Goal: Transaction & Acquisition: Purchase product/service

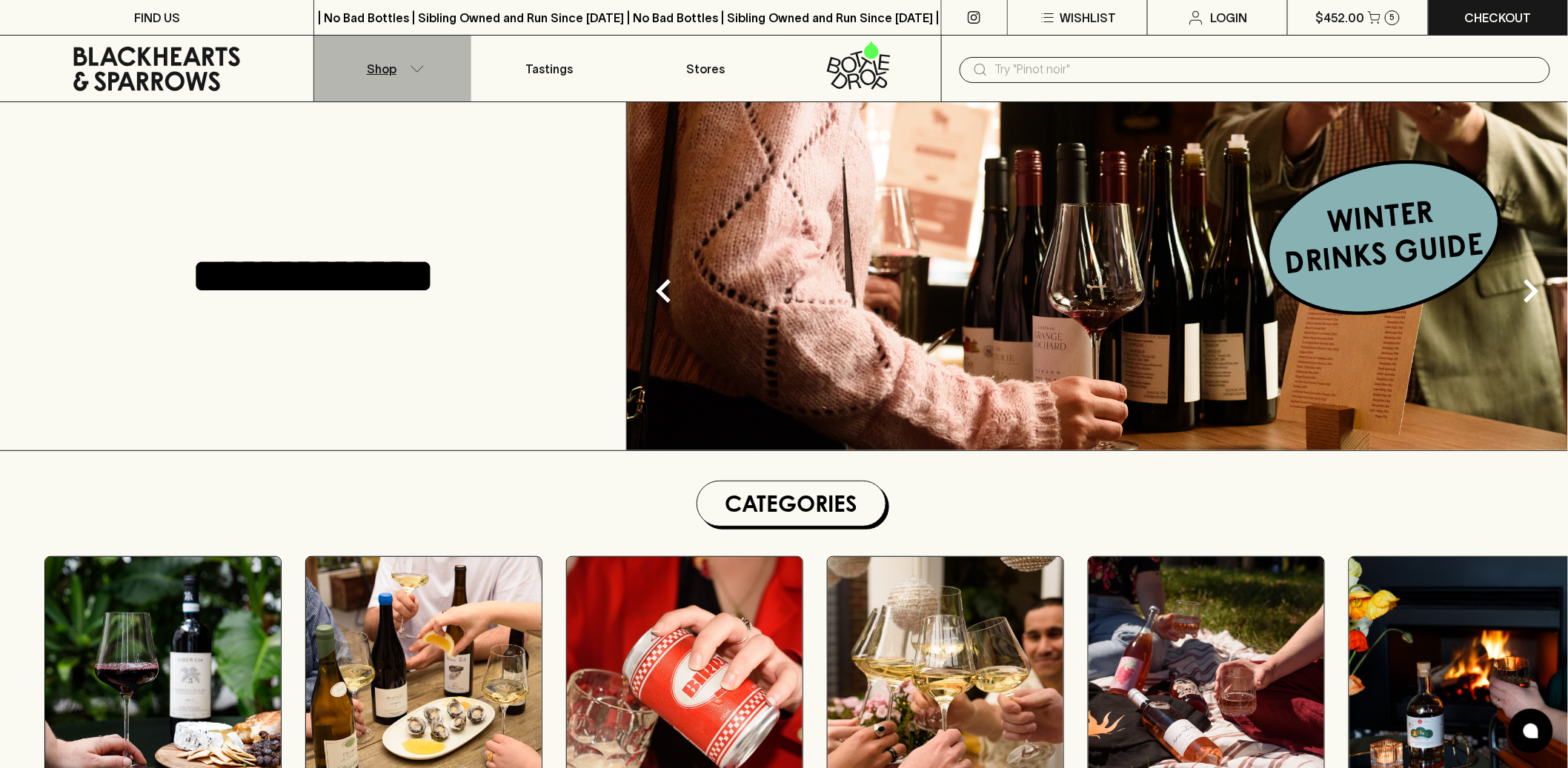
click at [405, 73] on button "Shop" at bounding box center [392, 68] width 157 height 66
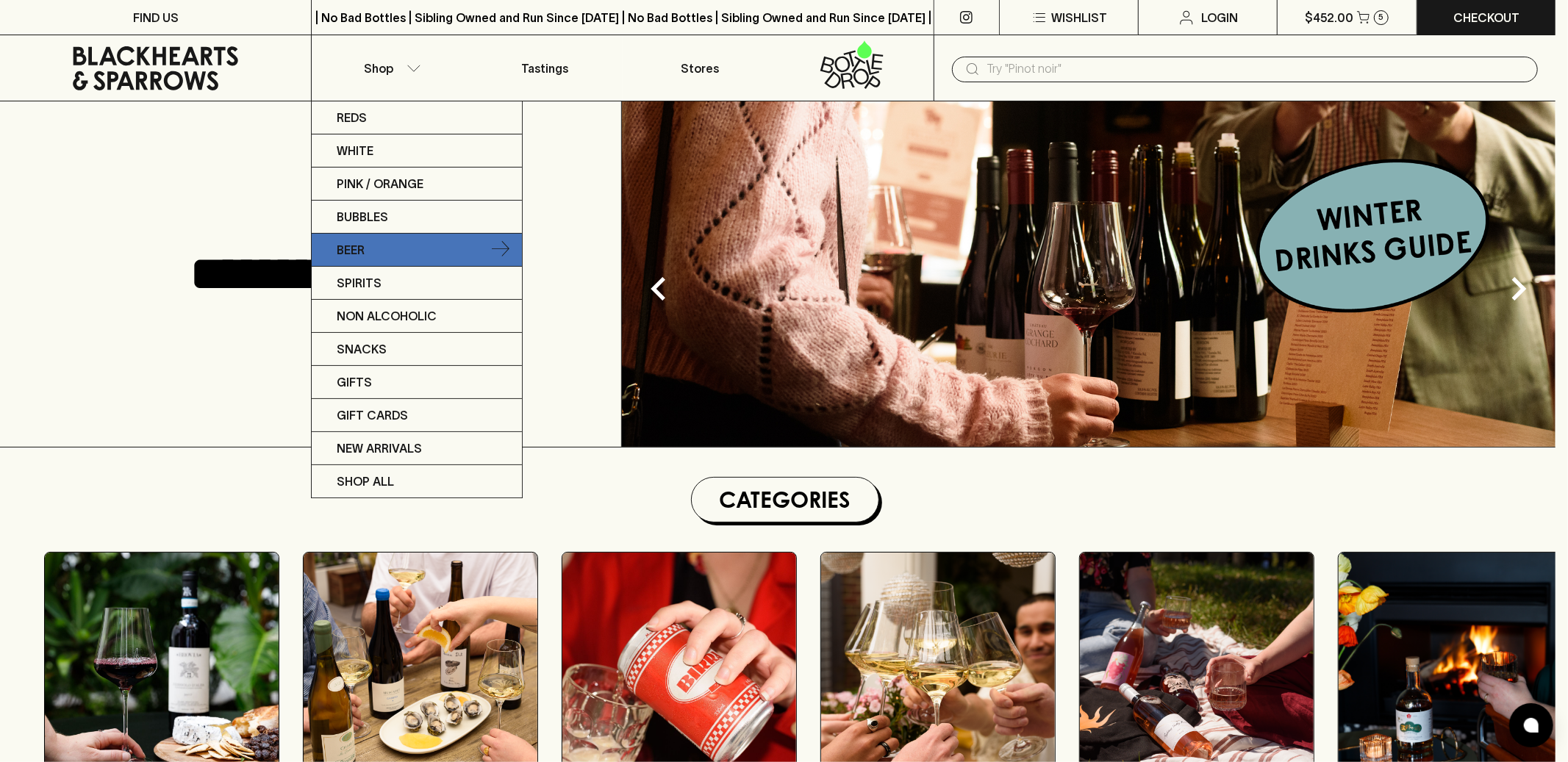
click at [386, 238] on link "Beer" at bounding box center [417, 250] width 210 height 33
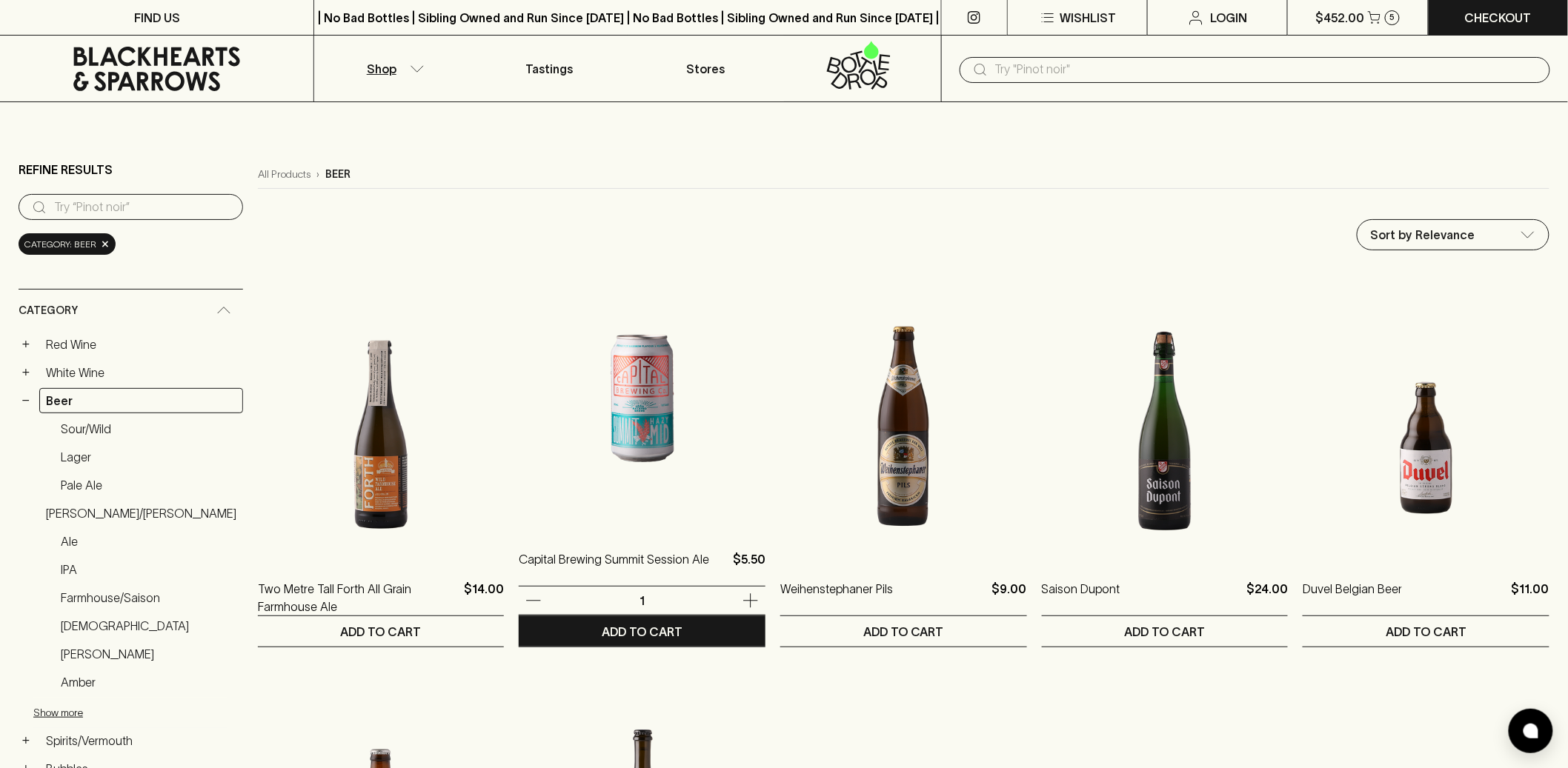
scroll to position [116, 0]
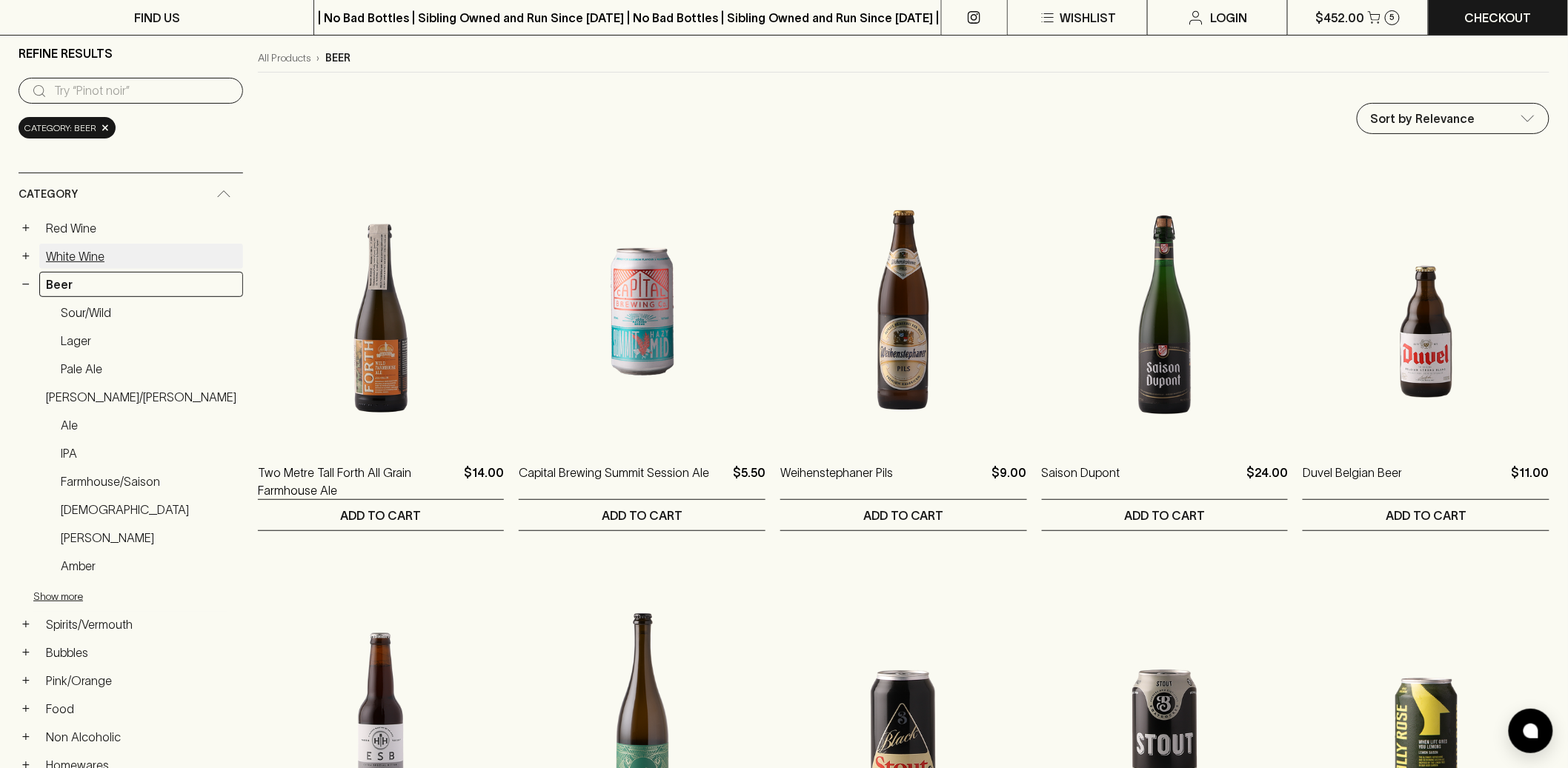
click at [115, 261] on link "White Wine" at bounding box center [141, 256] width 204 height 25
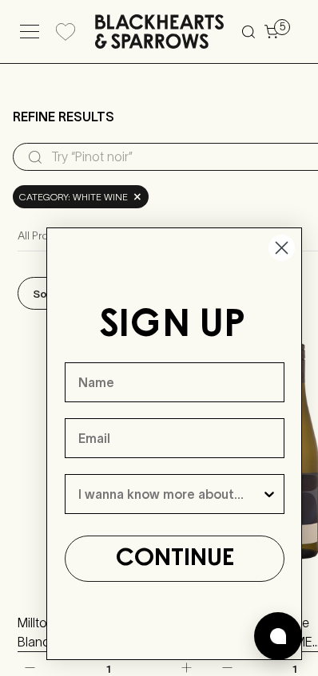
click at [157, 26] on icon at bounding box center [159, 31] width 129 height 34
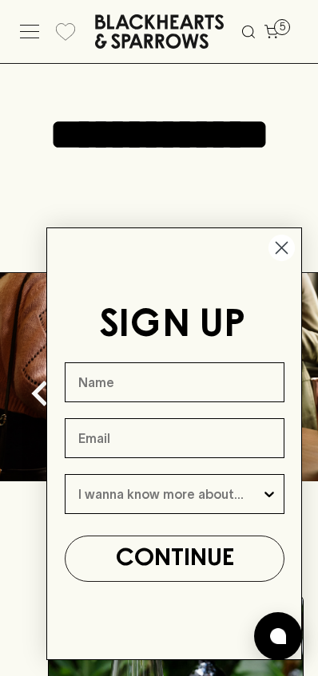
scroll to position [0, 9]
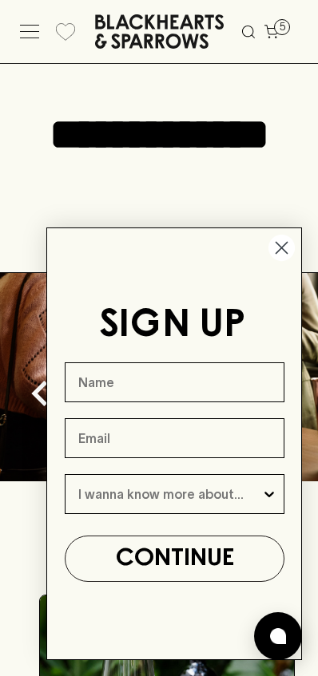
click at [282, 256] on circle "Close dialog" at bounding box center [281, 248] width 26 height 26
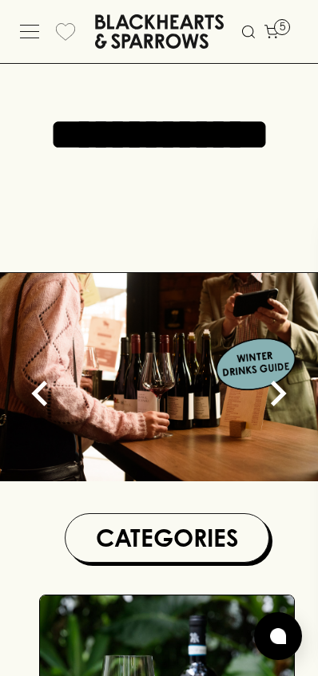
click at [21, 26] on icon at bounding box center [29, 26] width 19 height 0
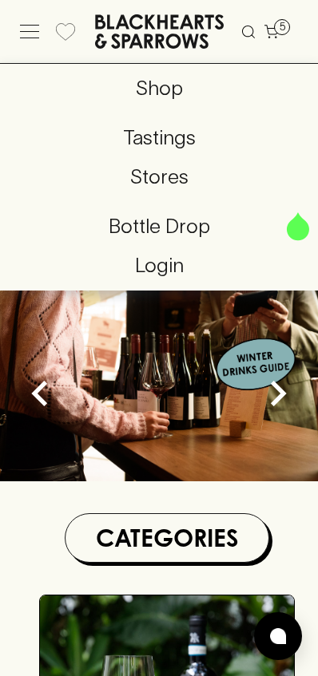
click at [27, 26] on icon at bounding box center [29, 26] width 19 height 0
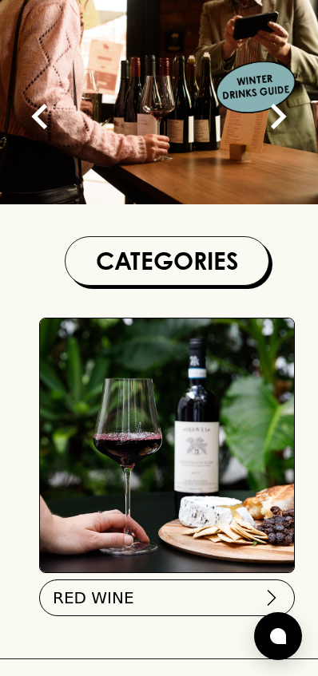
scroll to position [0, 0]
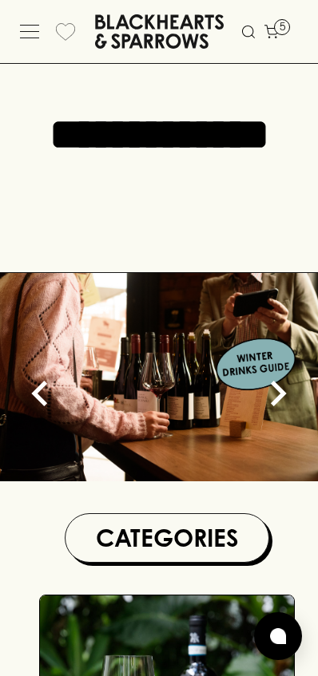
click at [26, 38] on icon at bounding box center [29, 38] width 19 height 0
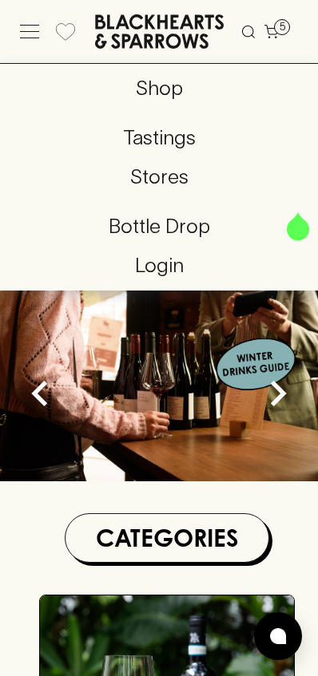
click at [164, 89] on p "Shop" at bounding box center [159, 88] width 292 height 30
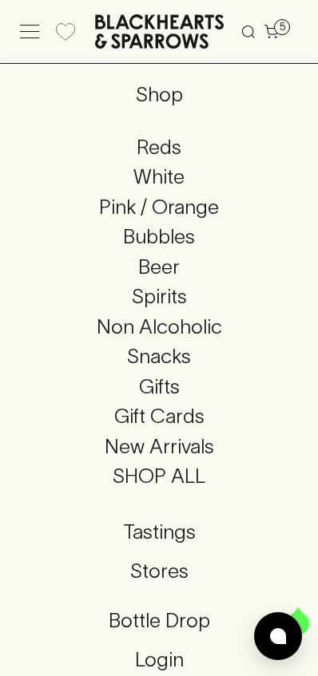
click at [158, 152] on p "Reds" at bounding box center [159, 148] width 292 height 30
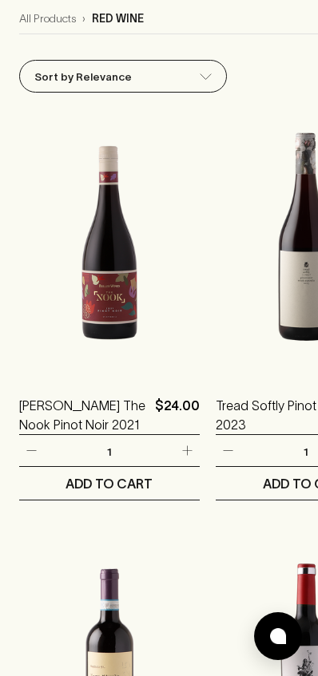
scroll to position [32, 0]
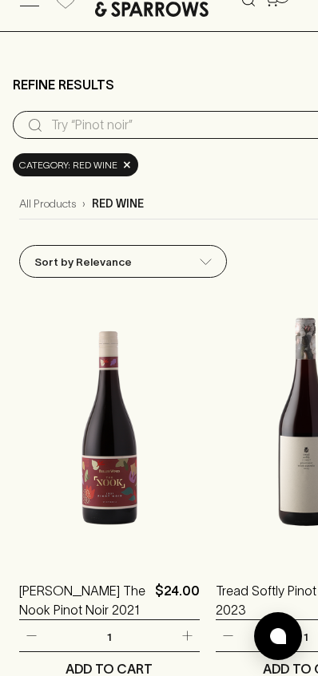
scroll to position [0, 0]
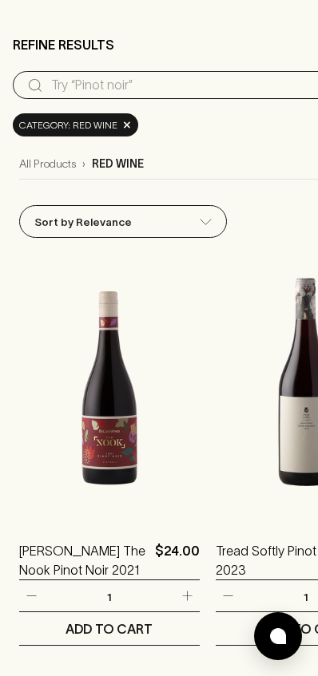
scroll to position [93, 0]
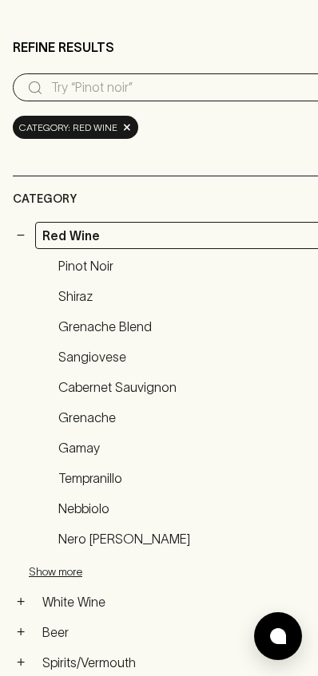
scroll to position [0, 0]
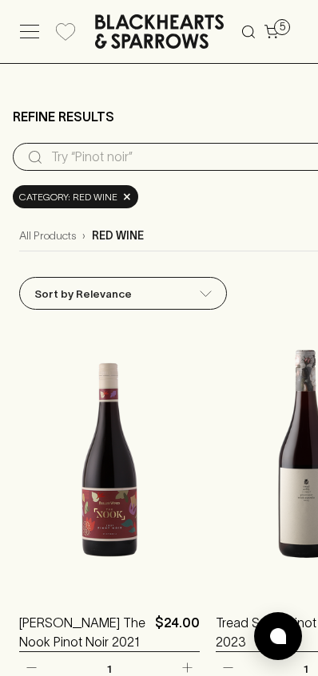
click at [25, 38] on icon at bounding box center [29, 38] width 19 height 0
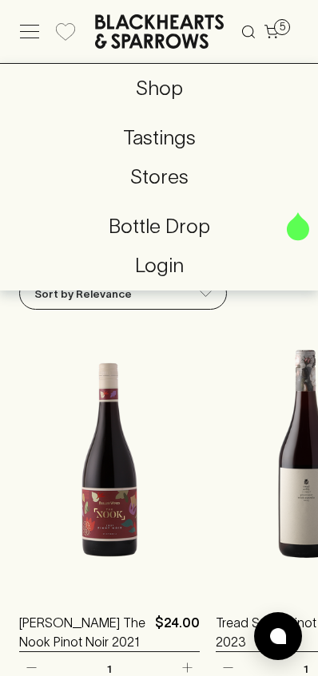
click at [168, 102] on p "Shop" at bounding box center [159, 88] width 292 height 30
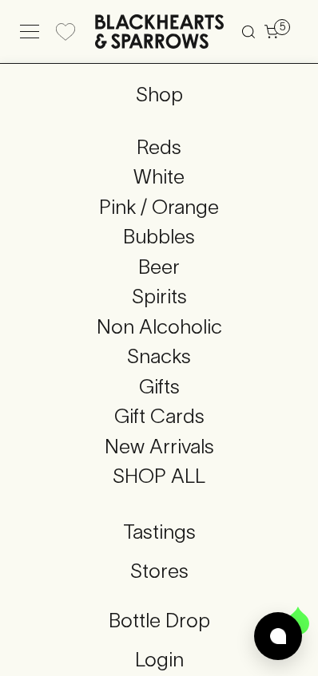
click at [161, 150] on p "Reds" at bounding box center [159, 148] width 292 height 30
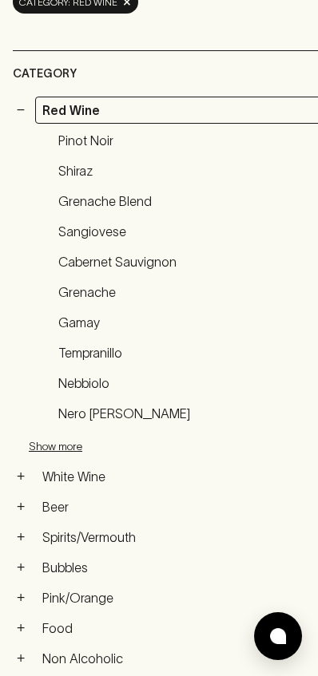
scroll to position [3, 0]
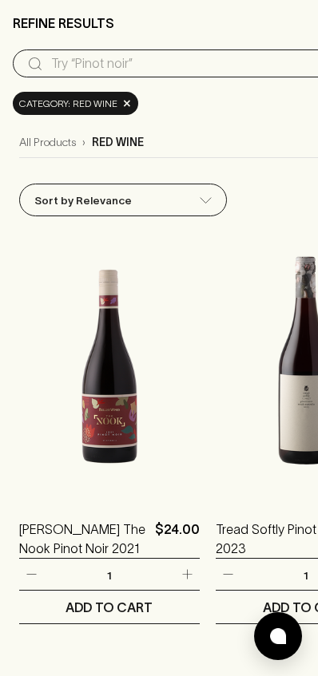
scroll to position [0, 0]
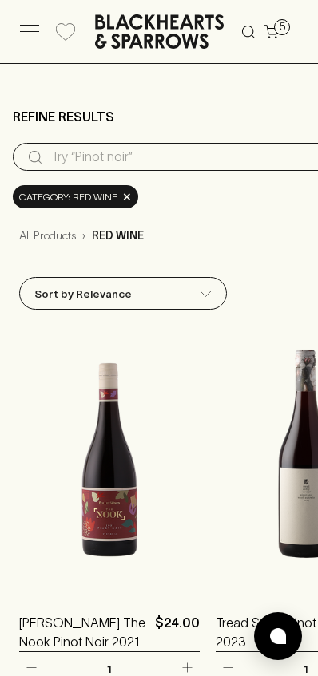
click at [161, 34] on icon at bounding box center [159, 31] width 129 height 34
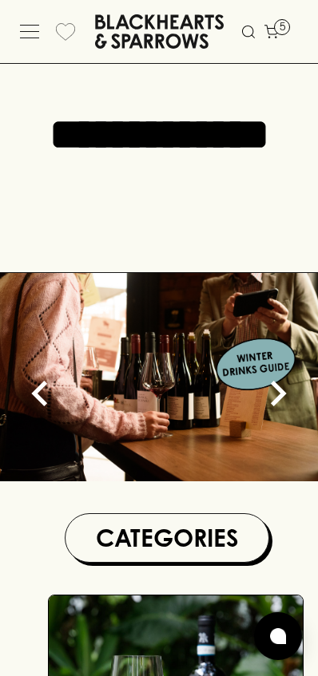
scroll to position [0, 9]
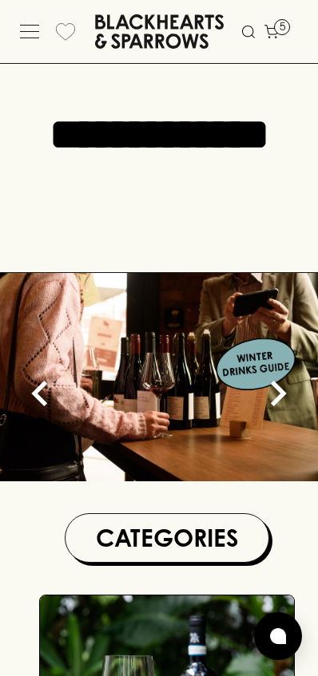
click at [25, 32] on icon at bounding box center [29, 32] width 19 height 0
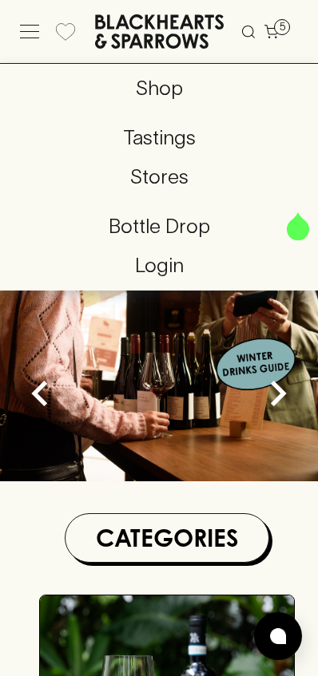
click at [153, 96] on p "Shop" at bounding box center [159, 88] width 292 height 30
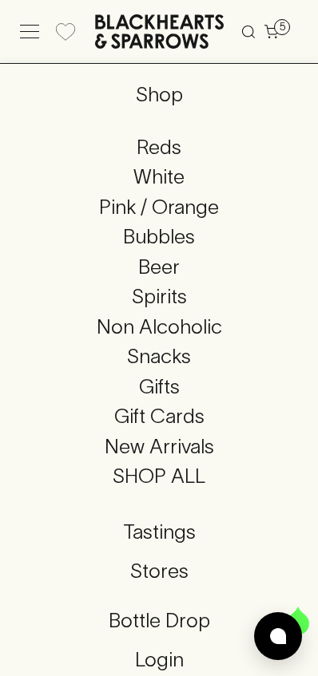
click at [156, 151] on p "Reds" at bounding box center [159, 148] width 292 height 30
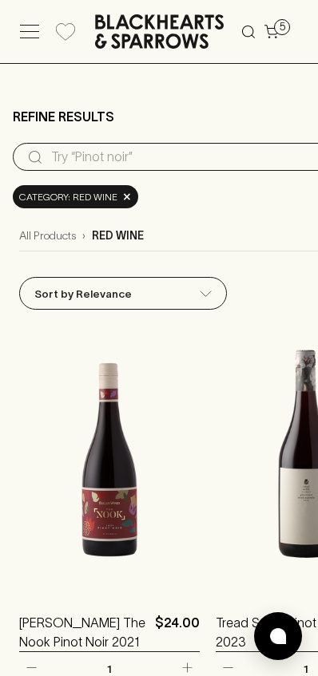
click at [86, 208] on div "Category: red wine ×" at bounding box center [75, 196] width 125 height 23
click at [178, 239] on div "All Products › red wine" at bounding box center [189, 236] width 340 height 30
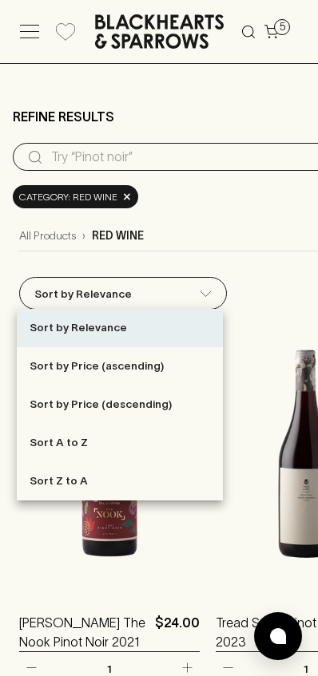
click at [117, 292] on div at bounding box center [159, 338] width 318 height 676
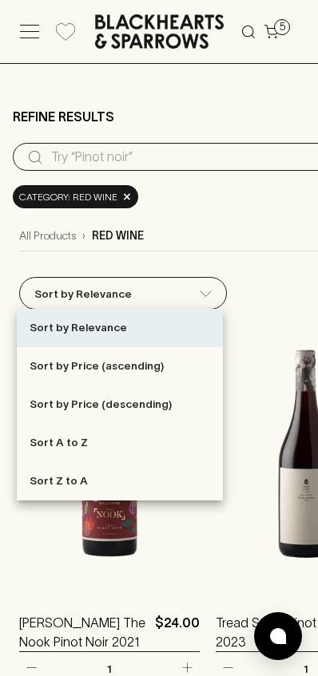
click at [141, 295] on div at bounding box center [159, 338] width 318 height 676
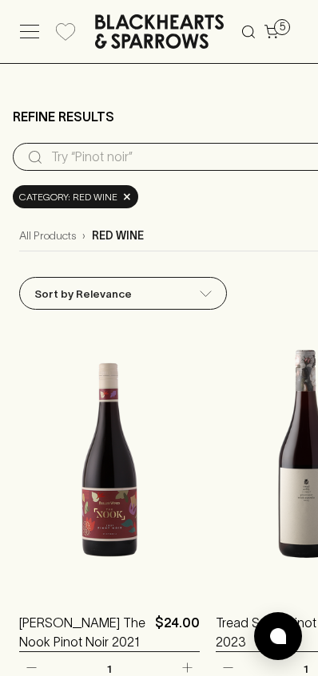
click at [30, 38] on icon at bounding box center [29, 38] width 19 height 0
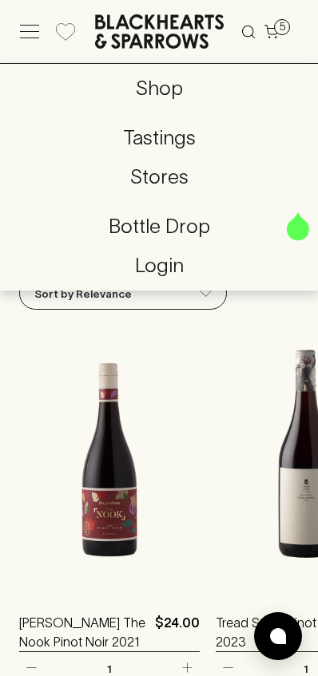
click at [30, 38] on icon at bounding box center [29, 38] width 19 height 0
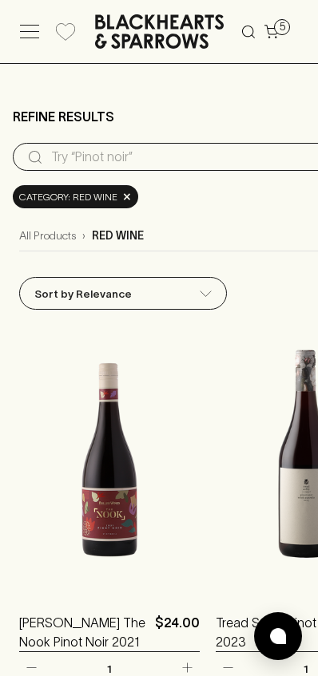
click at [30, 38] on icon at bounding box center [29, 38] width 19 height 0
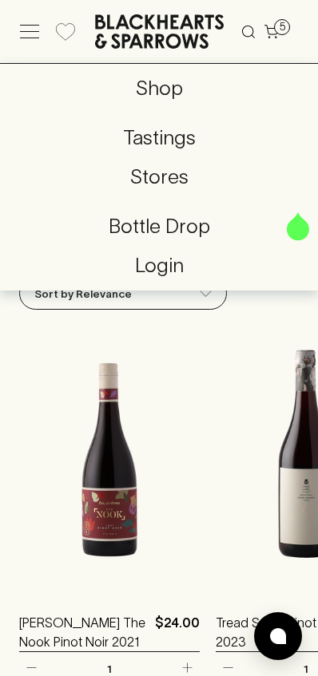
click at [30, 38] on icon at bounding box center [29, 38] width 19 height 0
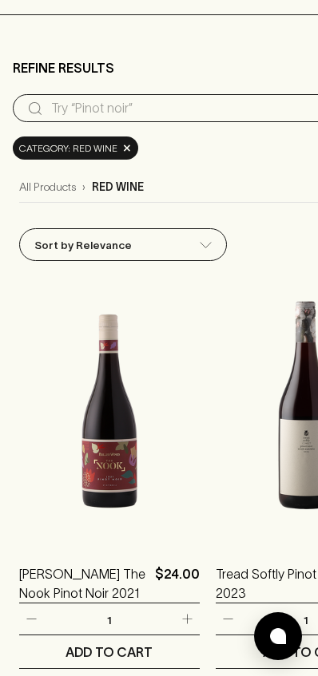
scroll to position [95, 0]
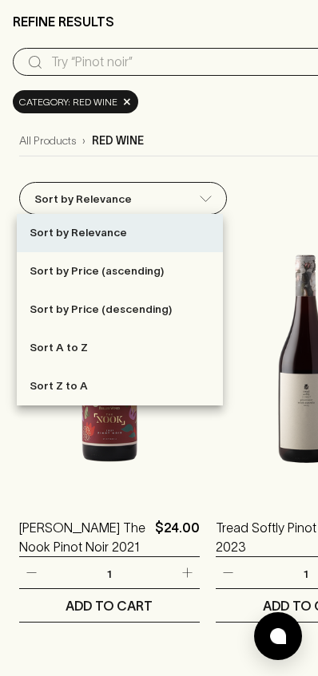
click at [165, 199] on div at bounding box center [159, 338] width 318 height 676
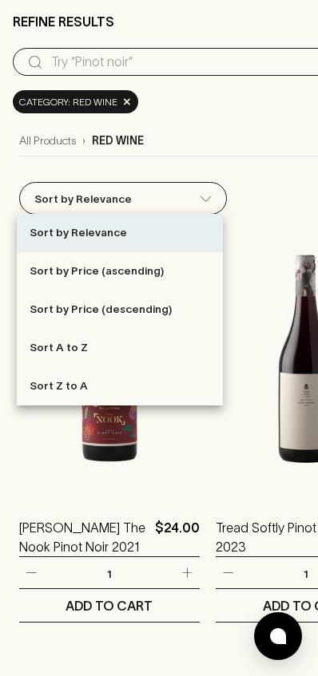
click at [271, 155] on div at bounding box center [159, 338] width 318 height 676
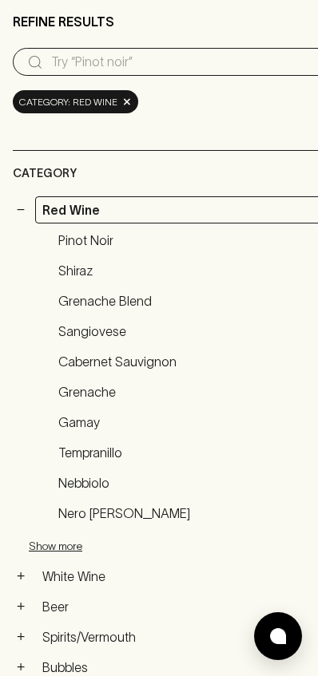
click at [21, 209] on button "−" at bounding box center [21, 210] width 16 height 16
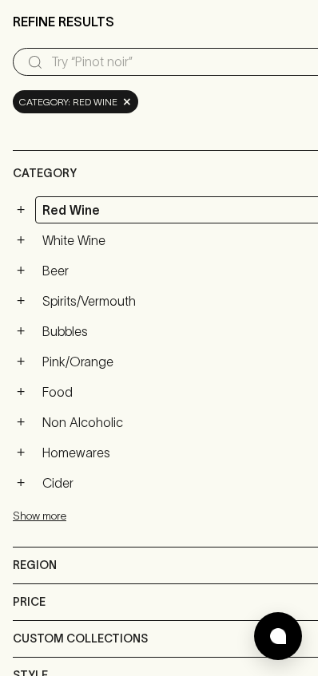
click at [20, 213] on button "+" at bounding box center [21, 210] width 16 height 16
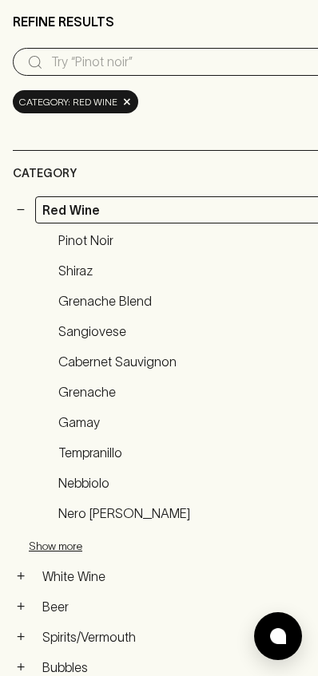
click at [21, 213] on button "−" at bounding box center [21, 210] width 16 height 16
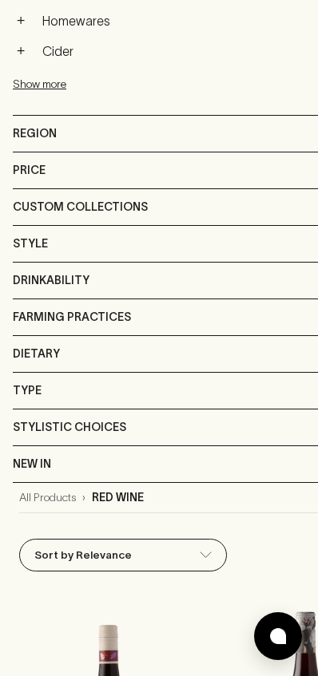
scroll to position [467, 0]
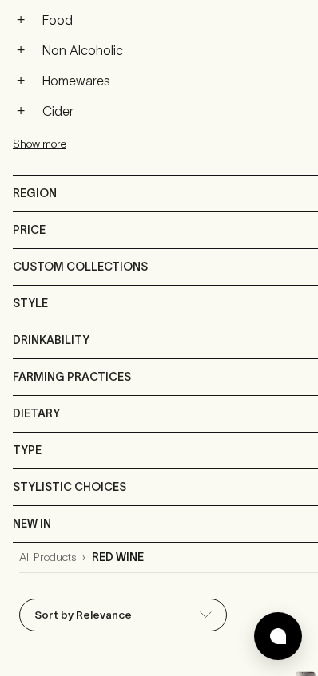
click at [252, 527] on div "New In" at bounding box center [174, 524] width 323 height 20
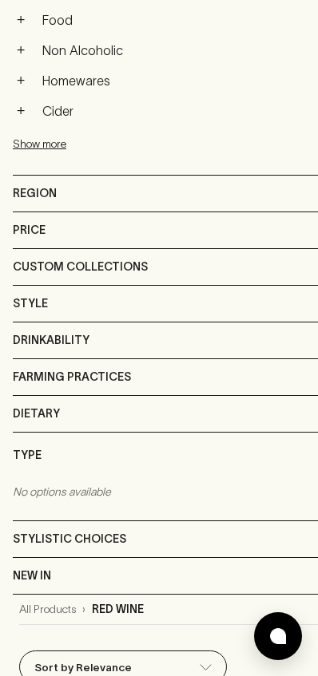
click at [281, 445] on div "Type" at bounding box center [189, 456] width 352 height 46
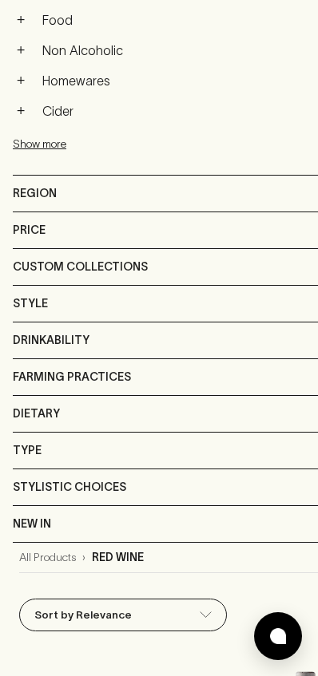
click at [284, 419] on div "Dietary" at bounding box center [189, 414] width 352 height 36
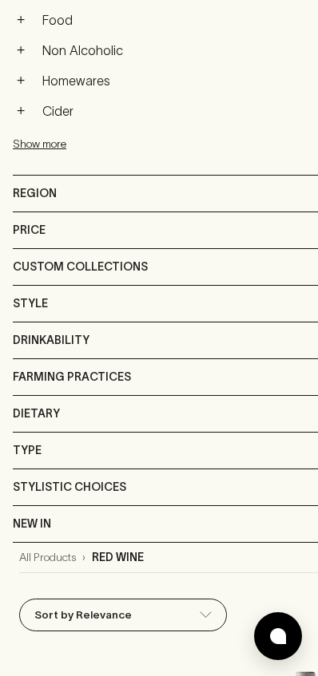
click at [290, 384] on div "Farming Practices" at bounding box center [189, 377] width 352 height 36
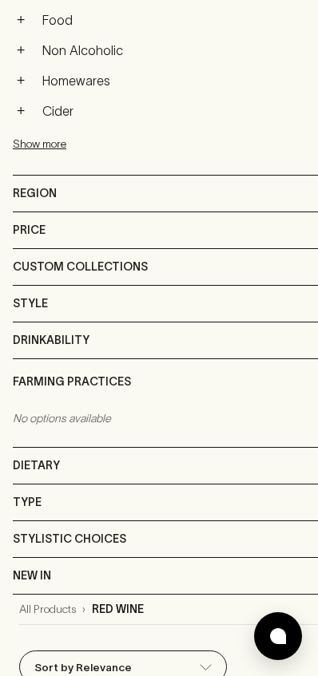
click at [288, 347] on div "Drinkability" at bounding box center [189, 341] width 352 height 36
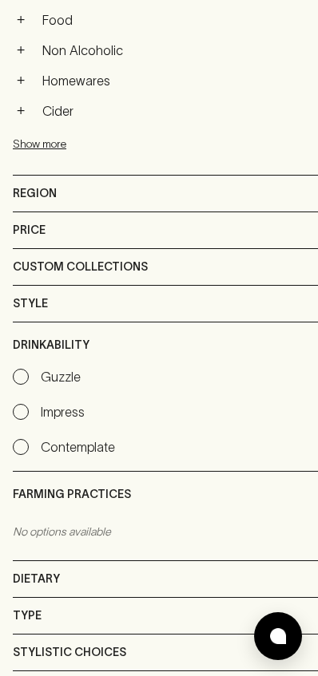
click at [300, 307] on div "Style" at bounding box center [189, 304] width 352 height 36
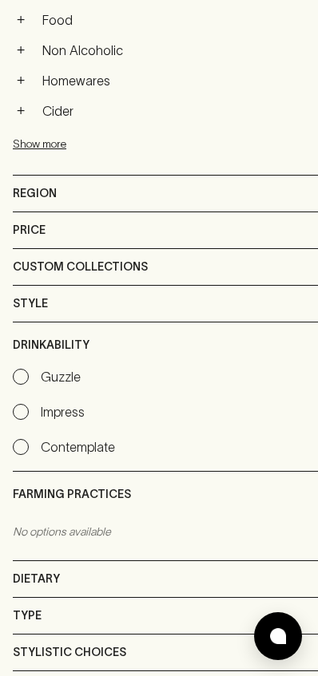
click at [288, 308] on div "Style" at bounding box center [189, 304] width 352 height 36
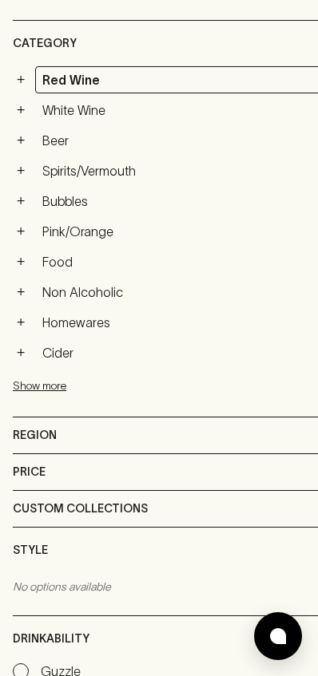
scroll to position [214, 0]
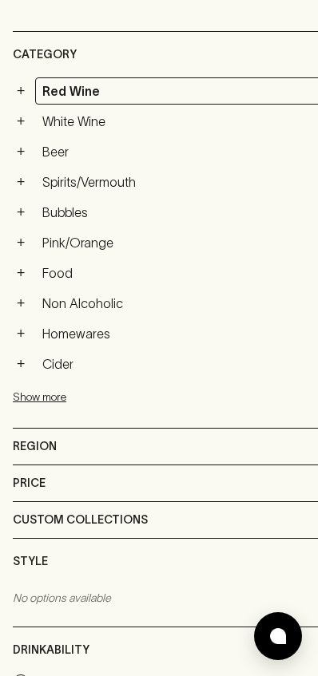
click at [272, 50] on div "Category" at bounding box center [174, 55] width 323 height 20
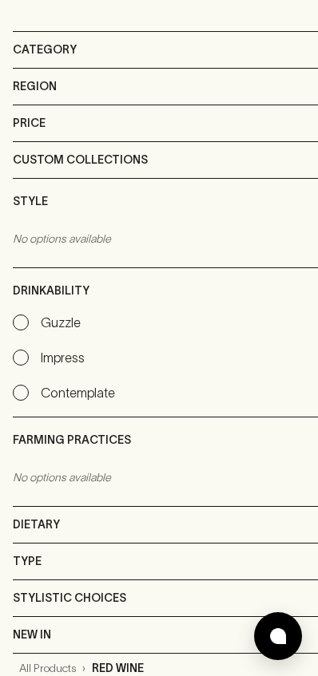
click at [280, 58] on div "Category" at bounding box center [189, 50] width 352 height 36
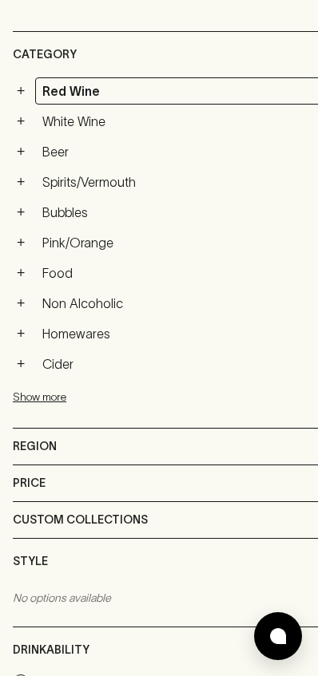
click at [280, 58] on div "Category" at bounding box center [189, 55] width 352 height 46
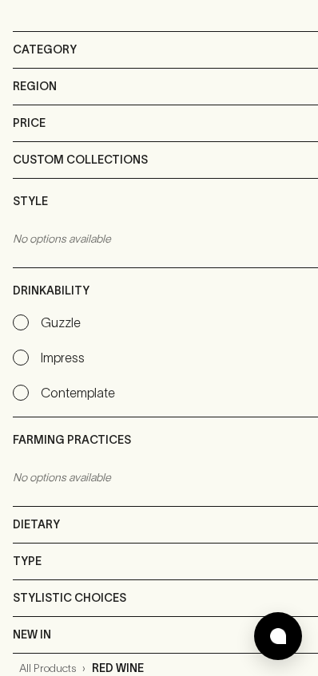
click at [273, 133] on div "Price" at bounding box center [174, 123] width 323 height 20
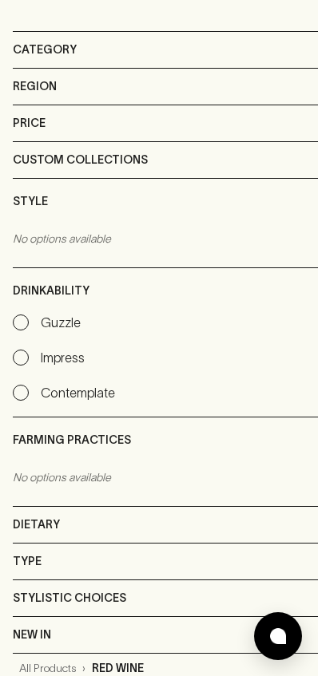
click at [268, 161] on div "Custom Collections" at bounding box center [174, 160] width 323 height 20
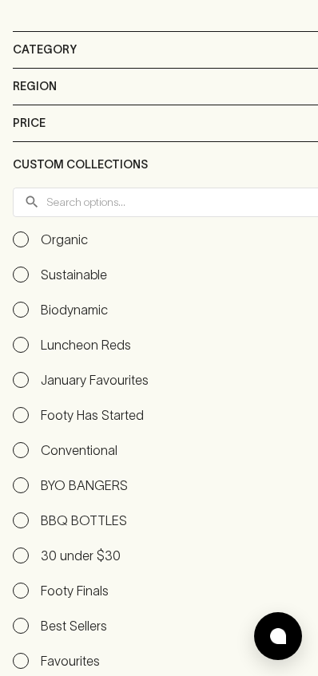
click at [270, 164] on div "Custom Collections" at bounding box center [174, 165] width 323 height 20
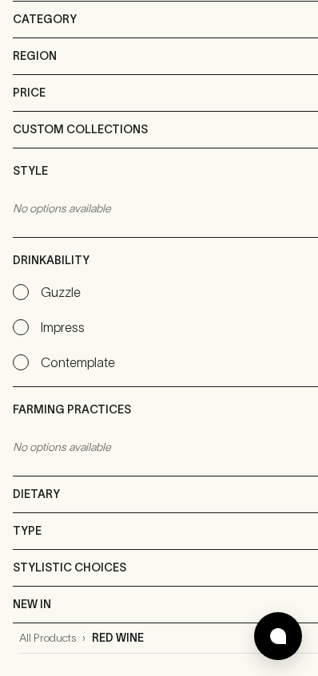
scroll to position [0, 0]
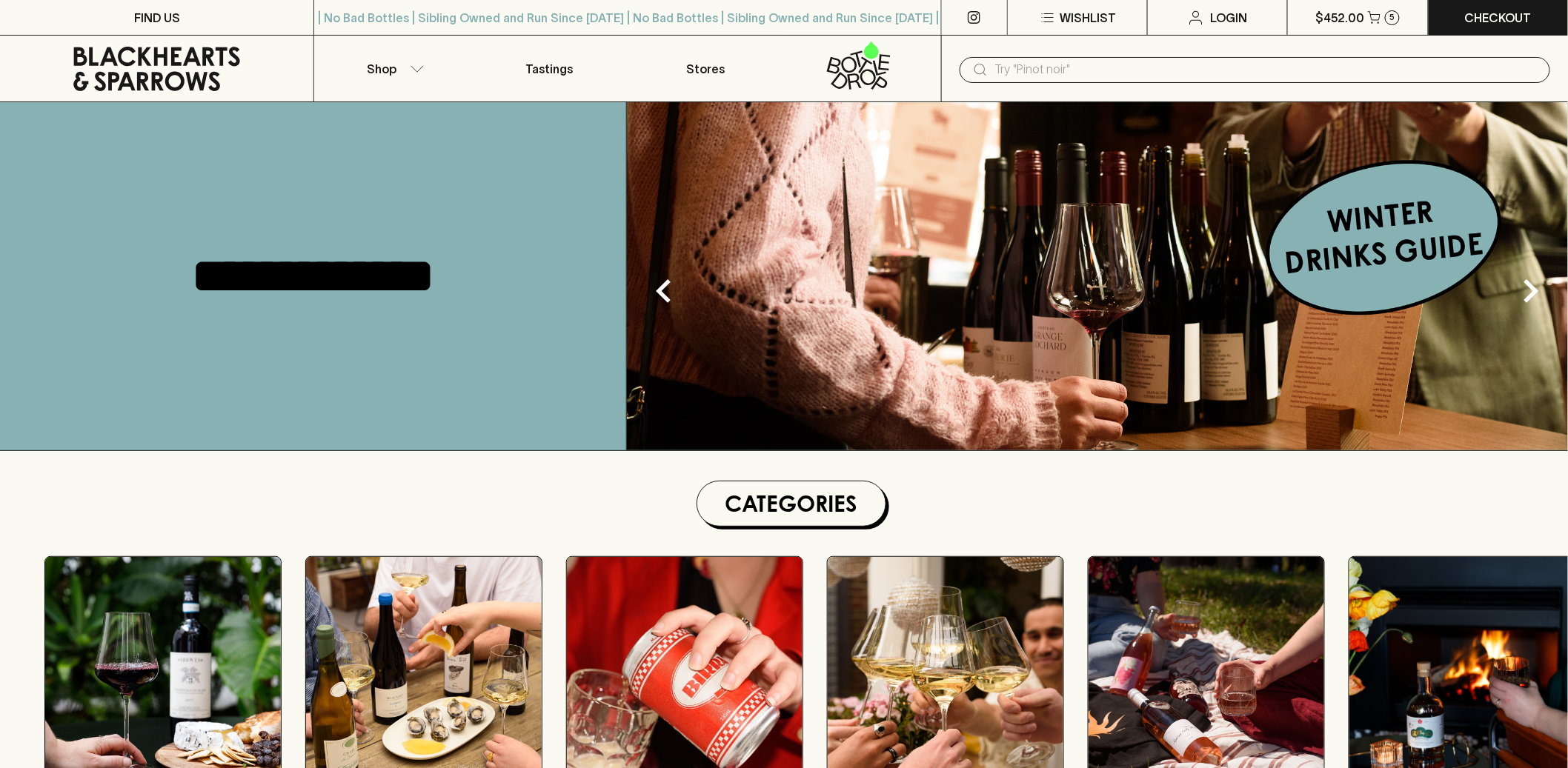
click at [1106, 75] on input "text" at bounding box center [1266, 70] width 543 height 24
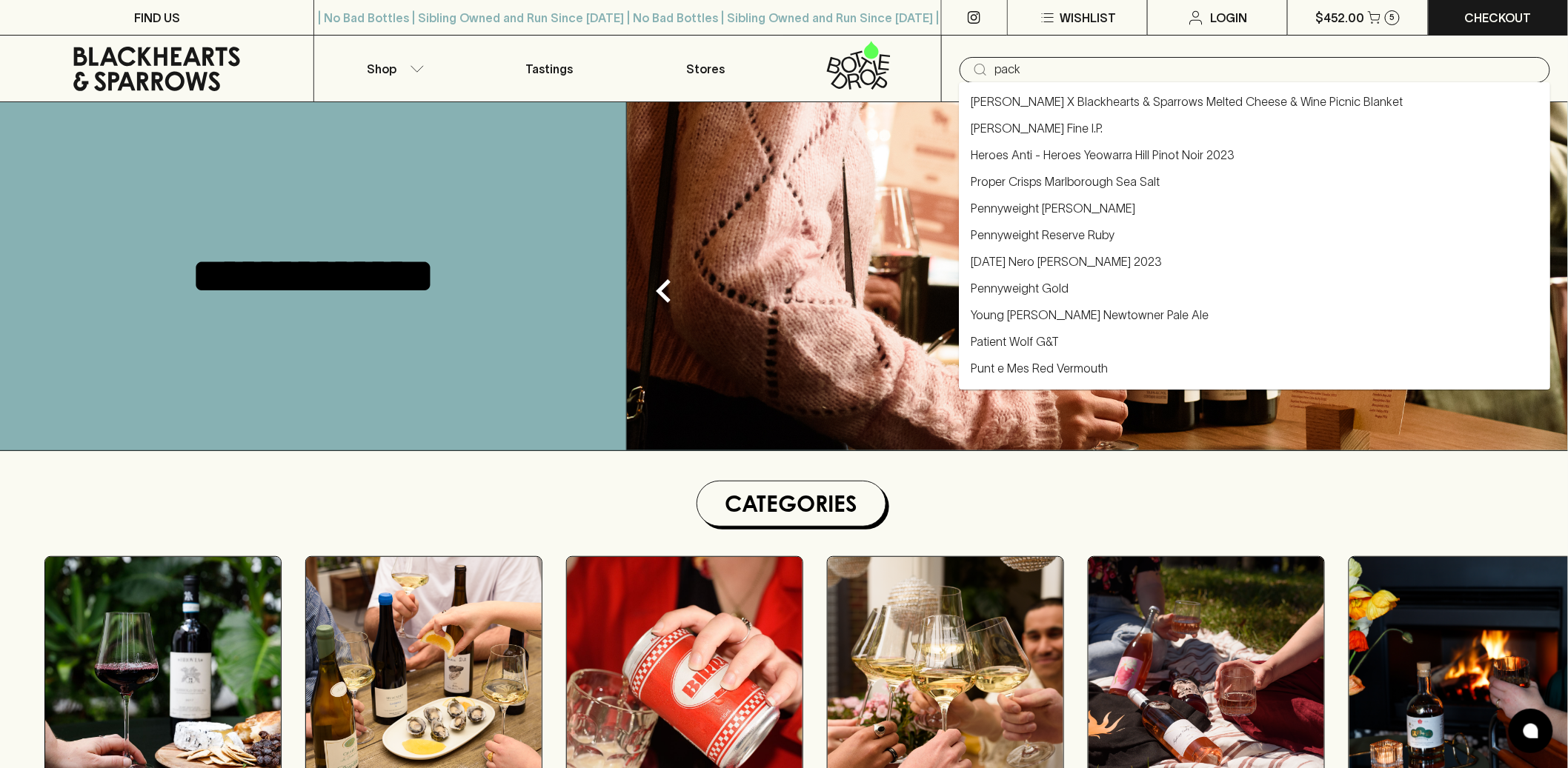
type input "pack"
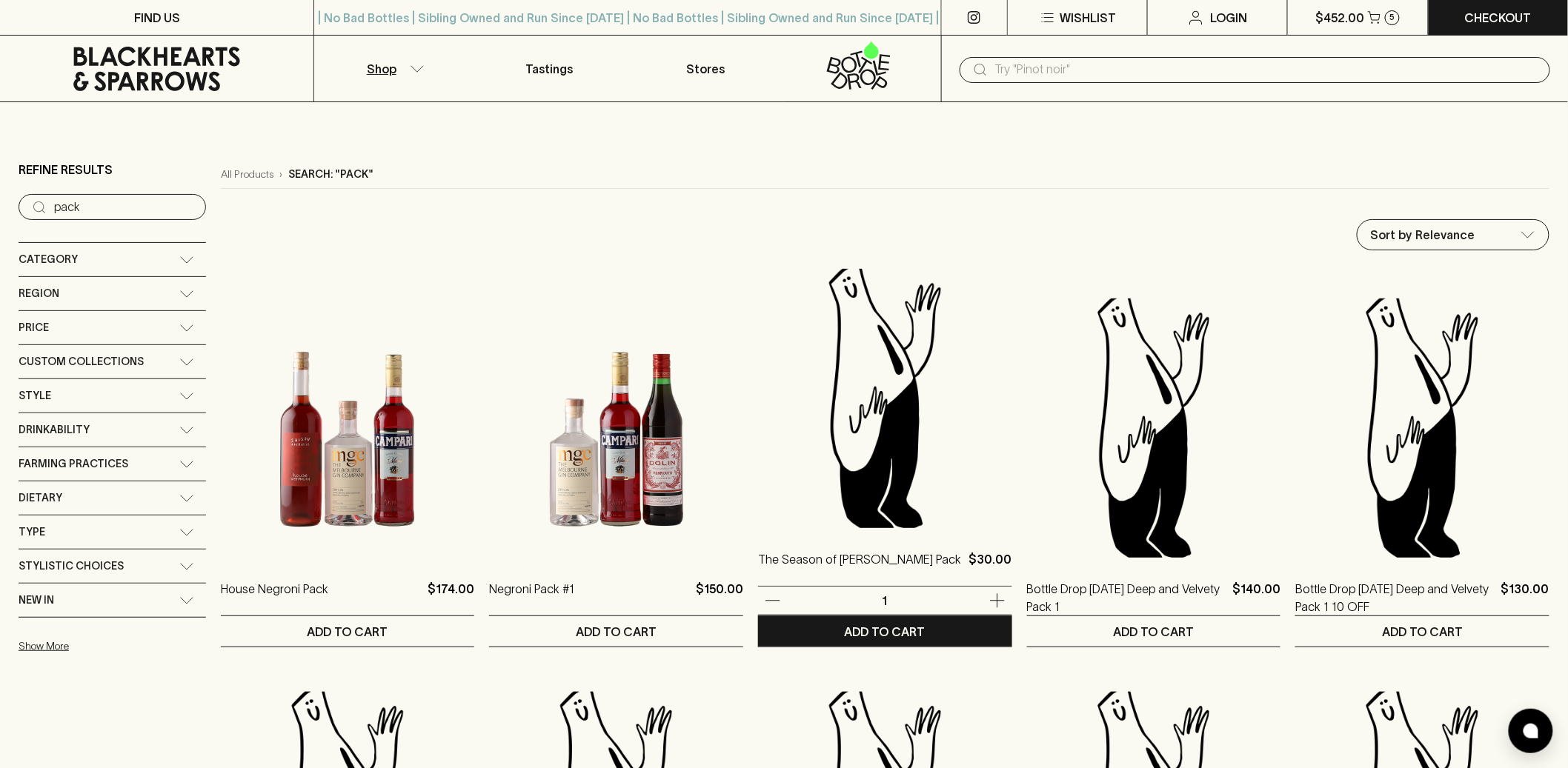
scroll to position [275, 0]
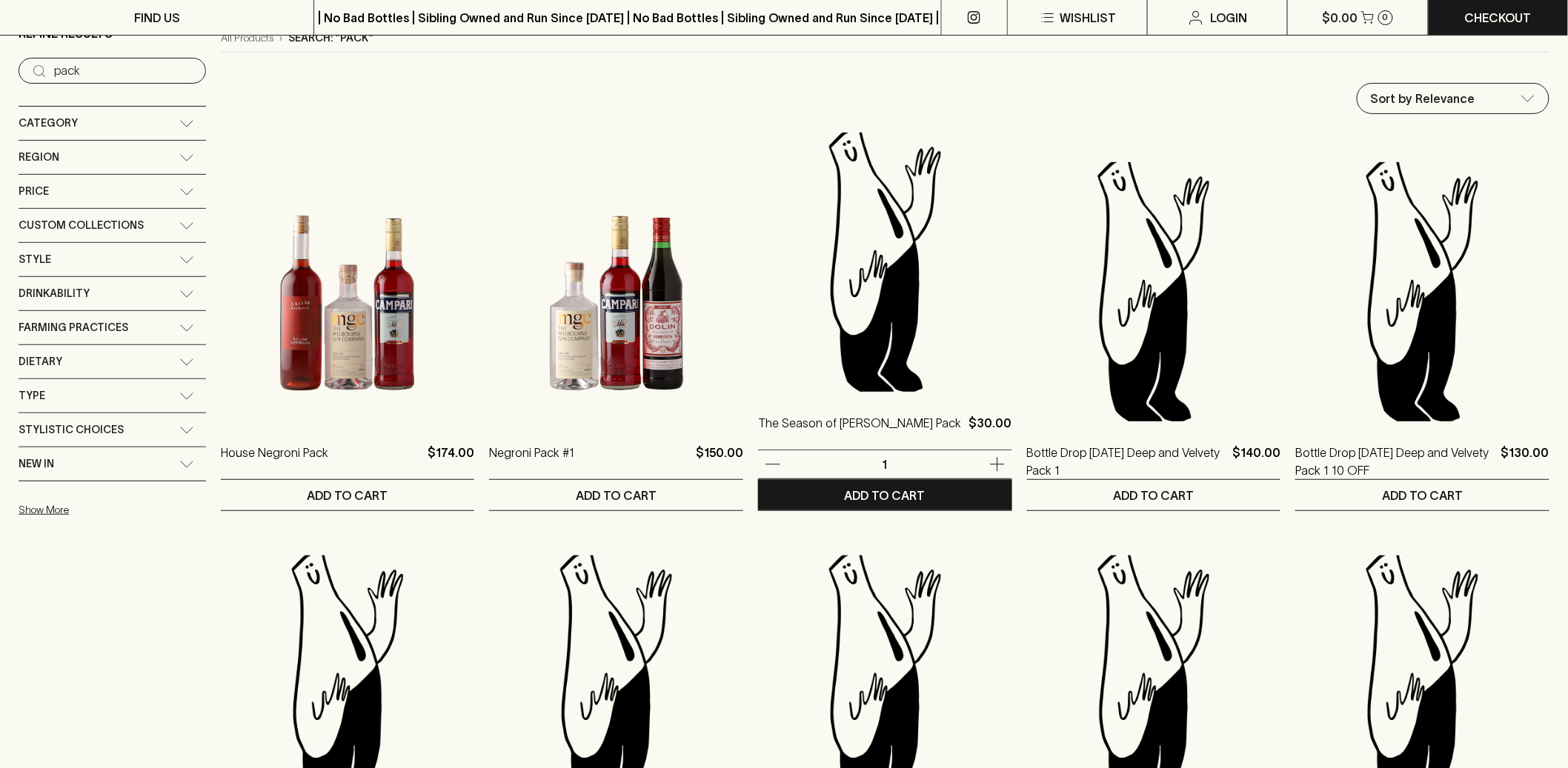
scroll to position [136, 0]
click at [867, 327] on img at bounding box center [885, 262] width 254 height 260
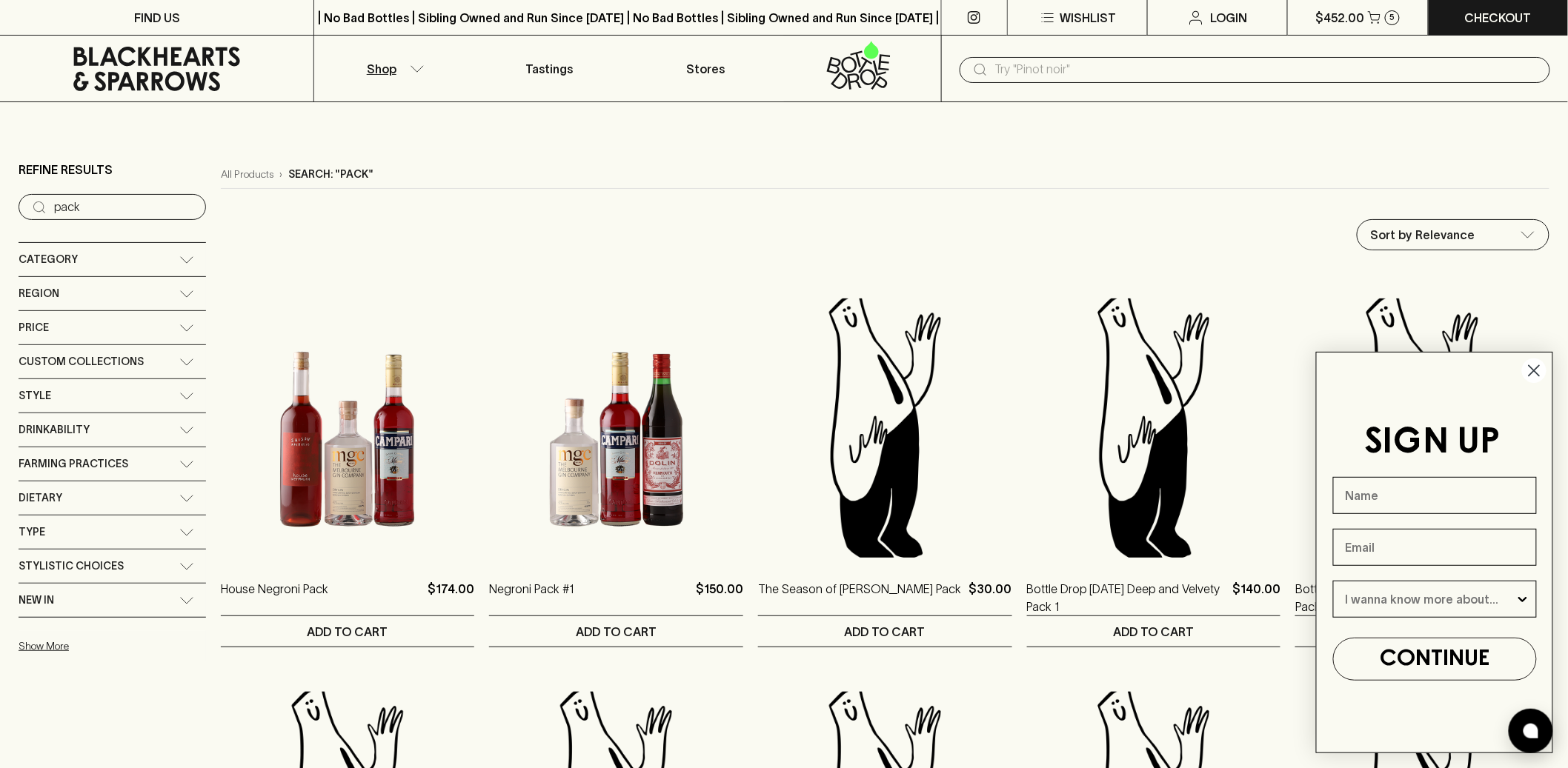
click at [1526, 374] on circle "Close dialog" at bounding box center [1535, 371] width 24 height 24
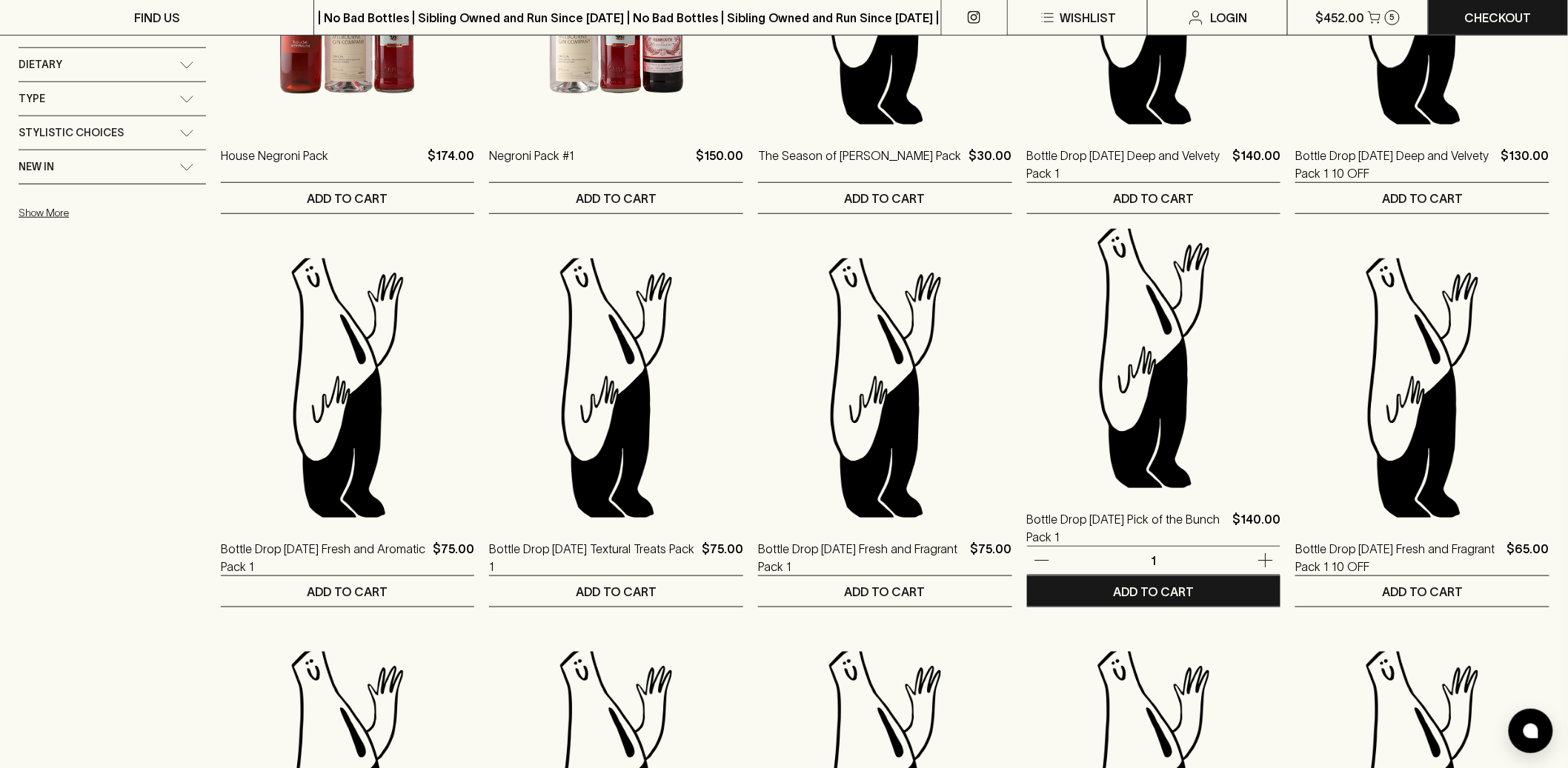
scroll to position [518, 0]
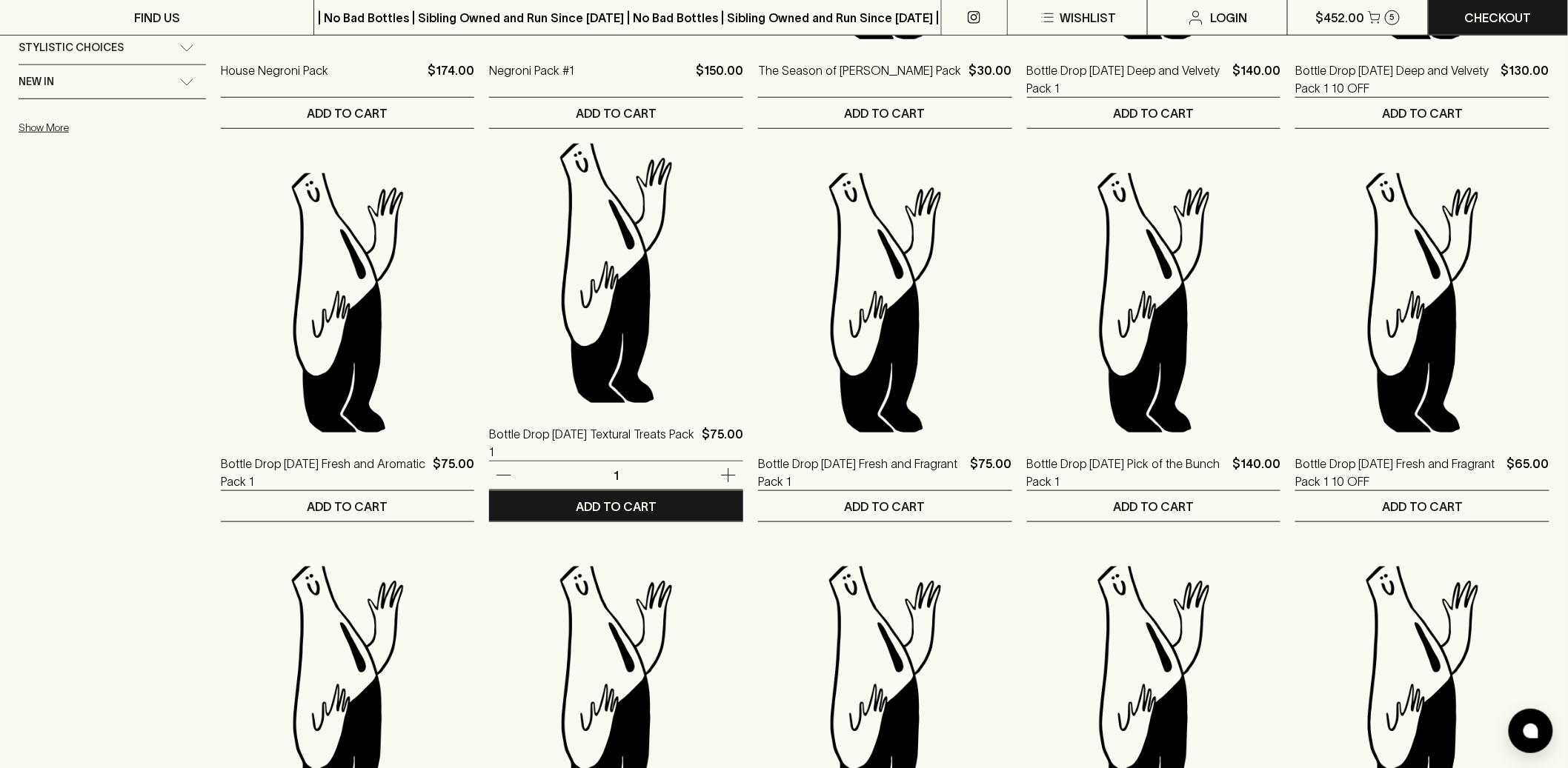
click at [653, 360] on img at bounding box center [616, 274] width 254 height 260
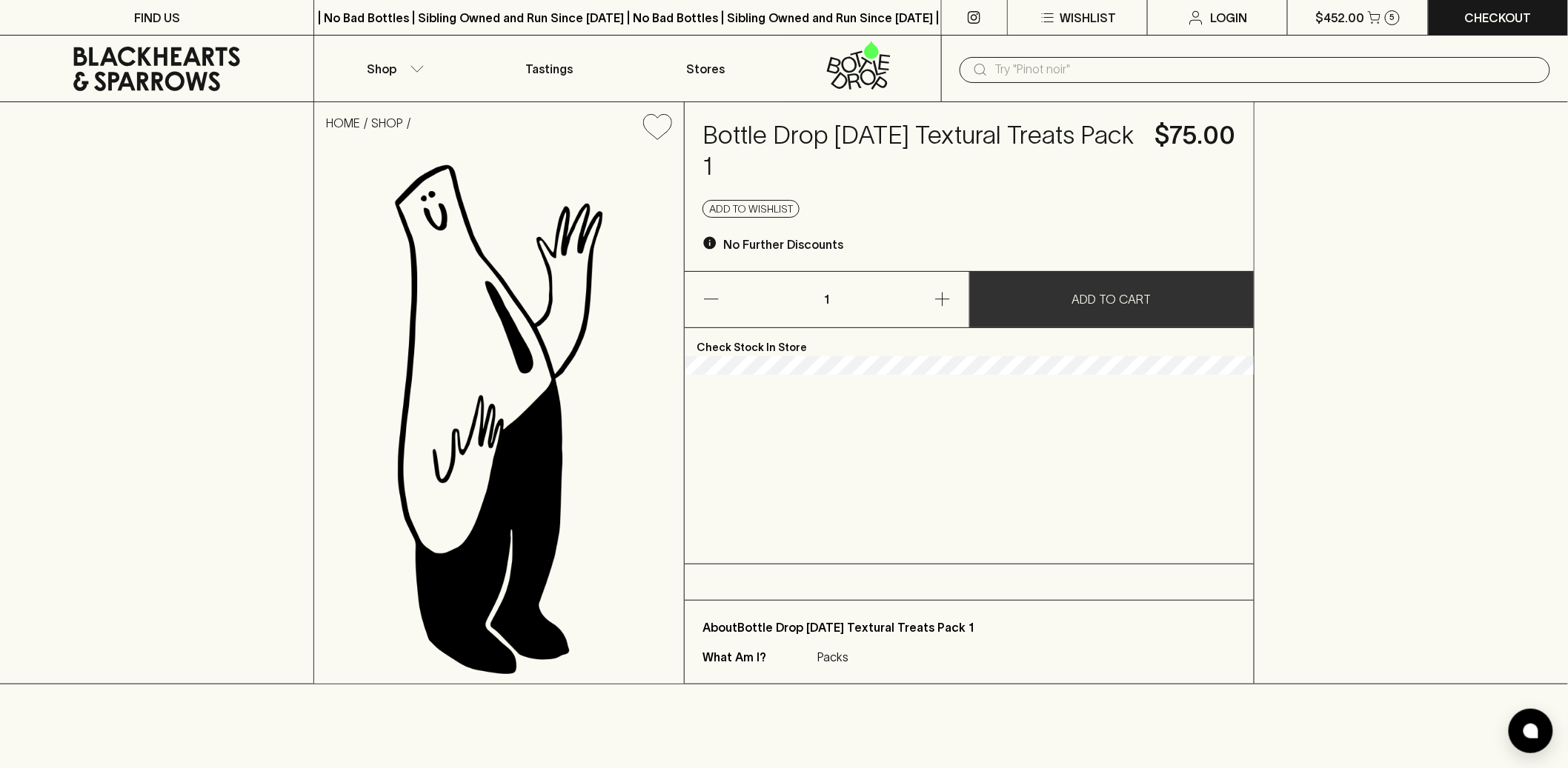
click at [1119, 311] on button "ADD TO CART" at bounding box center [1112, 300] width 284 height 56
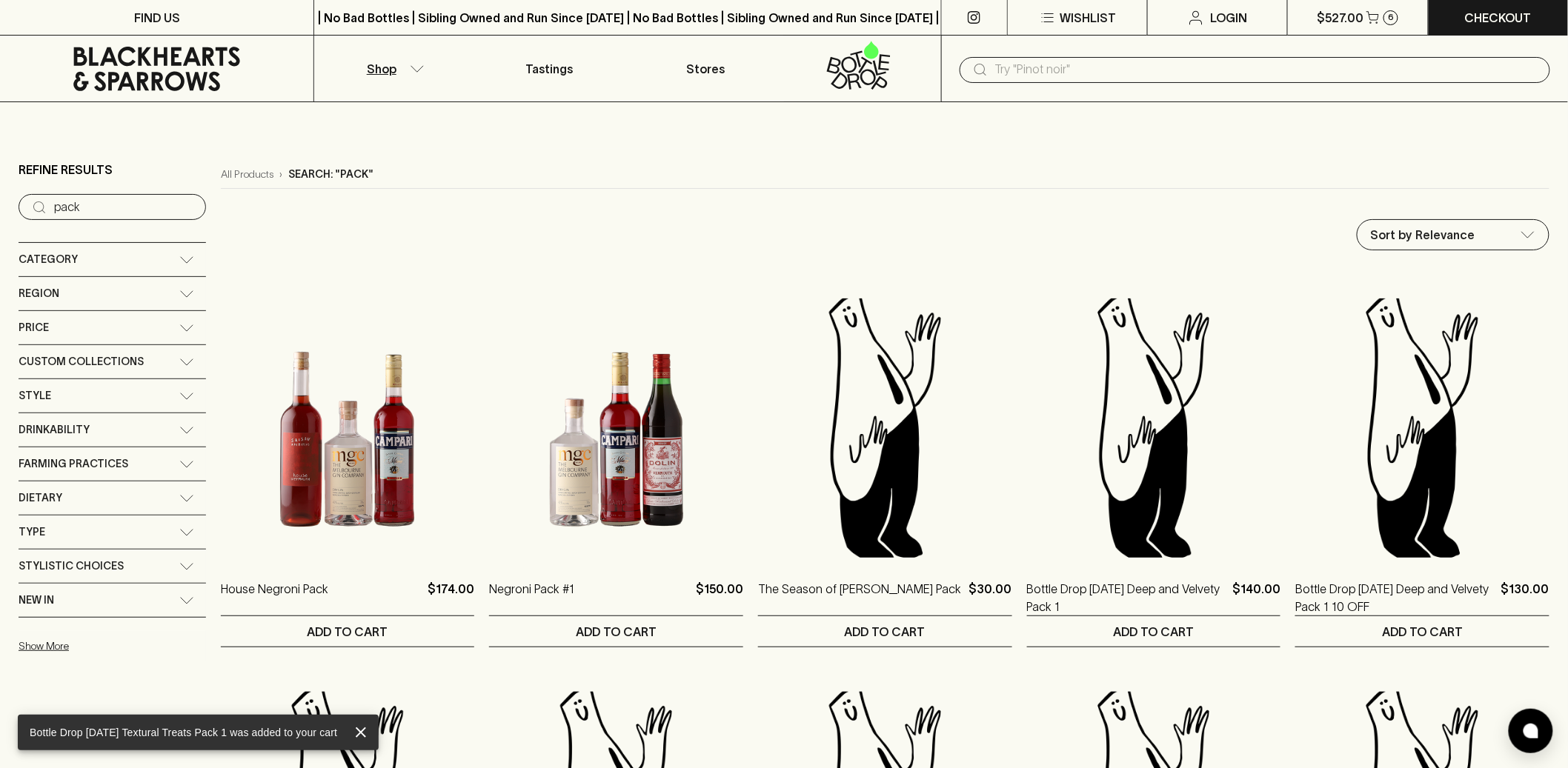
scroll to position [20, 0]
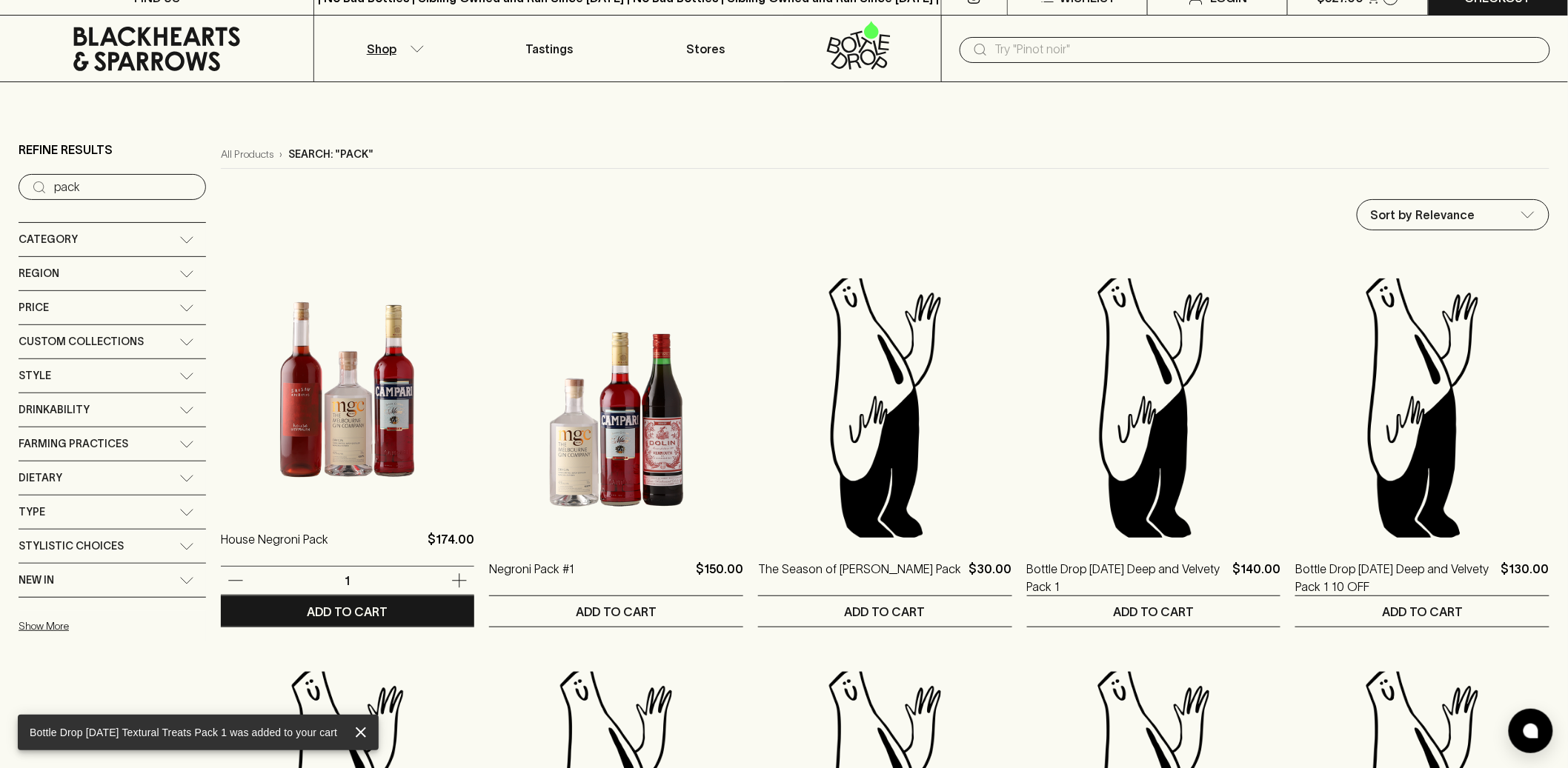
click at [367, 436] on img at bounding box center [348, 378] width 254 height 260
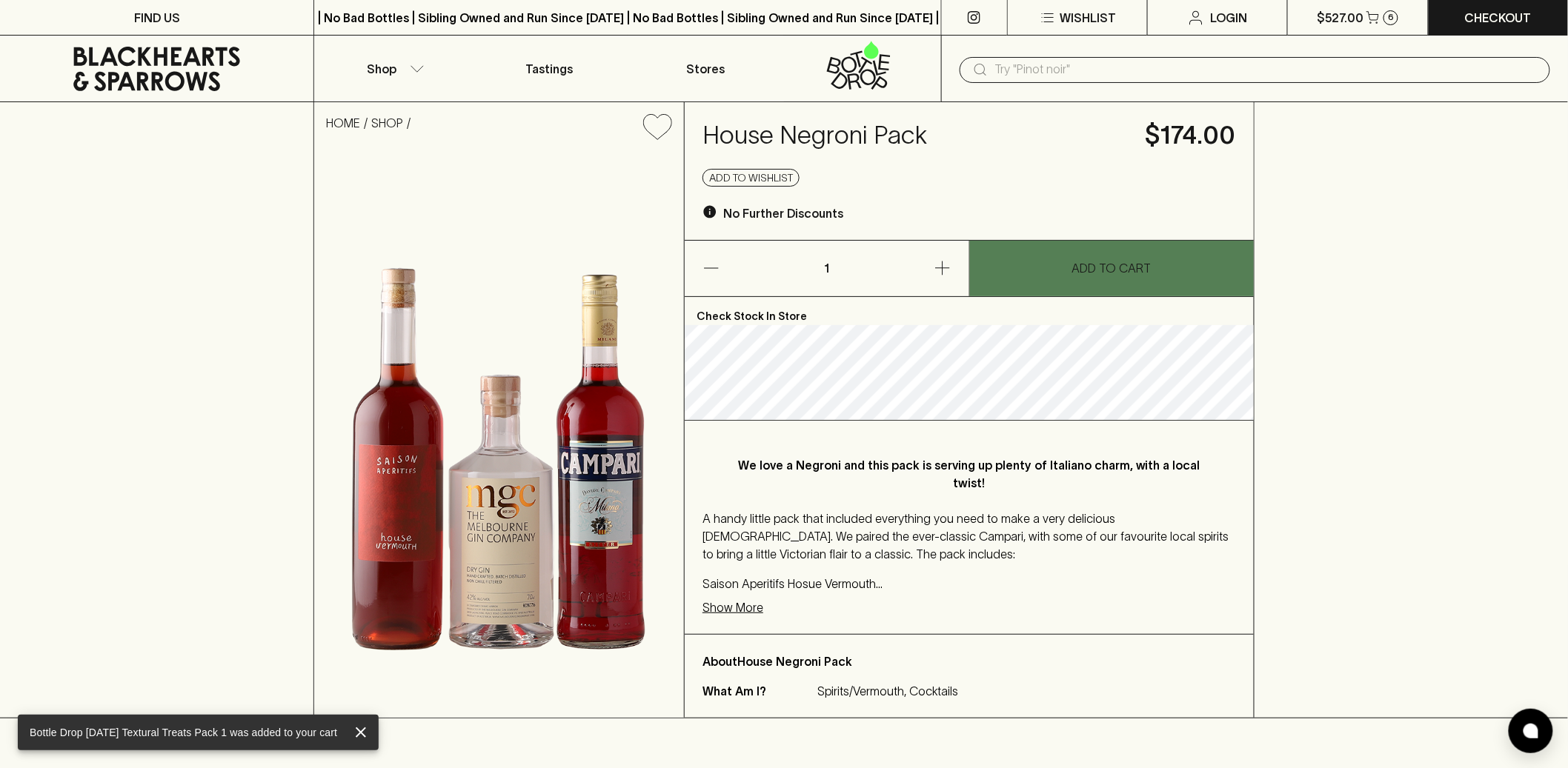
click at [1117, 271] on p "ADD TO CART" at bounding box center [1112, 268] width 79 height 18
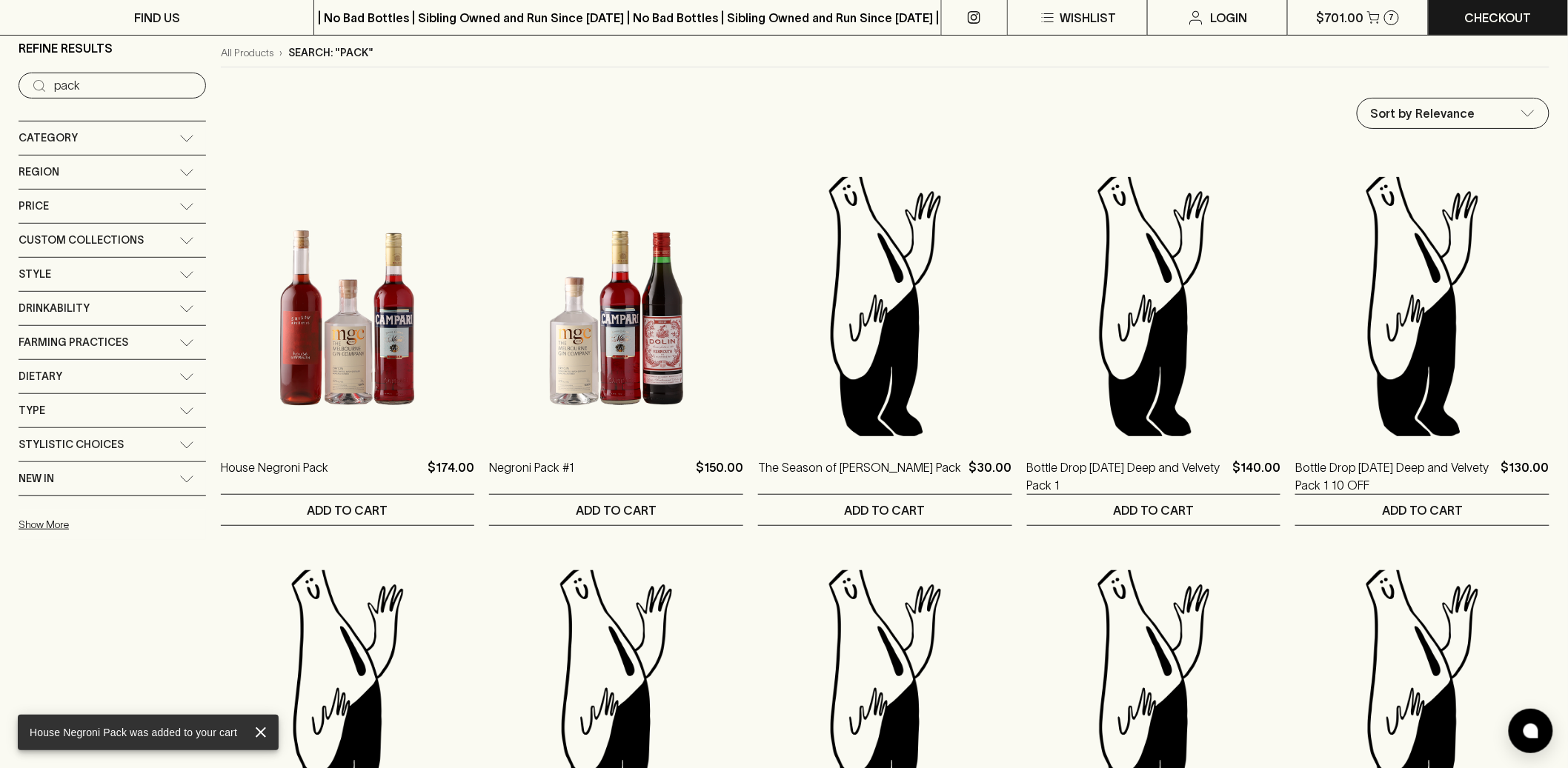
scroll to position [112, 0]
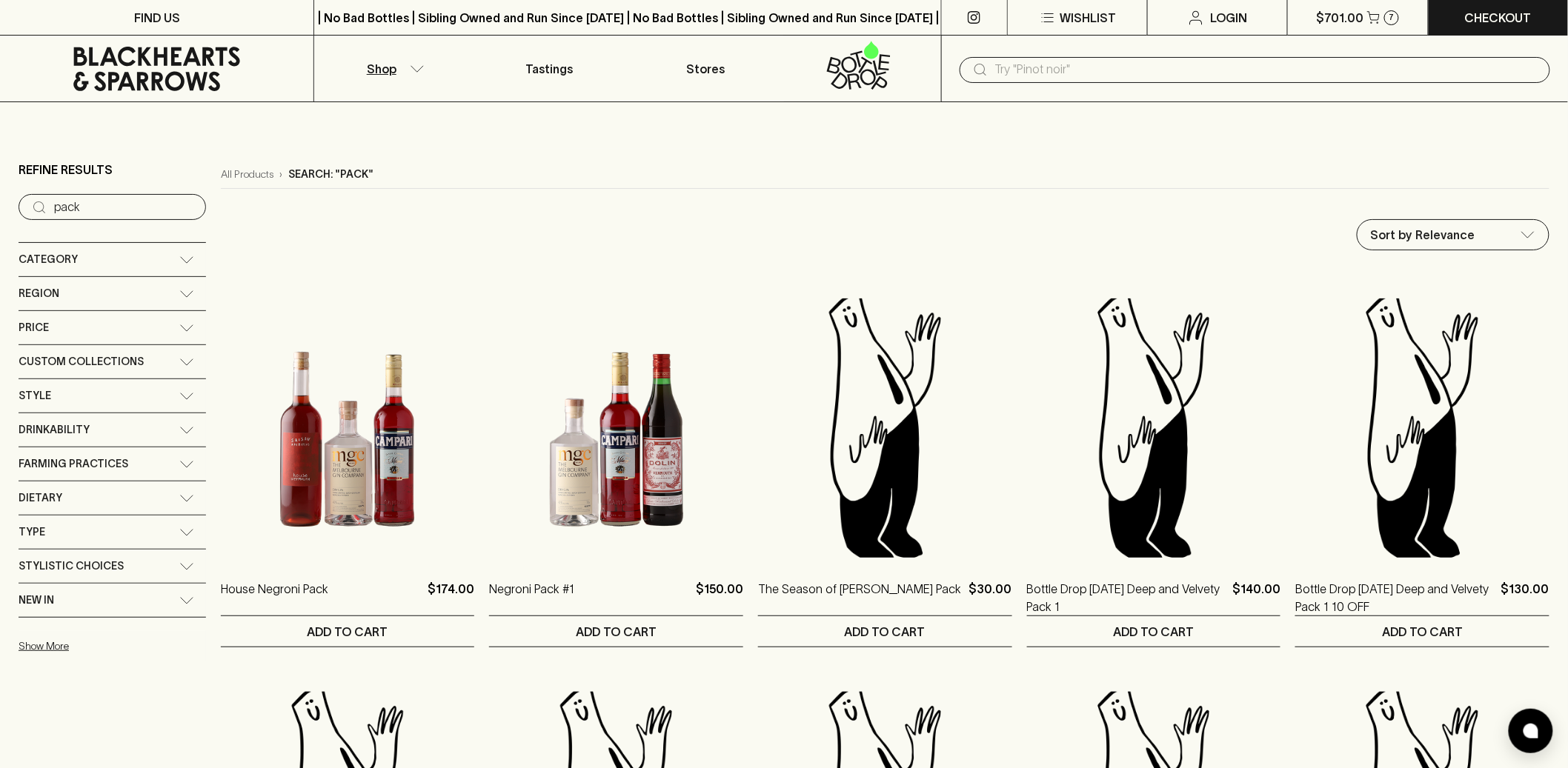
click at [122, 58] on icon at bounding box center [157, 69] width 291 height 45
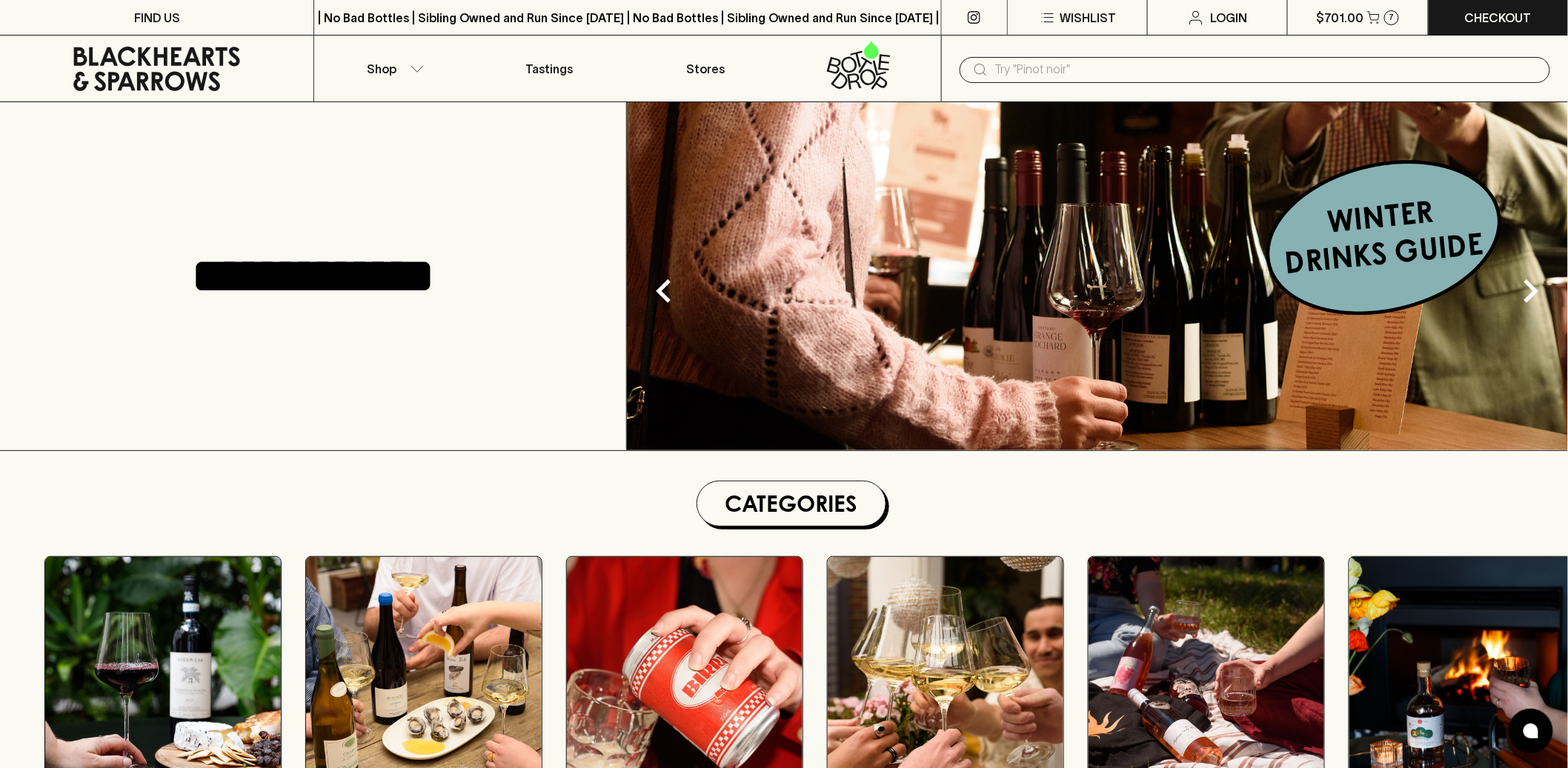
click at [1009, 294] on img at bounding box center [1098, 275] width 941 height 348
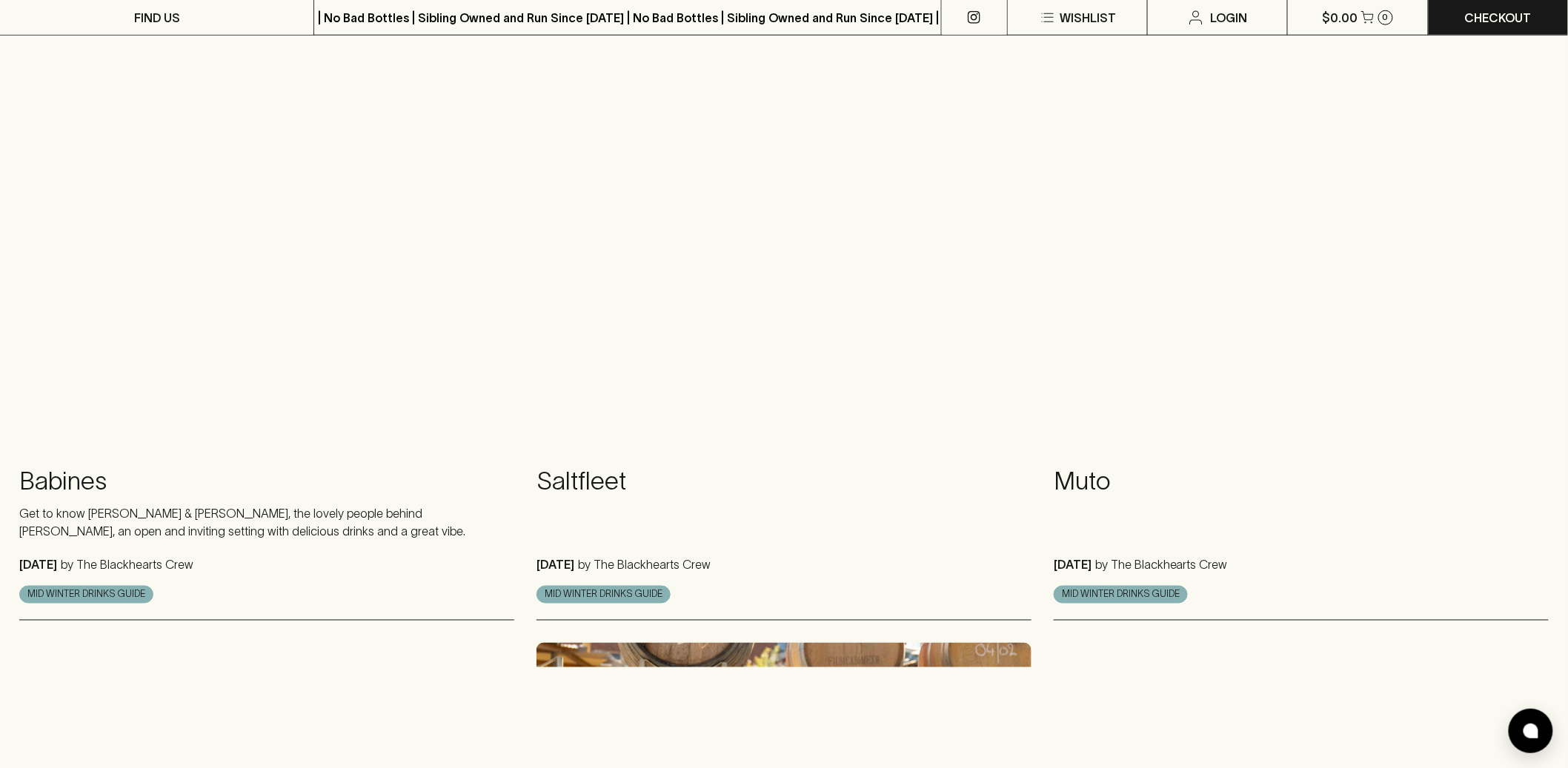
scroll to position [139, 0]
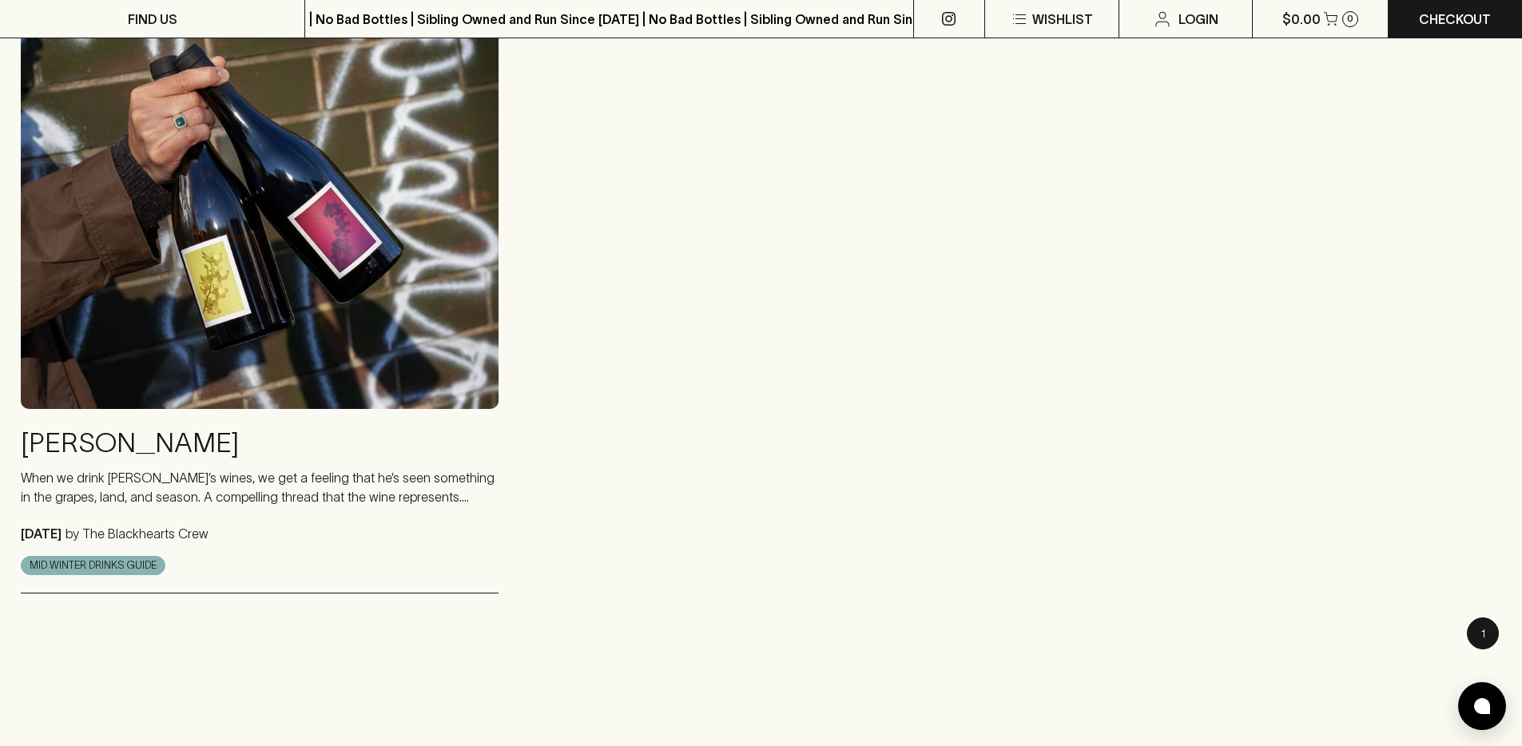
scroll to position [2061, 0]
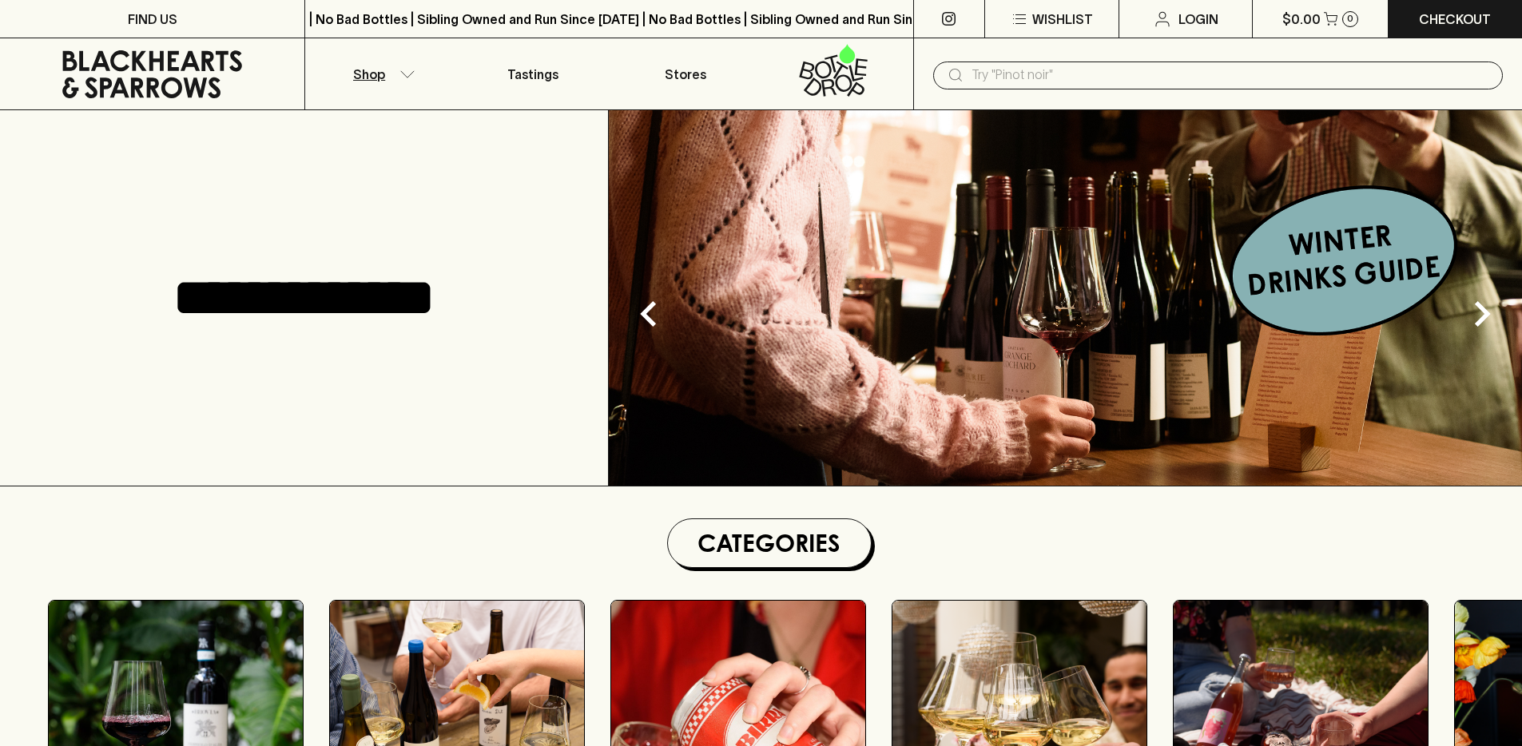
click at [380, 83] on button "Shop" at bounding box center [381, 73] width 152 height 71
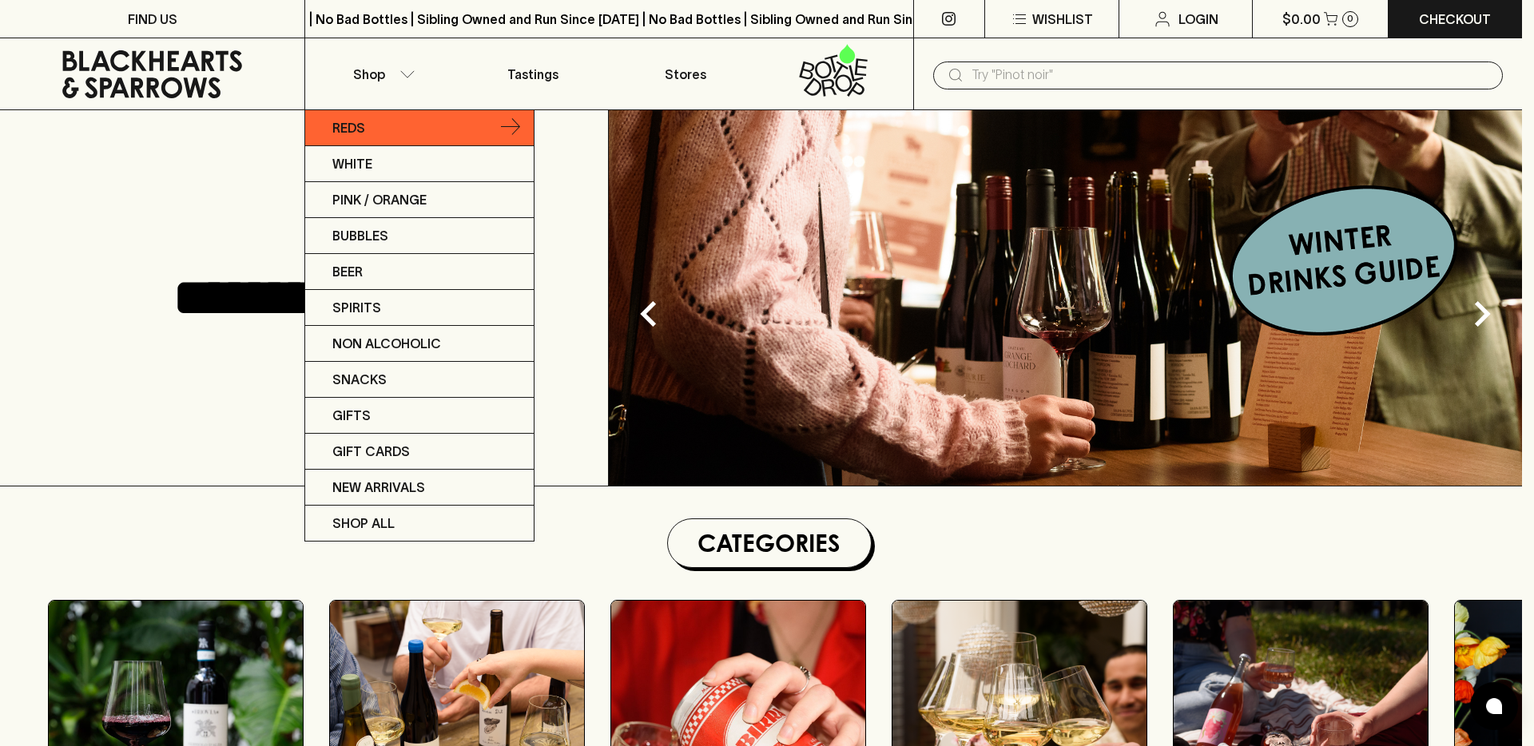
click at [387, 126] on link "Reds" at bounding box center [419, 128] width 228 height 36
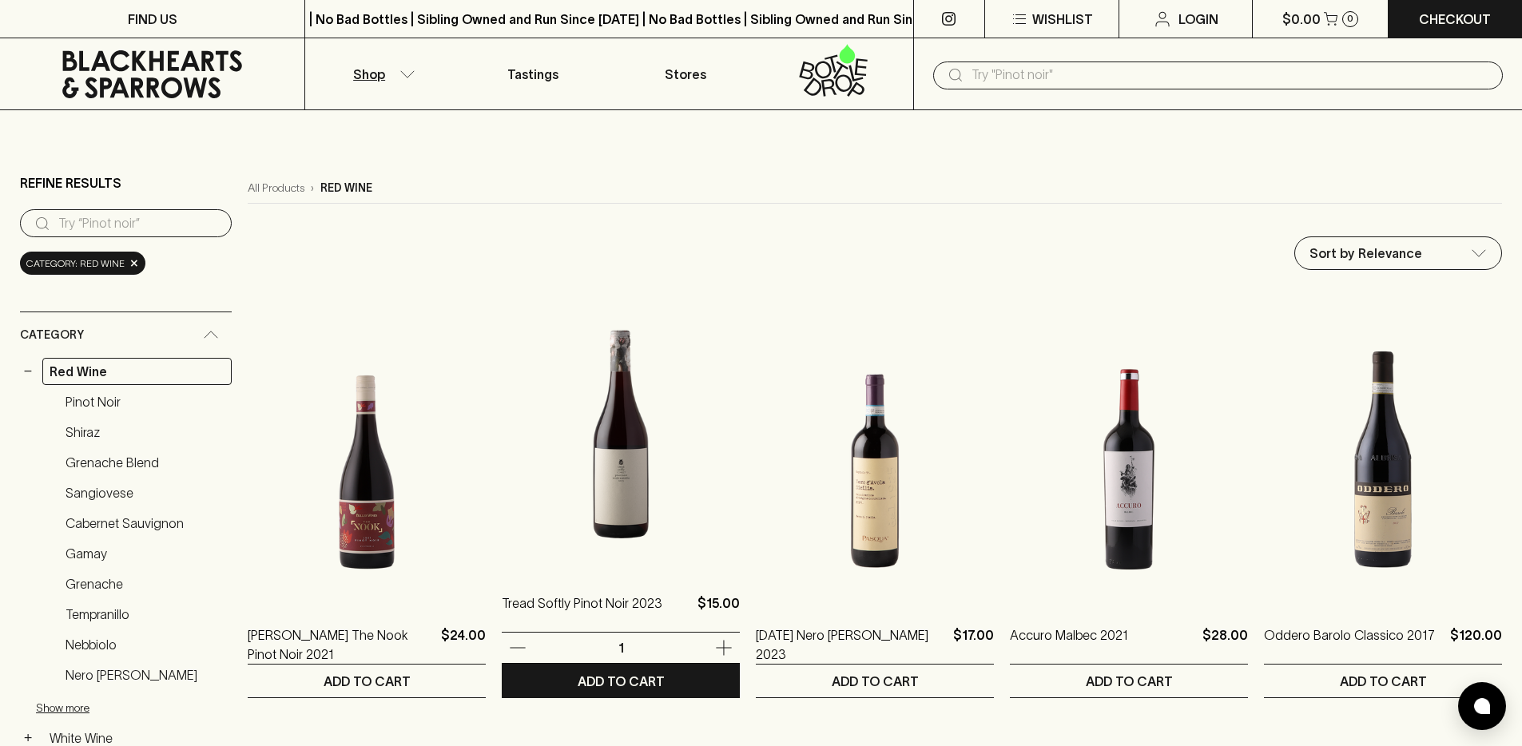
click at [650, 461] on img at bounding box center [621, 430] width 238 height 280
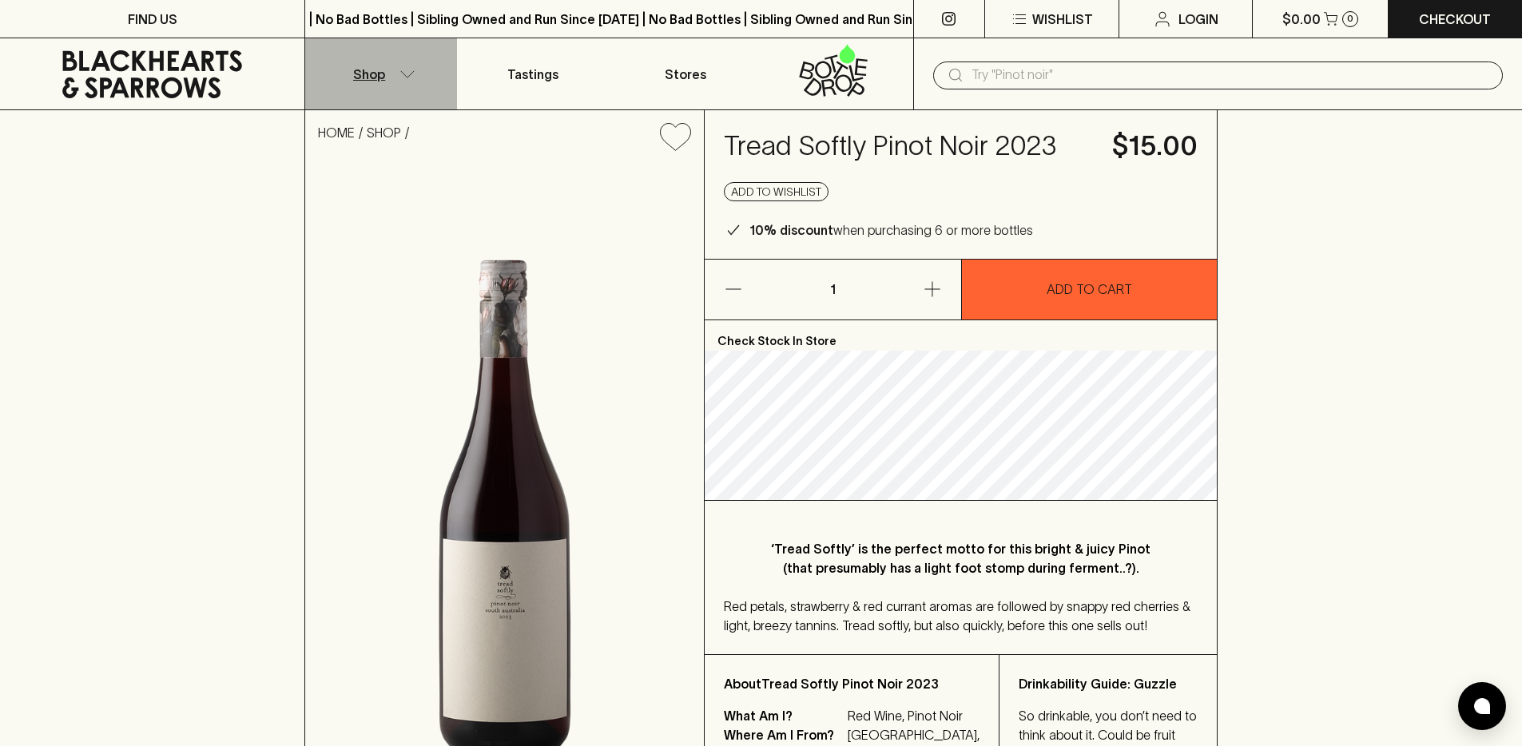
click at [373, 81] on p "Shop" at bounding box center [369, 74] width 32 height 19
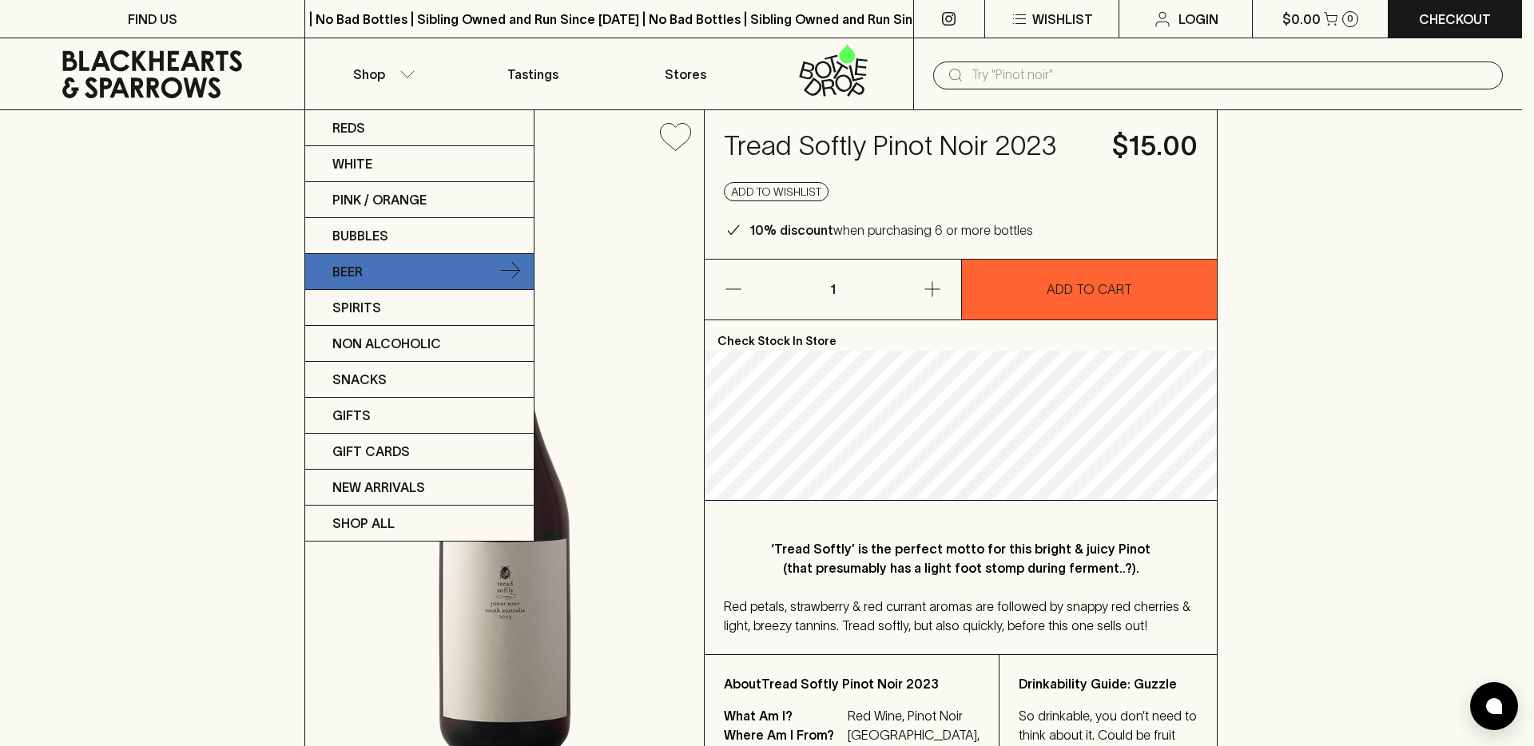
click at [388, 254] on link "Beer" at bounding box center [419, 272] width 228 height 36
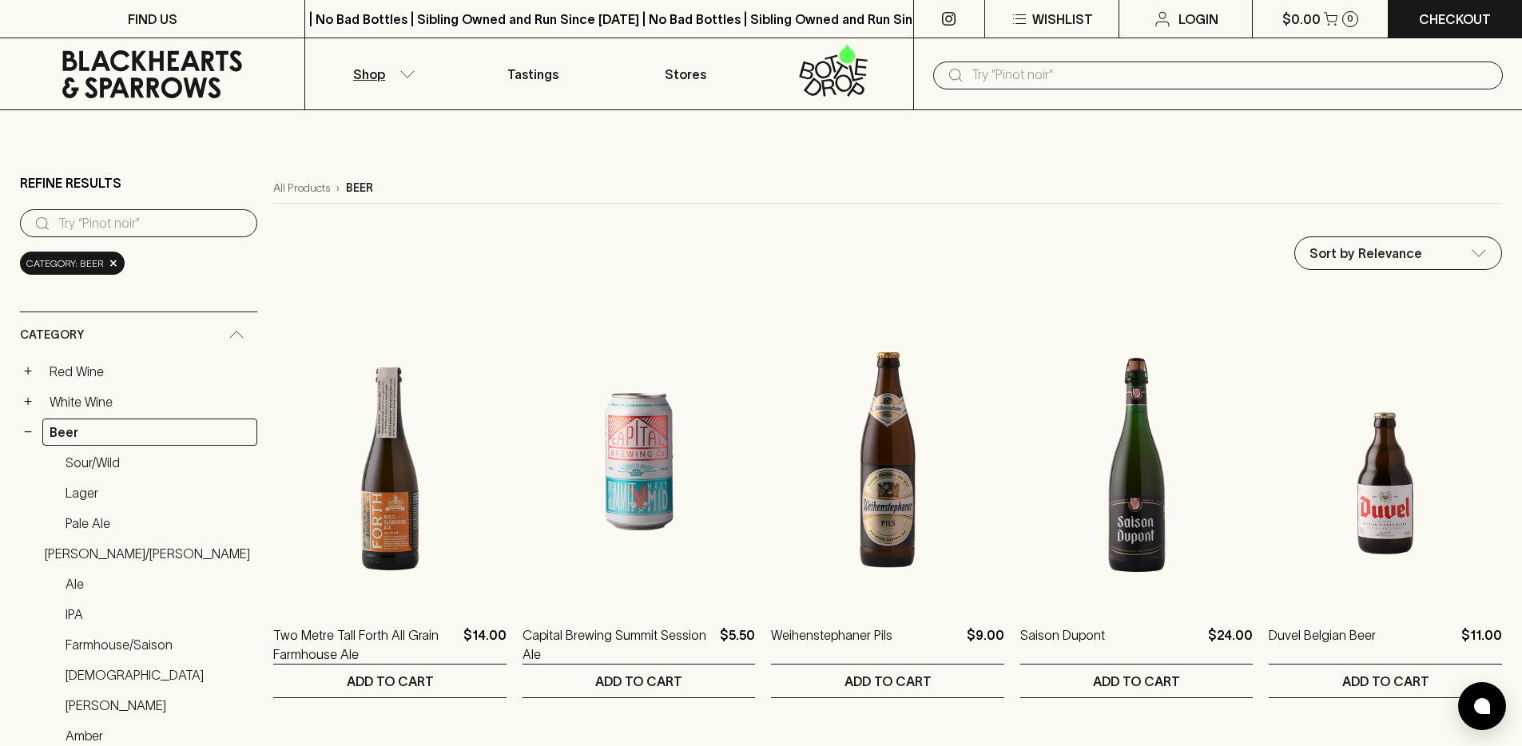
click at [399, 77] on icon "button" at bounding box center [407, 74] width 16 height 8
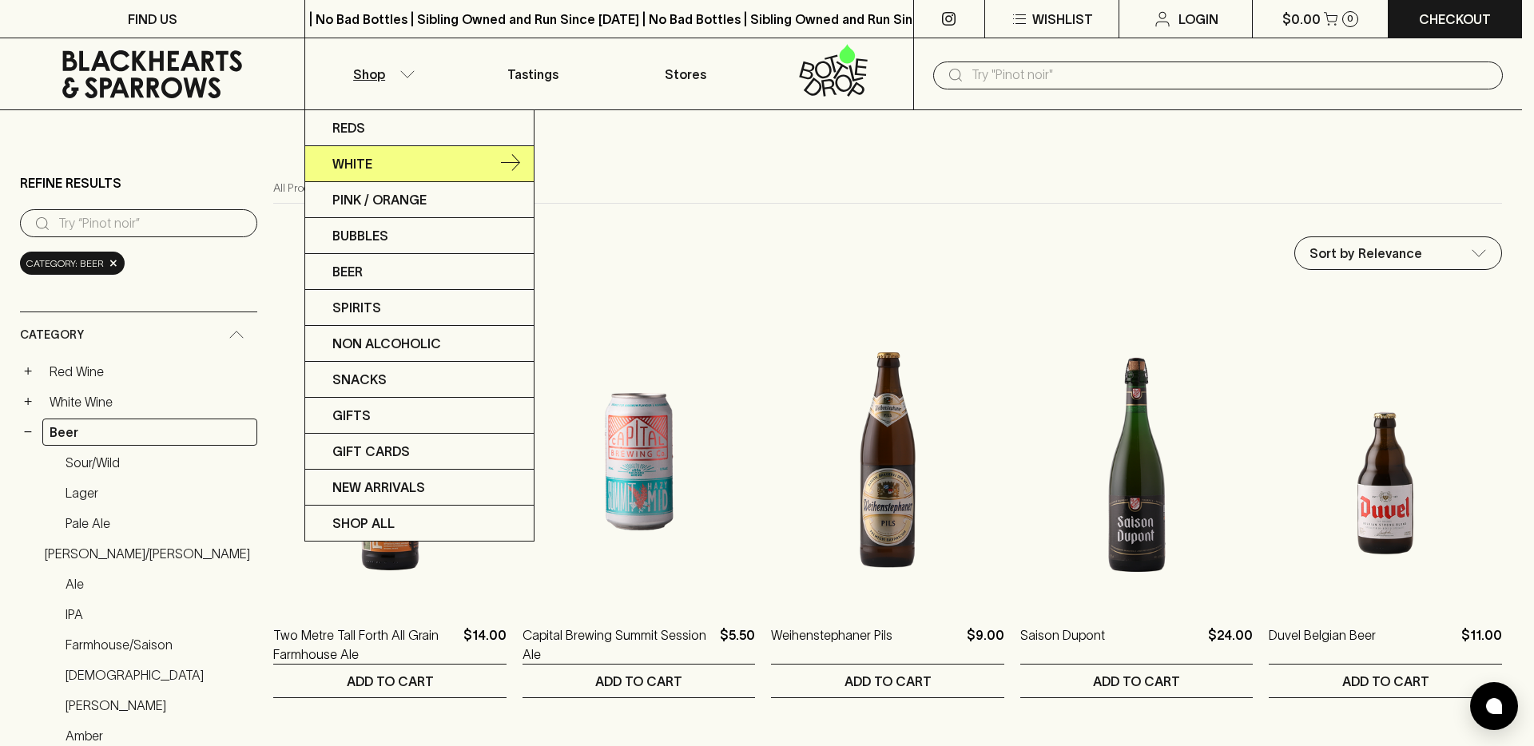
click at [407, 156] on link "White" at bounding box center [419, 164] width 228 height 36
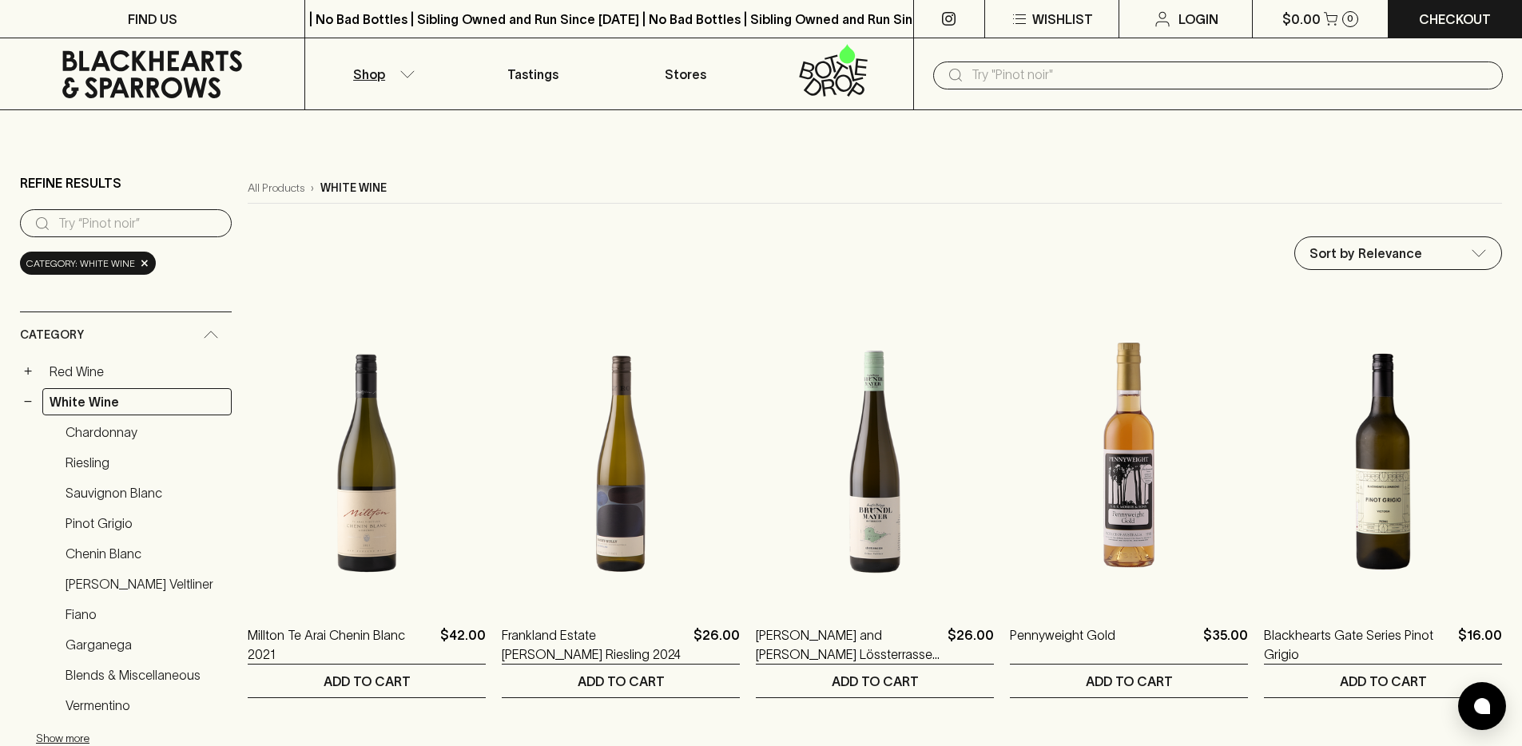
click at [650, 472] on img at bounding box center [621, 462] width 238 height 280
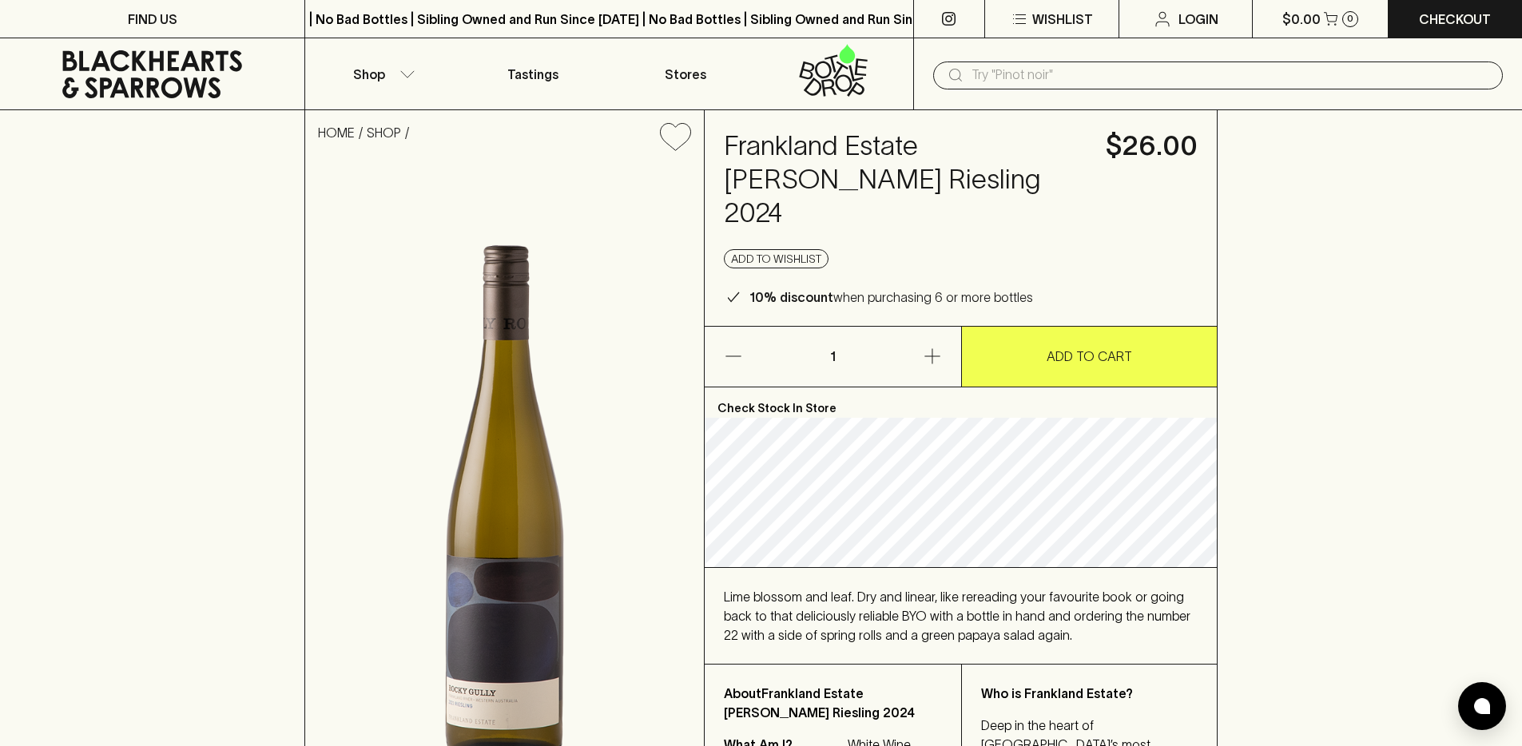
click at [1098, 347] on p "ADD TO CART" at bounding box center [1088, 356] width 85 height 19
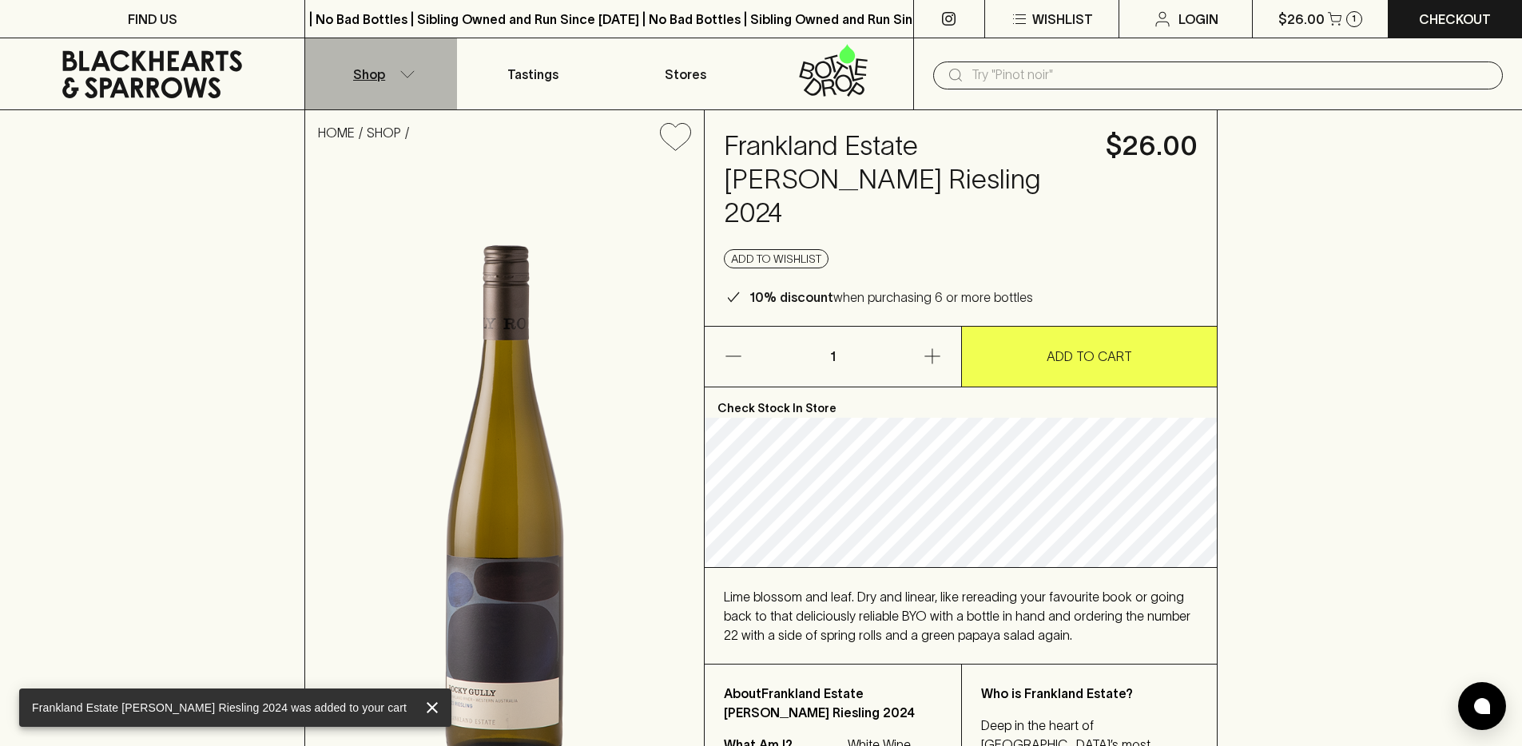
click at [371, 81] on p "Shop" at bounding box center [369, 74] width 32 height 19
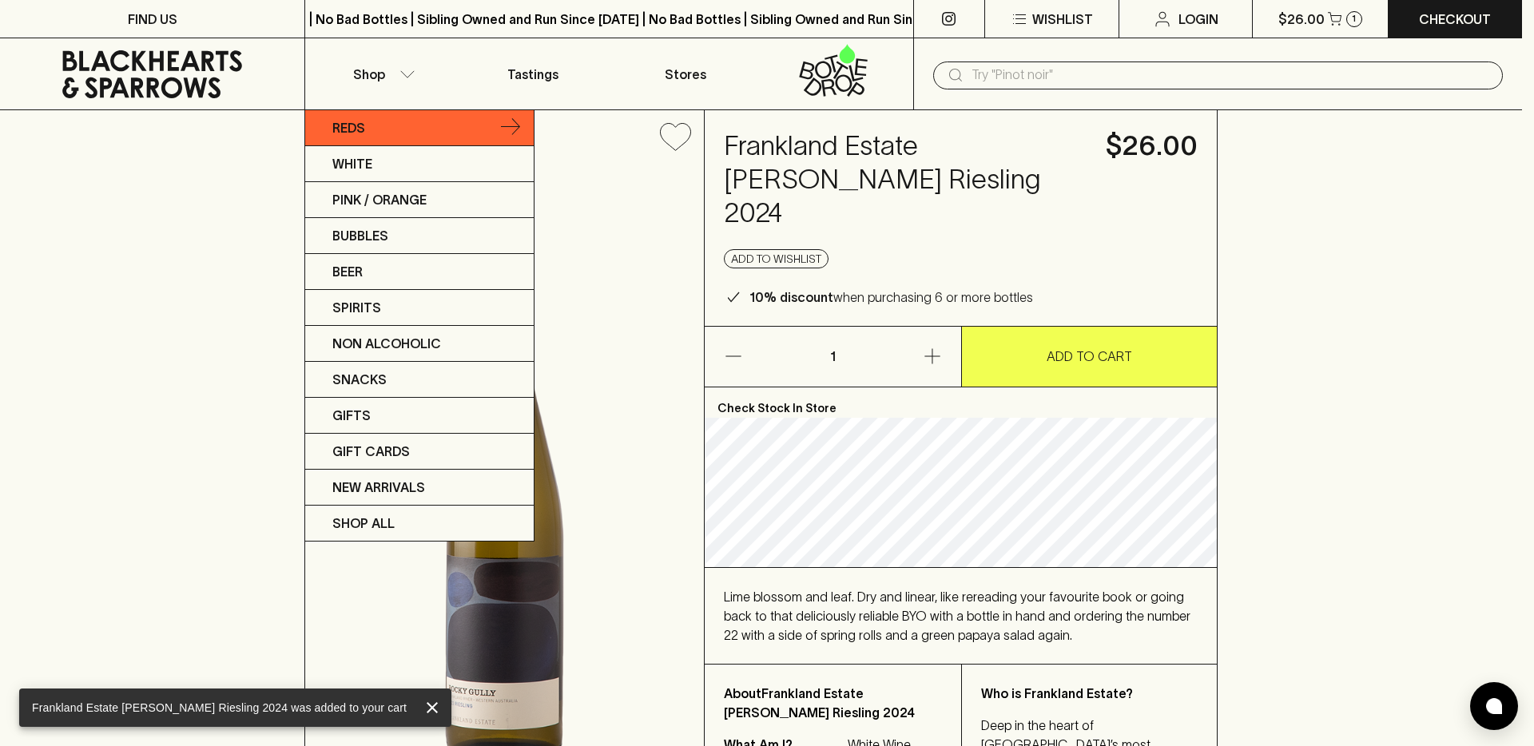
click at [399, 129] on link "Reds" at bounding box center [419, 128] width 228 height 36
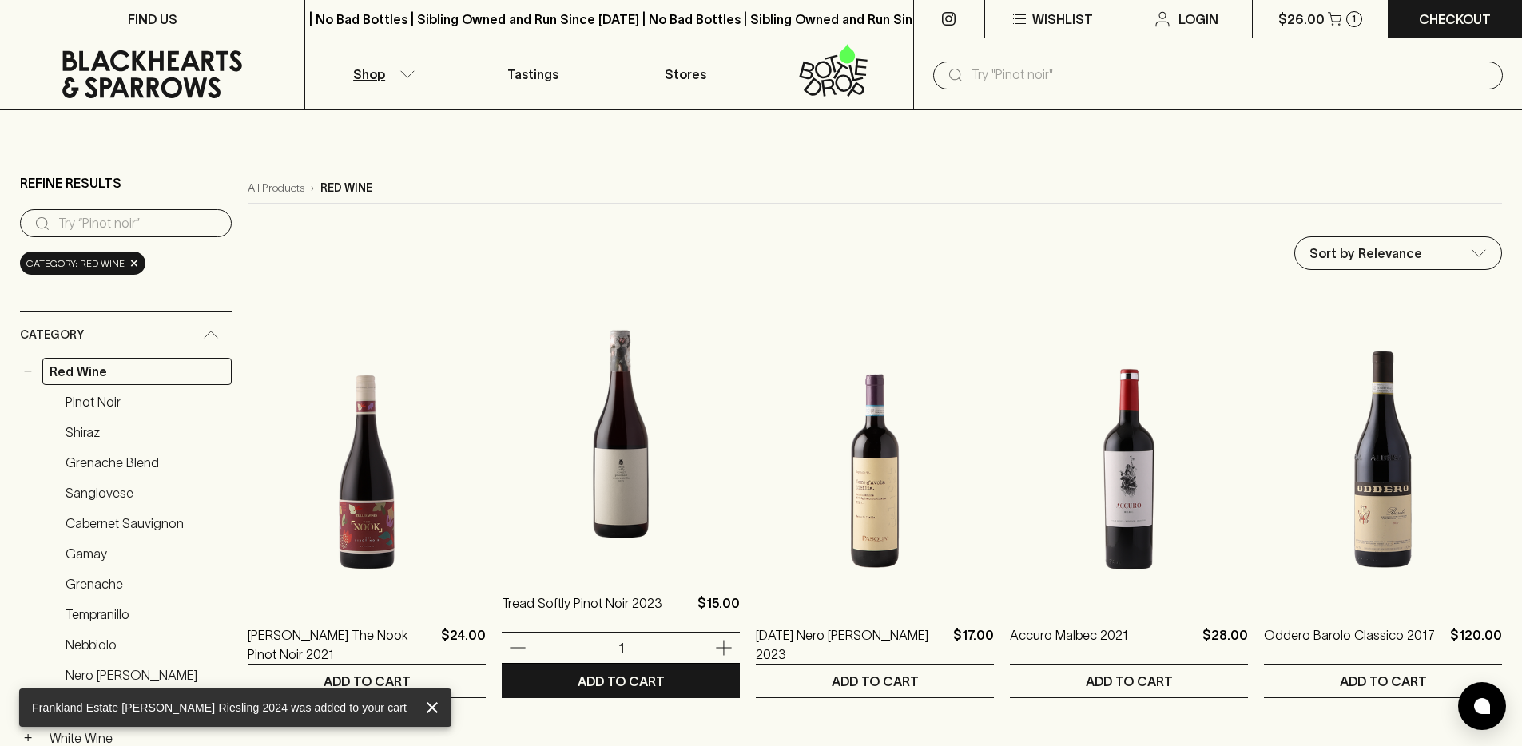
click at [658, 471] on img at bounding box center [621, 430] width 238 height 280
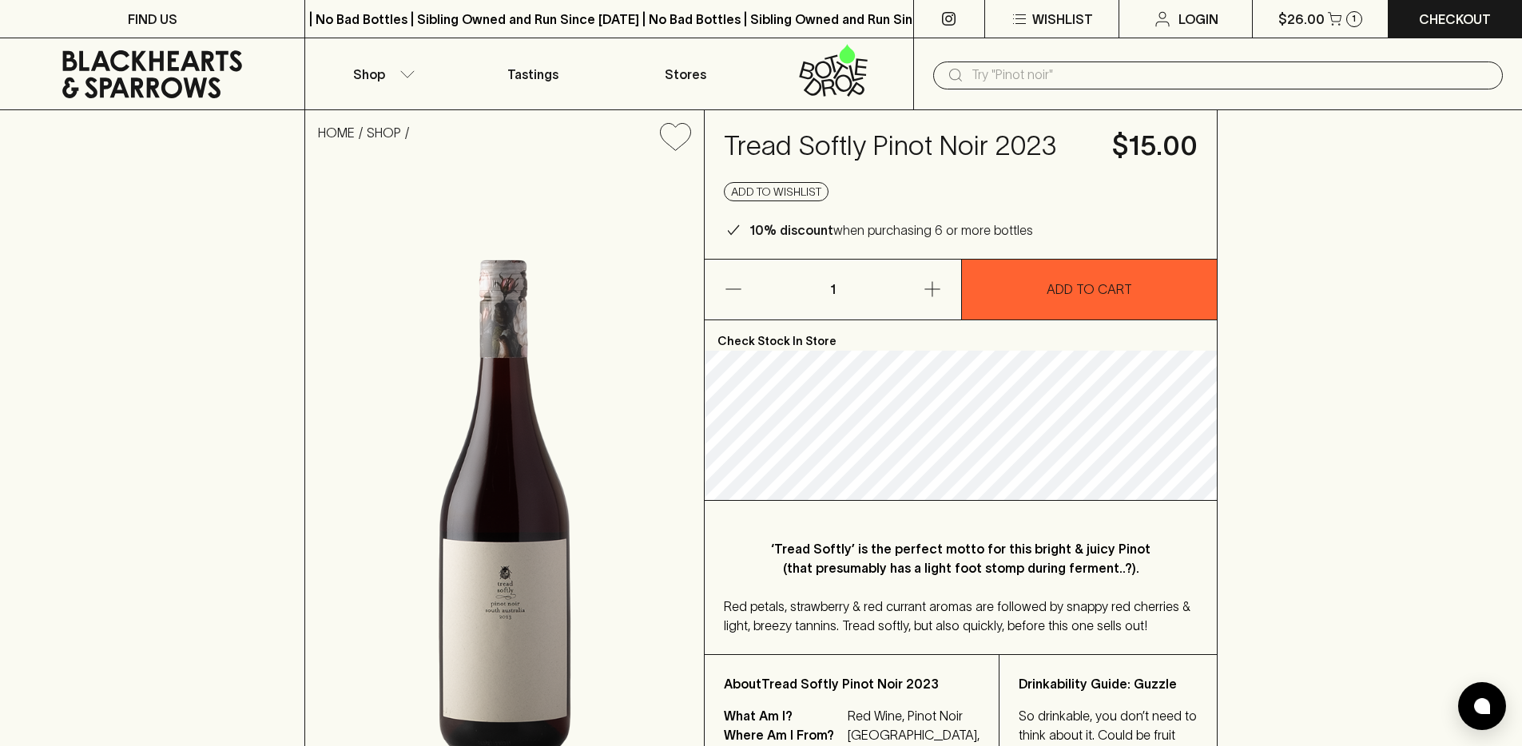
click at [877, 148] on h4 "Tread Softly Pinot Noir 2023" at bounding box center [908, 146] width 369 height 34
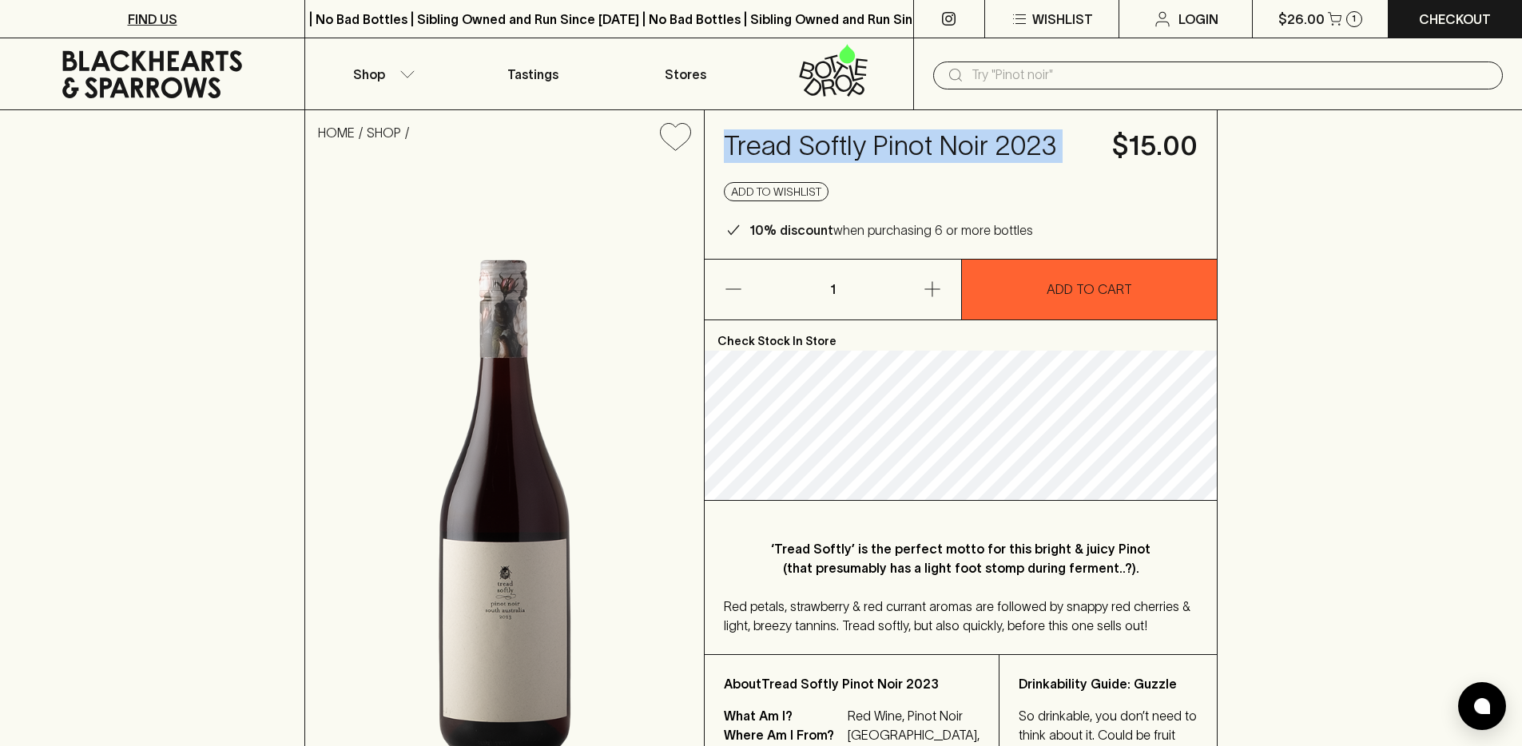
click at [161, 18] on p "FIND US" at bounding box center [153, 19] width 50 height 19
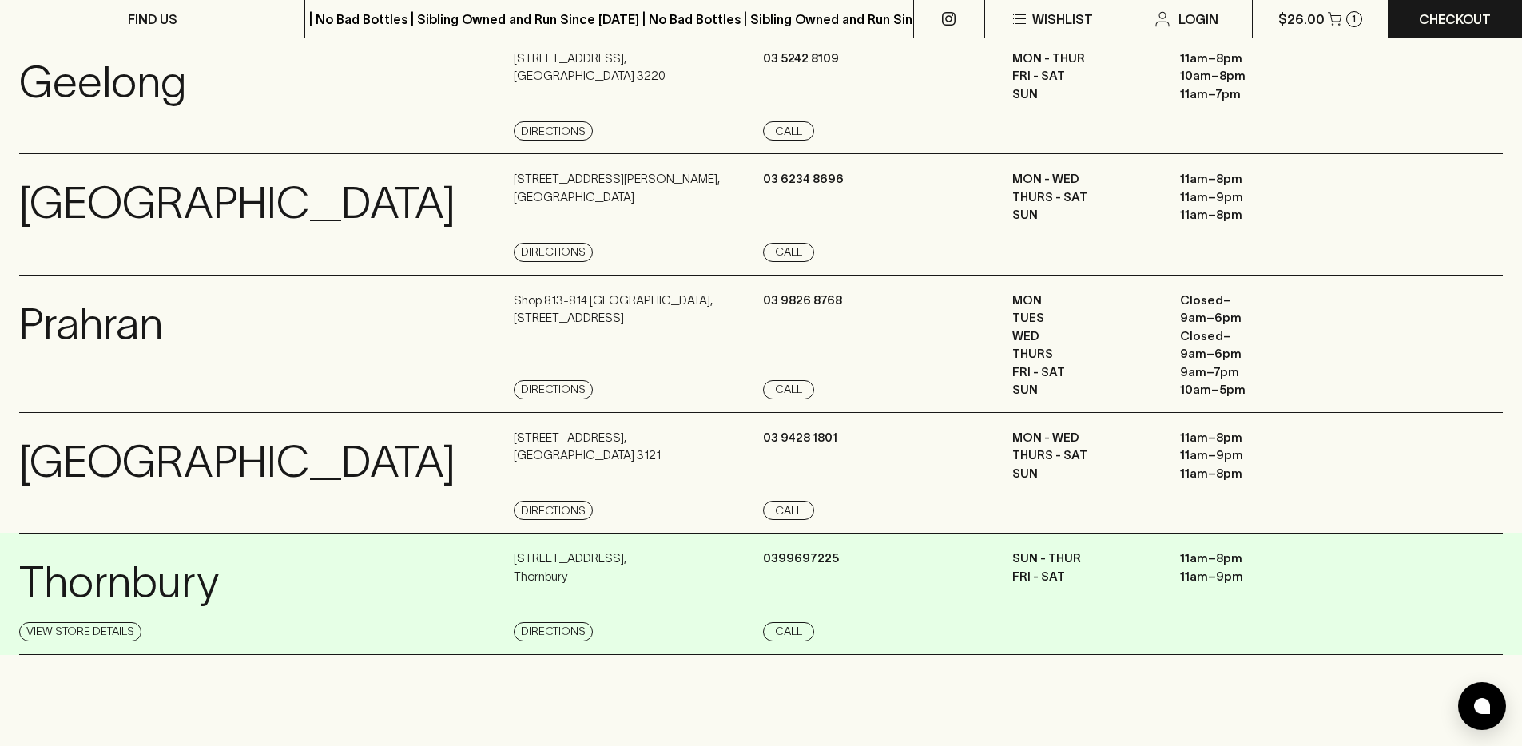
scroll to position [1224, 0]
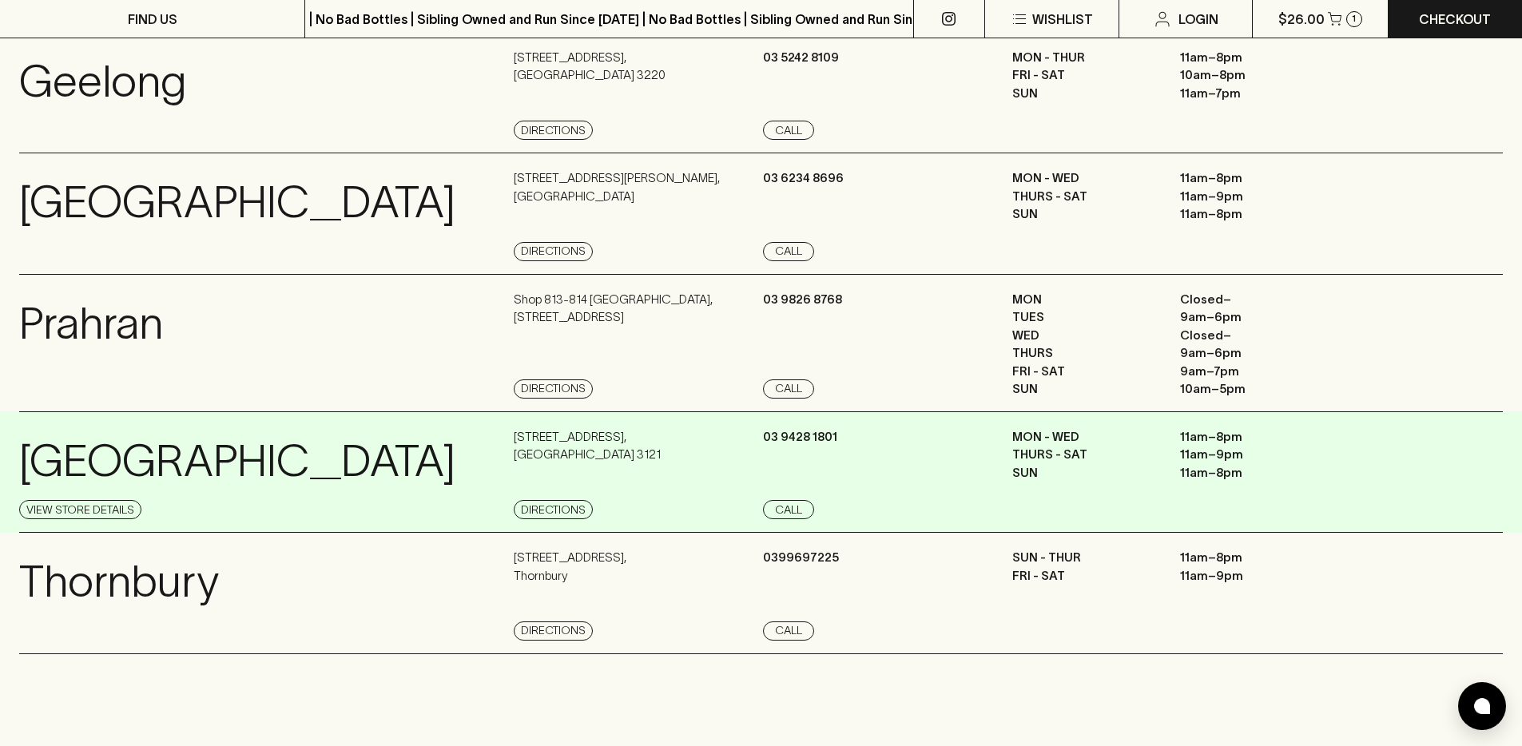
click at [193, 457] on p "[GEOGRAPHIC_DATA]" at bounding box center [237, 461] width 436 height 66
click at [61, 511] on link "View Store Details" at bounding box center [80, 509] width 122 height 19
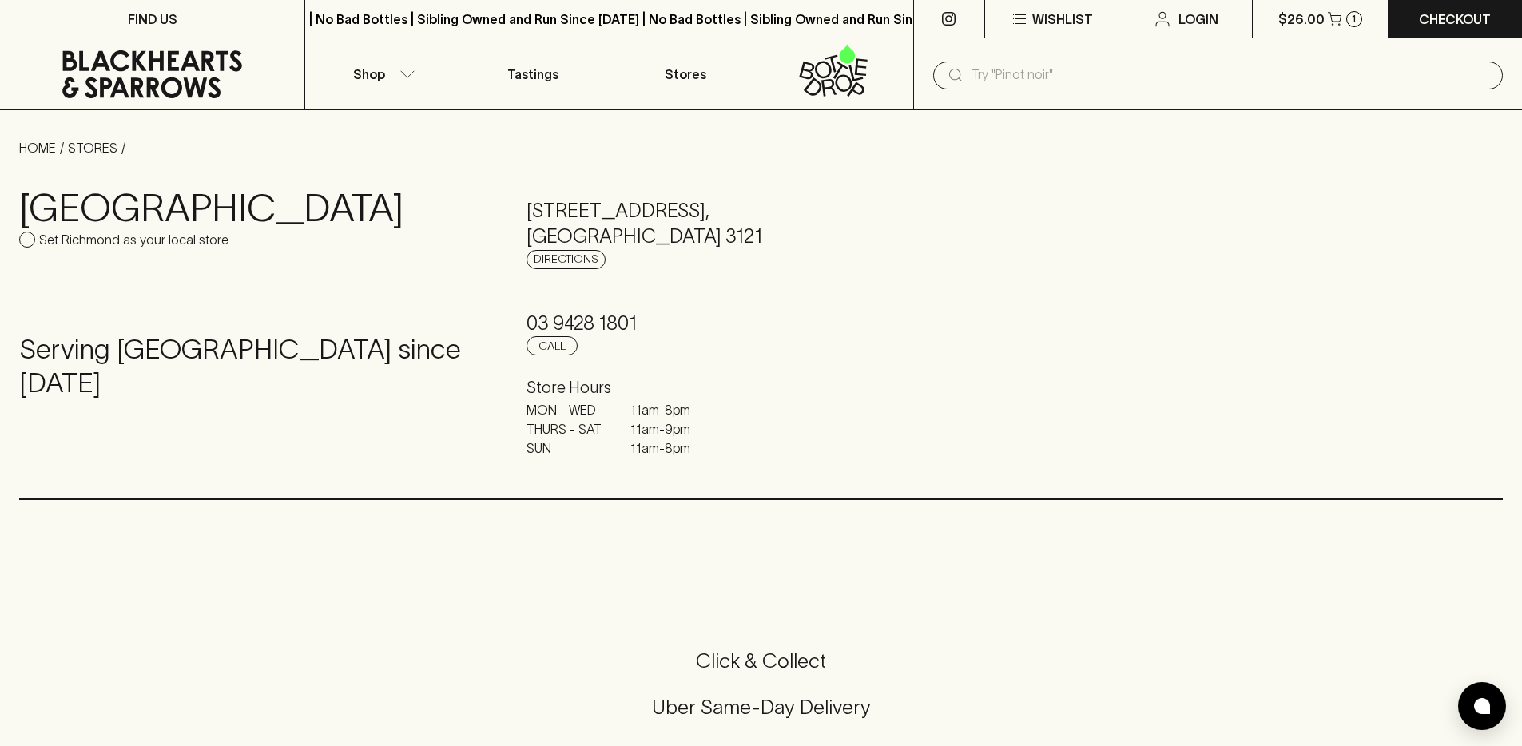
click at [61, 232] on p "Set Richmond as your local store" at bounding box center [133, 239] width 189 height 19
click at [35, 232] on input "Set Richmond as your local store" at bounding box center [27, 240] width 16 height 16
checkbox input "true"
click at [141, 74] on icon at bounding box center [152, 74] width 280 height 48
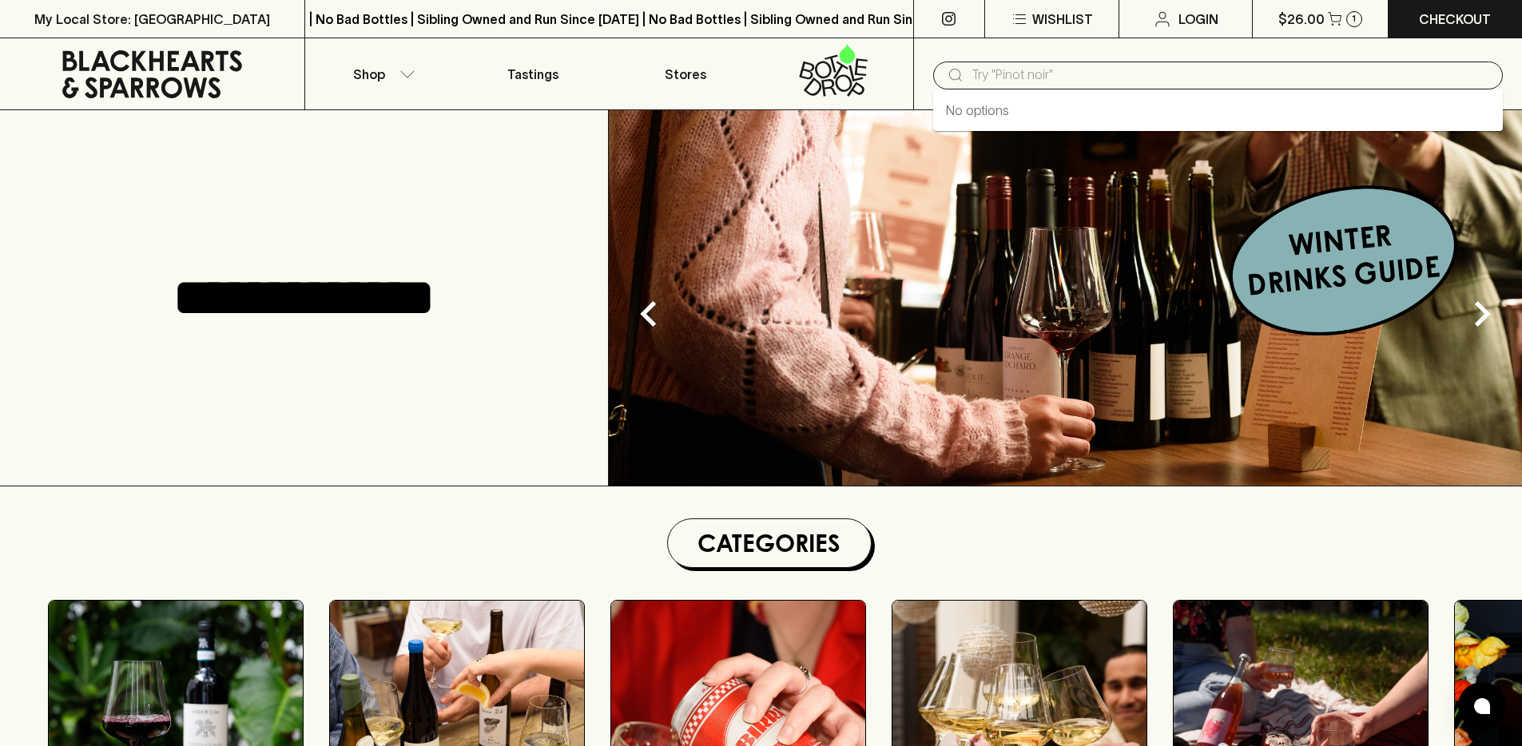
click at [1053, 72] on input "text" at bounding box center [1230, 75] width 518 height 26
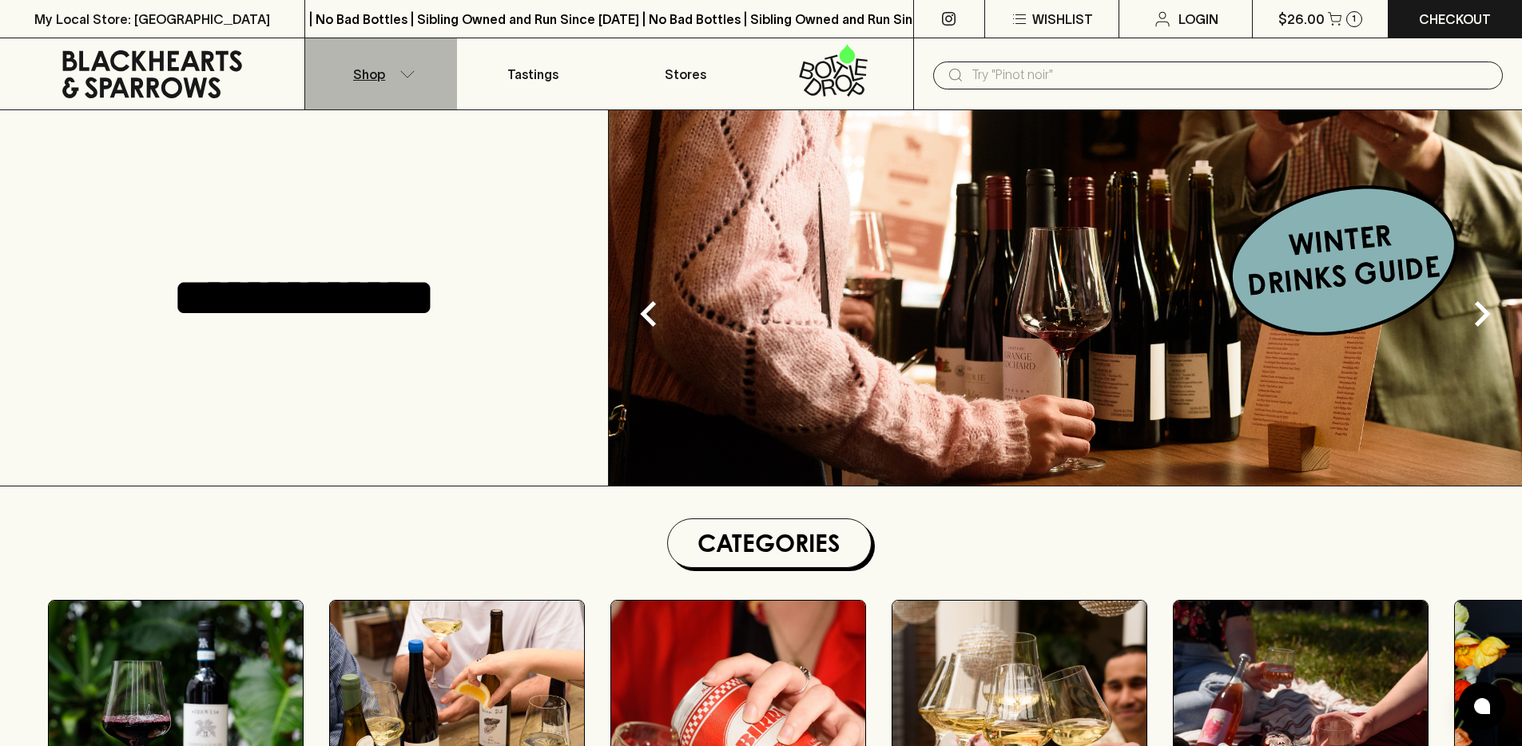
click at [403, 71] on icon "button" at bounding box center [407, 74] width 16 height 8
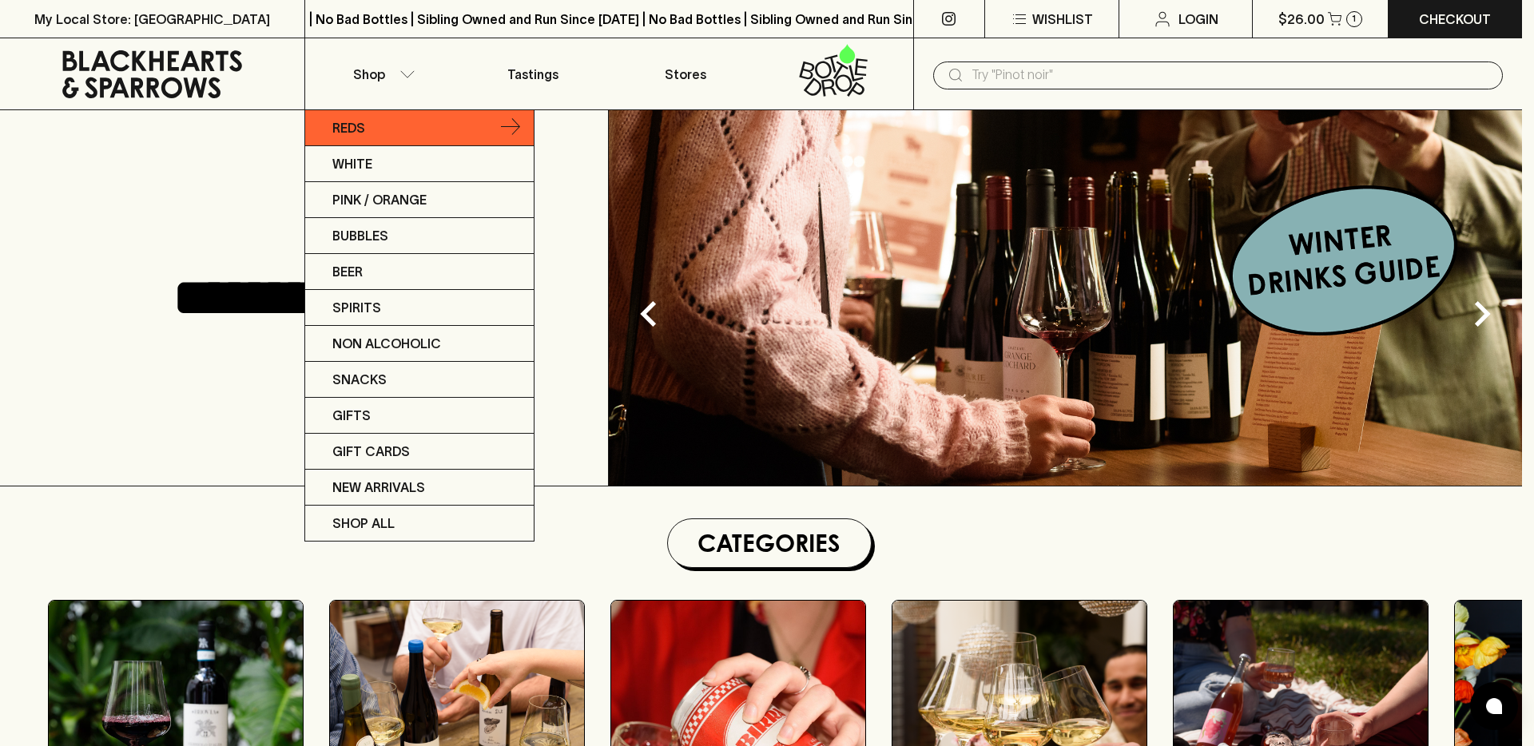
click at [438, 127] on link "Reds" at bounding box center [419, 128] width 228 height 36
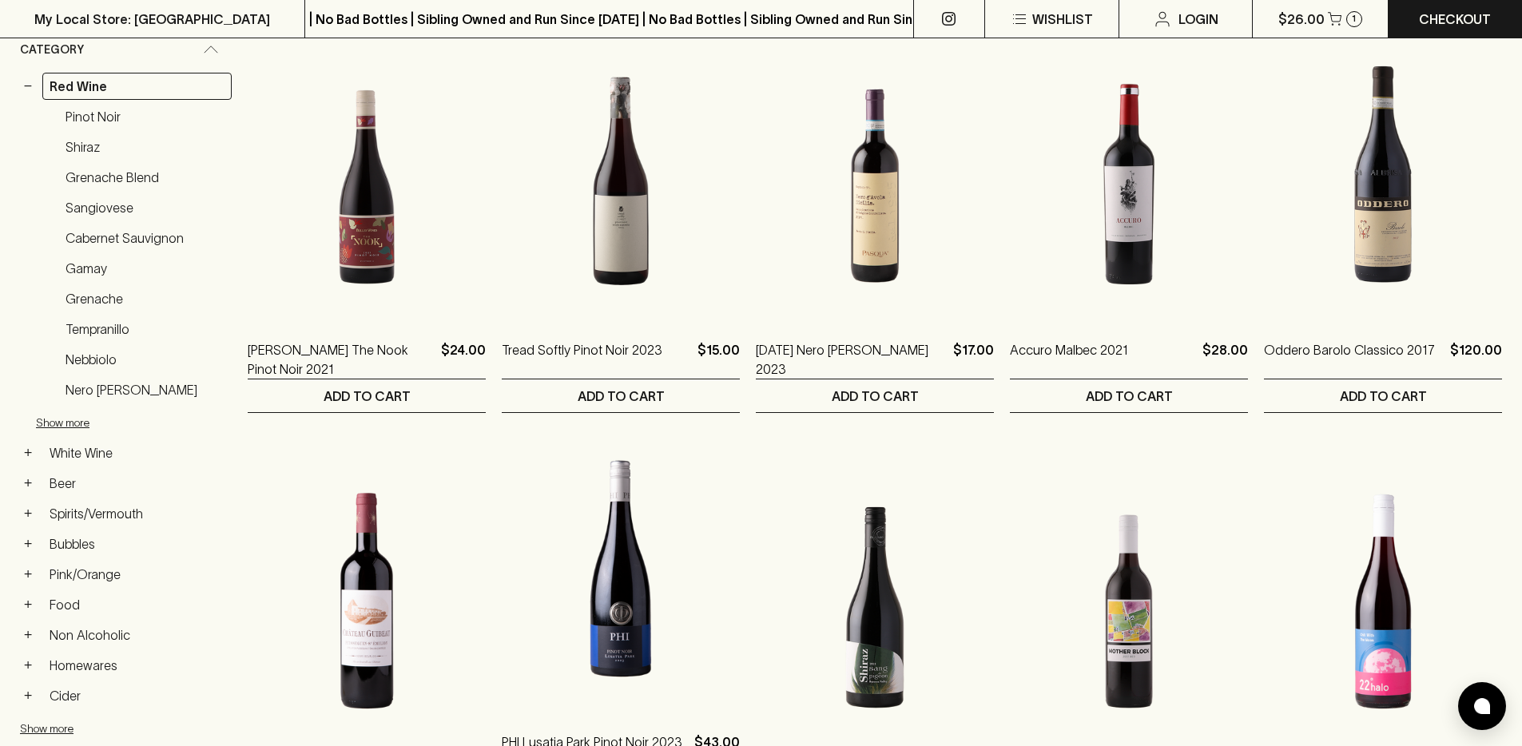
scroll to position [367, 0]
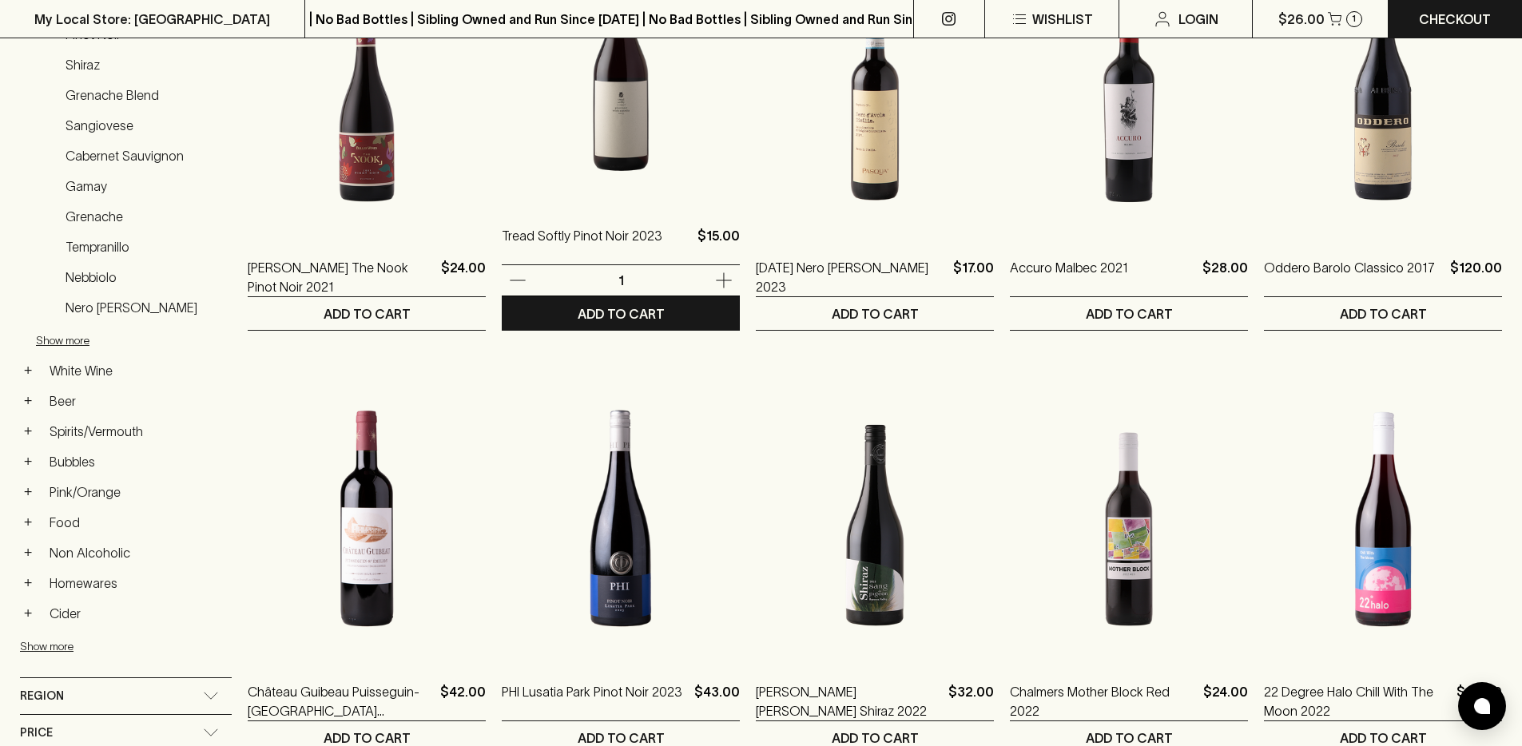
click at [571, 127] on img at bounding box center [621, 63] width 238 height 280
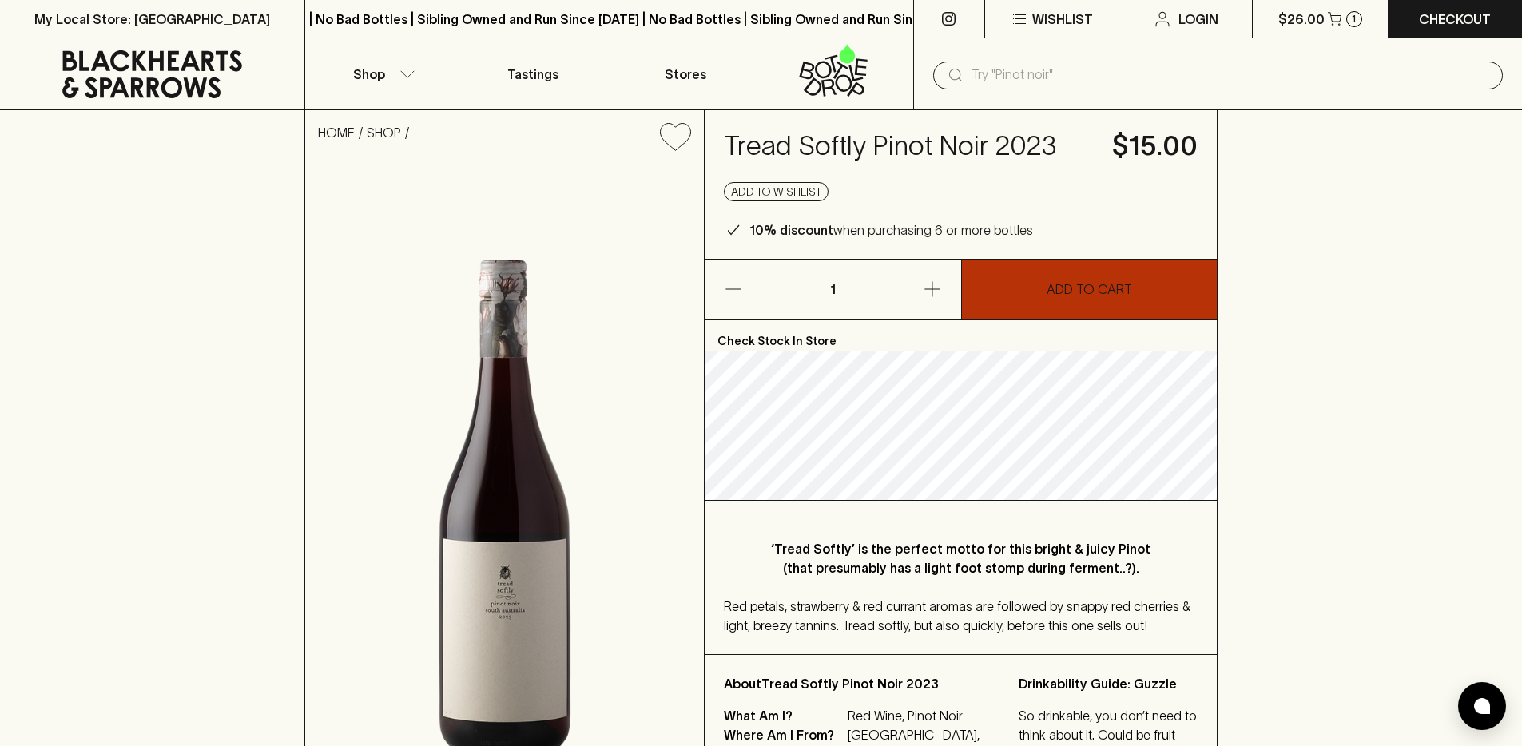
click at [1065, 290] on p "ADD TO CART" at bounding box center [1088, 289] width 85 height 19
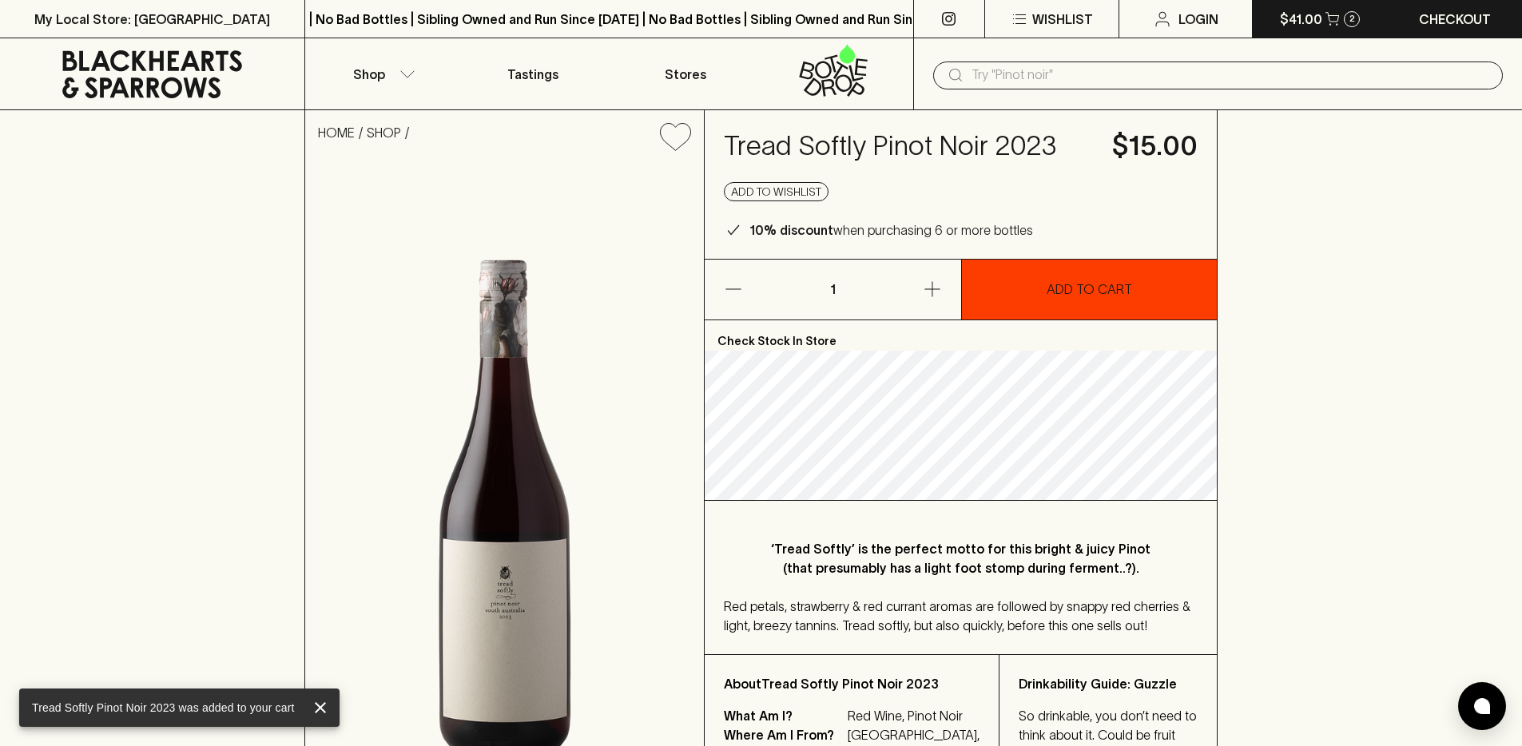
click at [1299, 22] on p "$41.00" at bounding box center [1301, 19] width 42 height 19
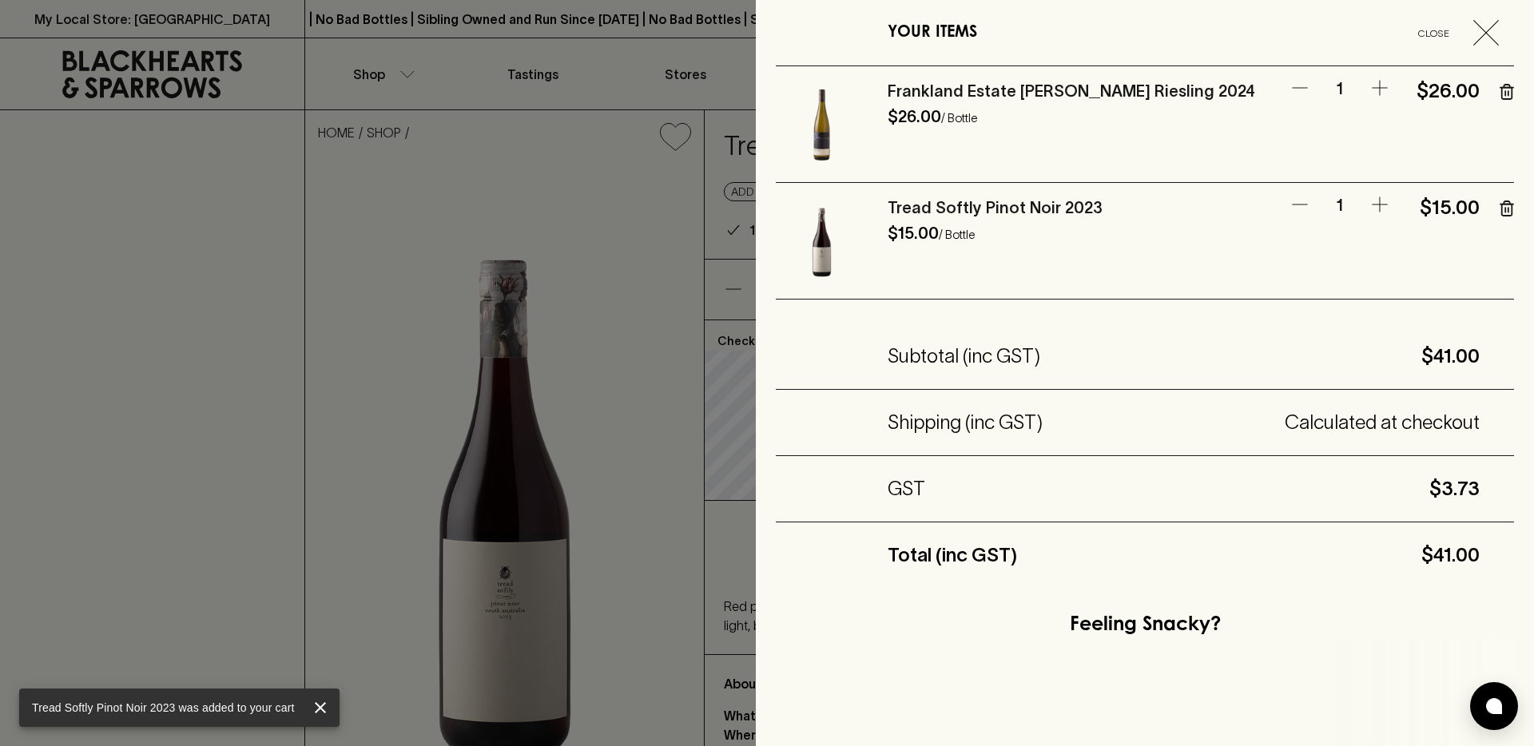
click at [1499, 92] on icon "button" at bounding box center [1506, 92] width 14 height 16
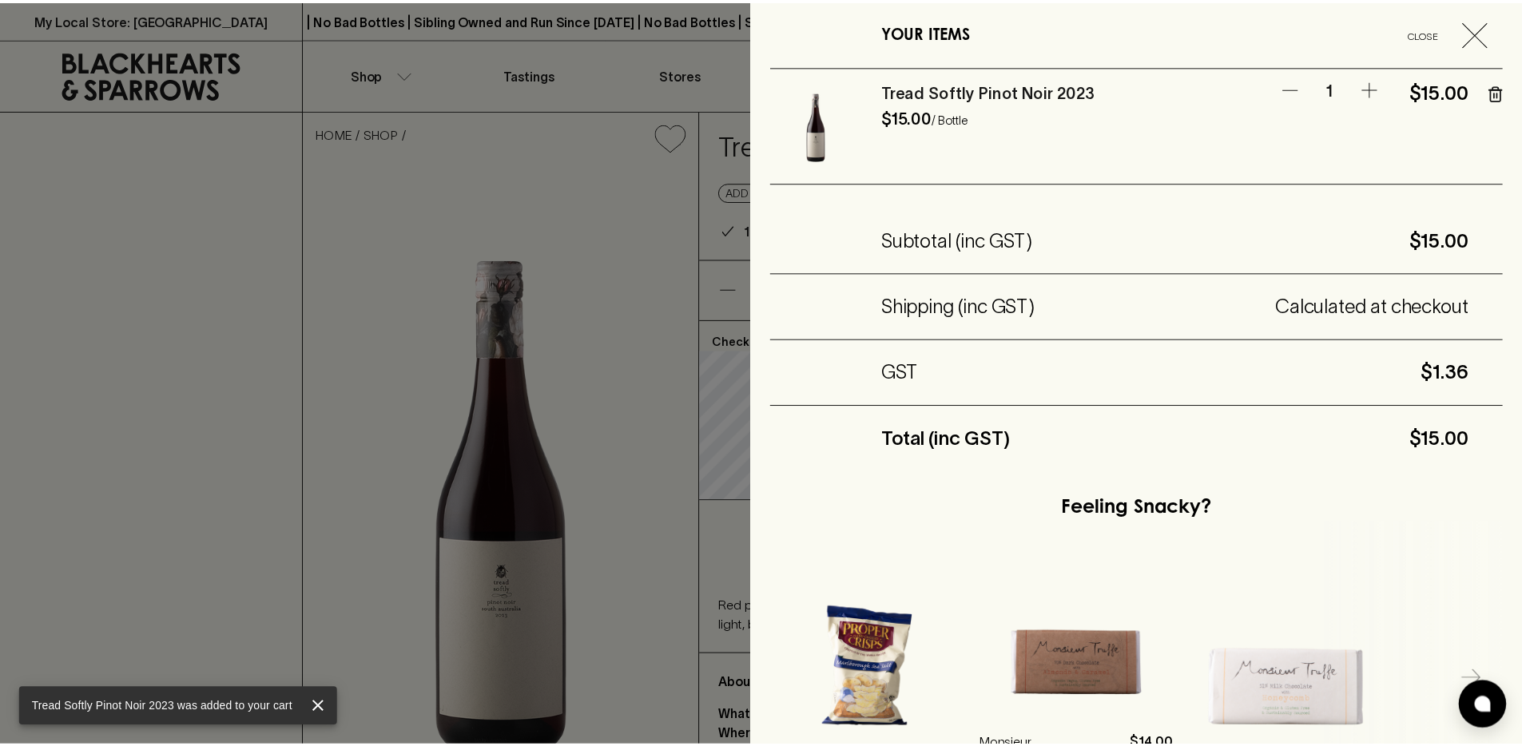
scroll to position [222, 0]
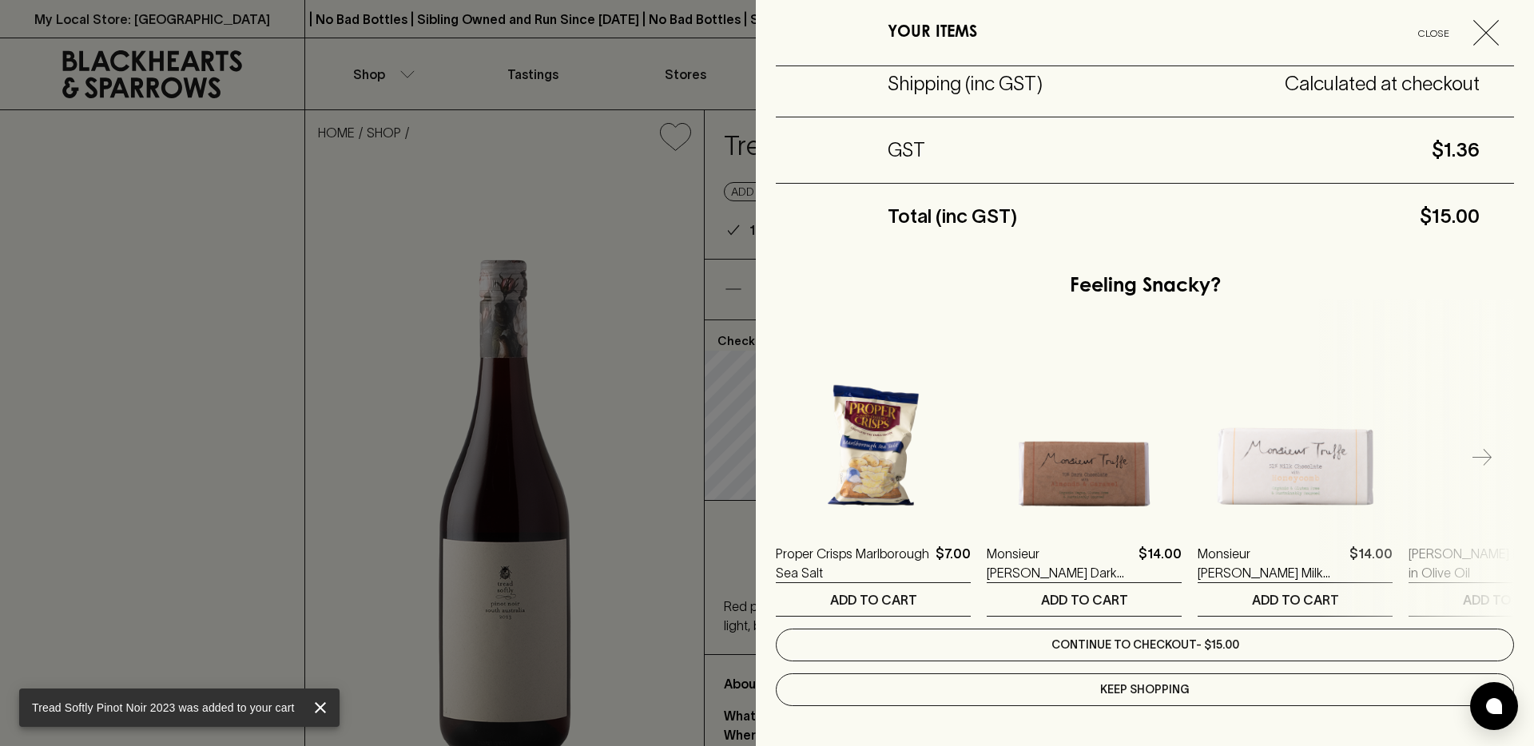
click at [1143, 657] on link "Continue to checkout - $15.00" at bounding box center [1145, 645] width 738 height 33
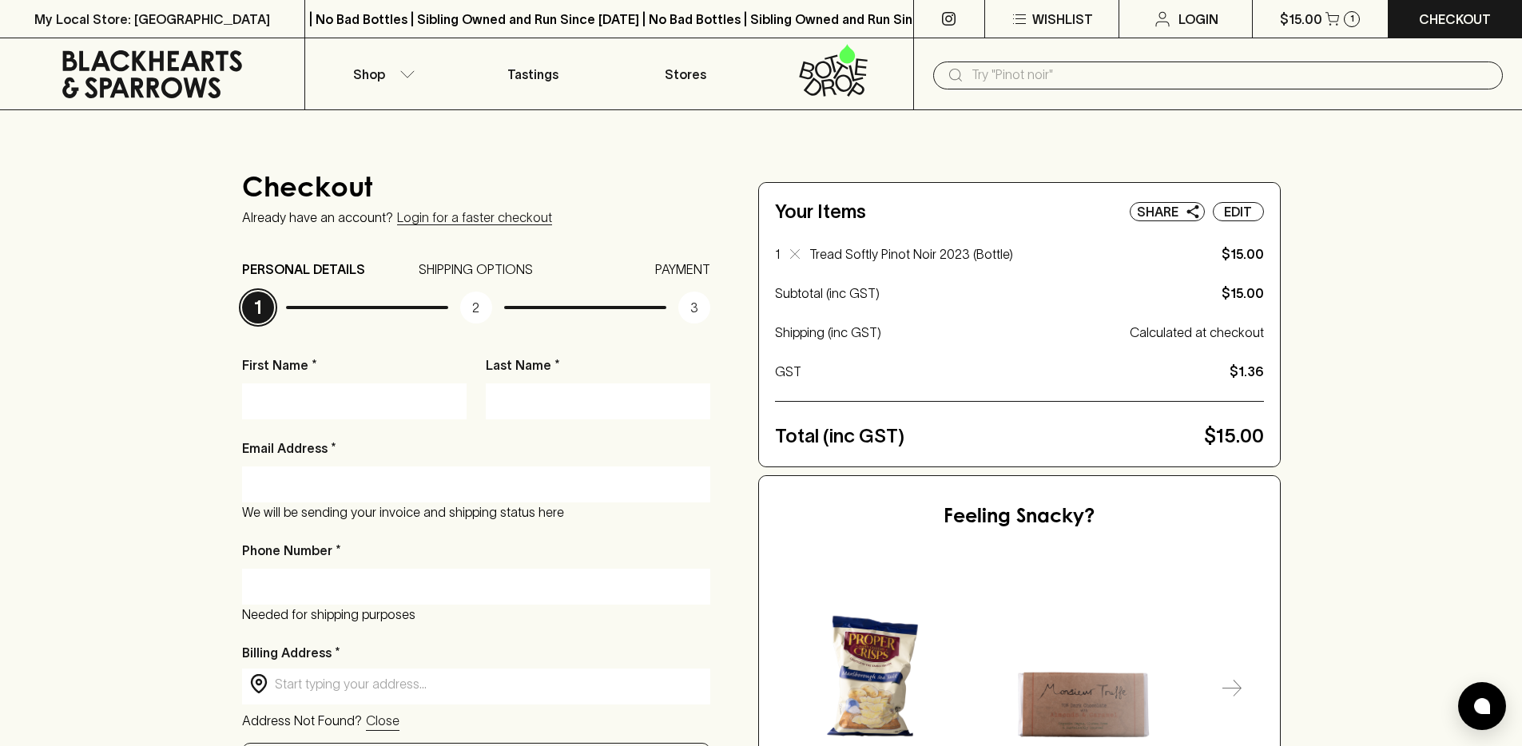
scroll to position [184, 0]
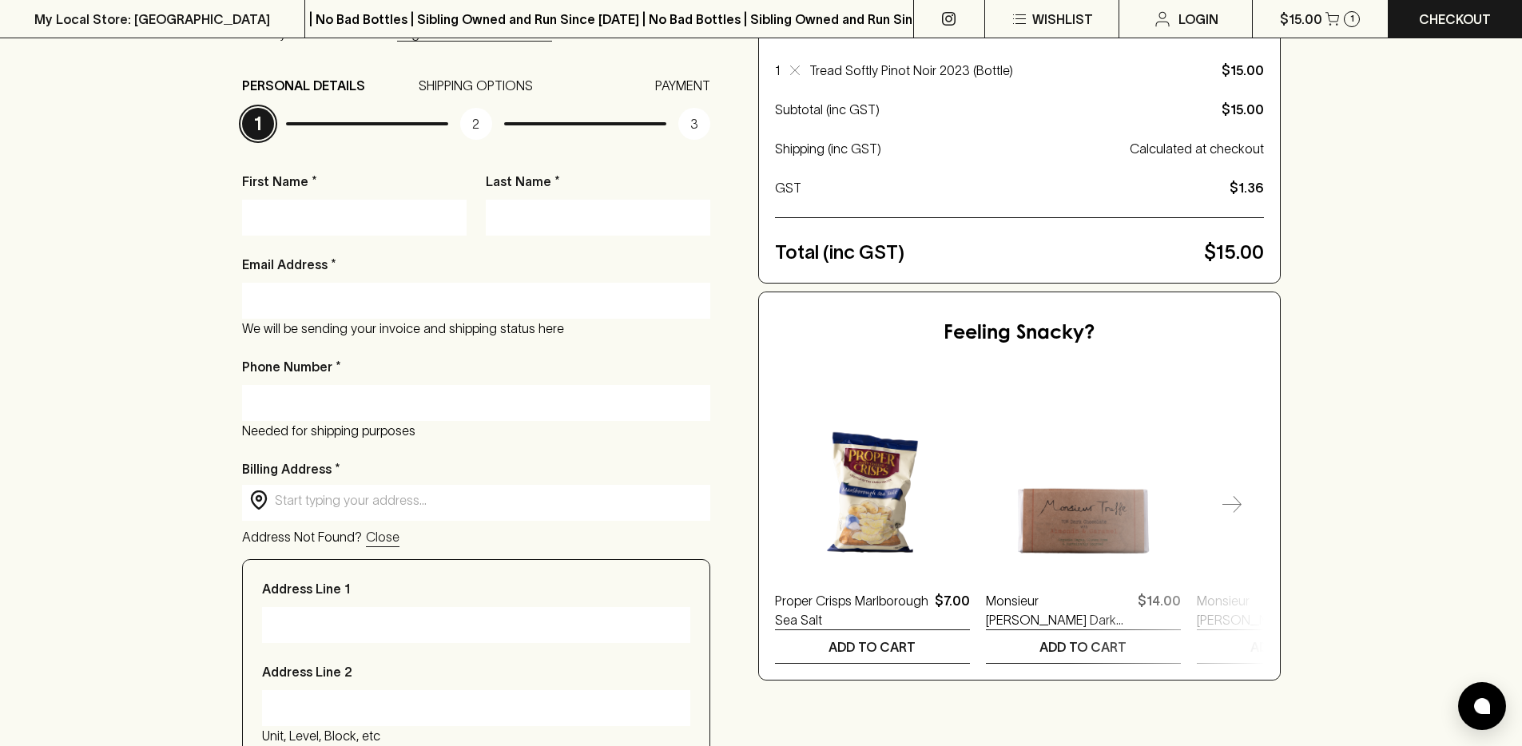
click at [338, 492] on input "text" at bounding box center [489, 500] width 428 height 18
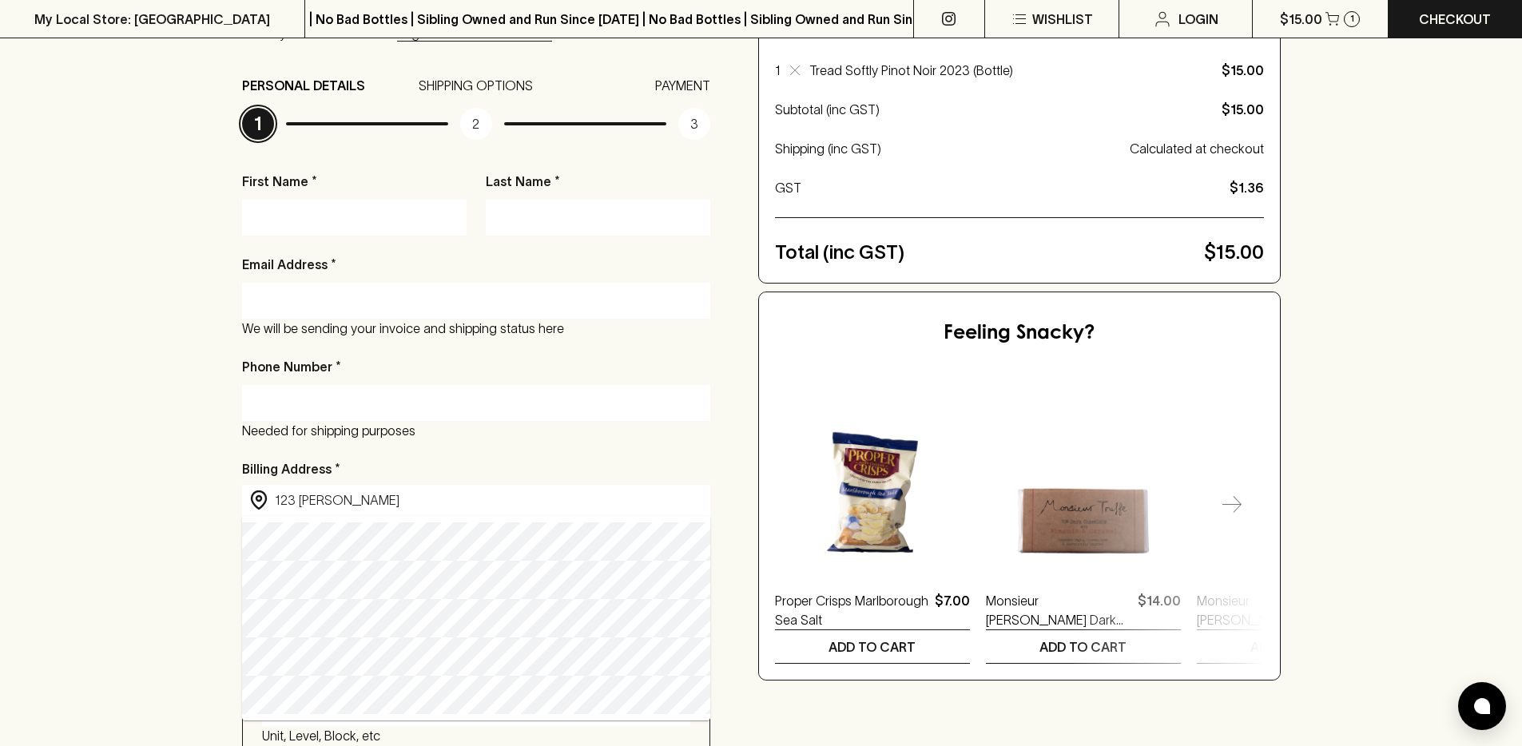
type input "123 Smith Street, Fitzroy VIC, Australia"
type input "123 Smith Street"
type input "Fitzroy"
type input "3065"
type input "Victoria"
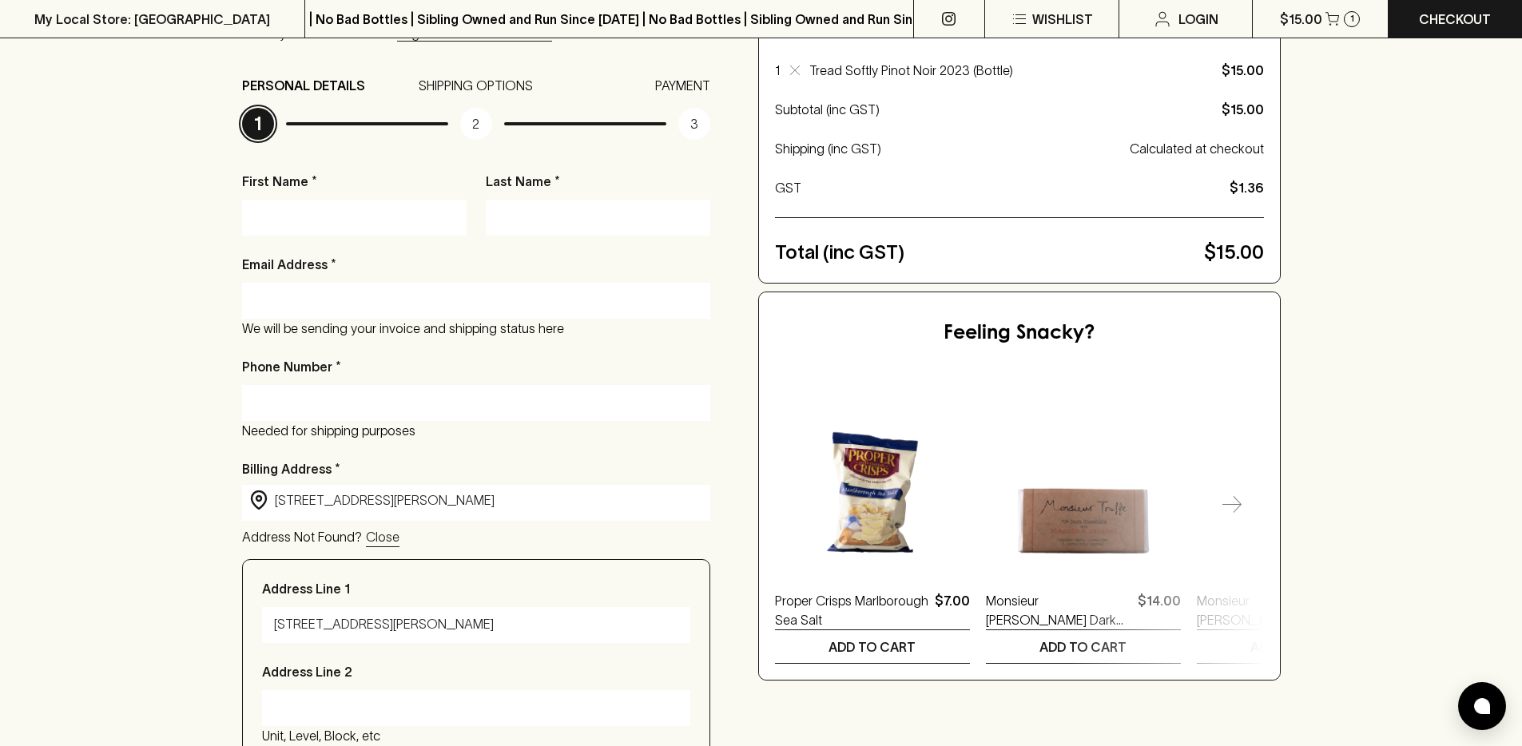
type input "123 Smith Street, Fitzroy VIC, Australia"
click at [341, 230] on div at bounding box center [354, 218] width 224 height 36
type input "Ra"
click at [469, 264] on div "Email Address * We will be sending your invoice and shipping status here" at bounding box center [476, 296] width 468 height 83
click at [423, 233] on div "Ra" at bounding box center [354, 218] width 224 height 36
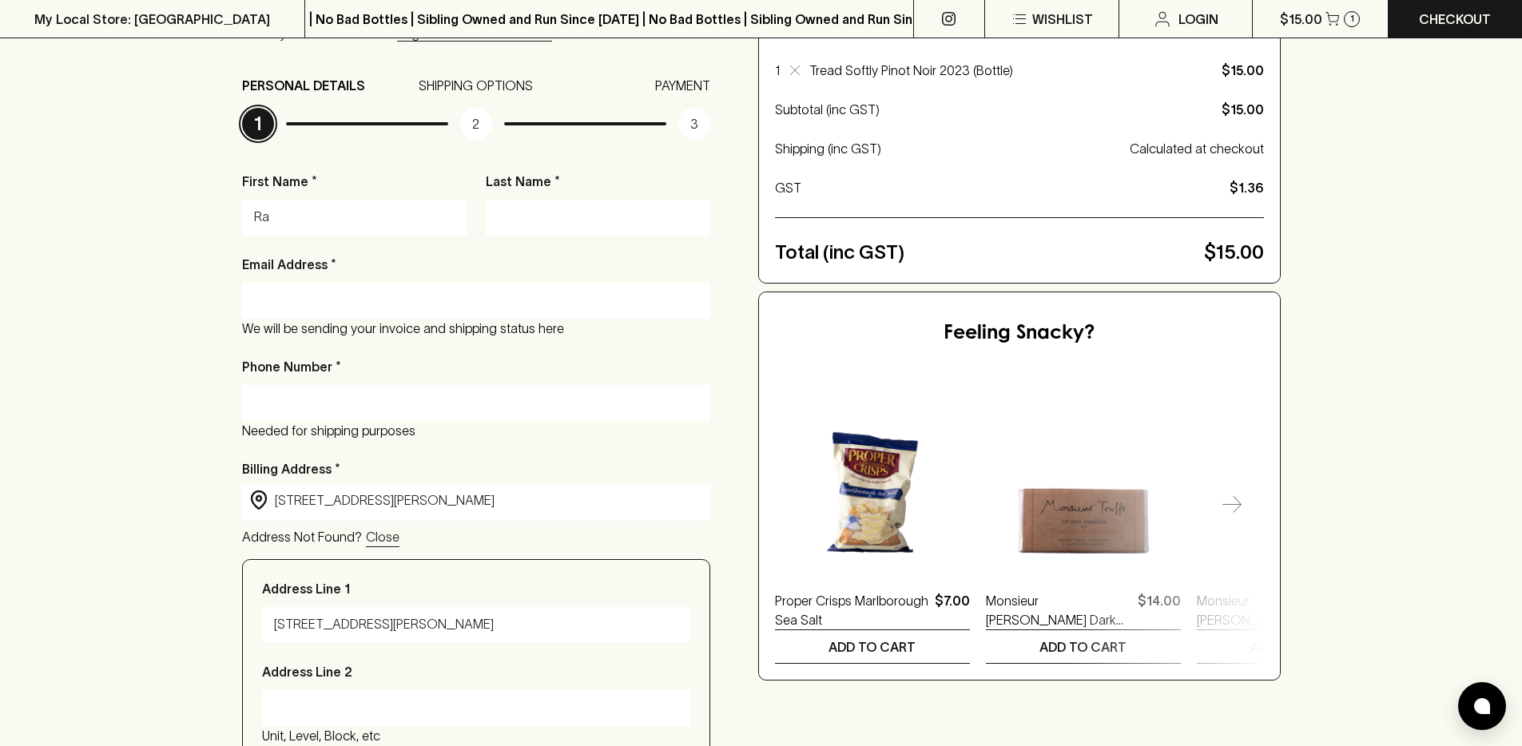
click at [422, 224] on input "Ra" at bounding box center [354, 217] width 200 height 26
click at [587, 209] on input "Last Name *" at bounding box center [598, 217] width 200 height 26
type input "Ventura"
type input "ralph.v@blackhearts.com.au"
click at [449, 304] on input "ralph.v@blackhearts.com.au" at bounding box center [476, 301] width 444 height 26
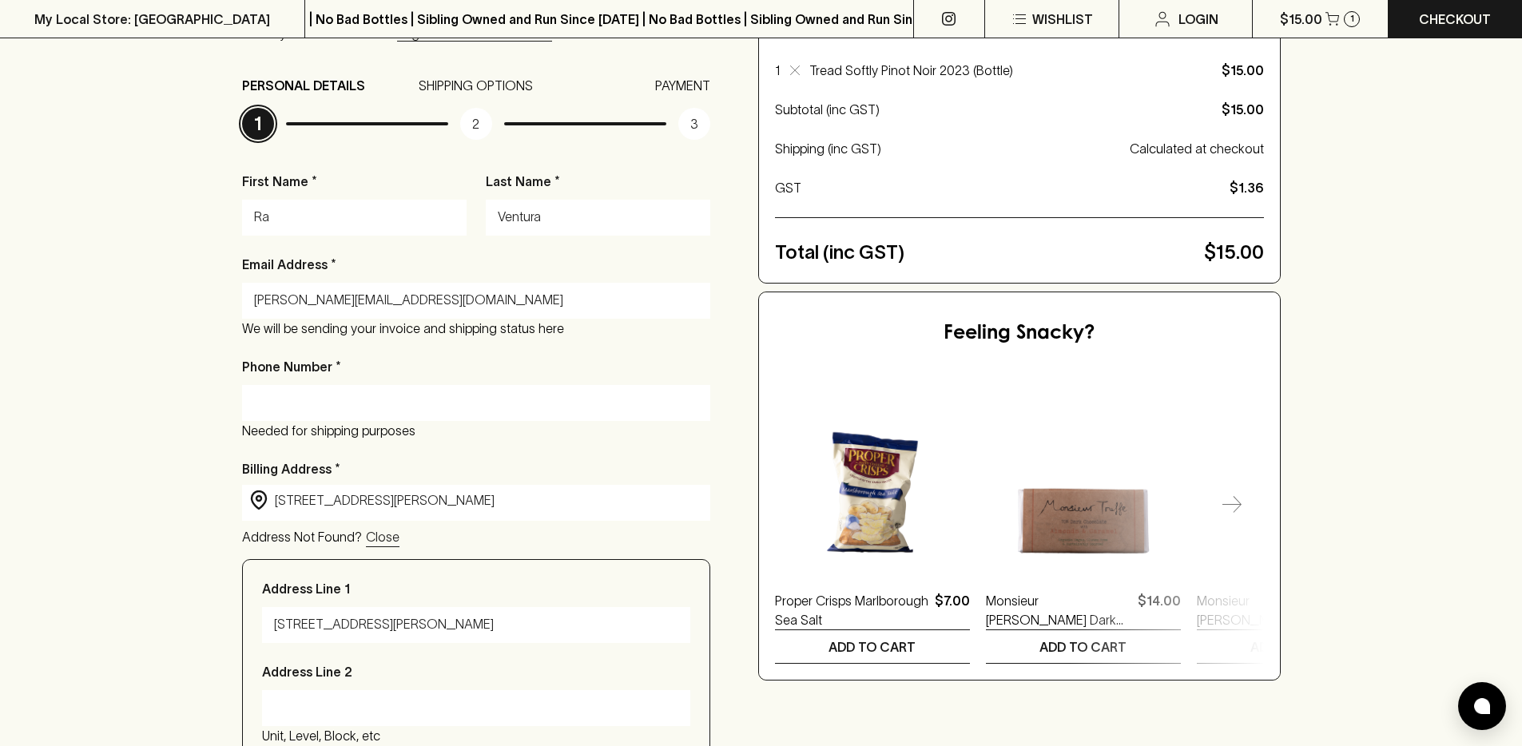
click at [449, 304] on input "ralph.v@blackhearts.com.au" at bounding box center [476, 301] width 444 height 26
click at [602, 398] on input "Phone Number *" at bounding box center [476, 403] width 444 height 26
type input "0391195100"
type input "VIC"
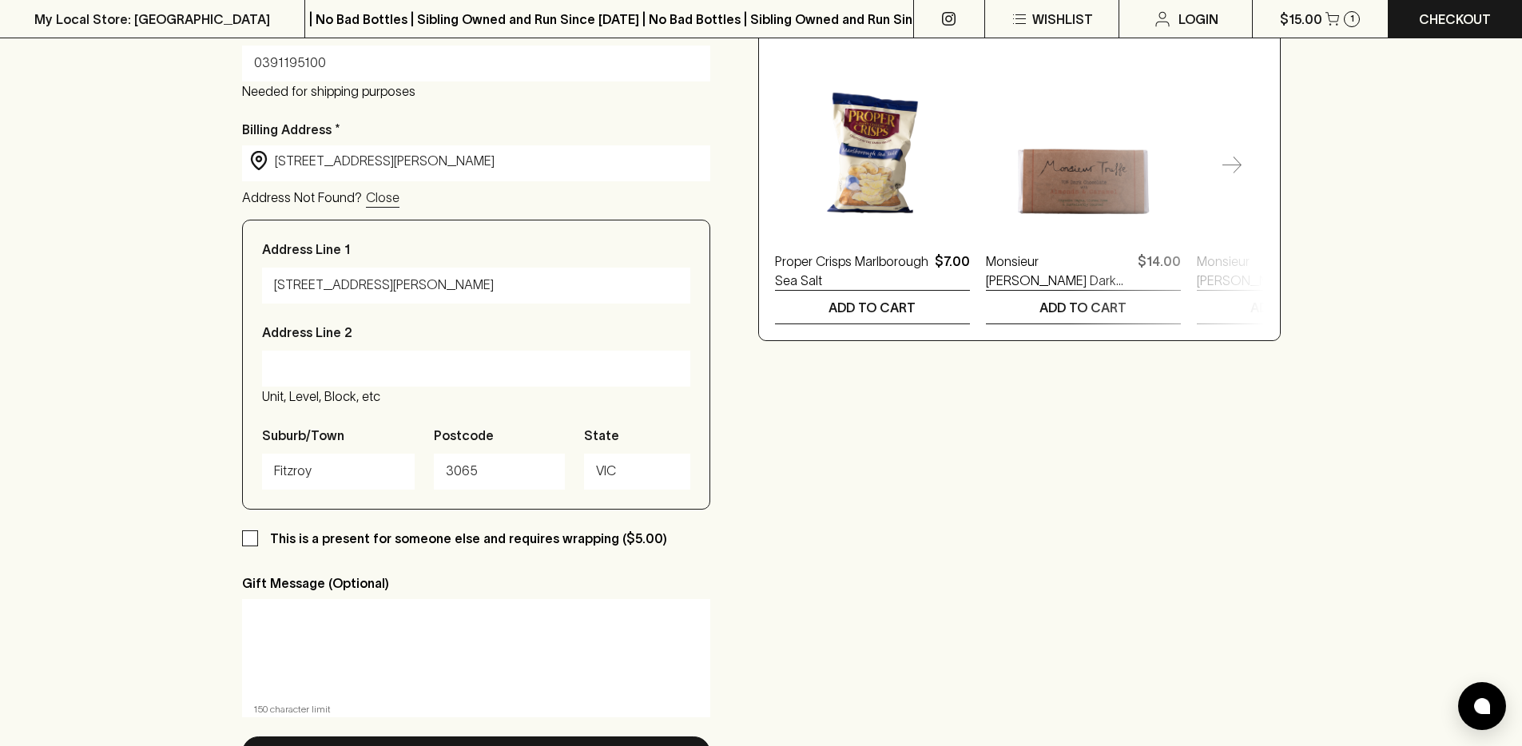
scroll to position [780, 0]
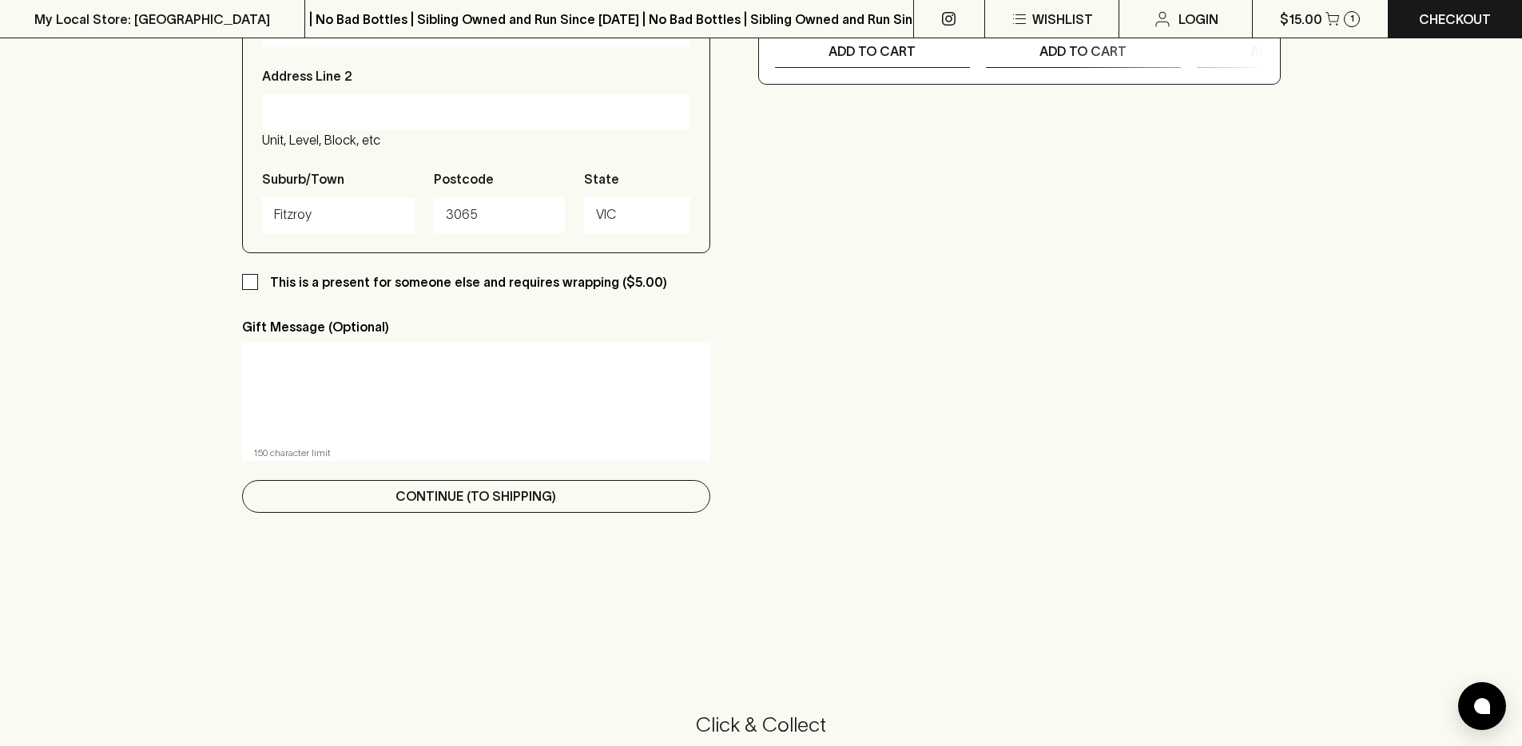
click at [418, 500] on p "Continue (To Shipping)" at bounding box center [475, 495] width 161 height 19
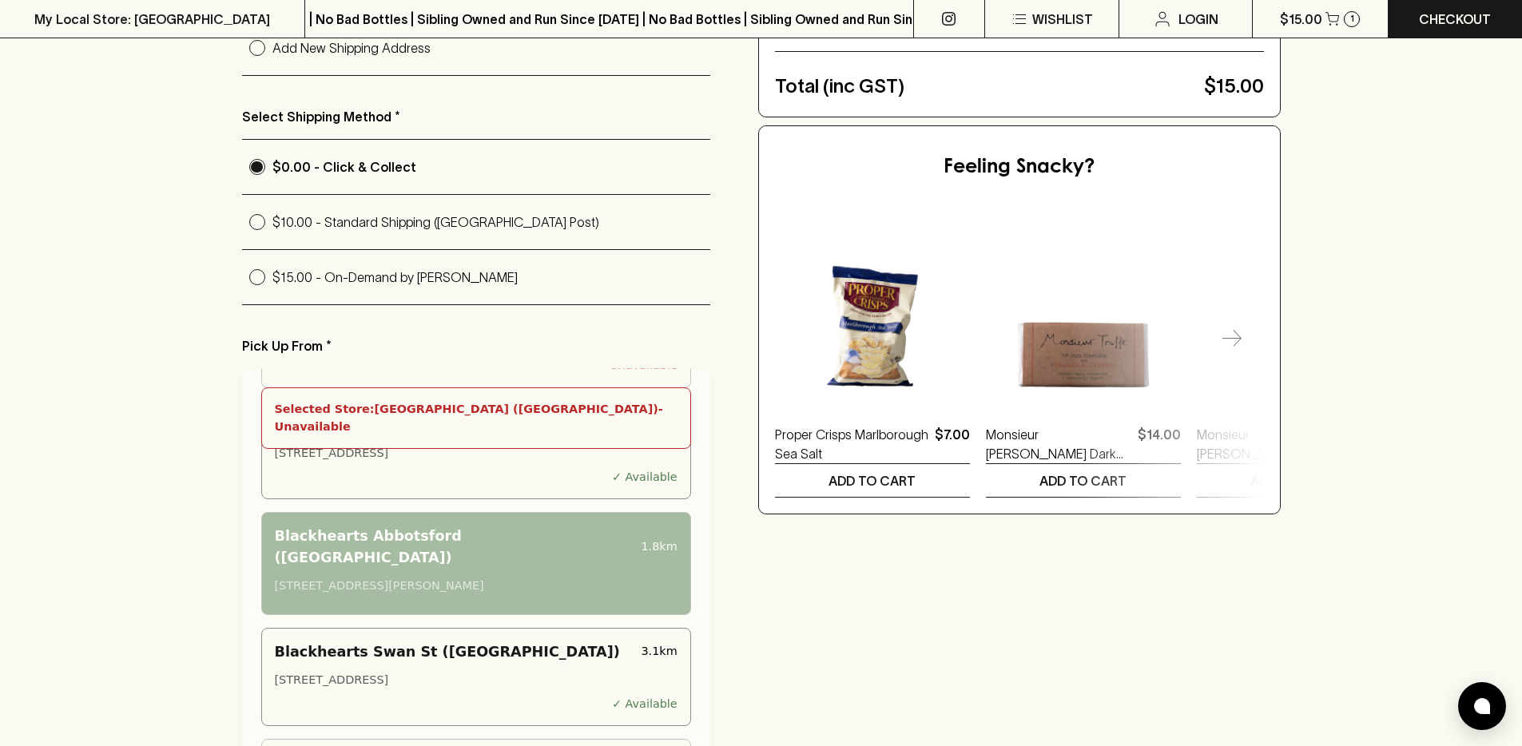
scroll to position [716, 0]
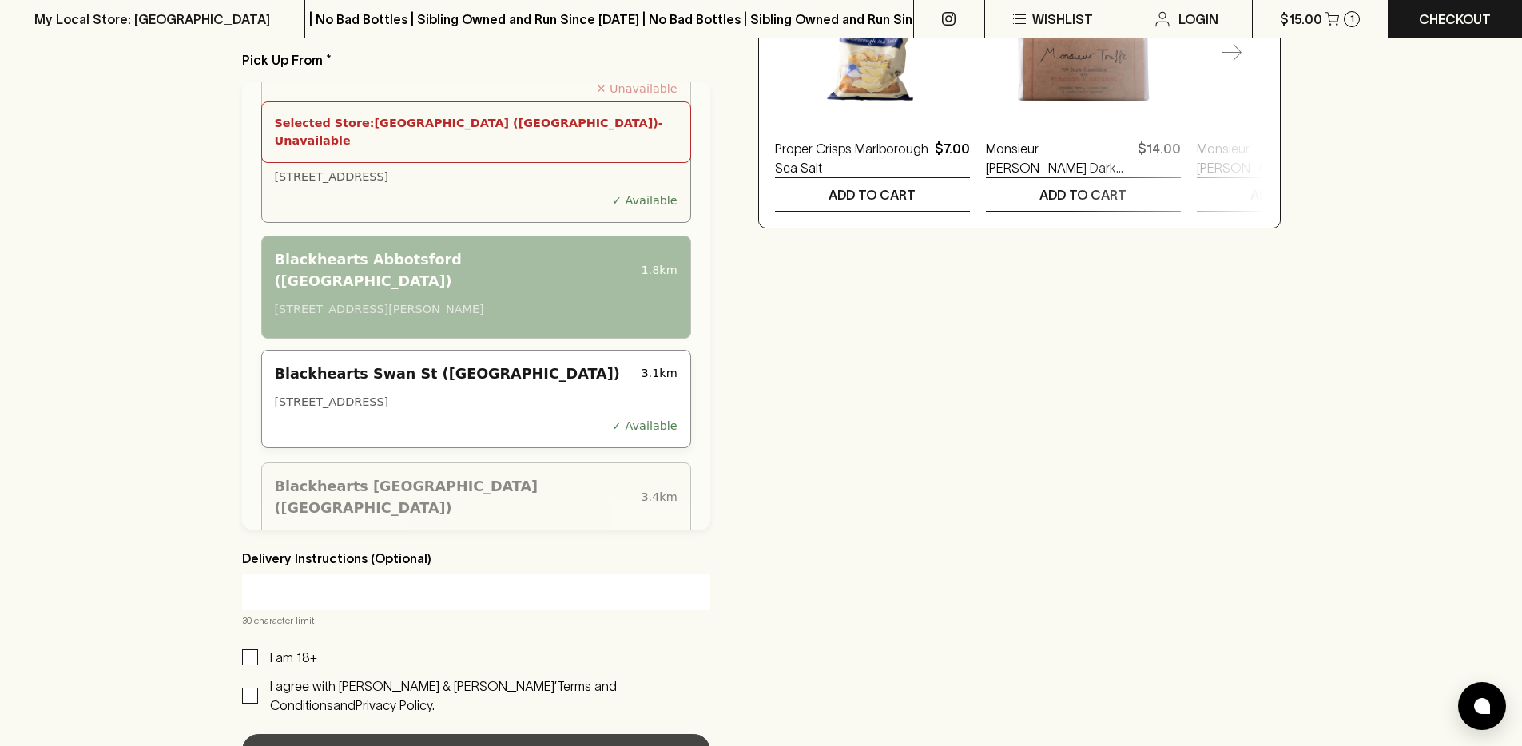
click at [522, 350] on div "Blackhearts Swan St (Richmond) 3.1 km 202 Swan Street, Richmond VIC 3121, Austr…" at bounding box center [476, 399] width 430 height 99
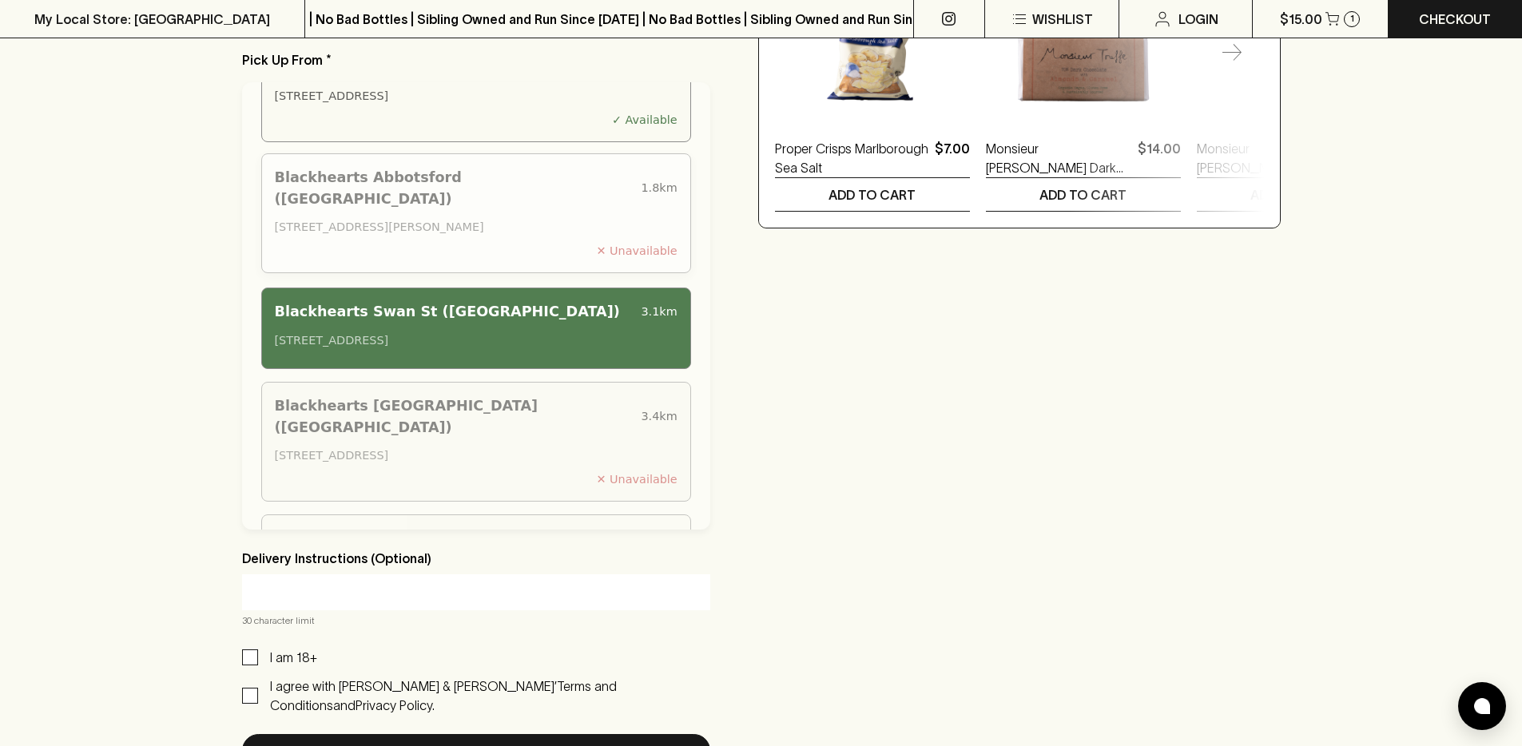
scroll to position [105, 0]
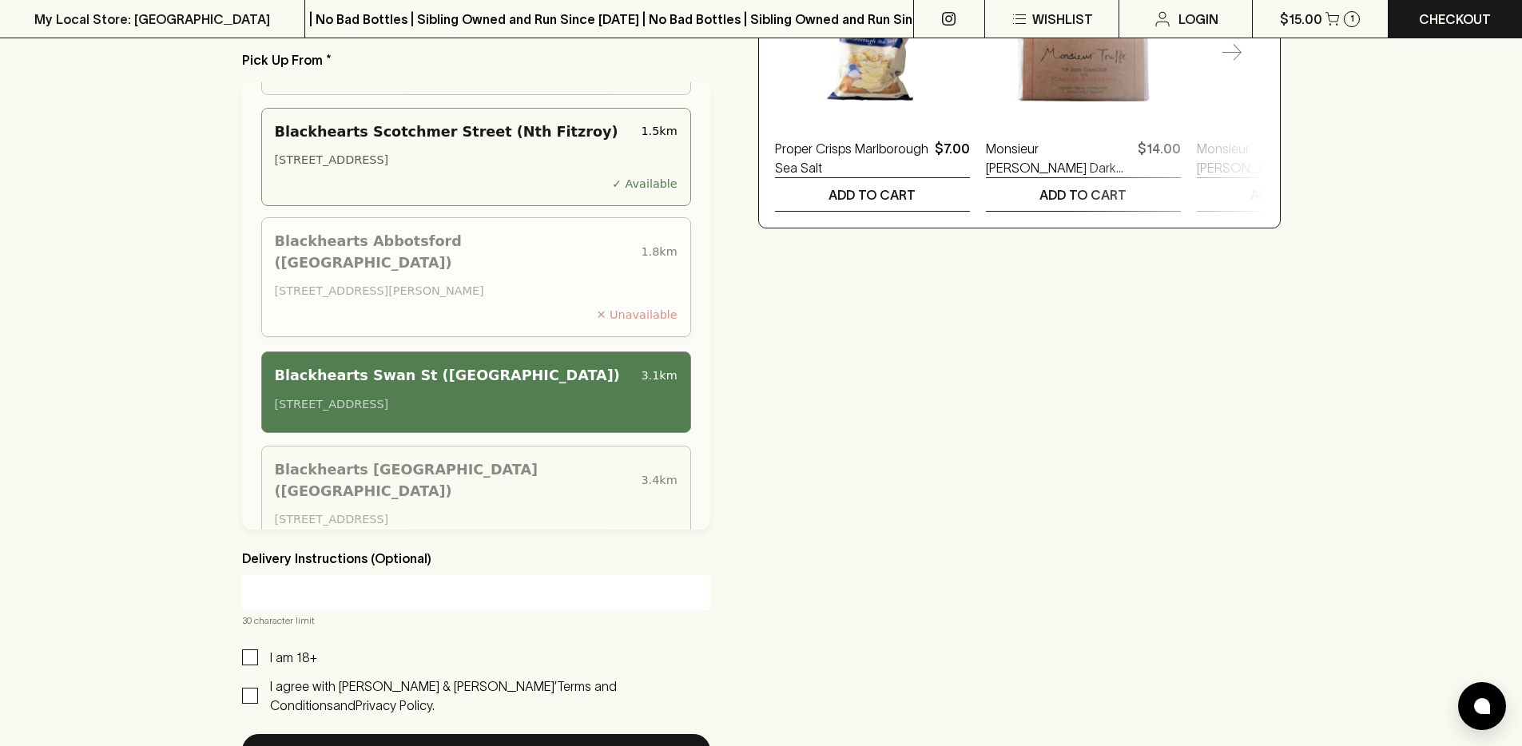
click at [527, 283] on div "247 Johnston Street, Abbotsford VIC 3067, Australia" at bounding box center [476, 292] width 403 height 18
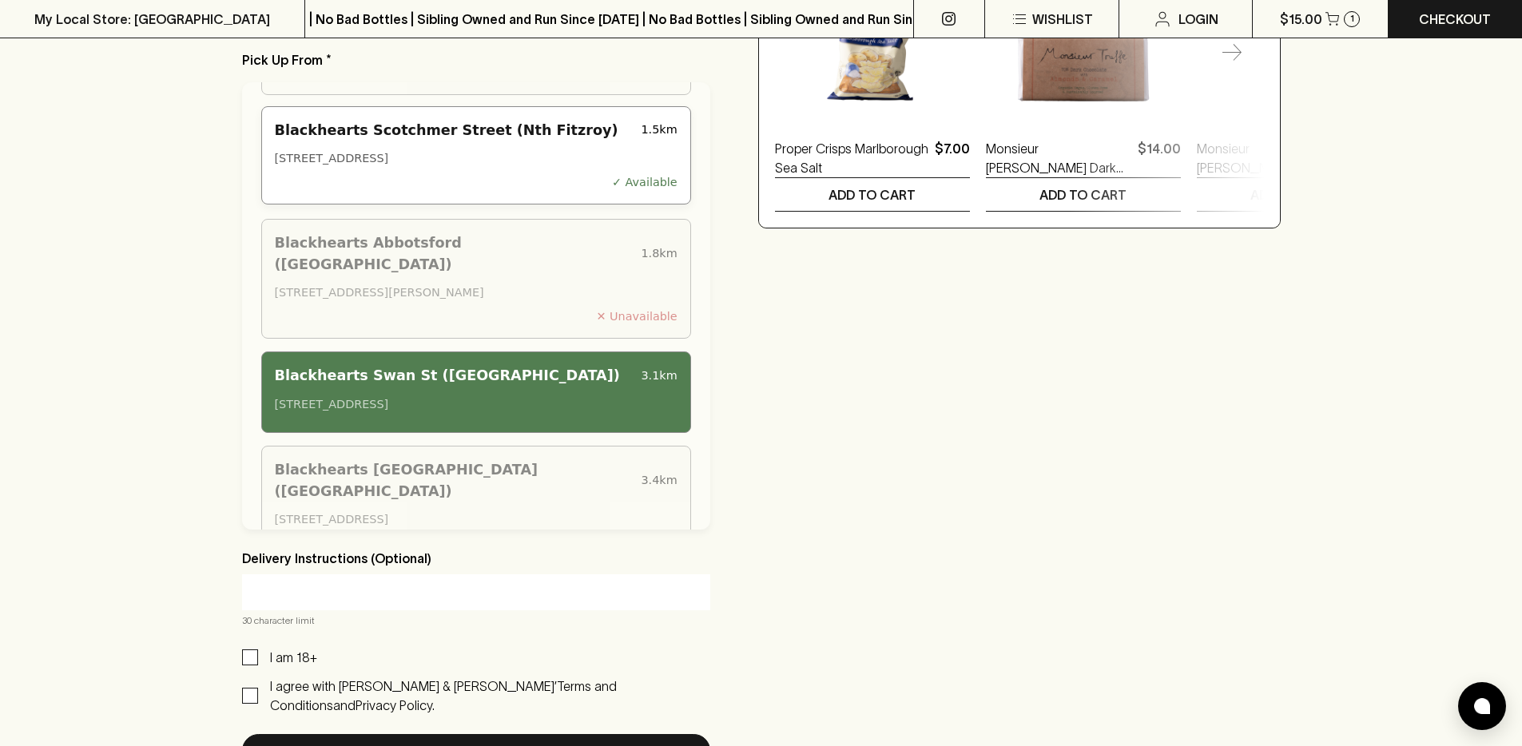
click at [541, 136] on div "Blackhearts Scotchmer Street (Nth Fitzroy) 1.5 km 119 Scotchmer Street, North F…" at bounding box center [476, 155] width 430 height 99
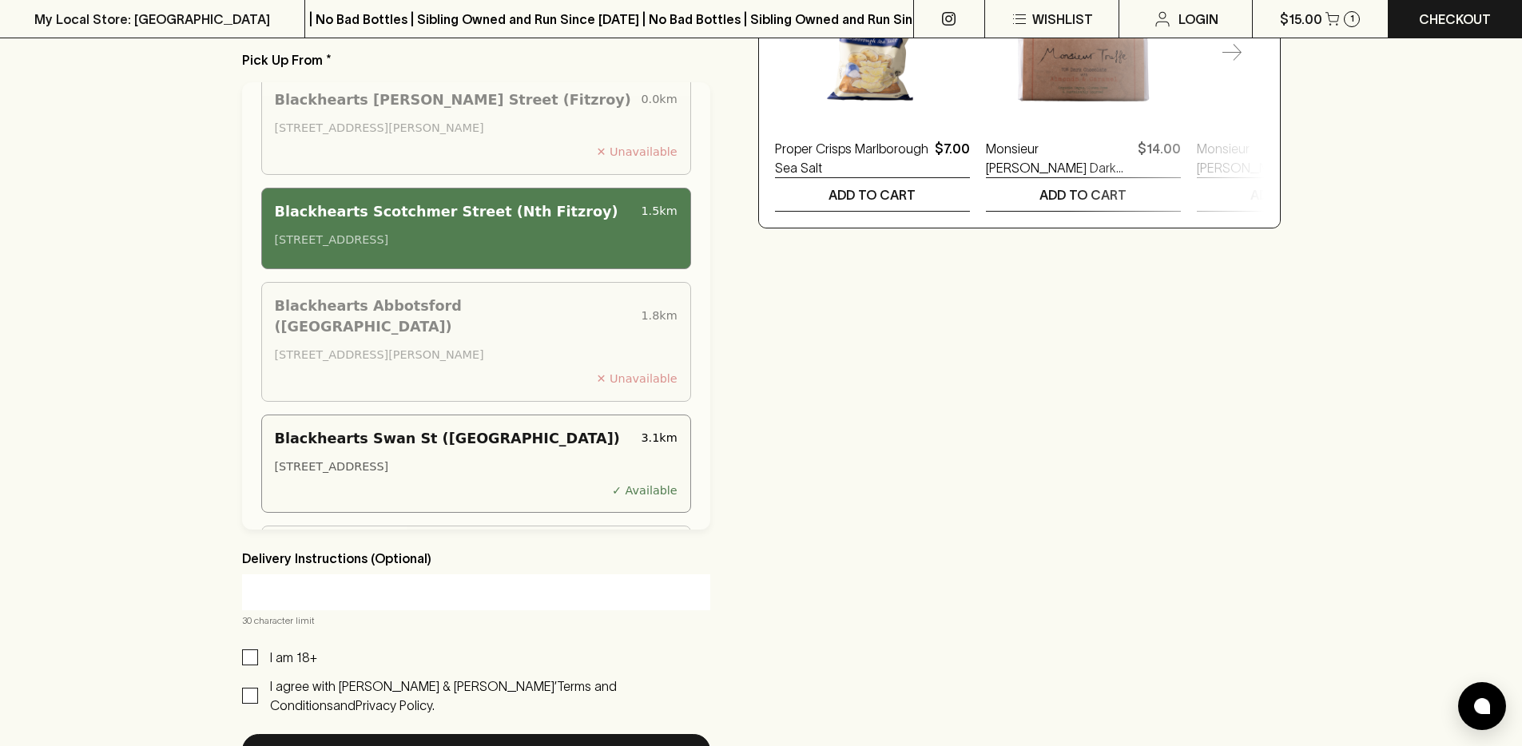
scroll to position [0, 0]
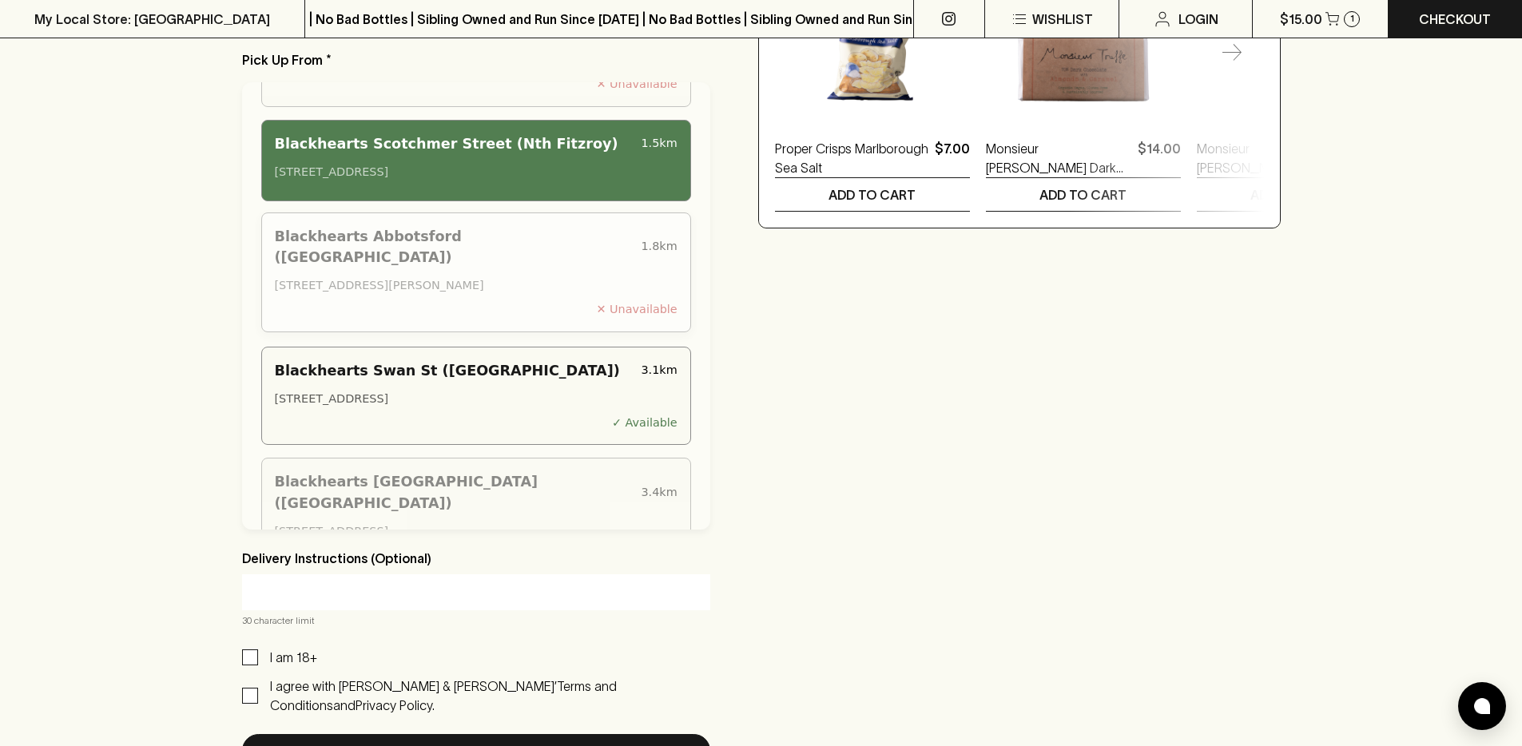
click at [458, 357] on div "Blackhearts Swan St (Richmond) 3.1 km 202 Swan Street, Richmond VIC 3121, Austr…" at bounding box center [476, 396] width 430 height 99
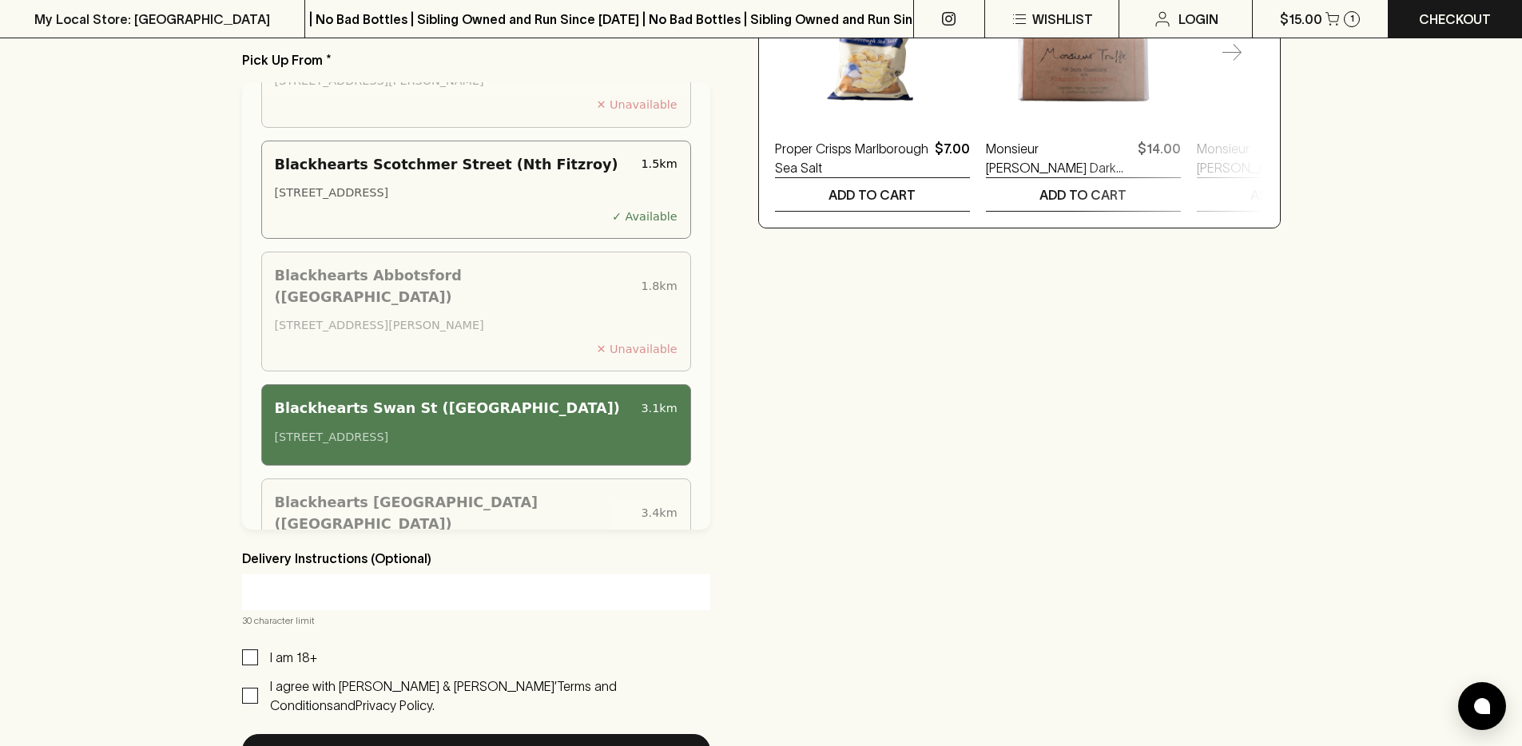
scroll to position [486, 0]
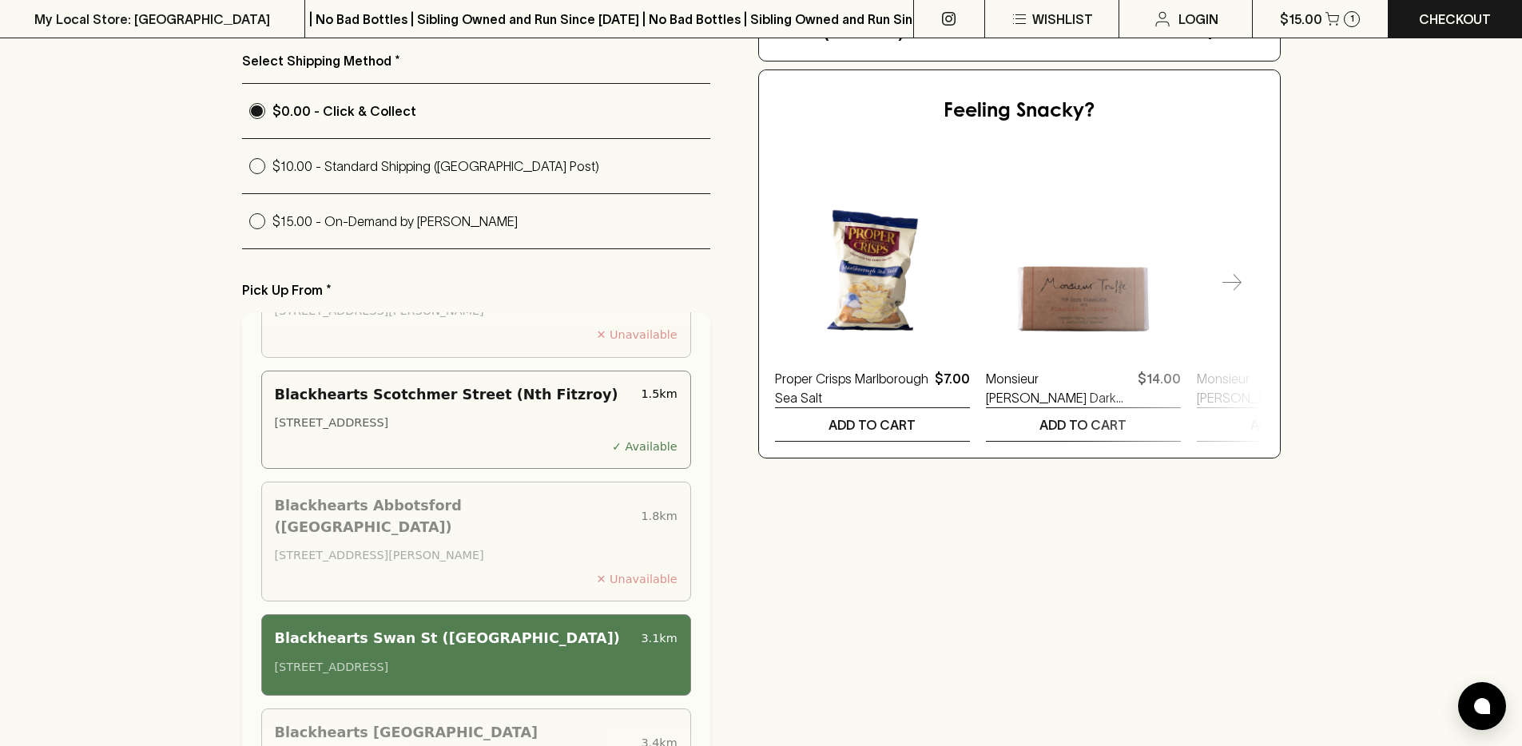
click at [267, 210] on input "$15.00 - On-Demand by Uber" at bounding box center [257, 221] width 30 height 30
radio input "true"
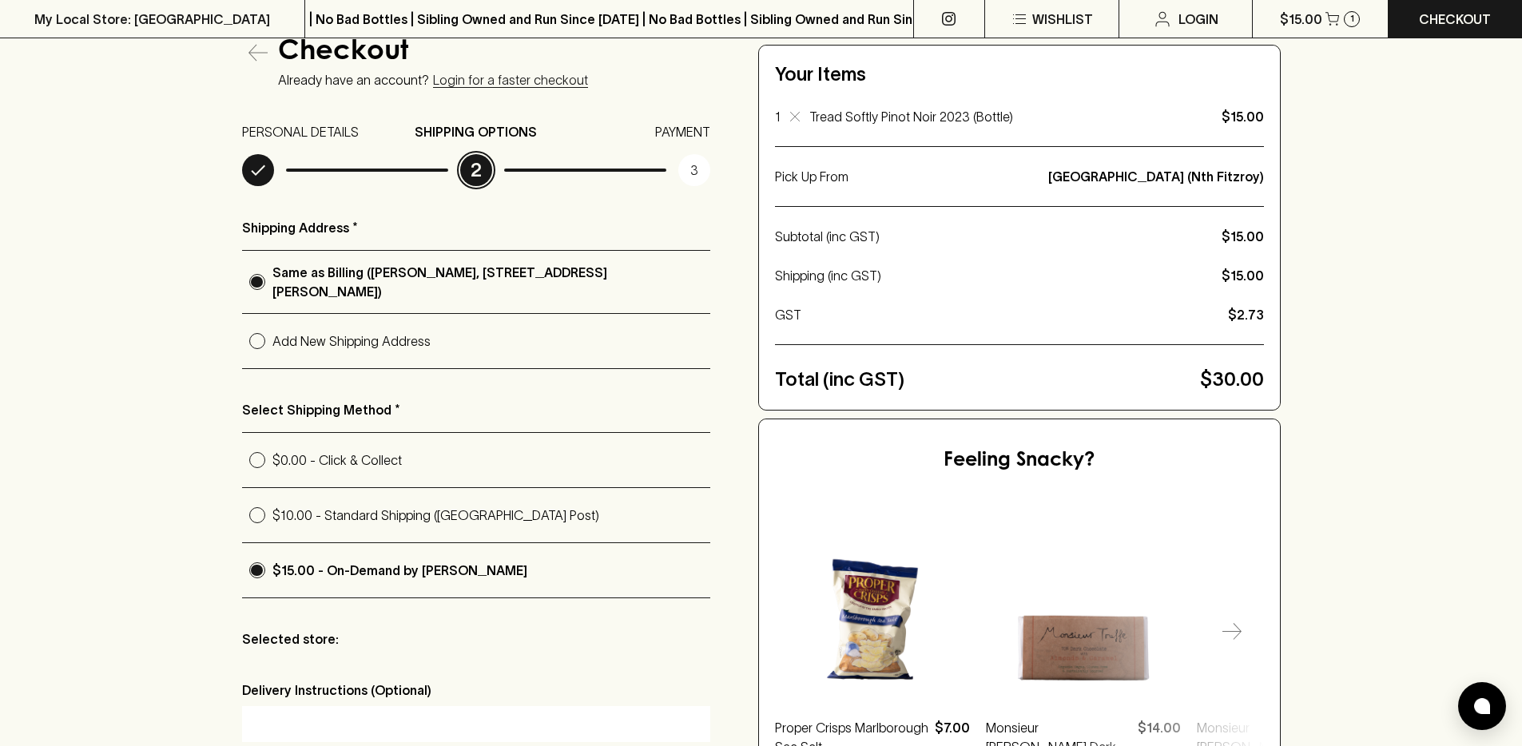
scroll to position [0, 0]
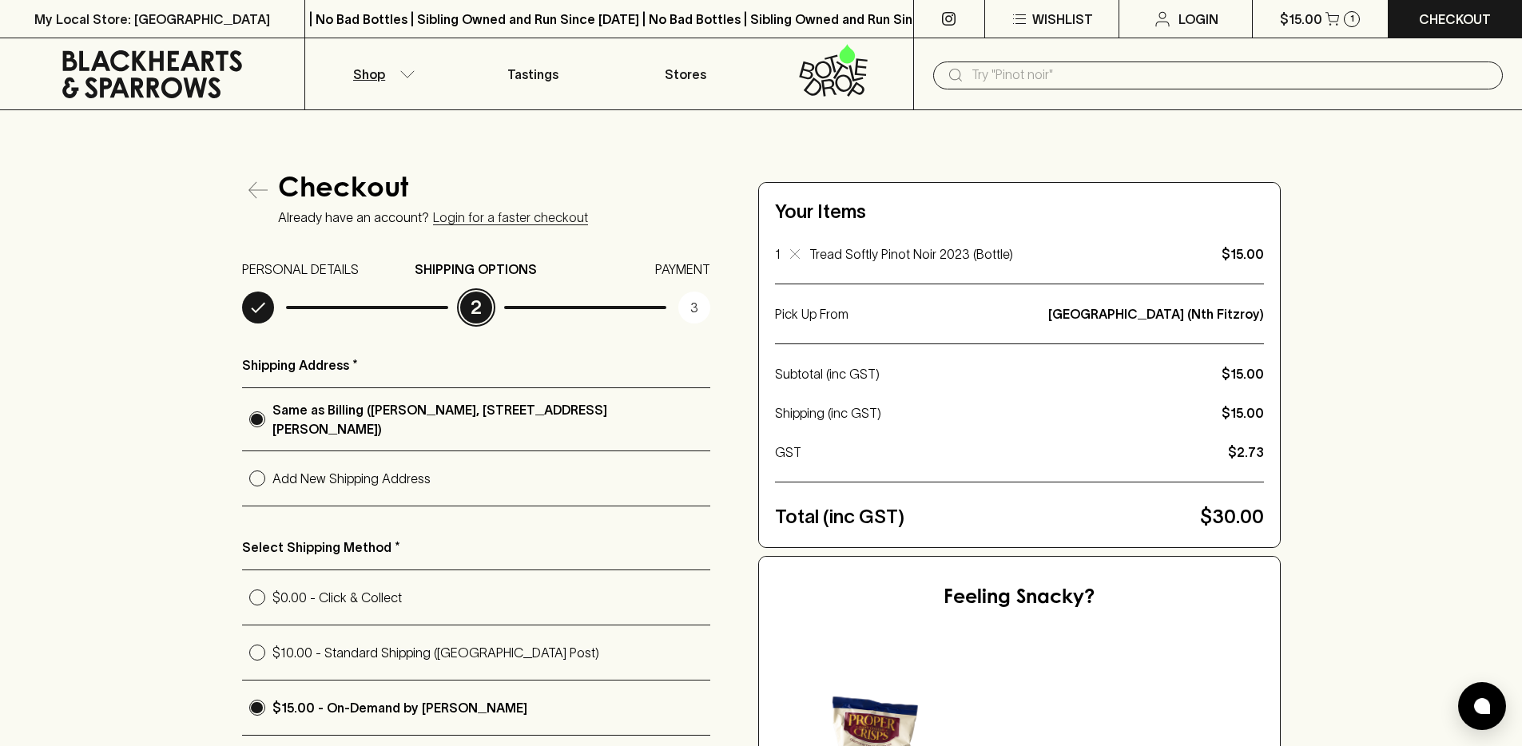
click at [383, 79] on p "Shop" at bounding box center [369, 74] width 32 height 19
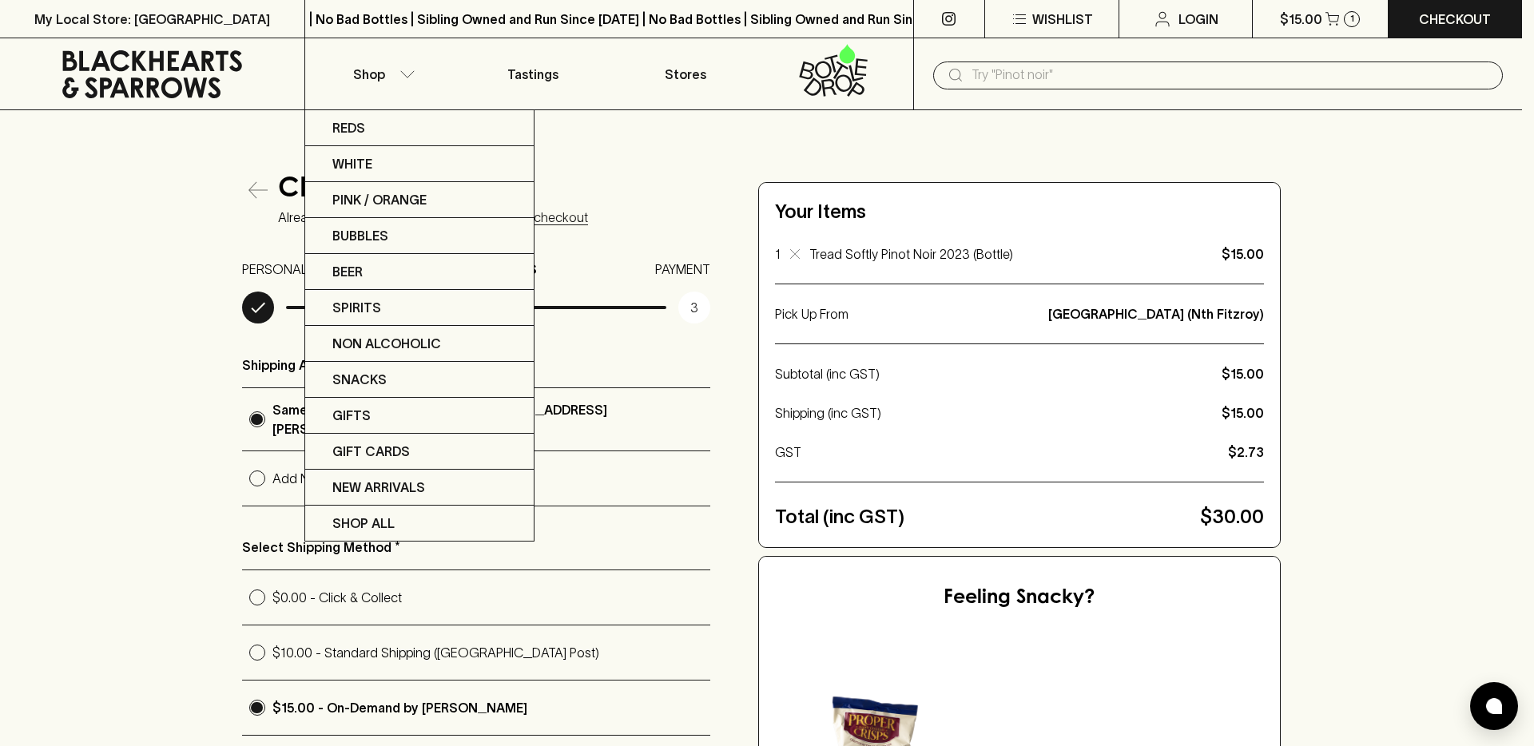
click at [190, 183] on div at bounding box center [767, 373] width 1534 height 746
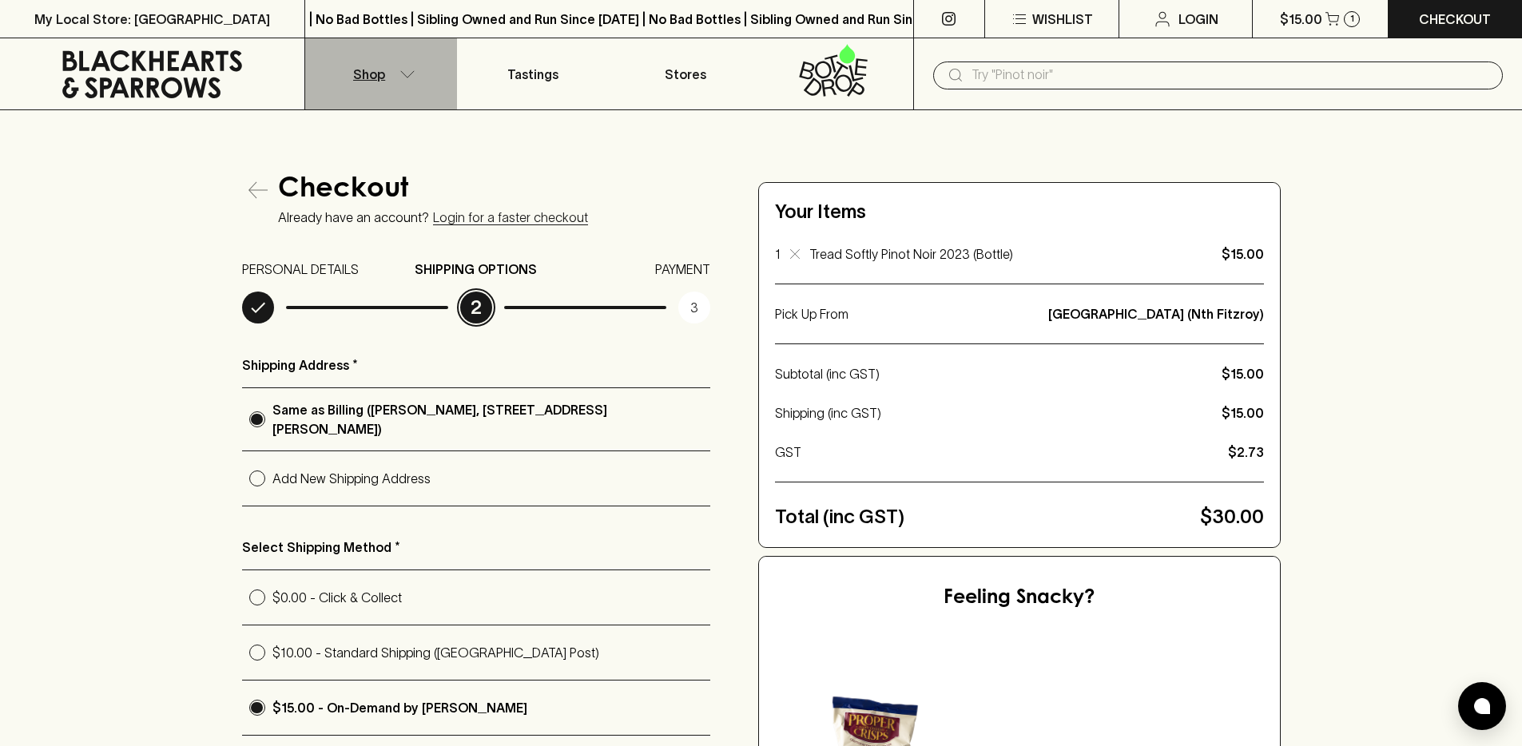
click at [380, 77] on p "Shop" at bounding box center [369, 74] width 32 height 19
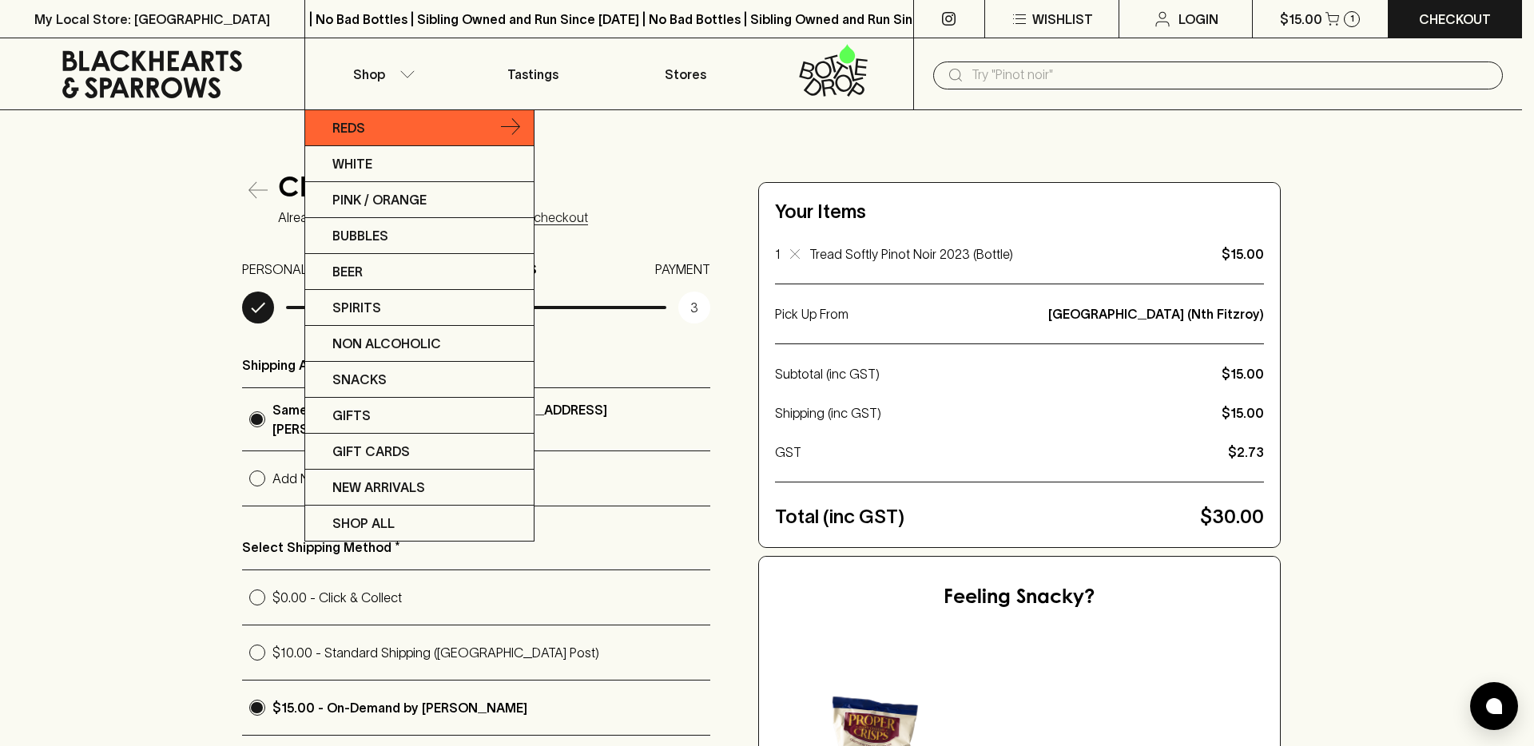
click at [395, 125] on link "Reds" at bounding box center [419, 128] width 228 height 36
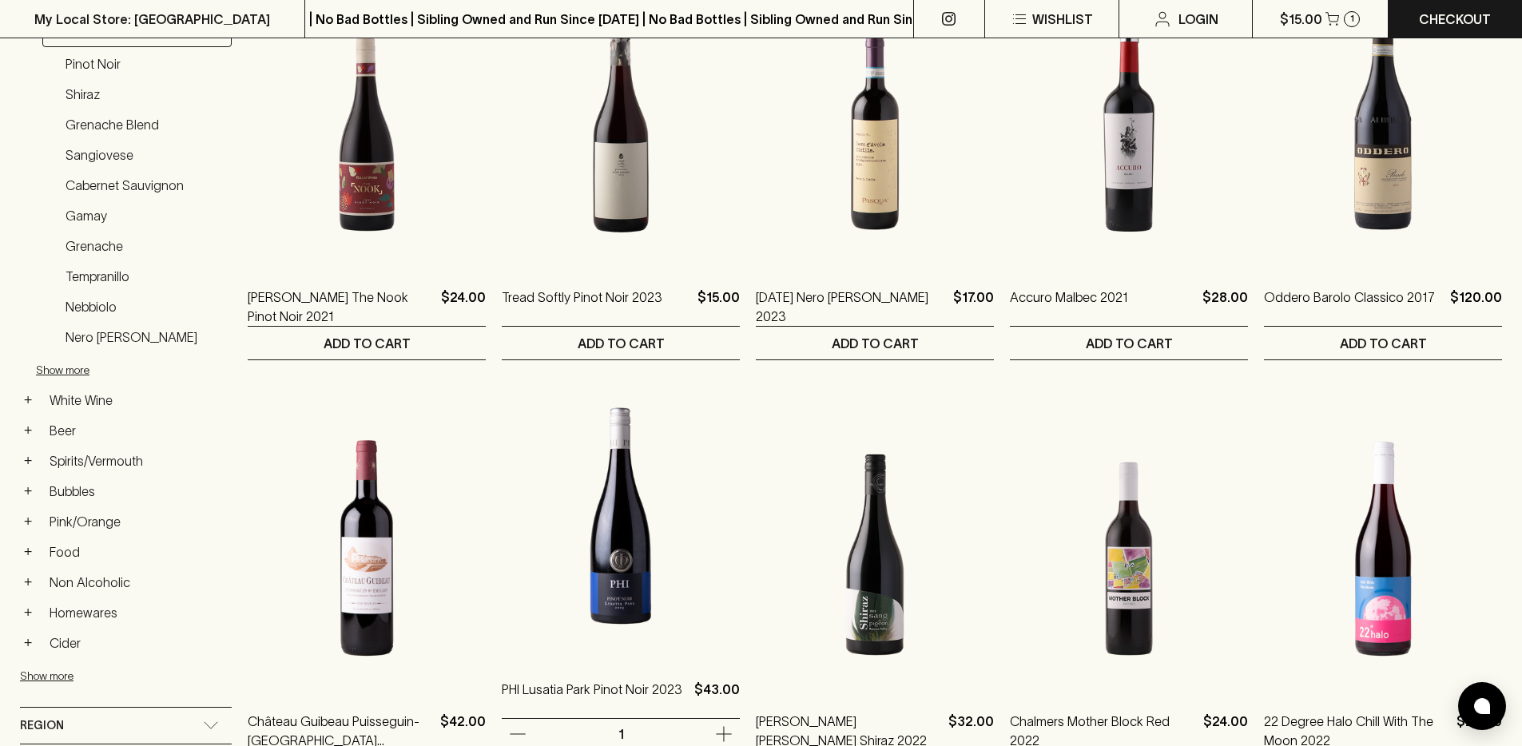
scroll to position [420, 0]
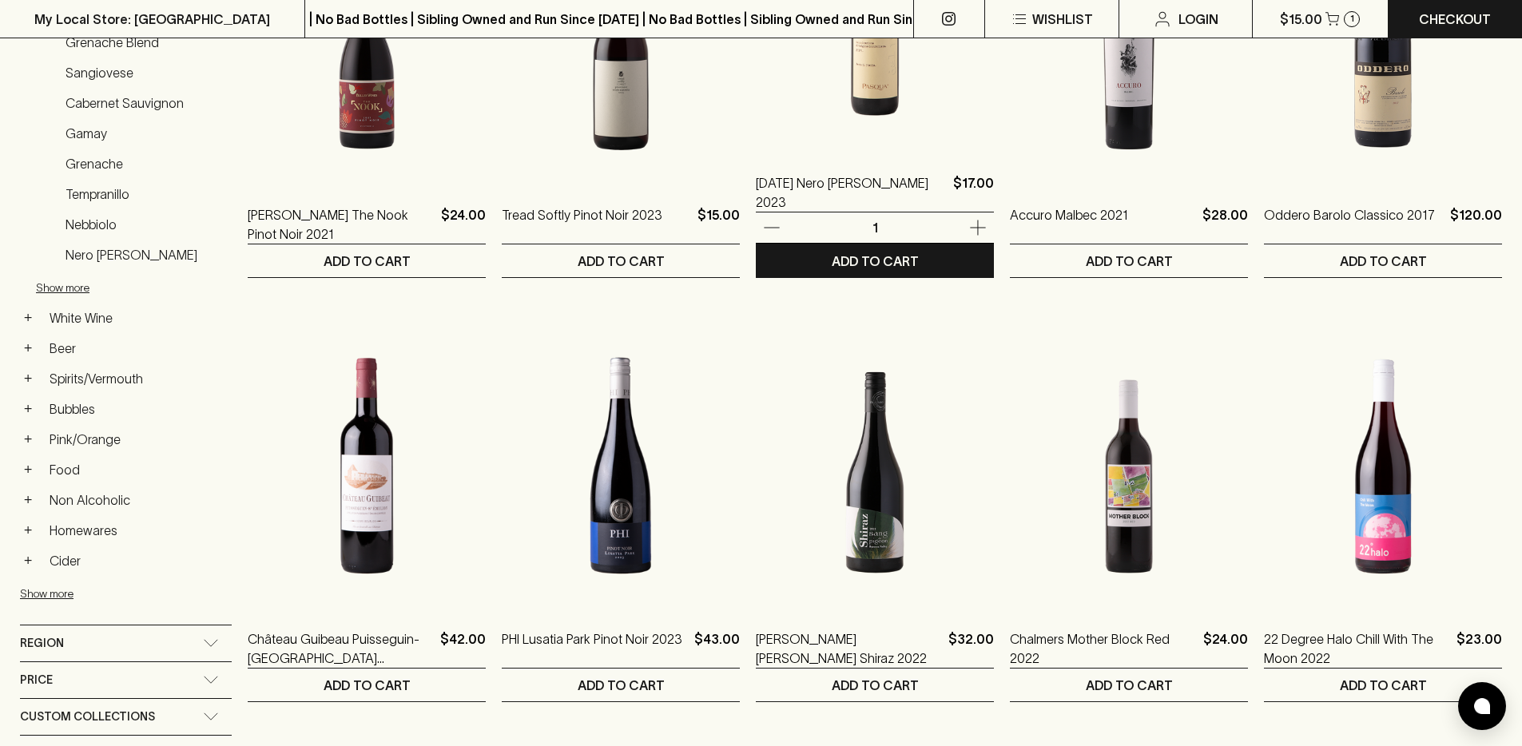
click at [841, 131] on img at bounding box center [875, 10] width 238 height 280
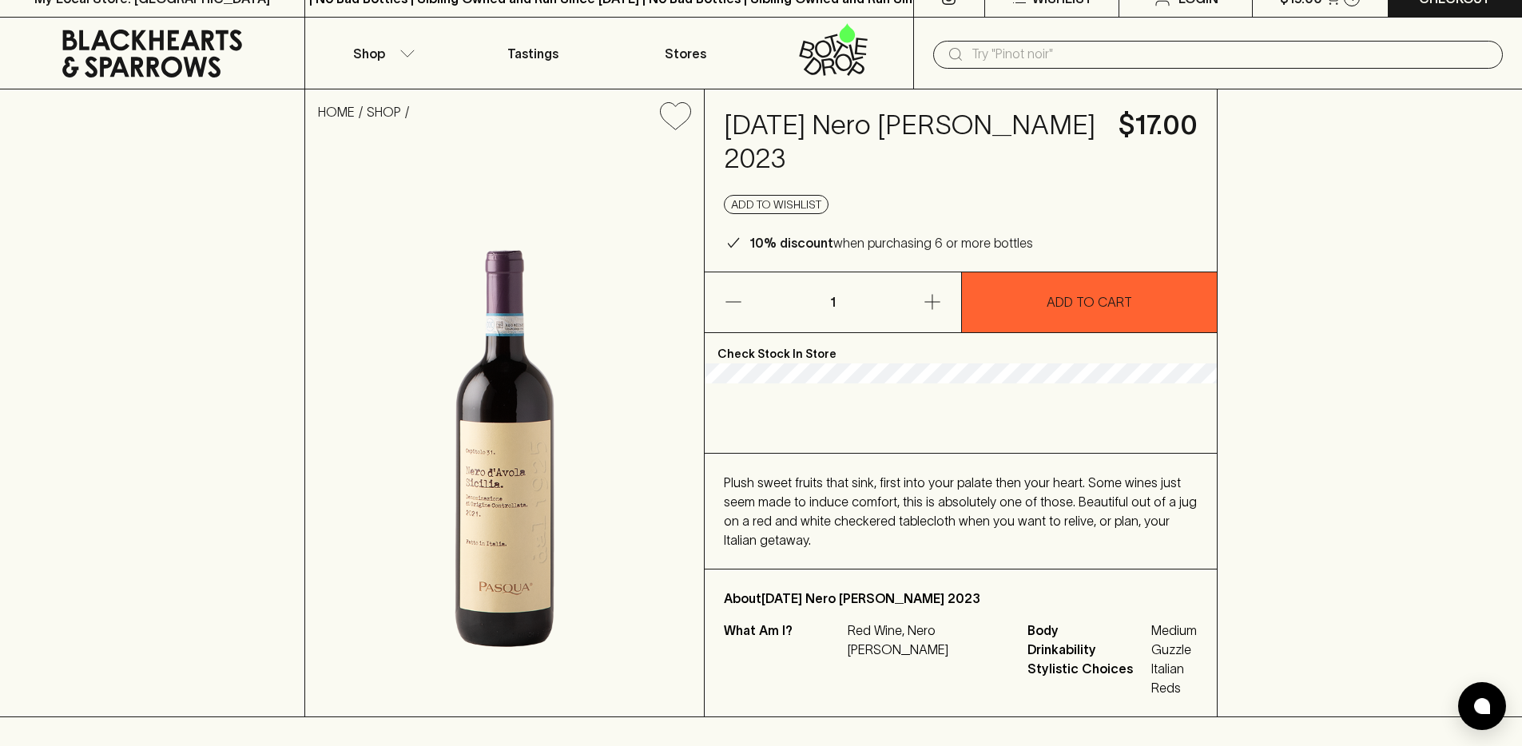
scroll to position [34, 0]
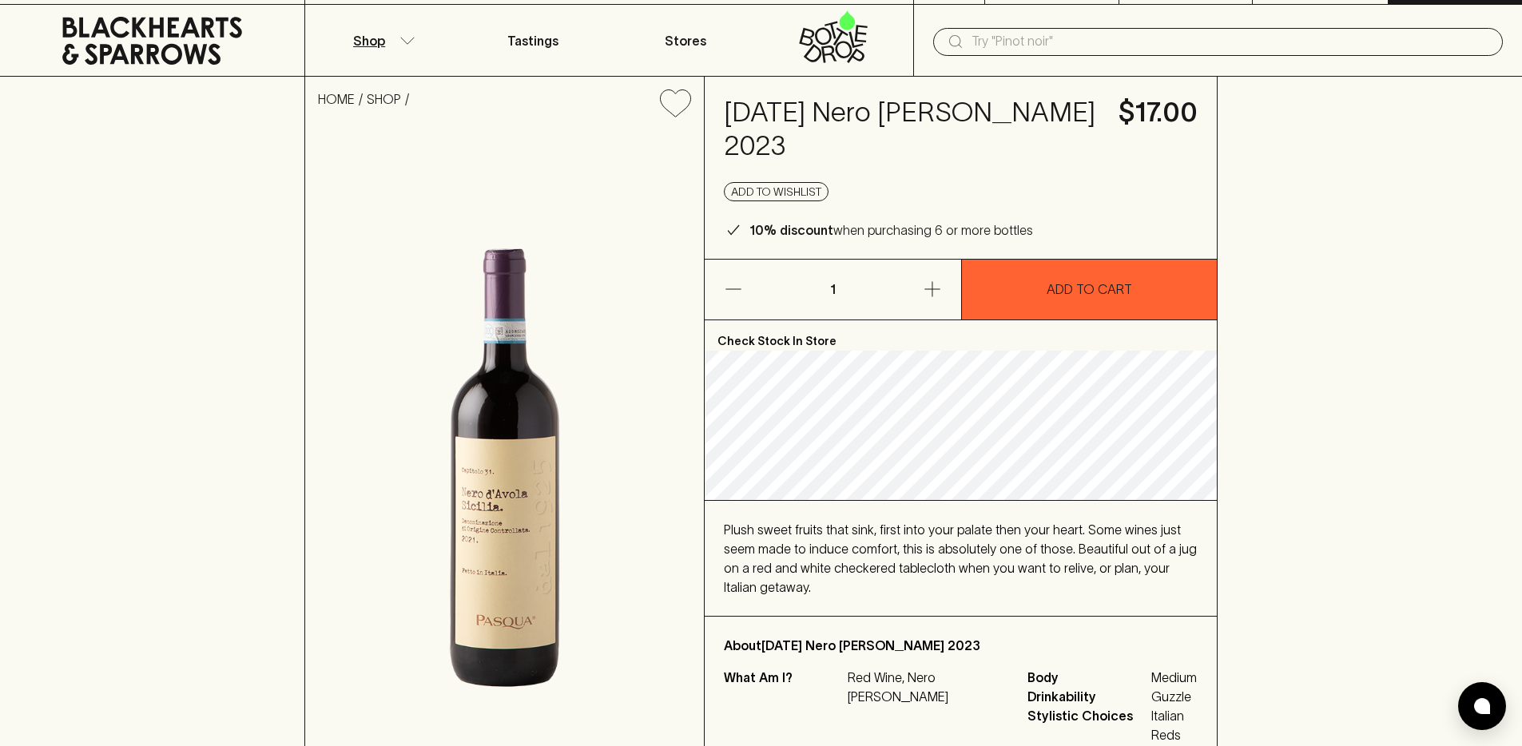
click at [362, 27] on button "Shop" at bounding box center [381, 40] width 152 height 71
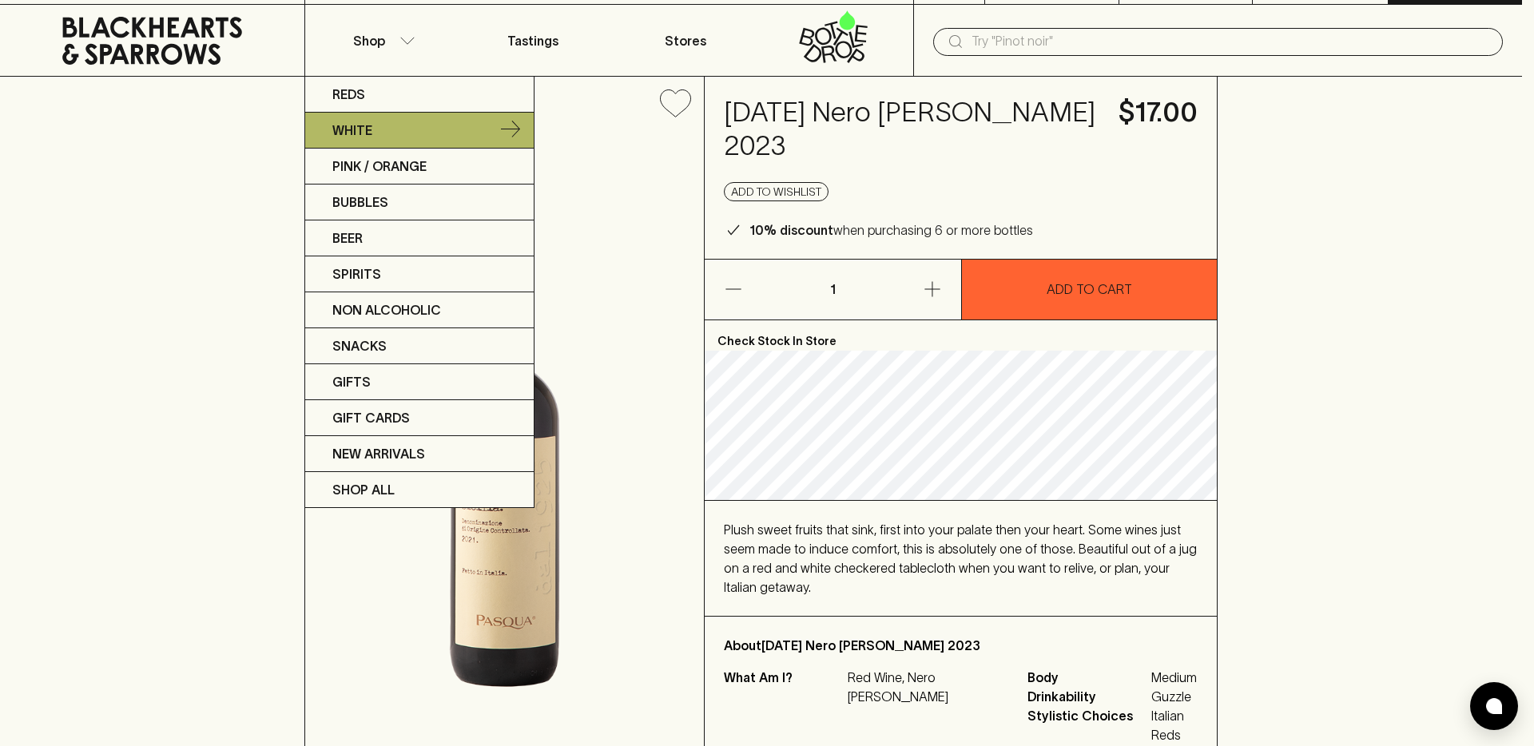
click at [418, 133] on link "White" at bounding box center [419, 131] width 228 height 36
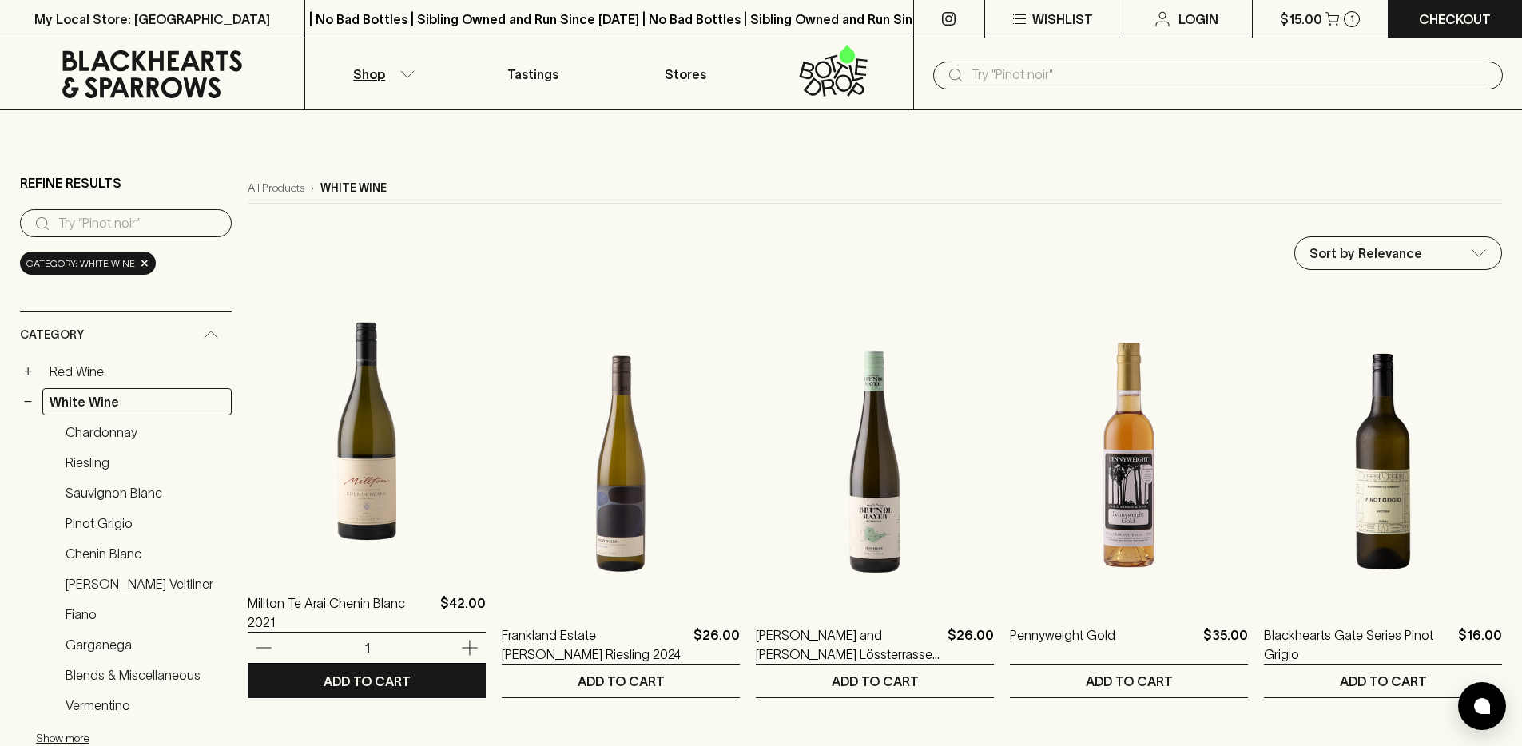
click at [394, 438] on img at bounding box center [367, 430] width 238 height 280
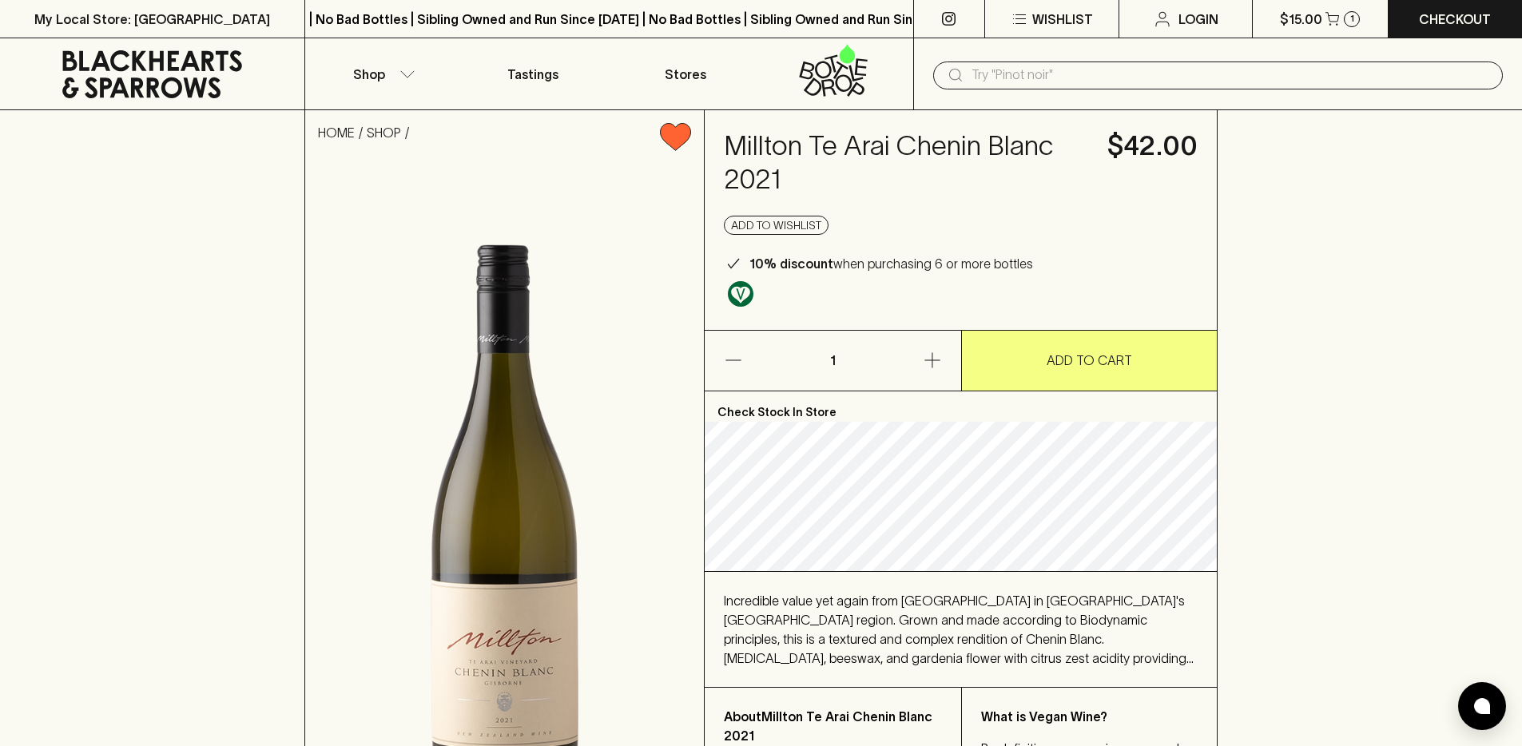
click at [815, 171] on h4 "Millton Te Arai Chenin Blanc 2021" at bounding box center [906, 162] width 364 height 67
click at [814, 159] on h4 "Millton Te Arai Chenin Blanc 2021" at bounding box center [906, 162] width 364 height 67
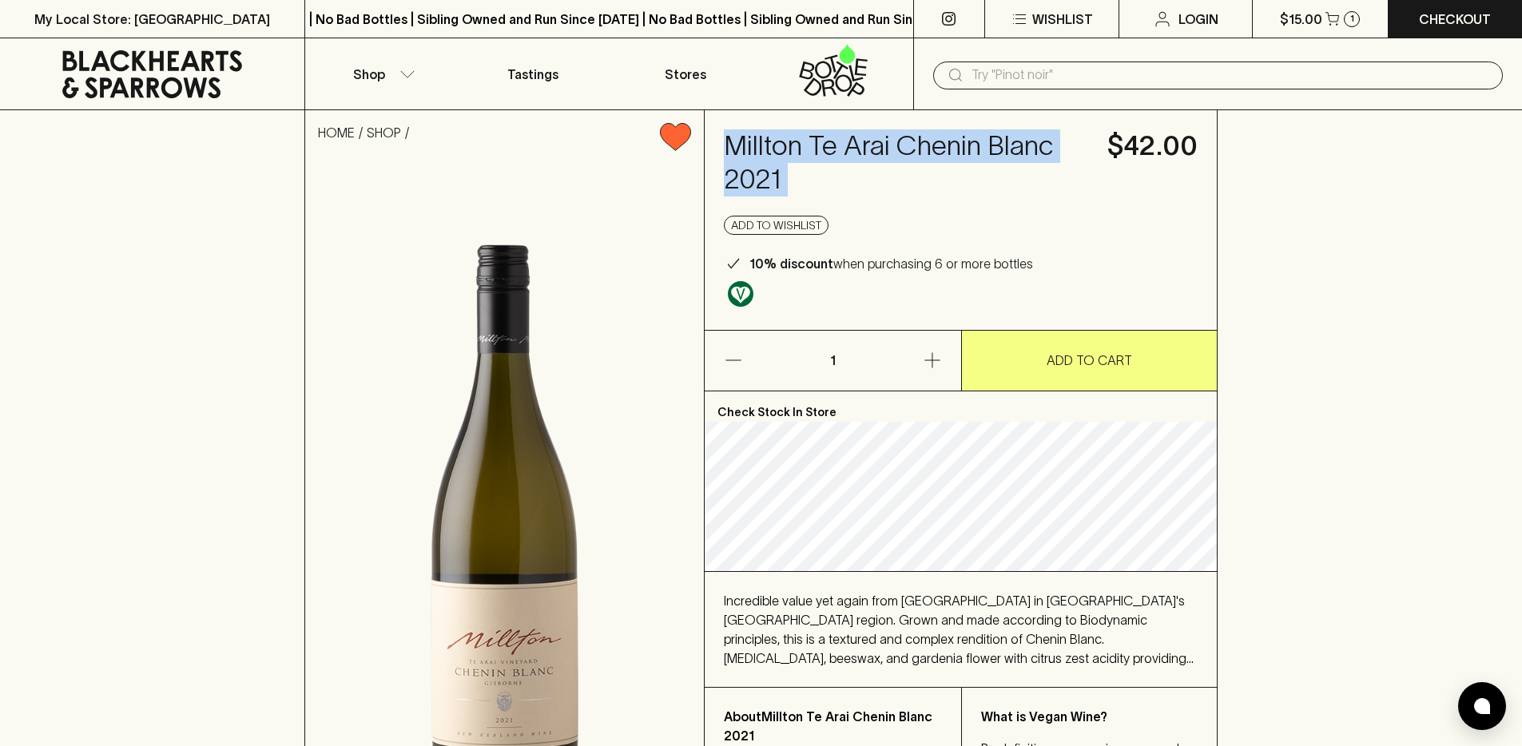
click at [814, 159] on h4 "Millton Te Arai Chenin Blanc 2021" at bounding box center [906, 162] width 364 height 67
copy h4 "Millton Te Arai Chenin Blanc 2021"
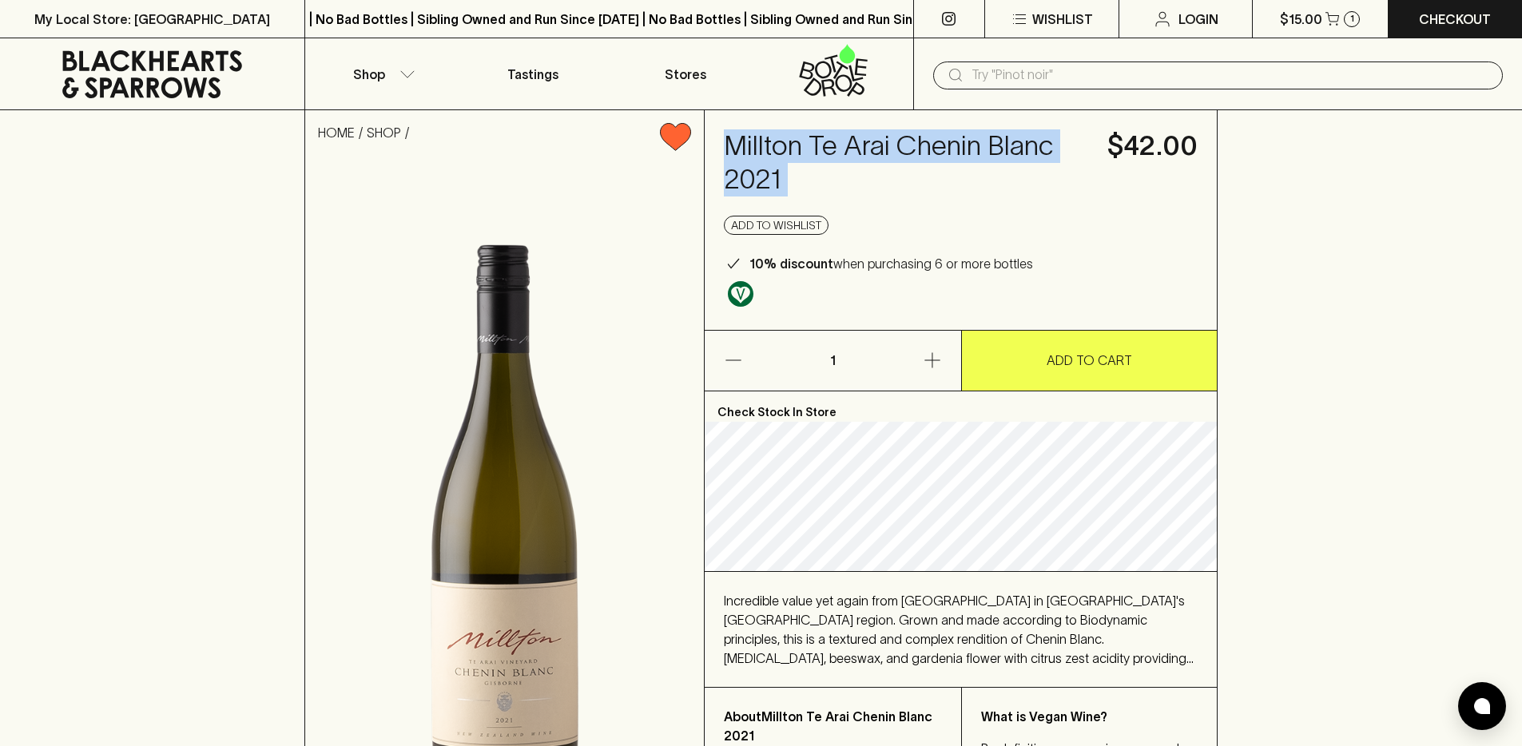
click at [1072, 375] on button "ADD TO CART" at bounding box center [1090, 361] width 256 height 60
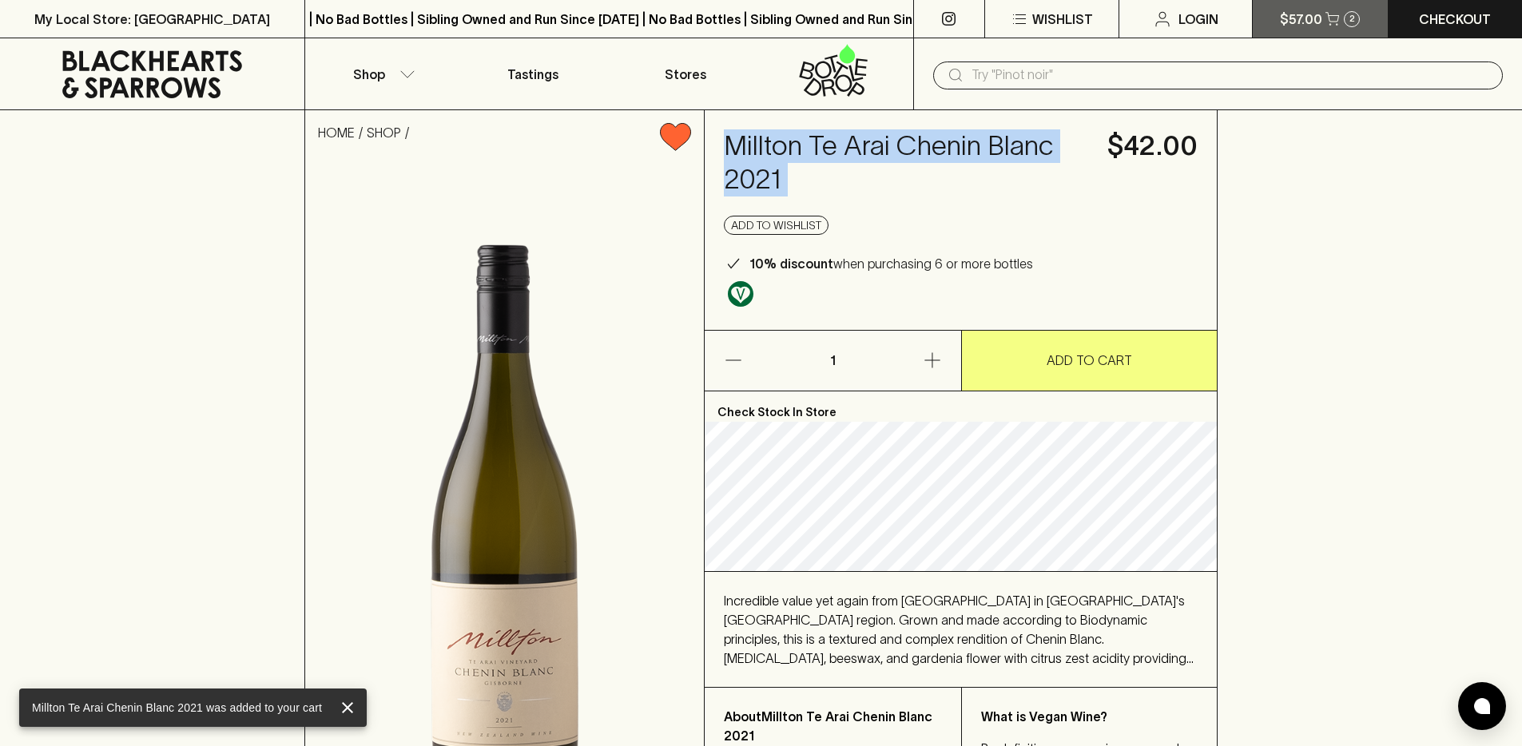
click at [1339, 25] on button "$57.00 2" at bounding box center [1319, 19] width 134 height 38
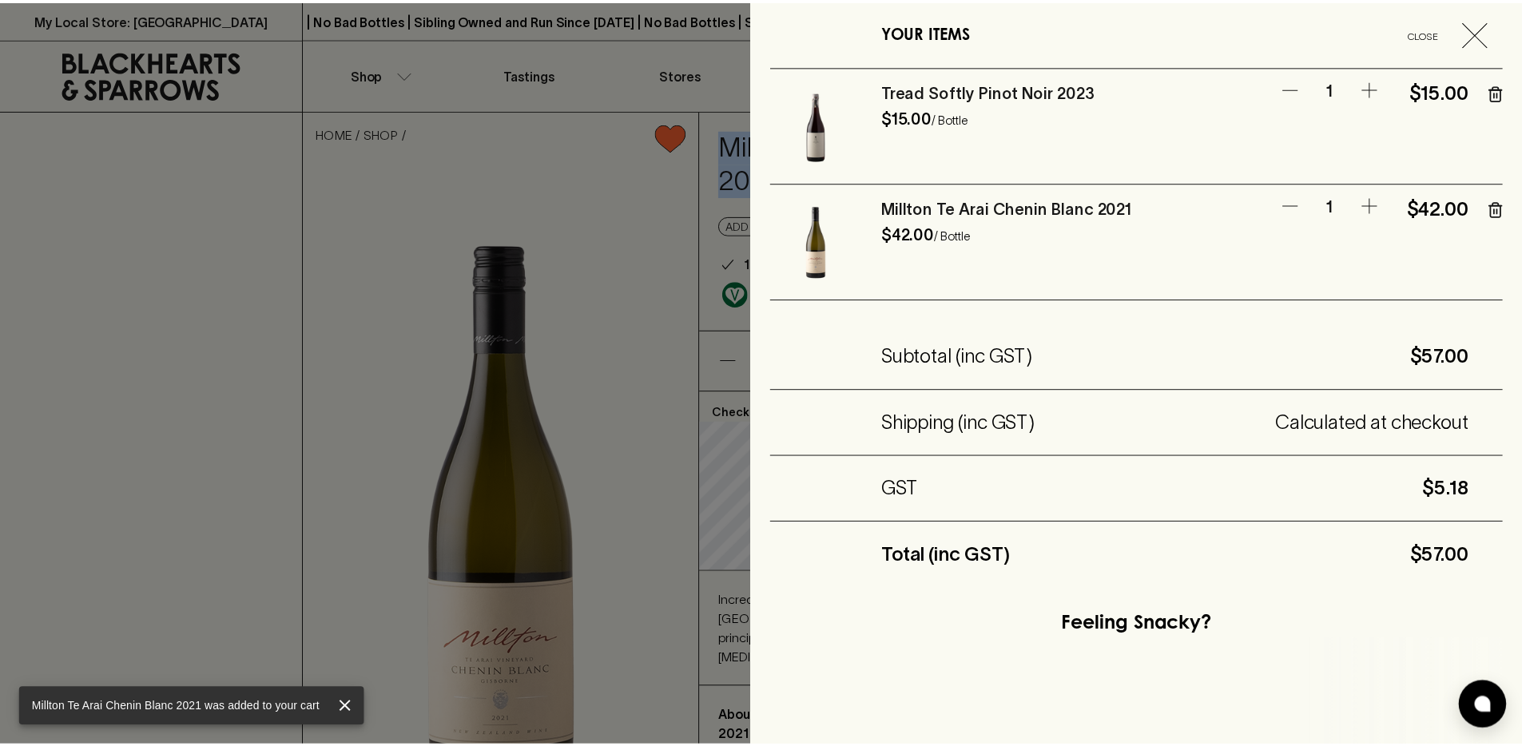
scroll to position [339, 0]
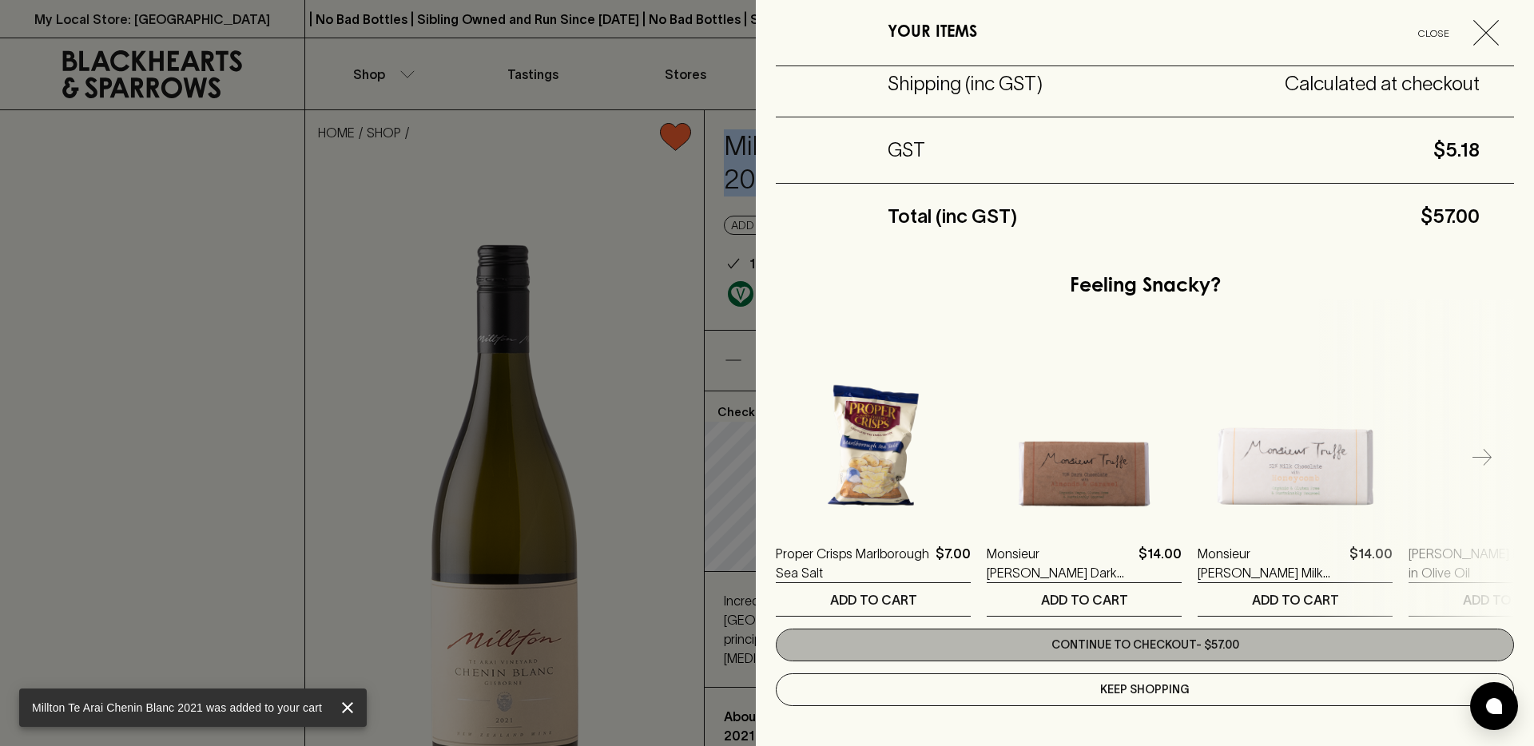
click at [1145, 645] on link "Continue to checkout - $57.00" at bounding box center [1145, 645] width 738 height 33
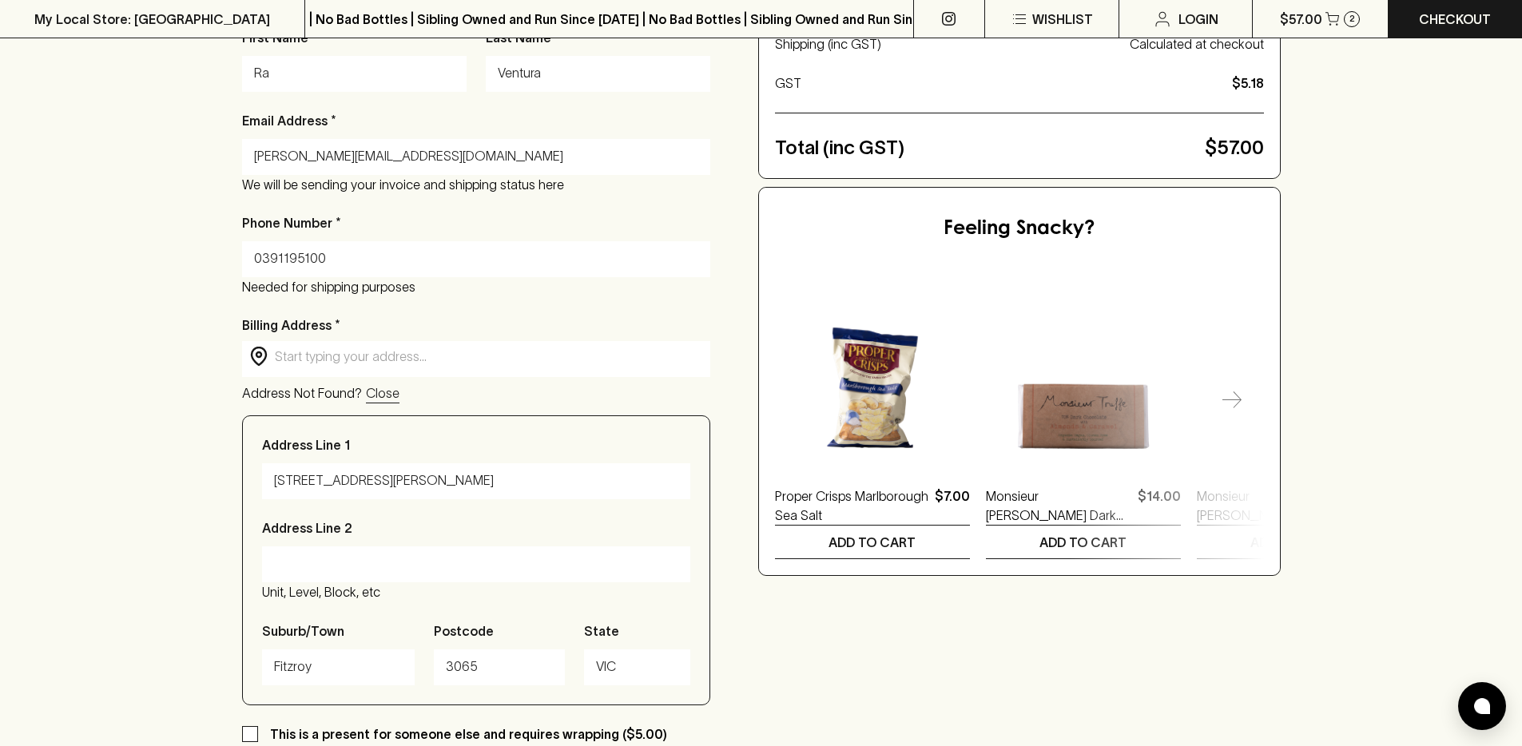
scroll to position [174, 0]
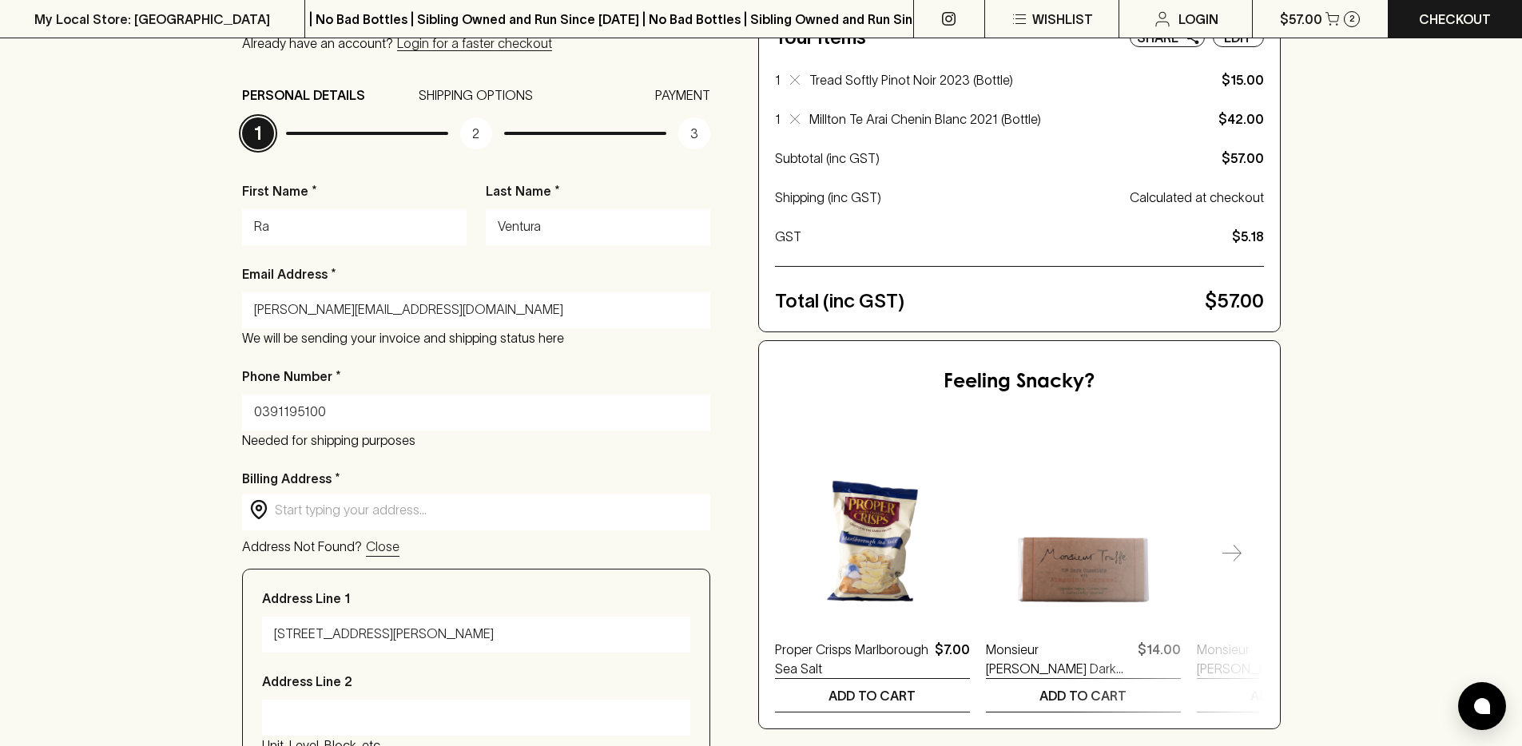
click at [430, 521] on div "​ ​" at bounding box center [476, 510] width 468 height 32
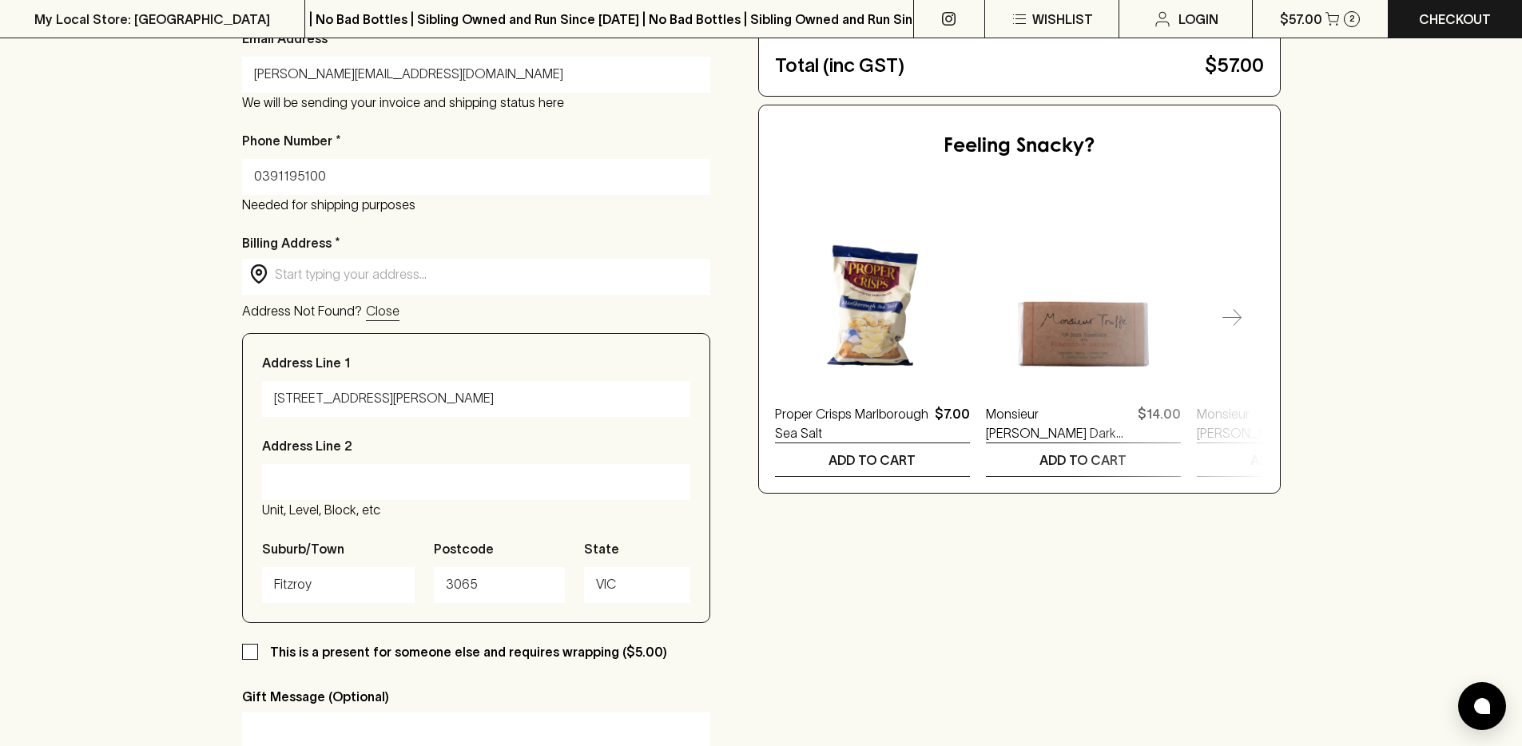
scroll to position [420, 0]
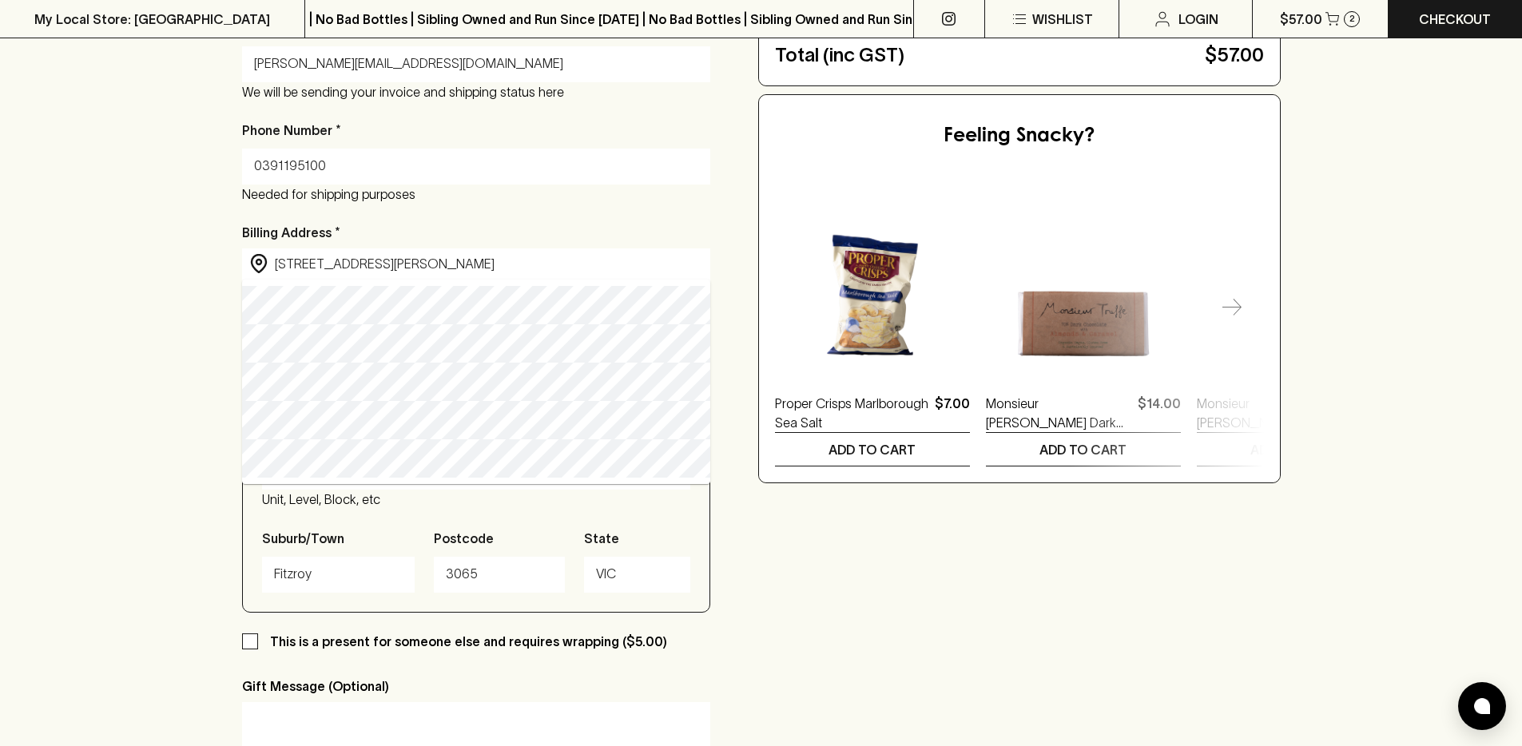
type input "123 Smith Street, Fitzroy VIC, Australia"
type input "Victoria"
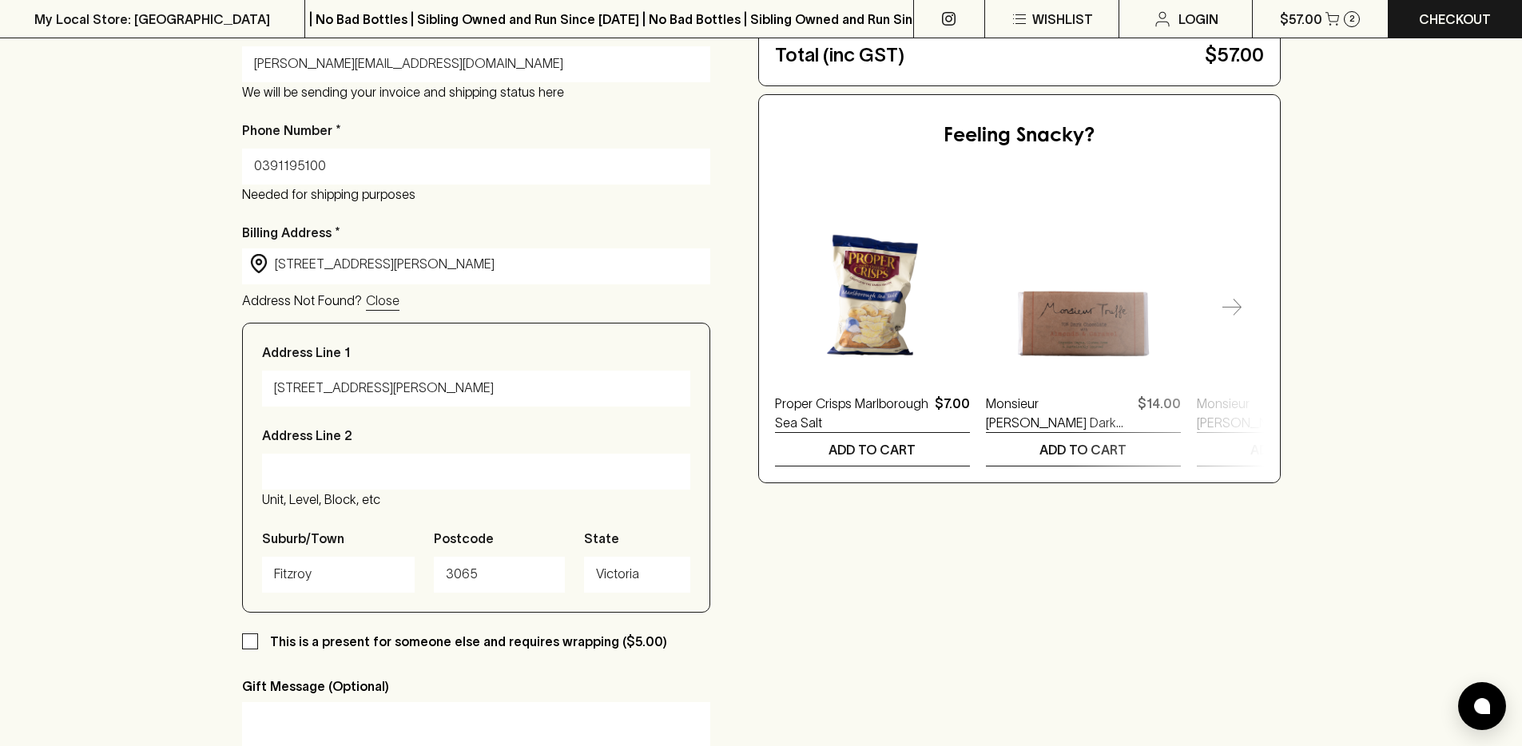
scroll to position [687, 0]
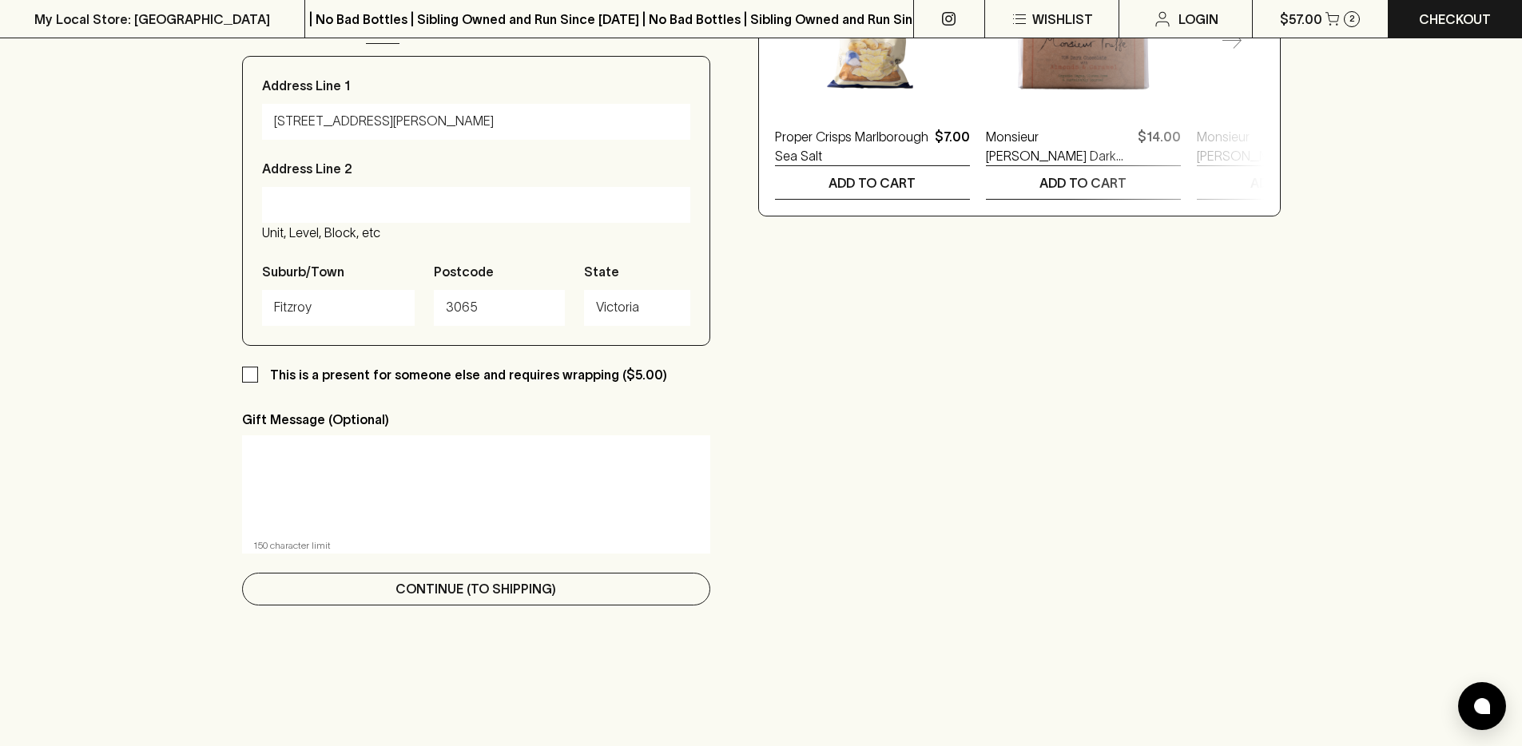
type input "123 Smith Street, Fitzroy VIC, Australia"
click at [430, 581] on p "Continue (To Shipping)" at bounding box center [475, 588] width 161 height 19
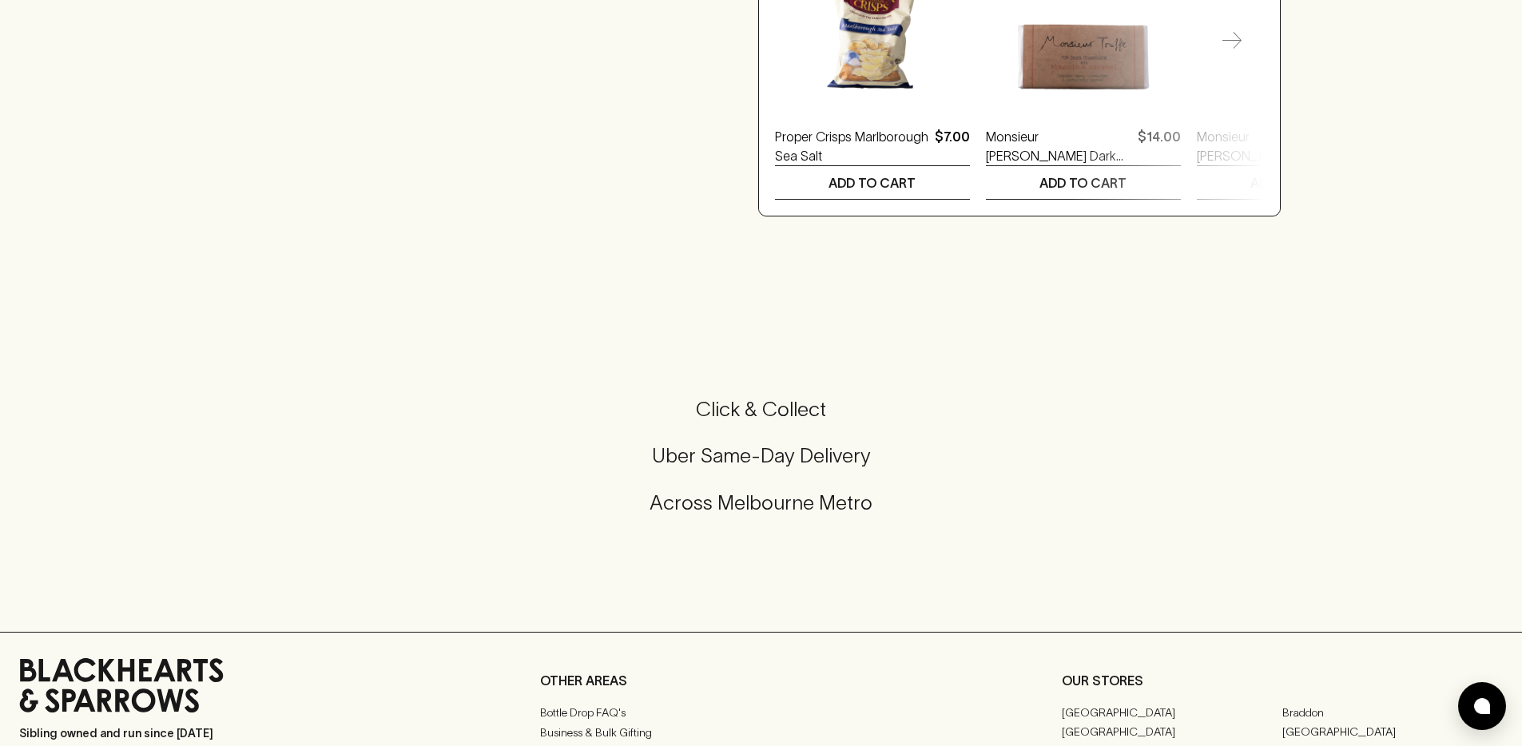
scroll to position [0, 0]
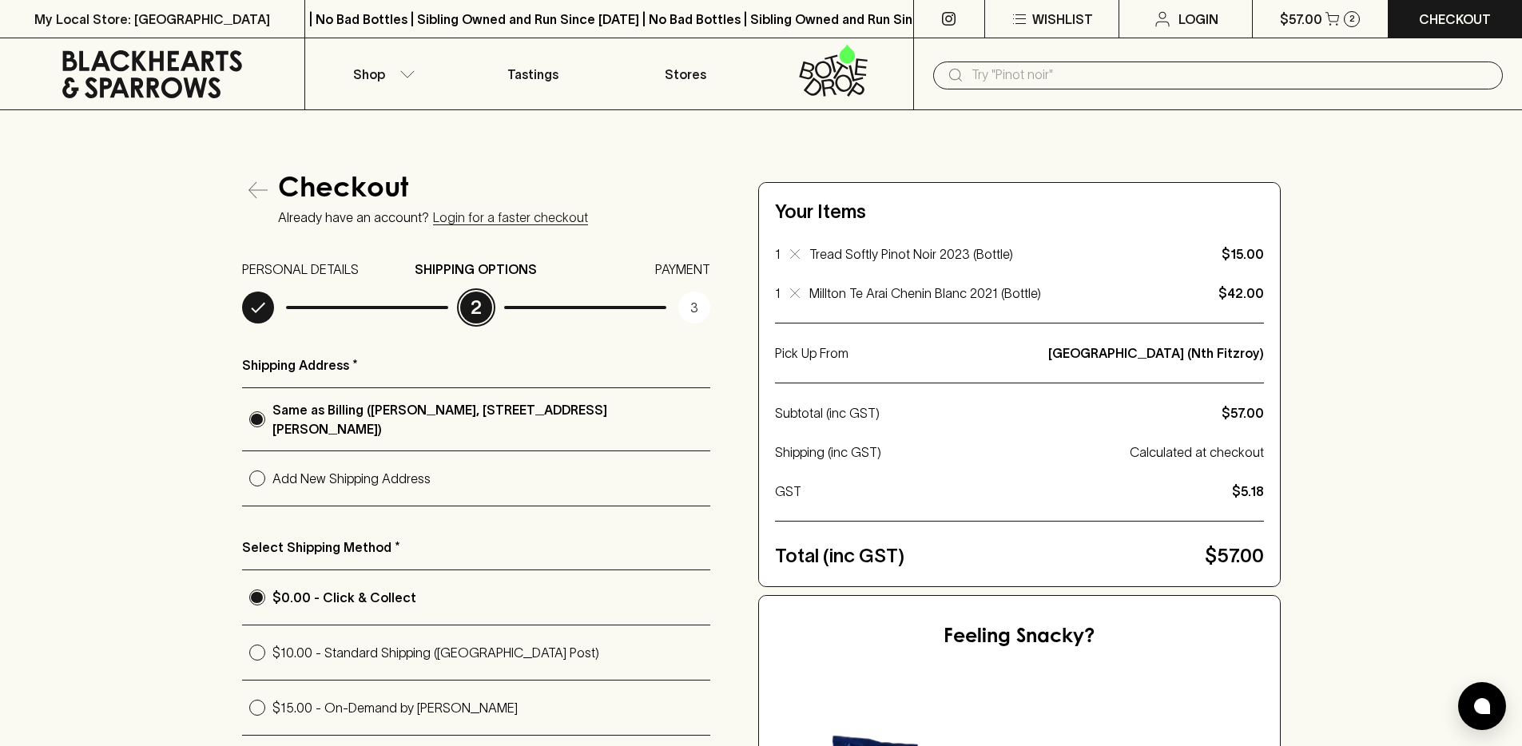
click at [440, 698] on p "$15.00 - On-Demand by Uber" at bounding box center [491, 707] width 438 height 19
click at [272, 692] on input "$15.00 - On-Demand by Uber" at bounding box center [257, 707] width 30 height 30
radio input "true"
click at [452, 643] on p "$10.00 - Standard Shipping (Australia Post)" at bounding box center [491, 652] width 438 height 19
click at [272, 641] on input "$10.00 - Standard Shipping (Australia Post)" at bounding box center [257, 652] width 30 height 30
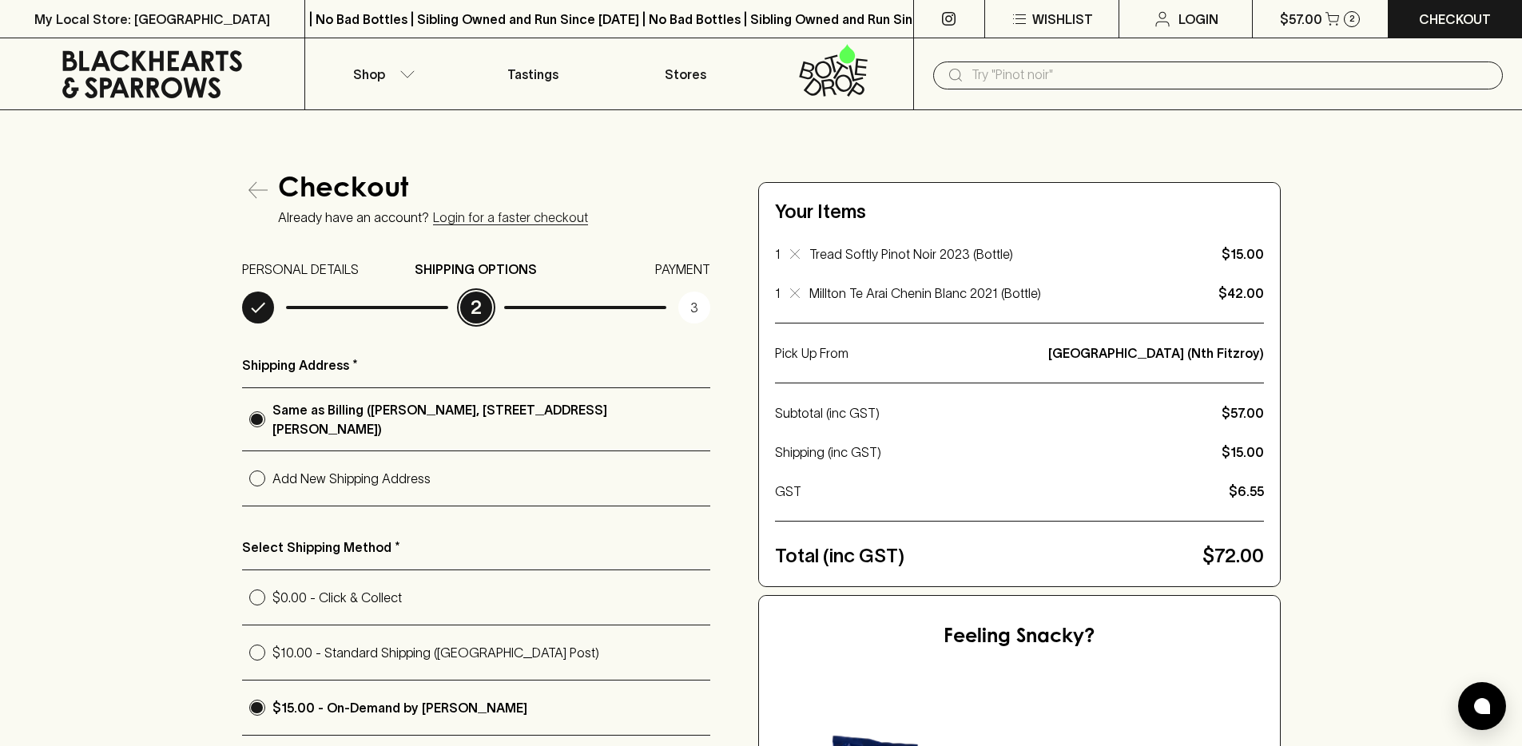
radio input "true"
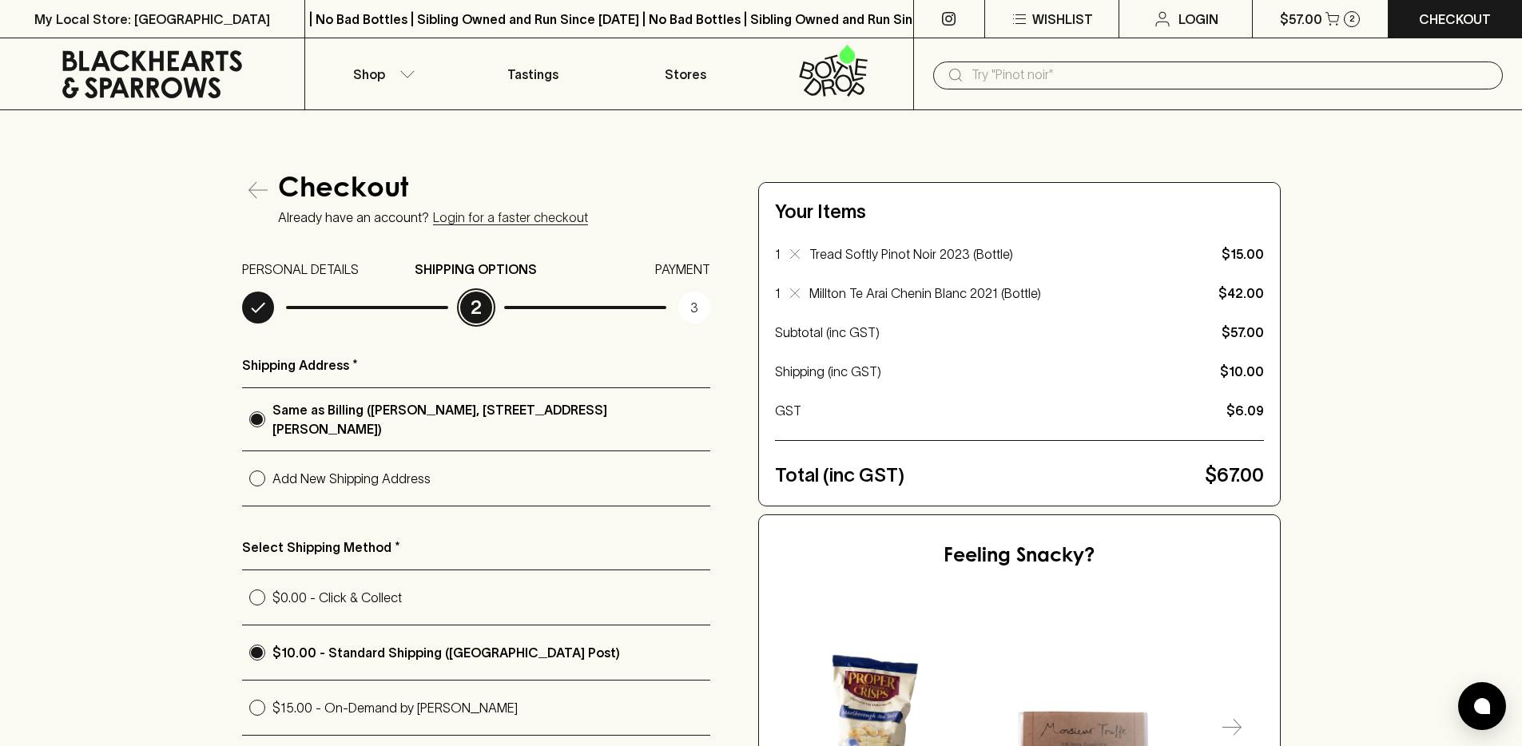
click at [426, 603] on label "$0.00 - Click & Collect" at bounding box center [476, 597] width 468 height 55
click at [272, 603] on input "$0.00 - Click & Collect" at bounding box center [257, 597] width 30 height 30
radio input "true"
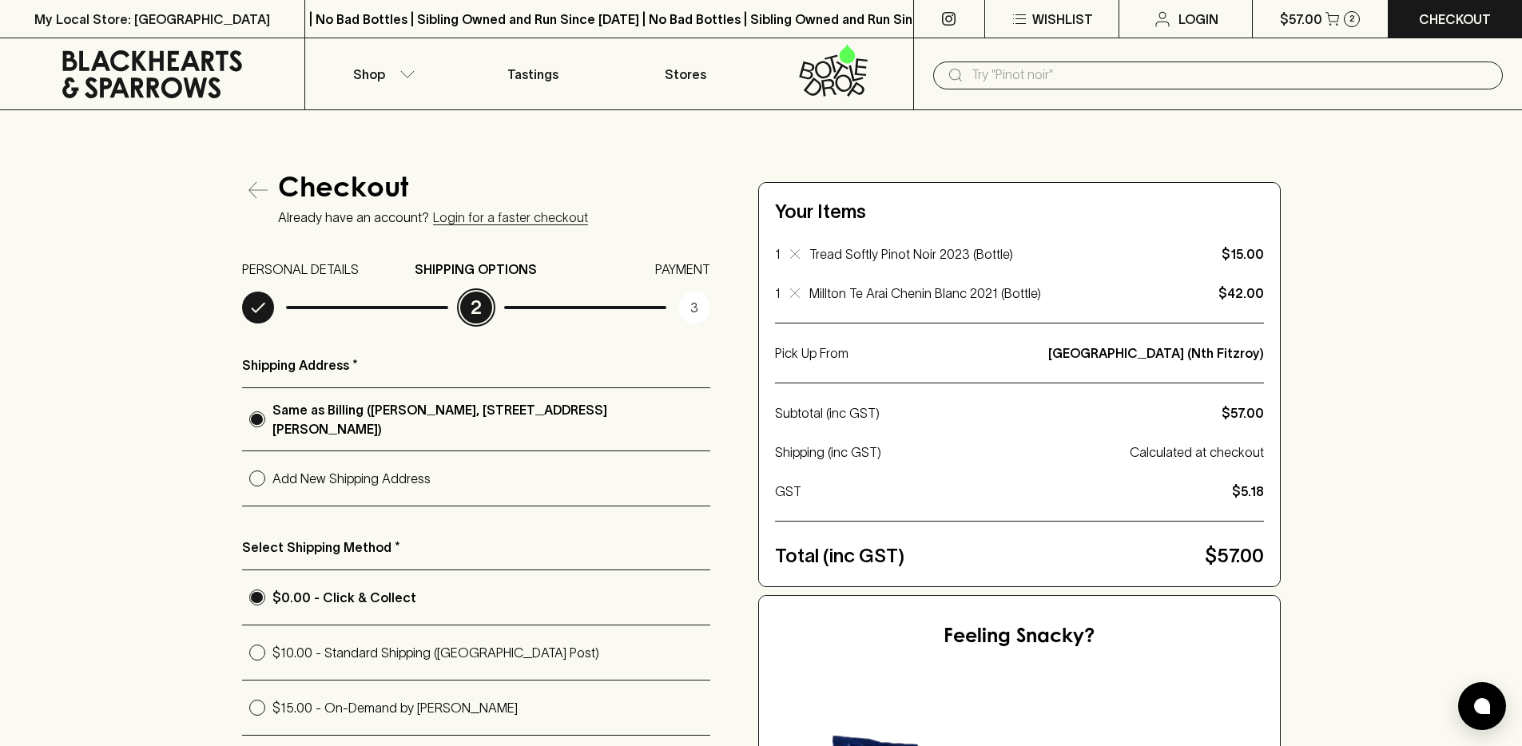
click at [408, 649] on p "$10.00 - Standard Shipping (Australia Post)" at bounding box center [491, 652] width 438 height 19
click at [272, 649] on input "$10.00 - Standard Shipping (Australia Post)" at bounding box center [257, 652] width 30 height 30
radio input "true"
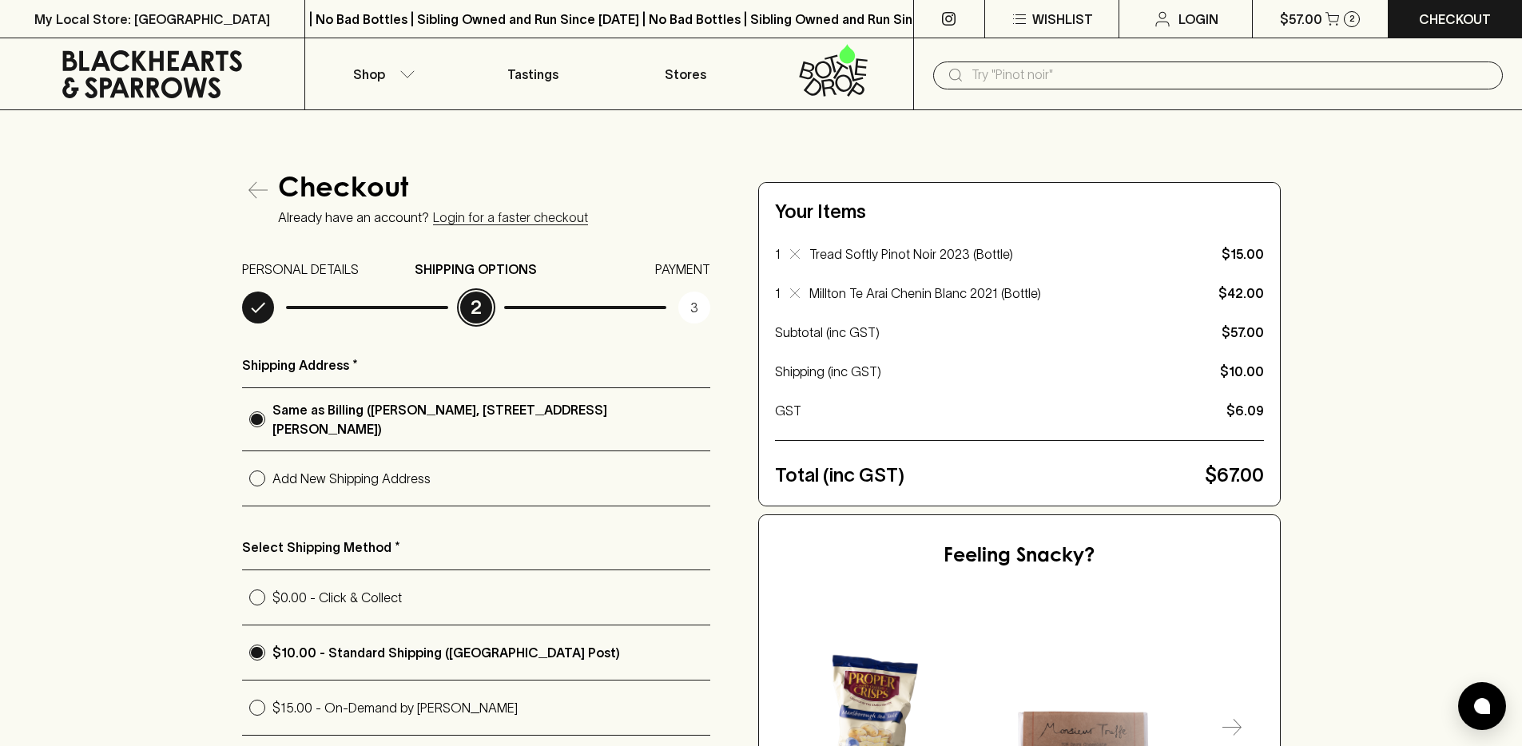
click at [406, 680] on label "$15.00 - On-Demand by Uber" at bounding box center [476, 707] width 468 height 54
click at [272, 692] on input "$15.00 - On-Demand by Uber" at bounding box center [257, 707] width 30 height 30
radio input "true"
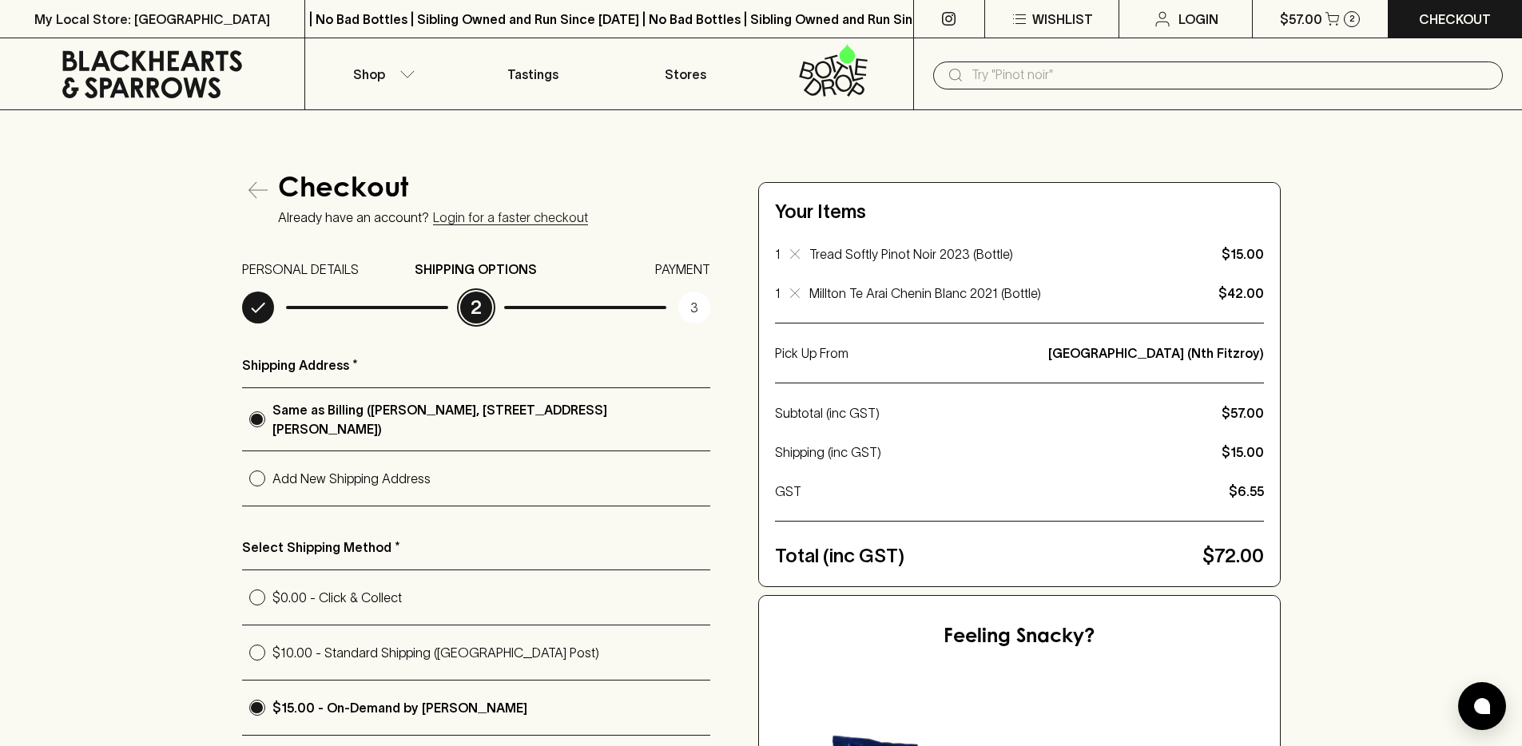
click at [145, 367] on div "Checkout Already have an account? Login for a faster checkout PERSONAL DETAILS …" at bounding box center [761, 667] width 1522 height 1114
click at [361, 73] on p "Shop" at bounding box center [369, 74] width 32 height 19
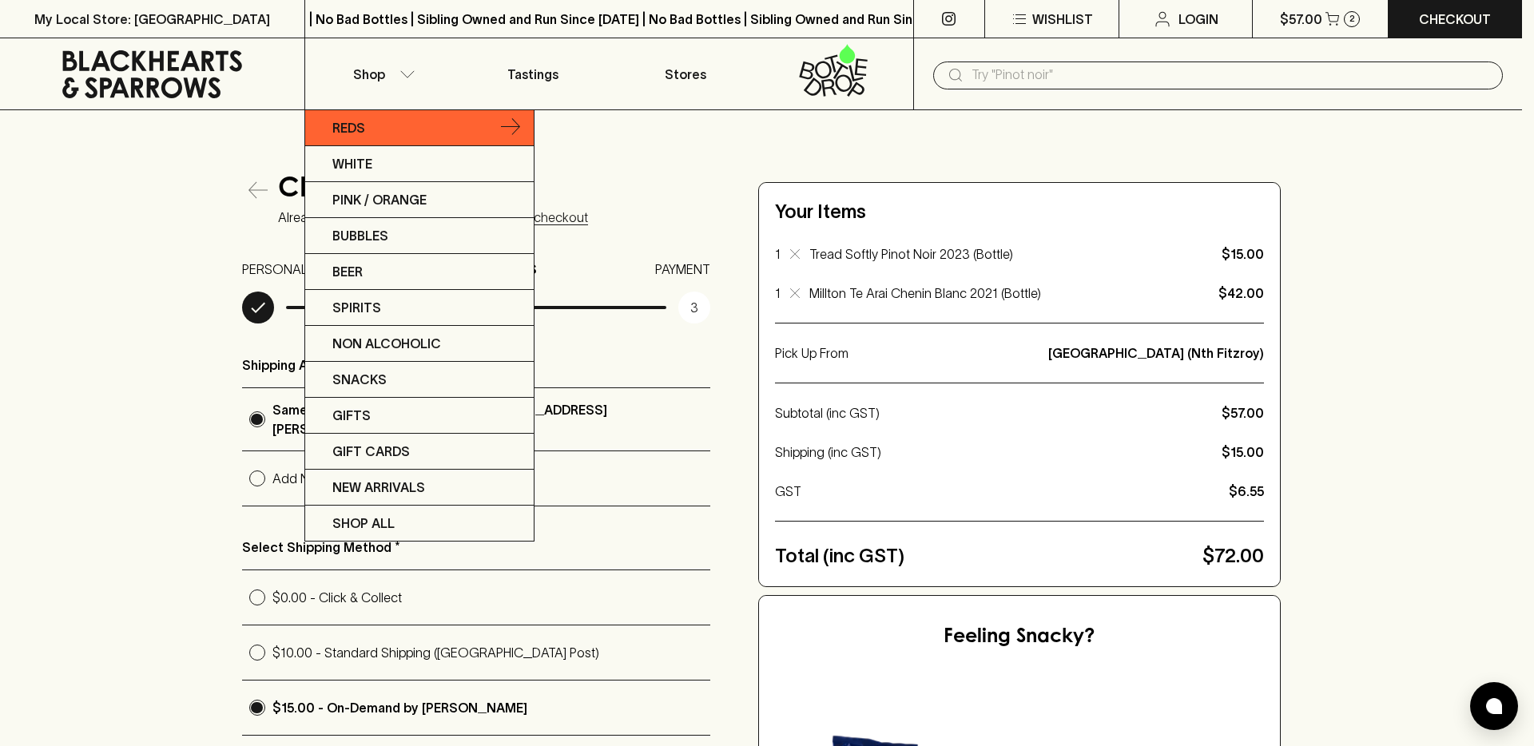
click at [411, 133] on link "Reds" at bounding box center [419, 128] width 228 height 36
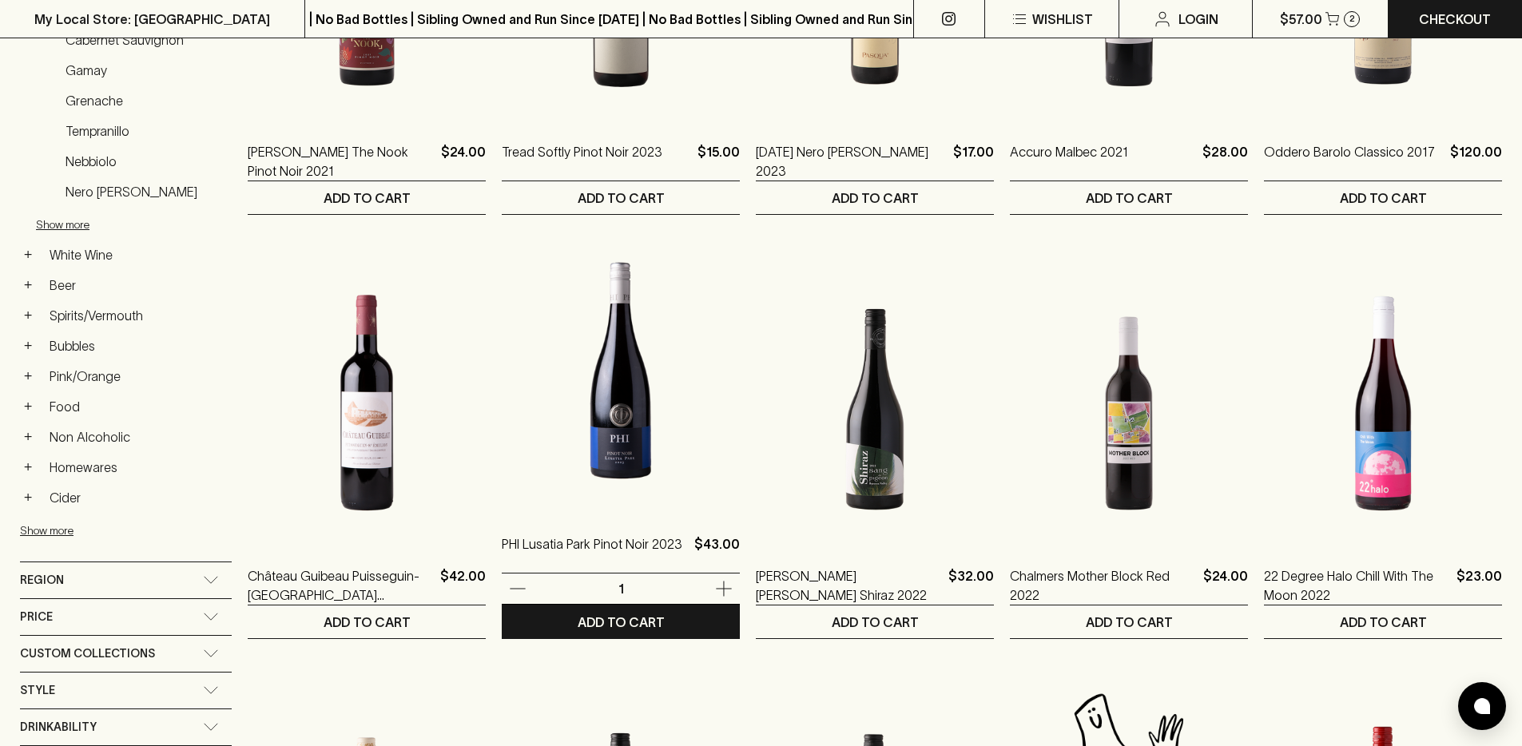
scroll to position [565, 0]
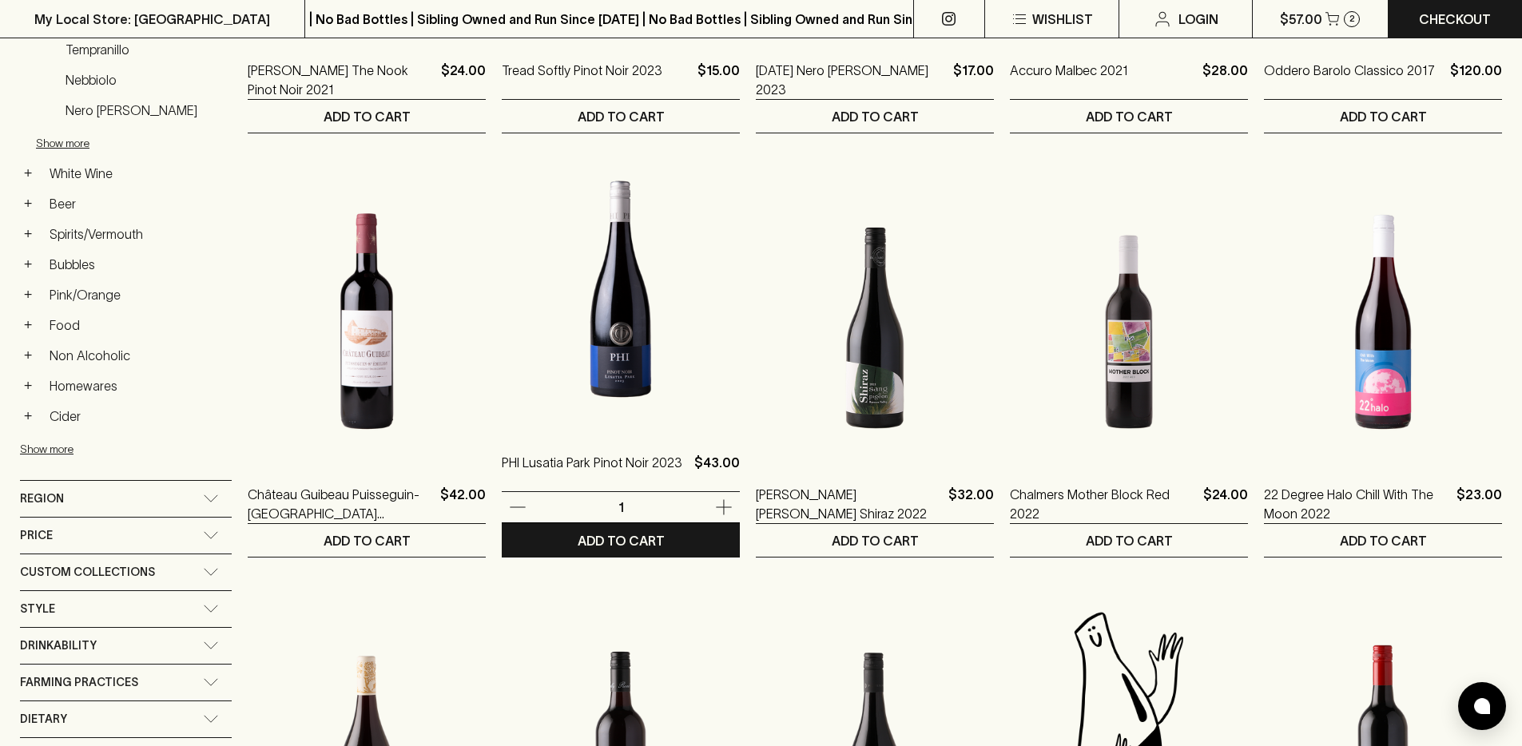
click at [564, 327] on img at bounding box center [621, 289] width 238 height 280
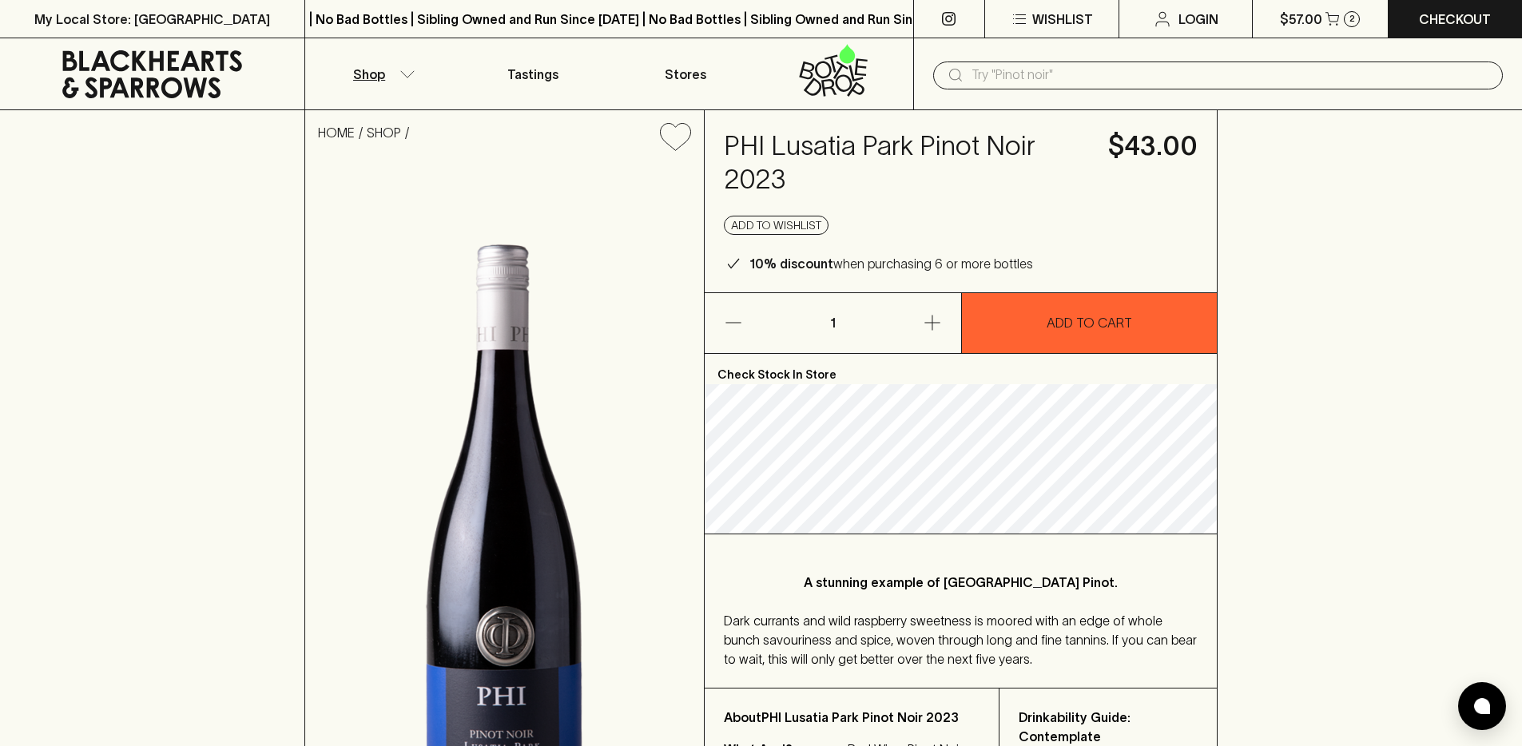
click at [372, 73] on p "Shop" at bounding box center [369, 74] width 32 height 19
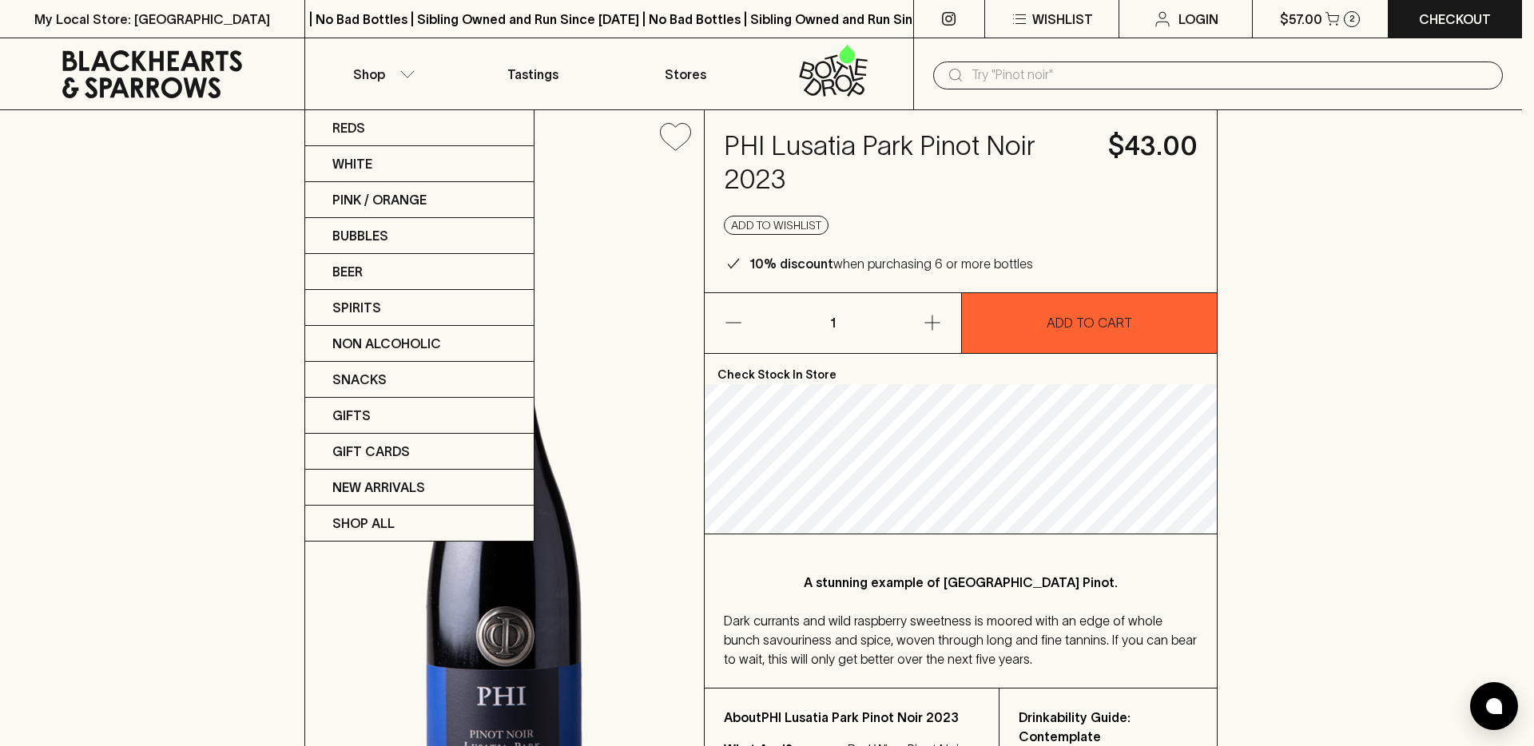
click at [384, 93] on div at bounding box center [767, 373] width 1534 height 746
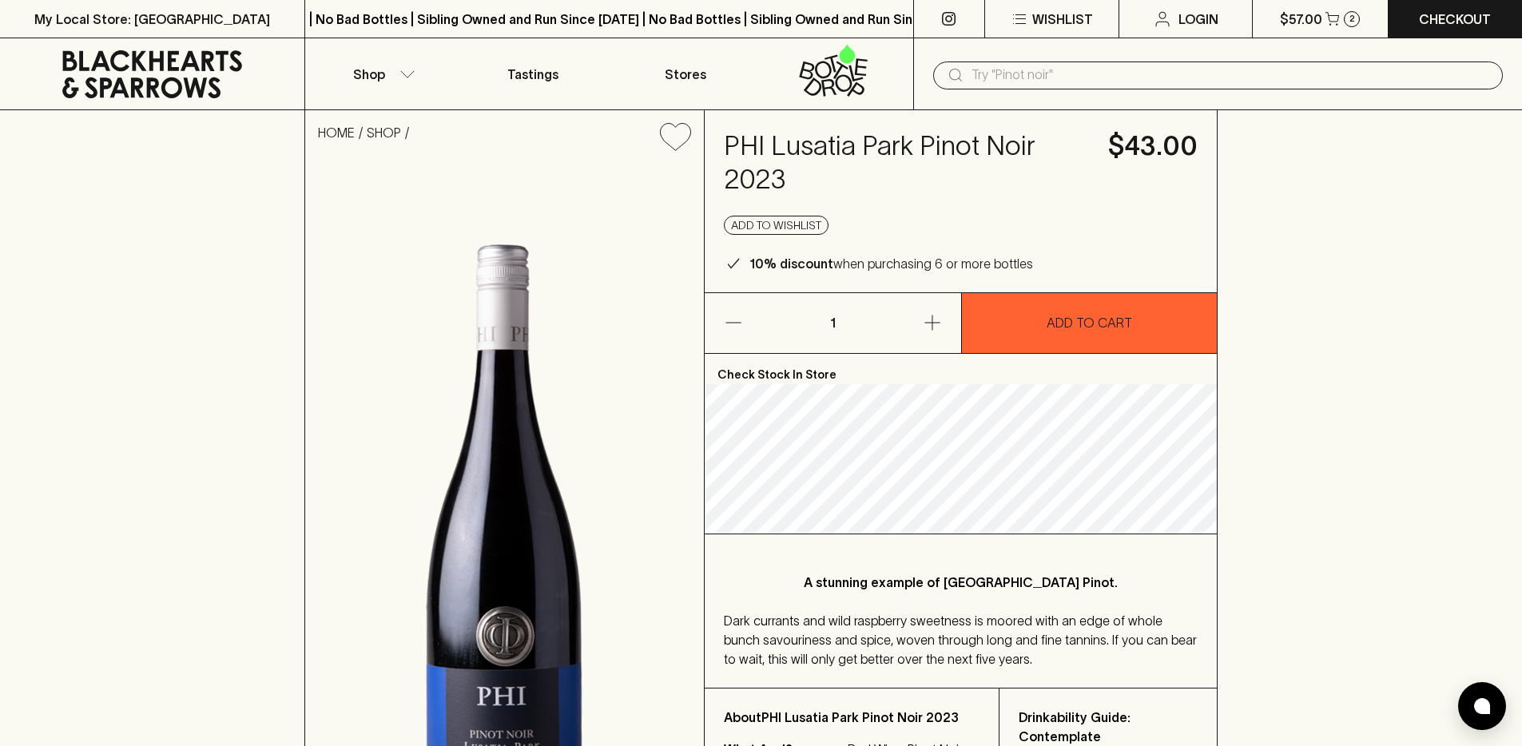
click at [145, 78] on icon at bounding box center [152, 74] width 280 height 48
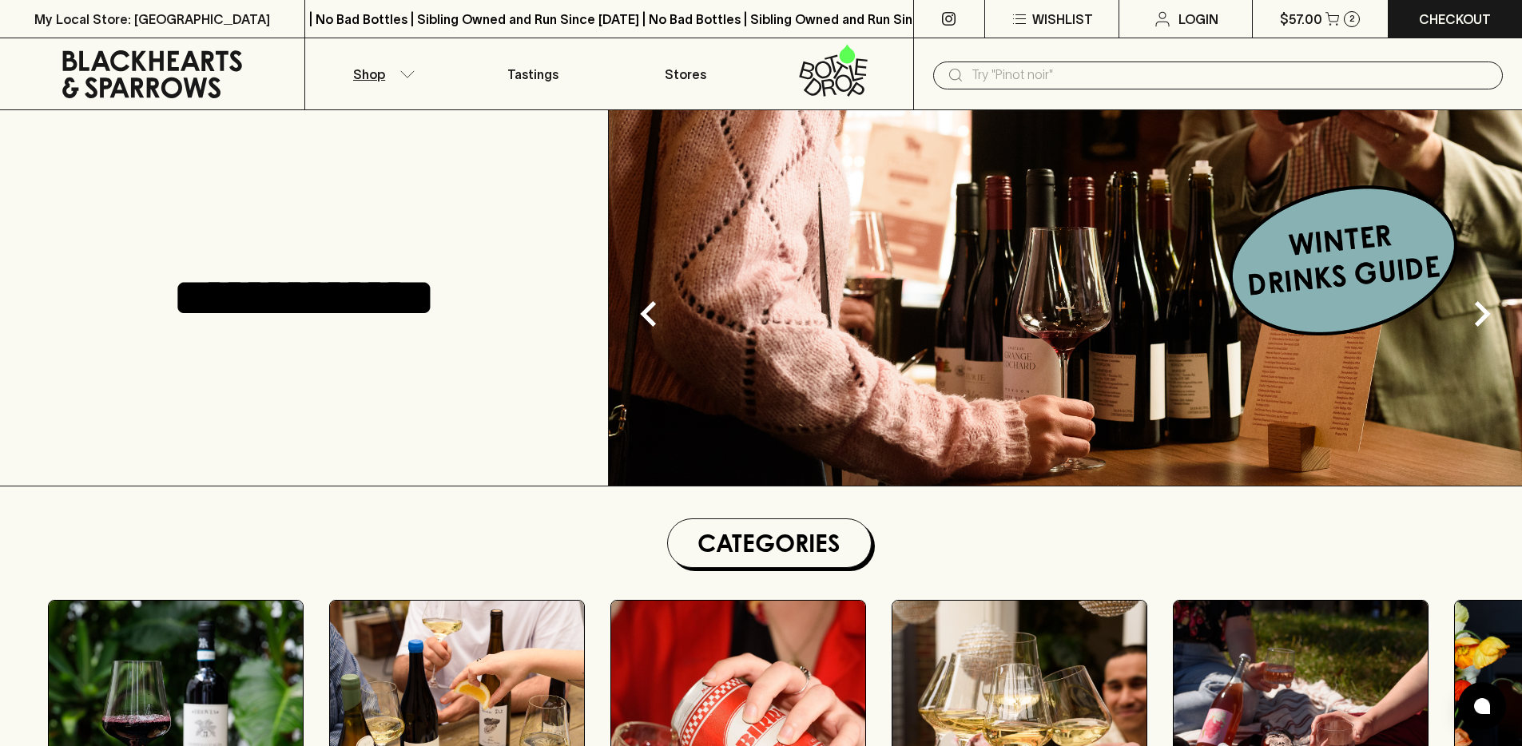
click at [371, 65] on p "Shop" at bounding box center [369, 74] width 32 height 19
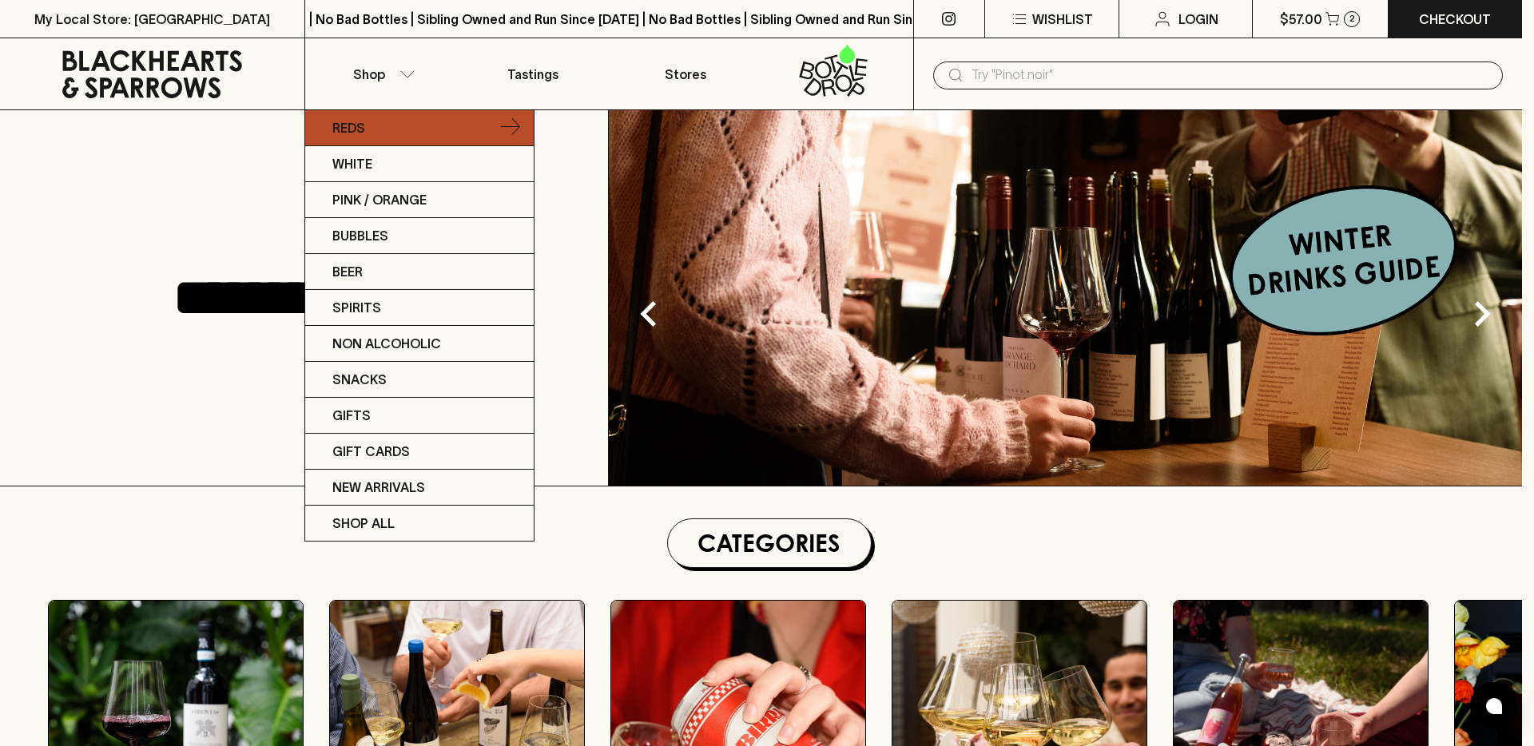
click at [405, 119] on link "Reds" at bounding box center [419, 128] width 228 height 36
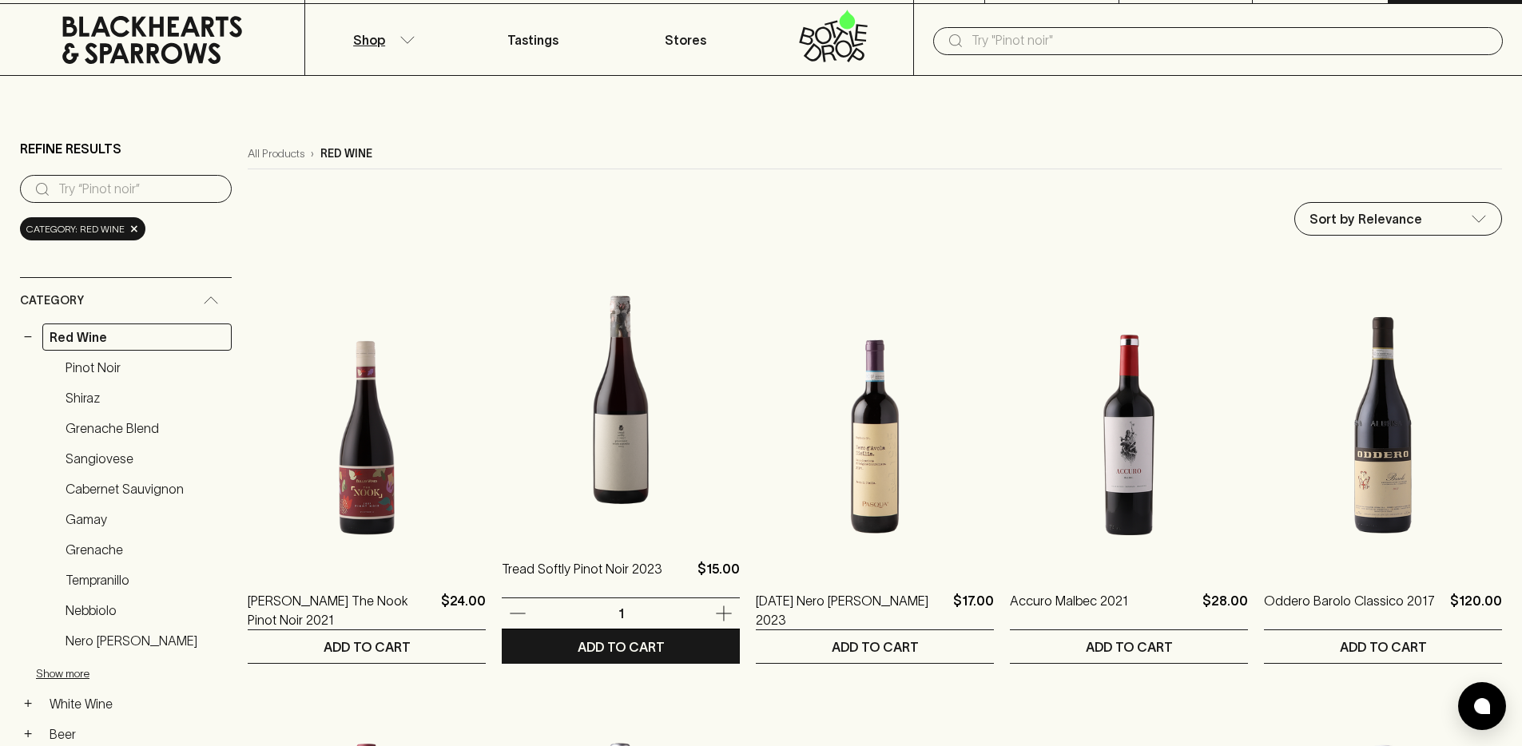
scroll to position [61, 0]
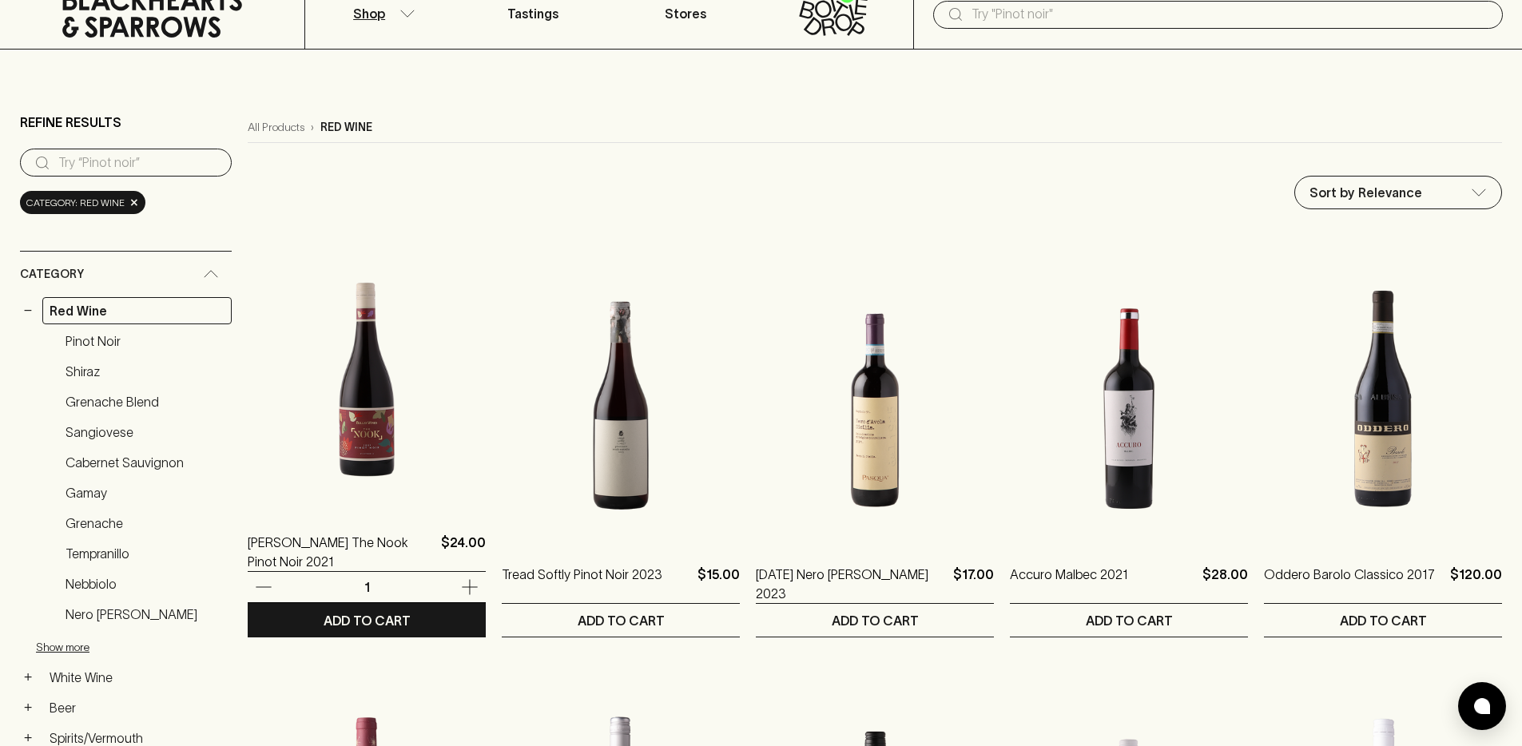
click at [352, 364] on img at bounding box center [367, 369] width 238 height 280
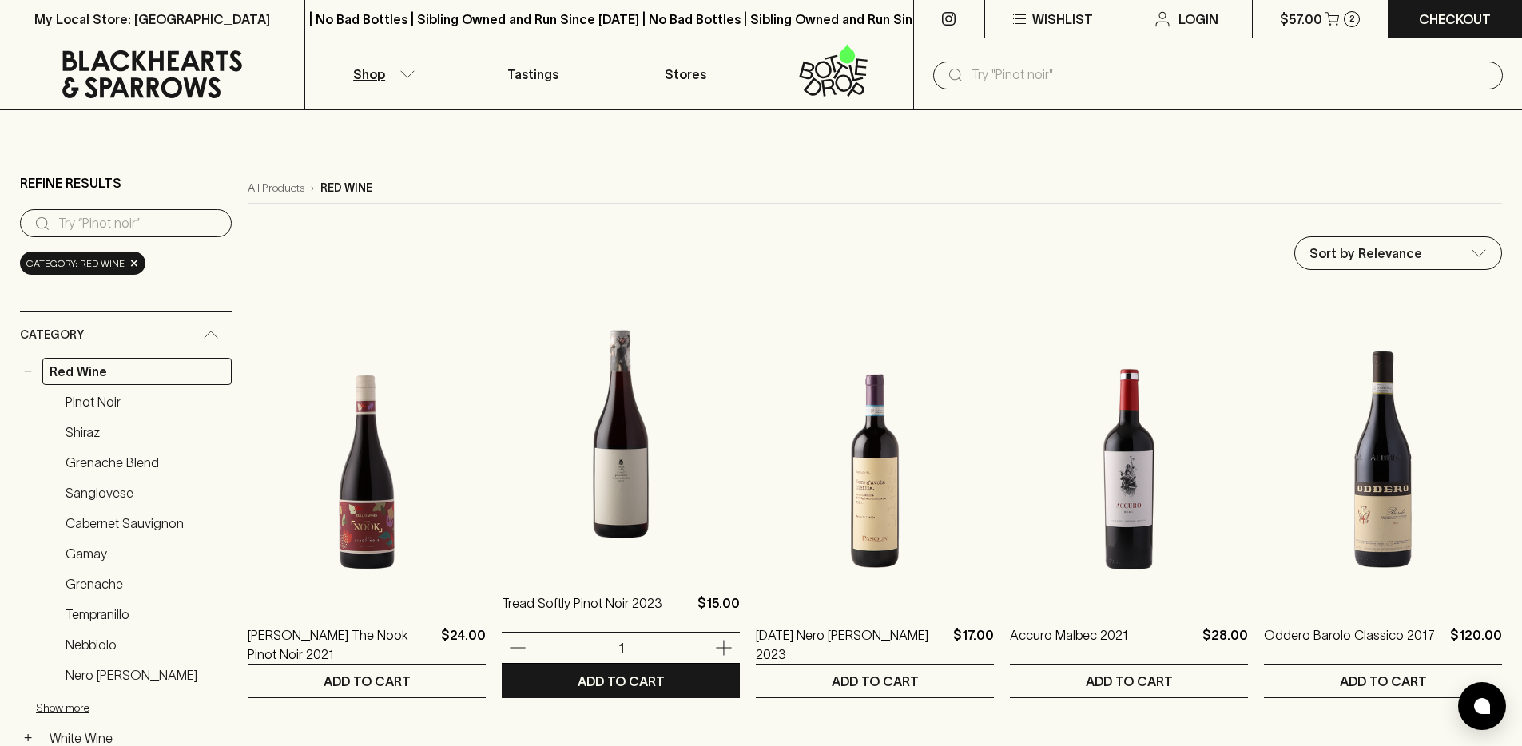
click at [659, 431] on img at bounding box center [621, 430] width 238 height 280
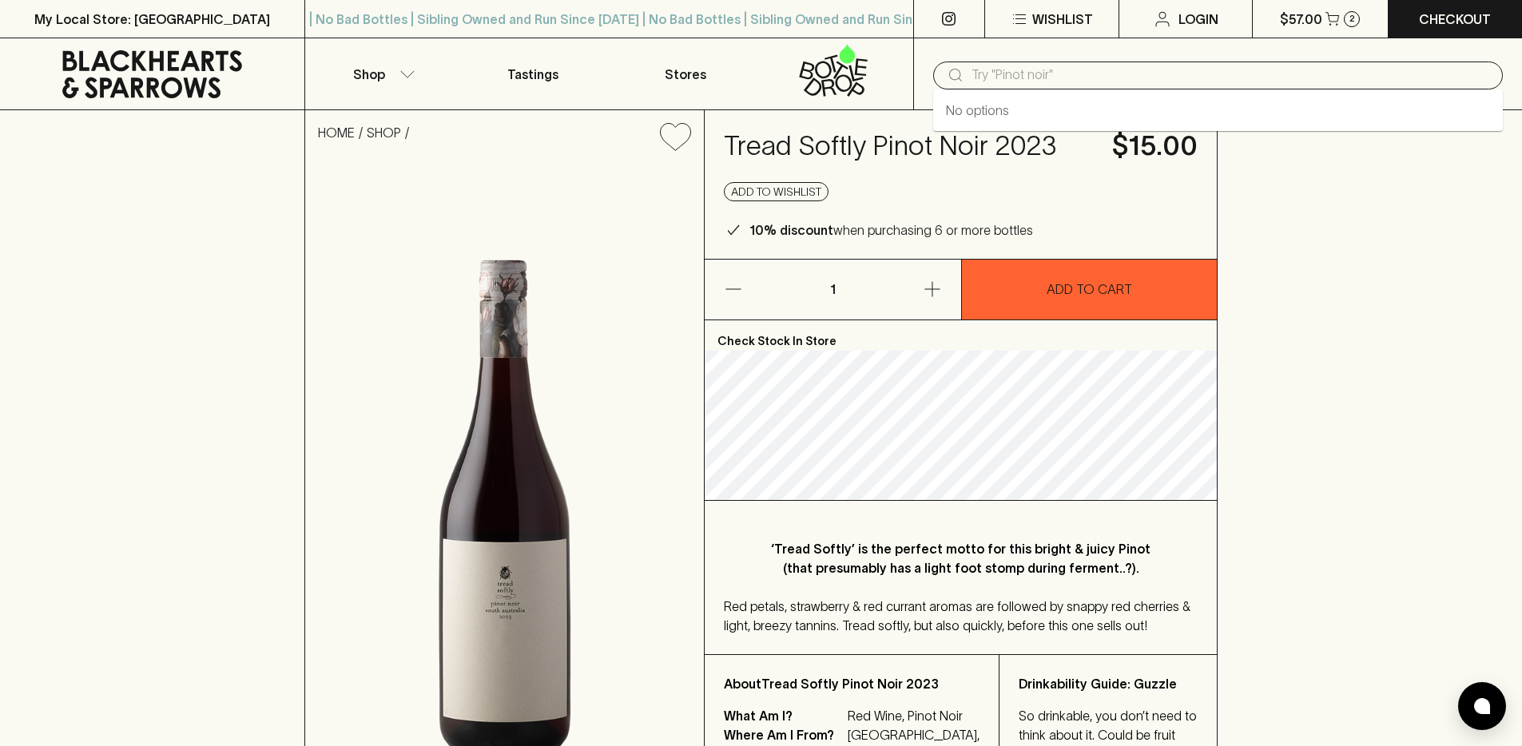
click at [1174, 65] on input "text" at bounding box center [1230, 75] width 518 height 26
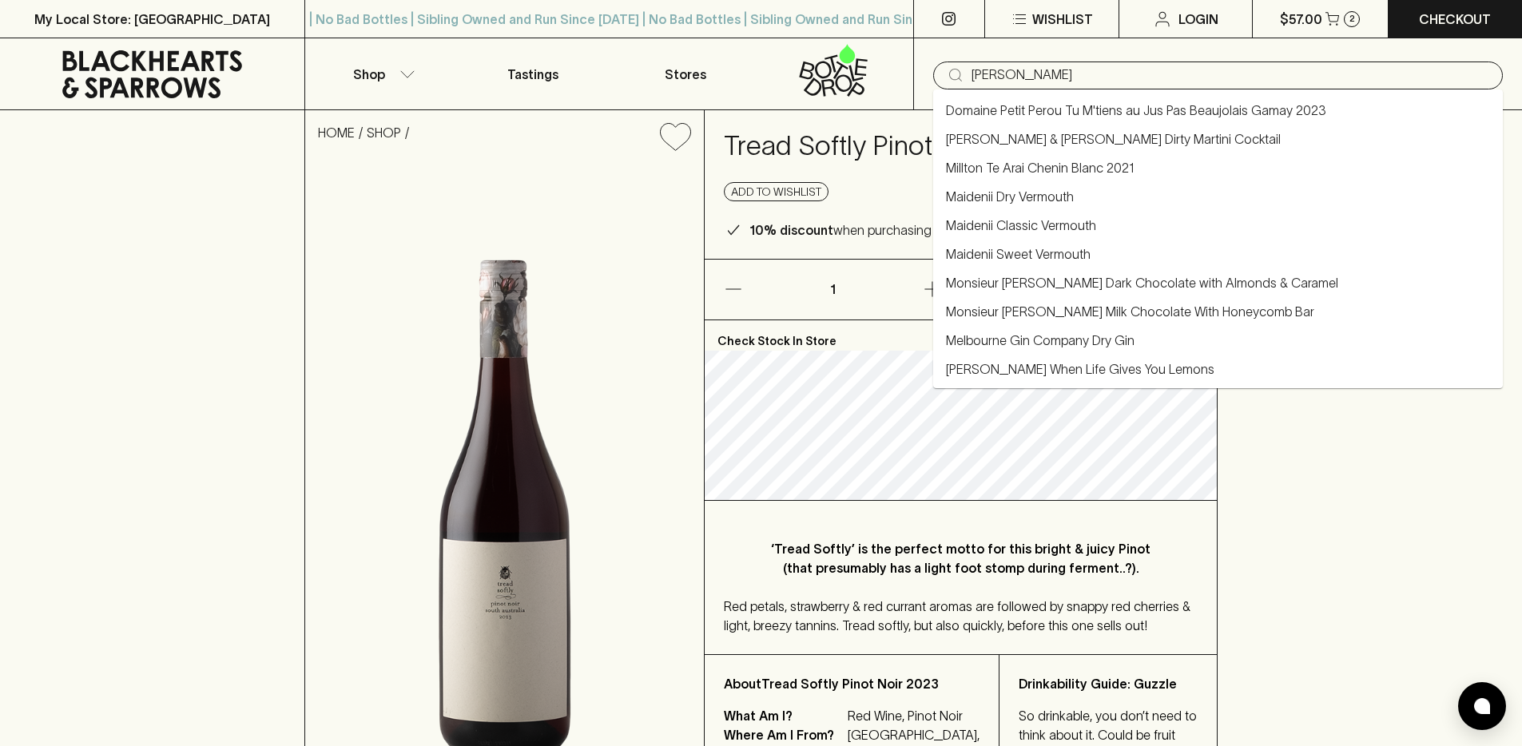
type input "[PERSON_NAME]"
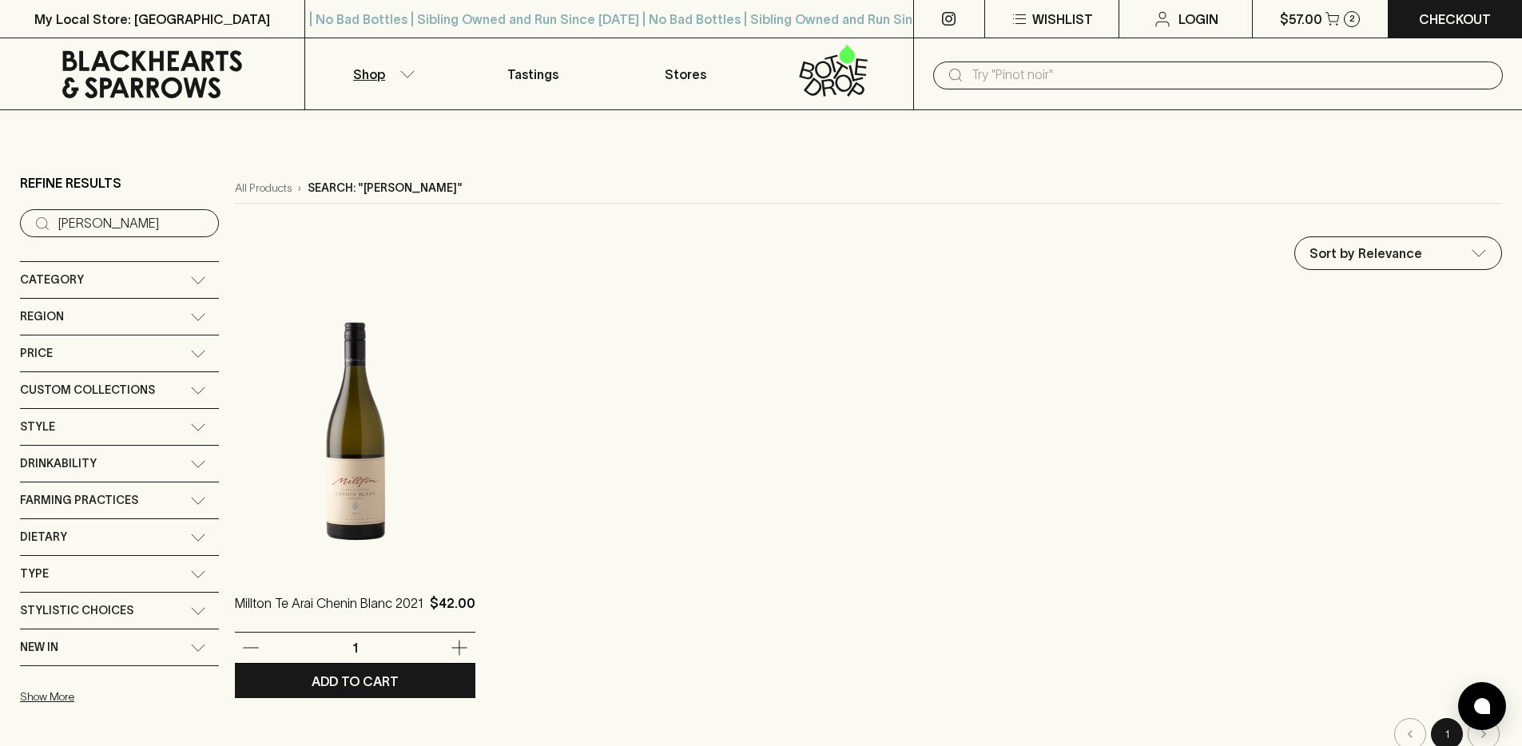
click at [347, 423] on img at bounding box center [355, 430] width 240 height 280
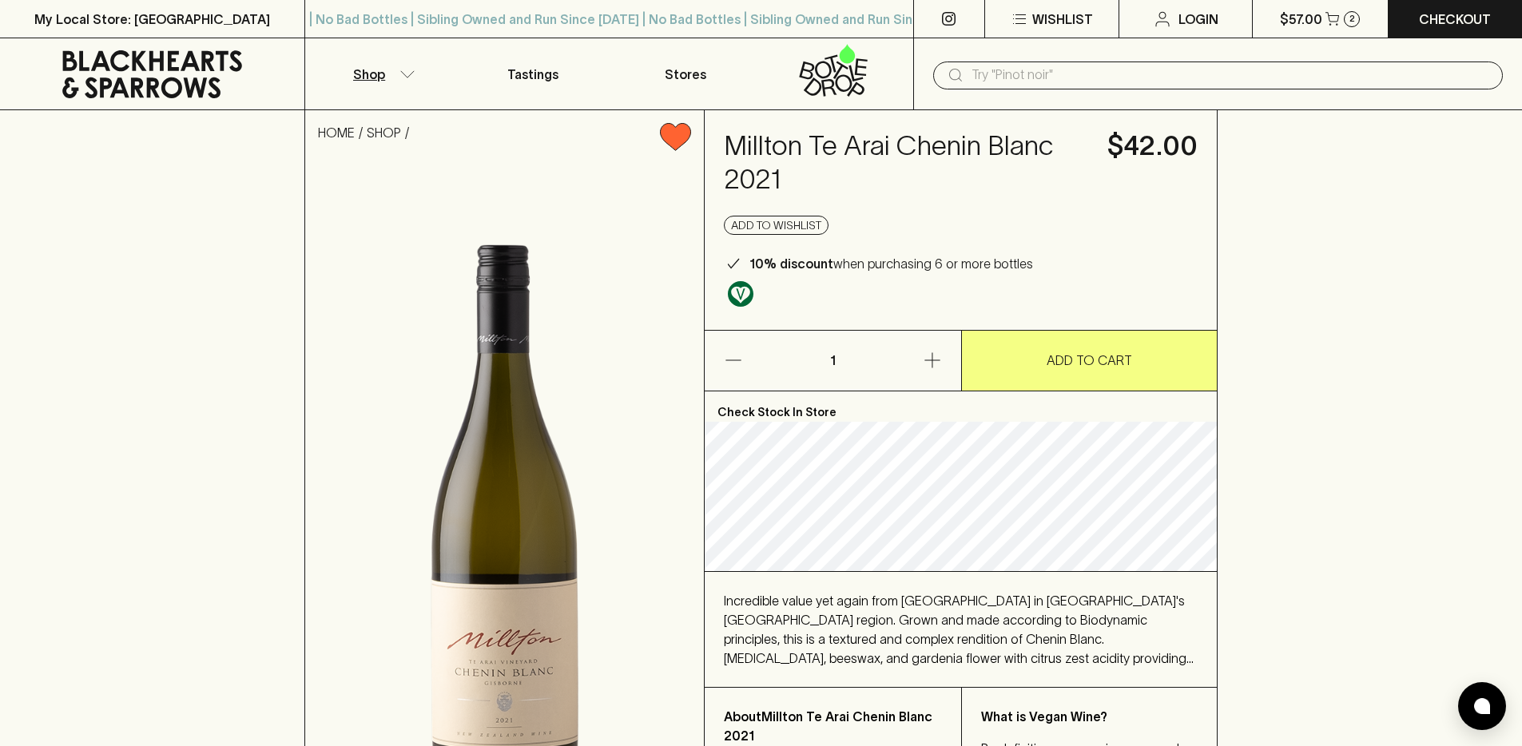
click at [369, 66] on p "Shop" at bounding box center [369, 74] width 32 height 19
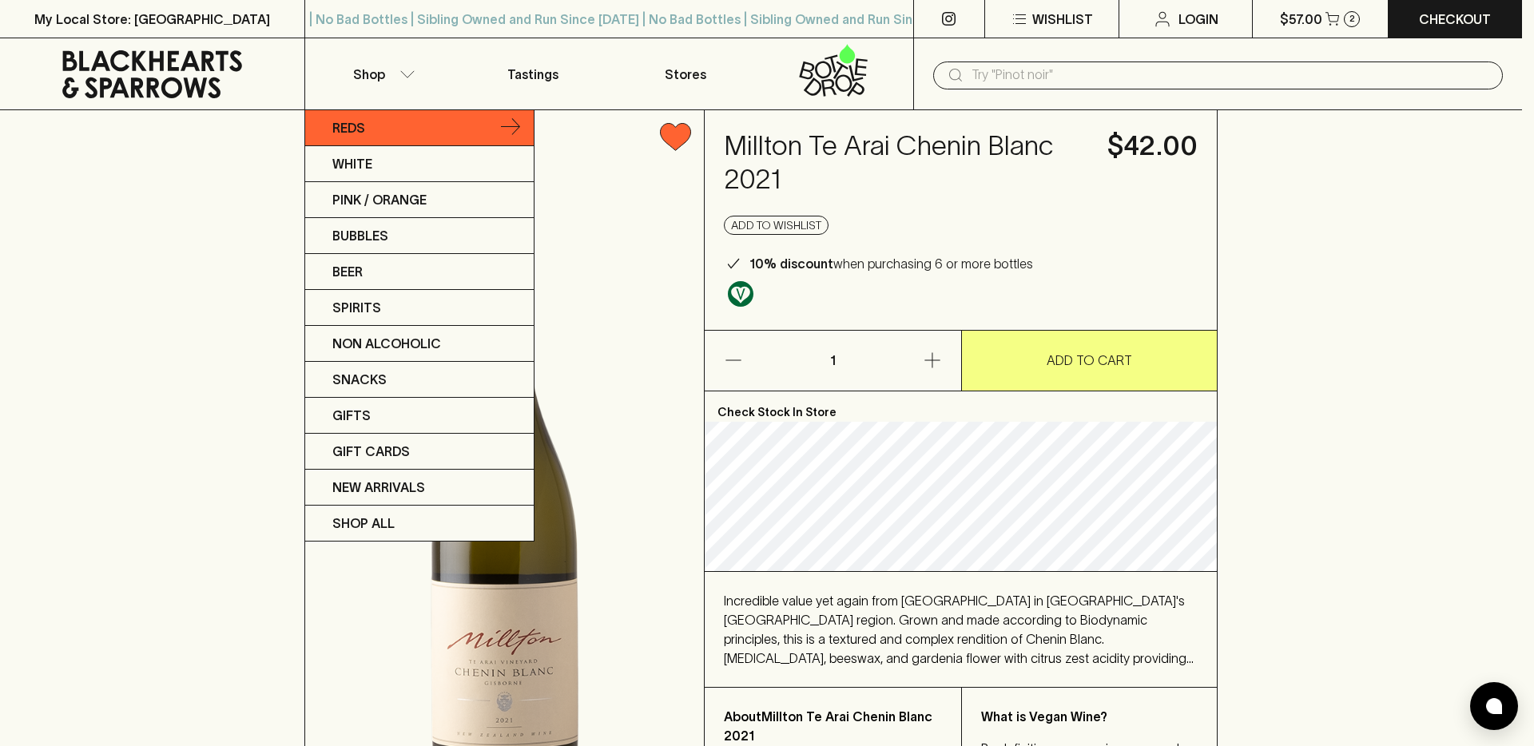
click at [394, 135] on link "Reds" at bounding box center [419, 128] width 228 height 36
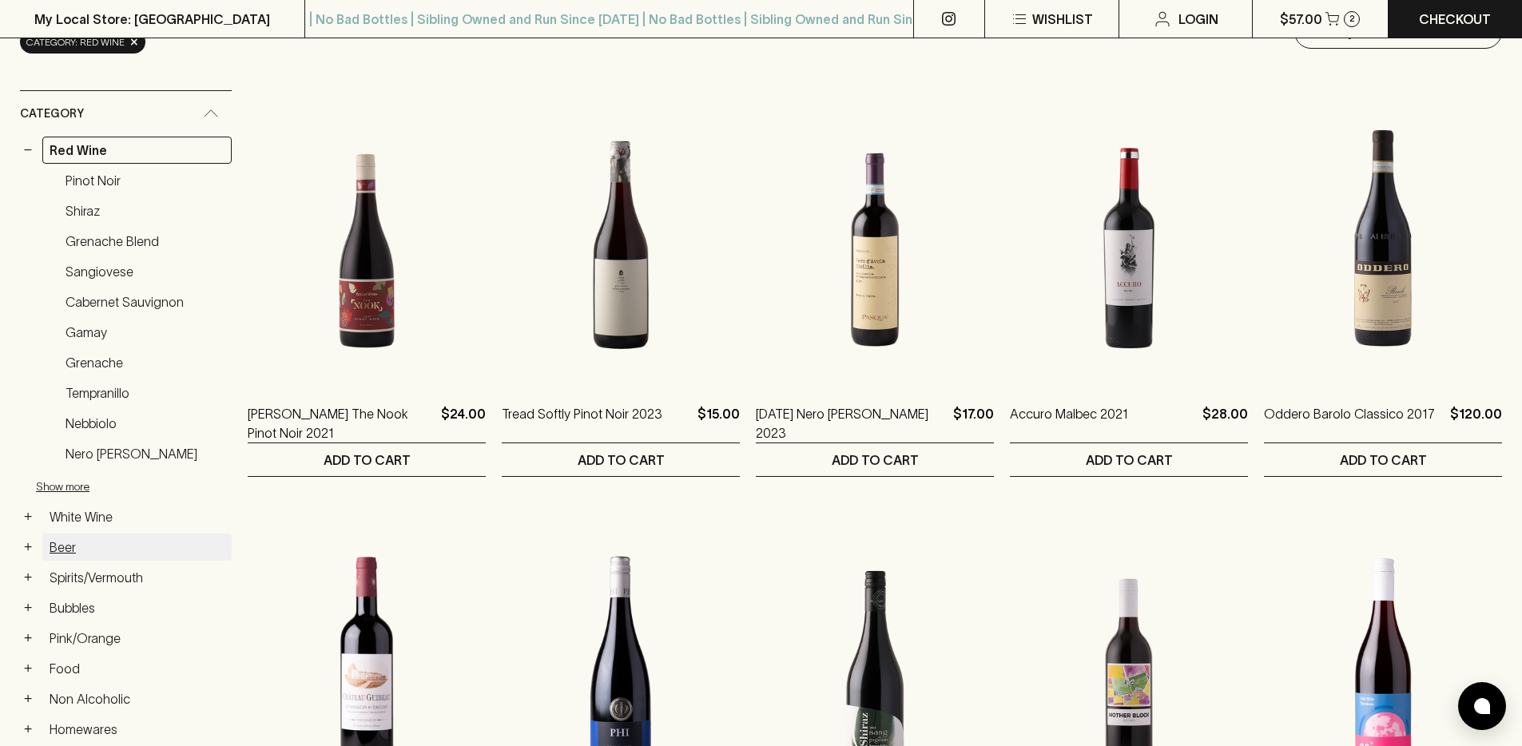
scroll to position [241, 0]
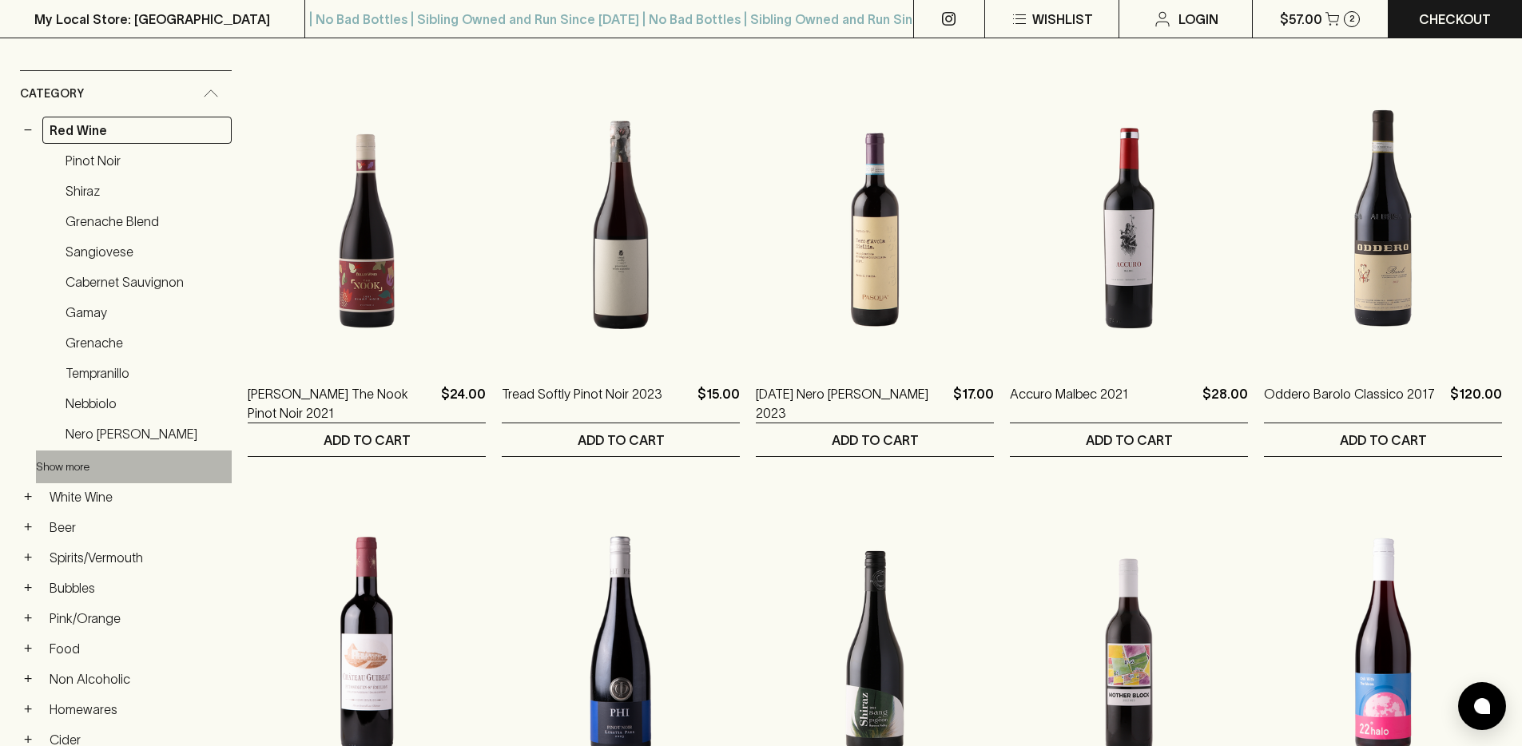
click at [59, 460] on button "Show more" at bounding box center [140, 466] width 209 height 33
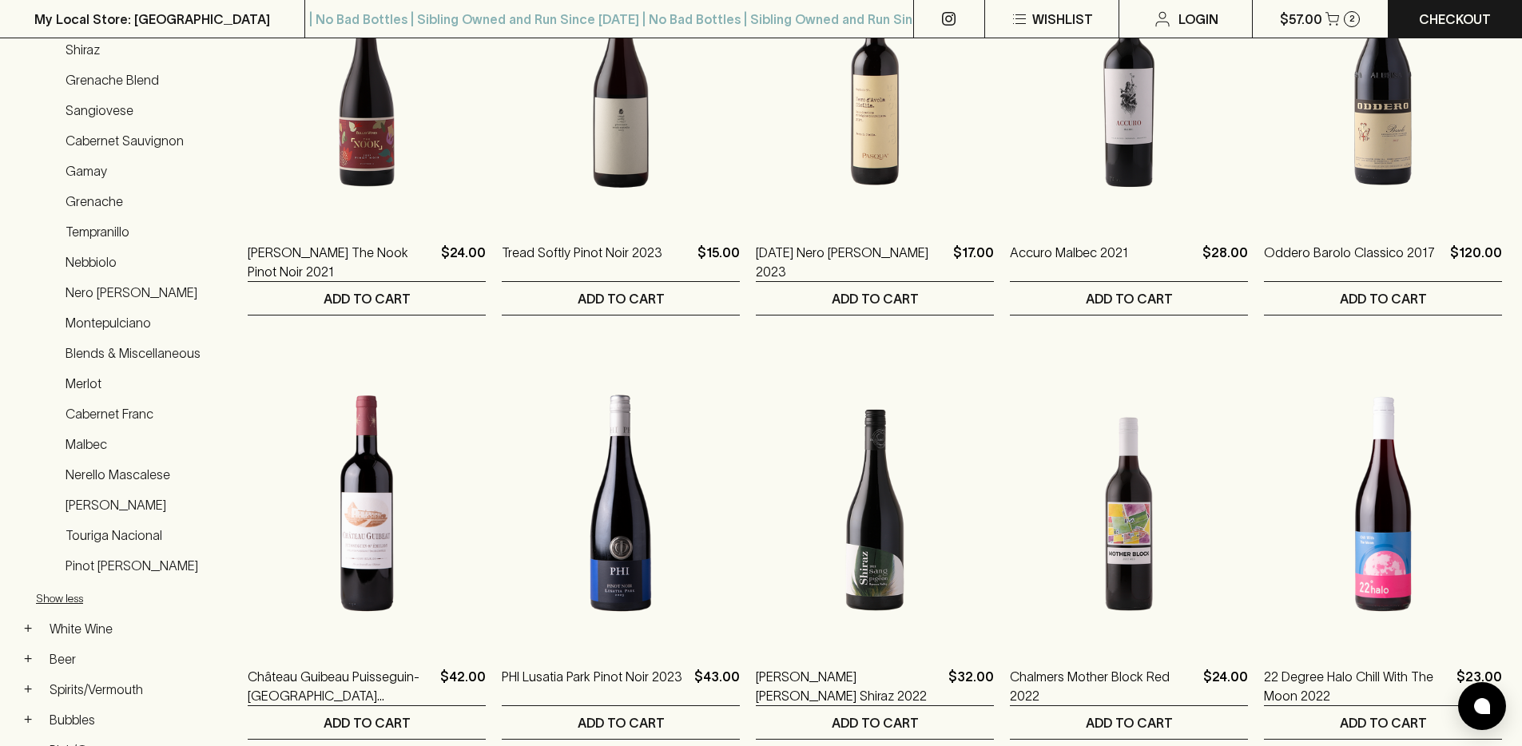
scroll to position [475, 0]
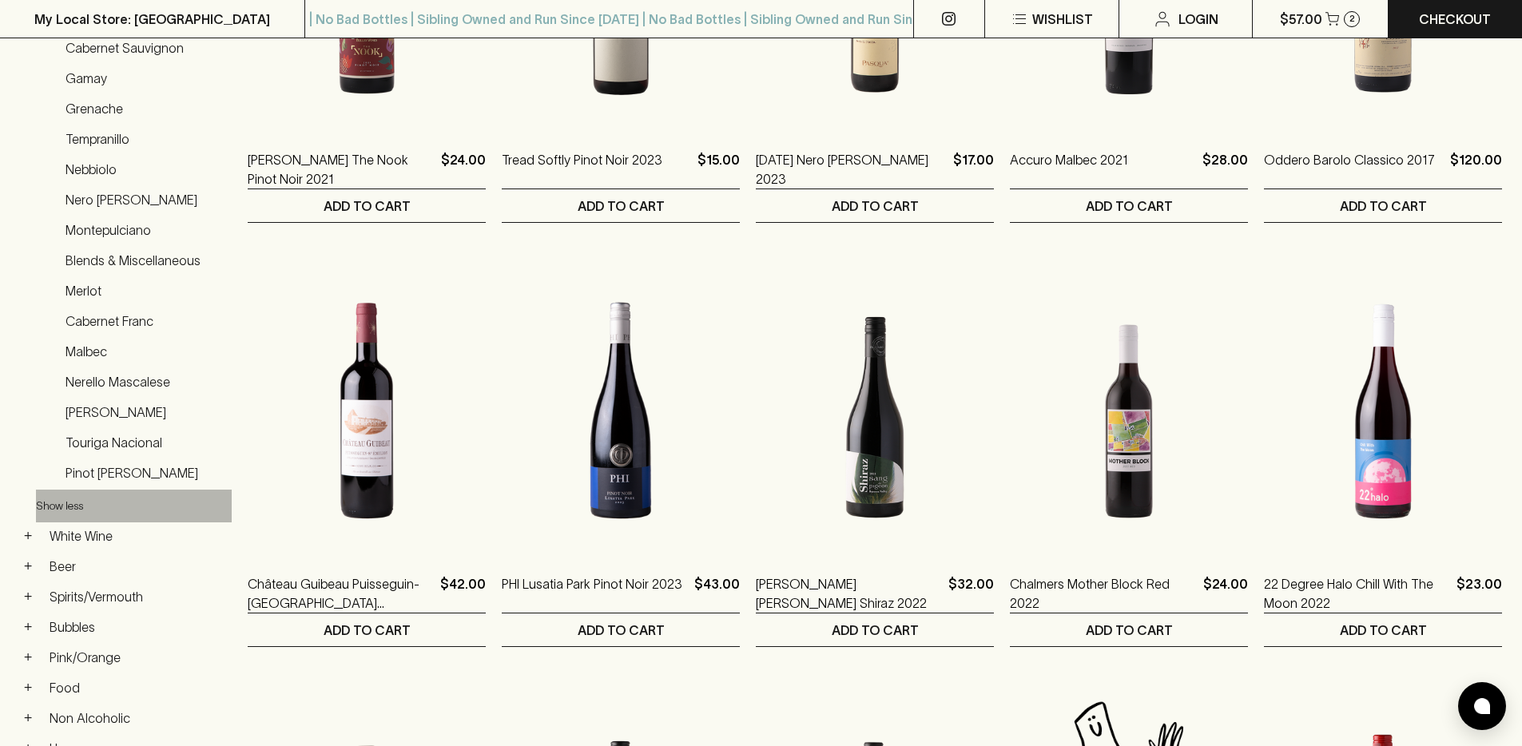
click at [52, 500] on button "Show less" at bounding box center [140, 506] width 209 height 33
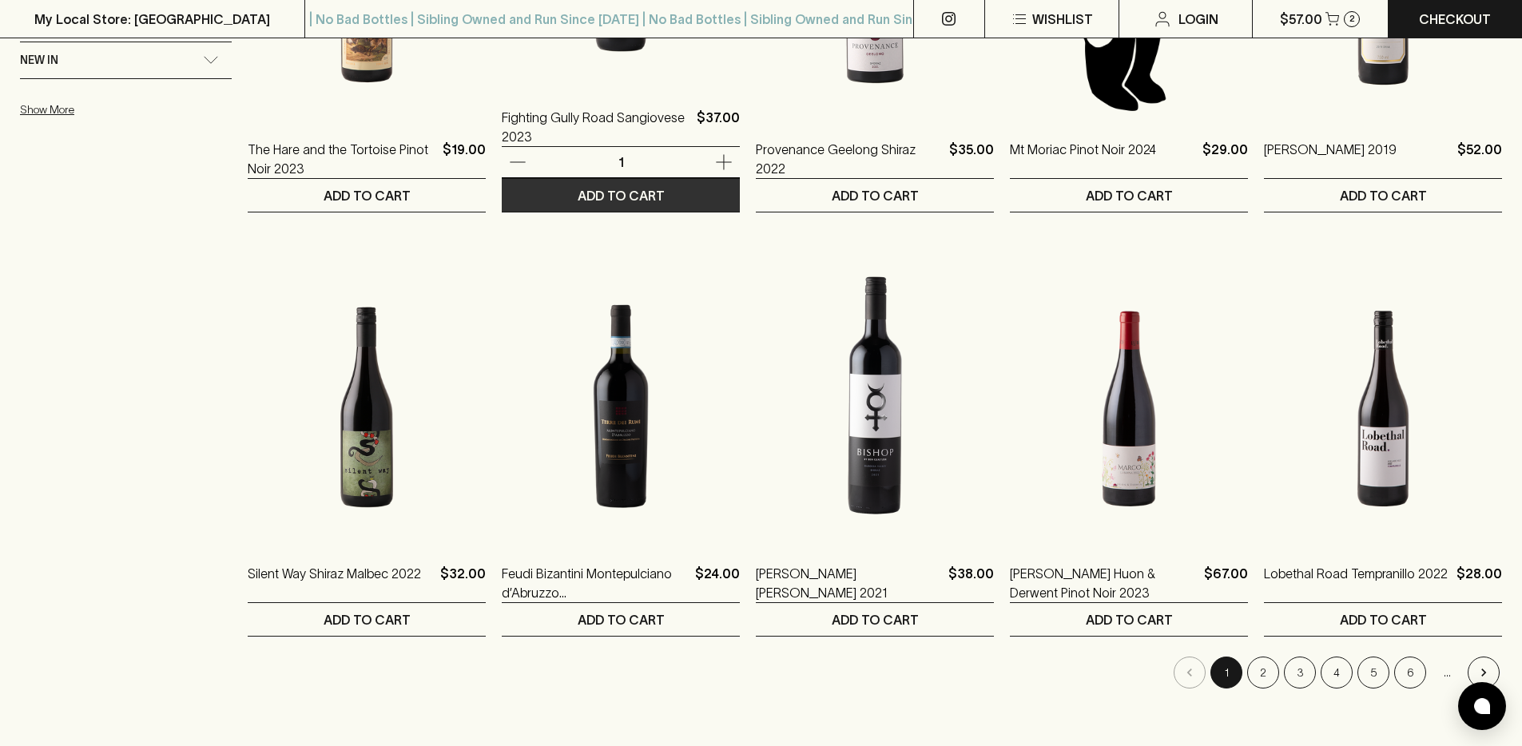
scroll to position [1663, 0]
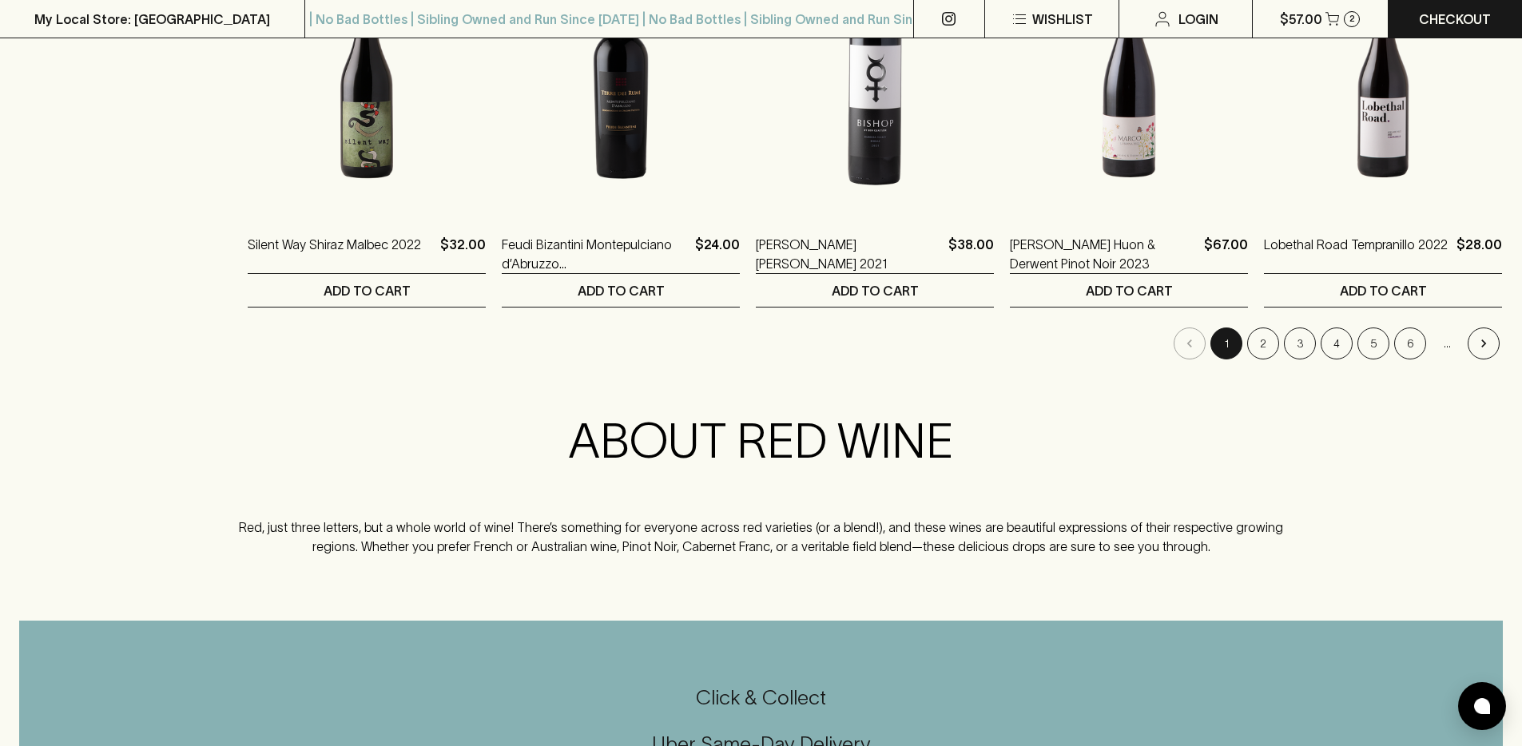
click at [1241, 347] on li "1" at bounding box center [1226, 343] width 37 height 32
click at [1256, 343] on button "2" at bounding box center [1263, 343] width 32 height 32
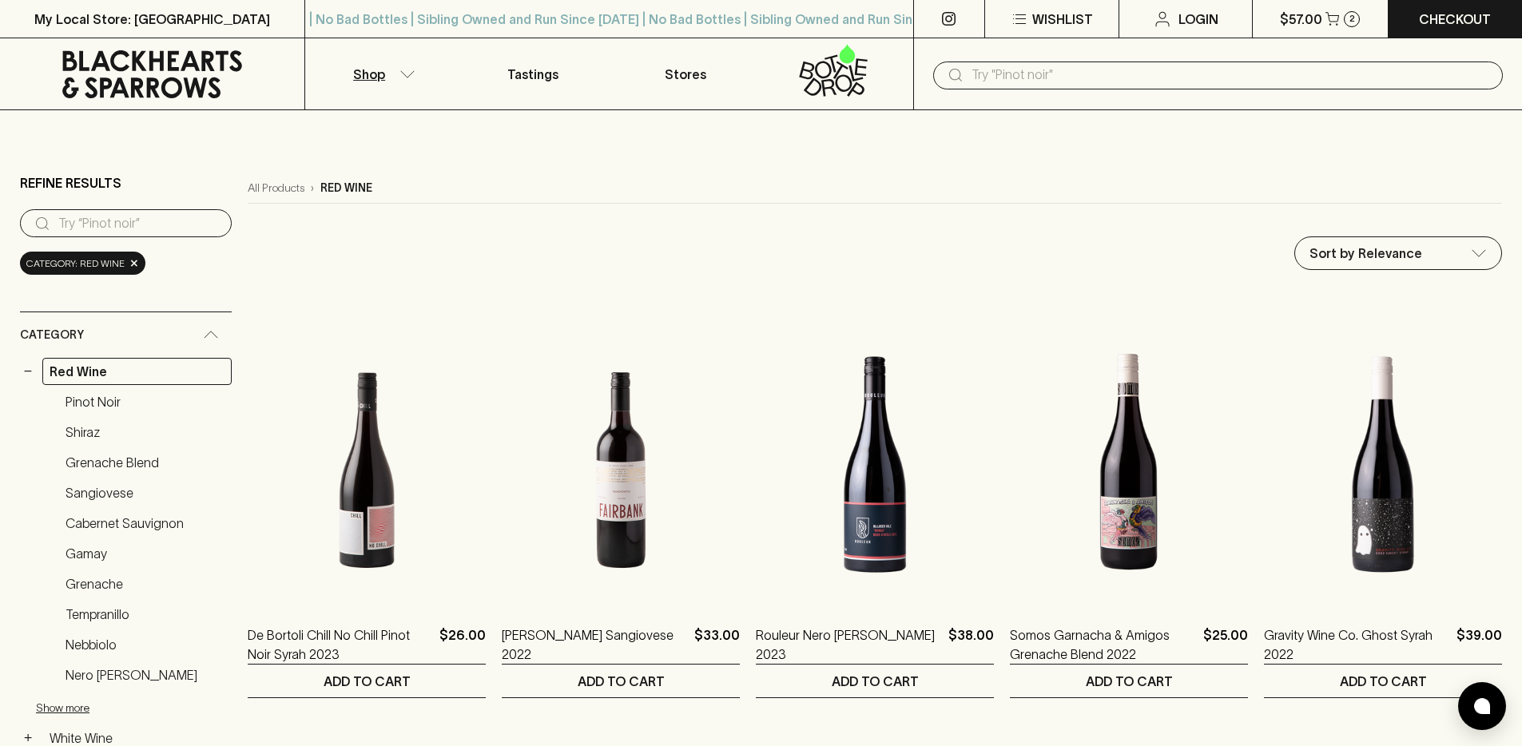
click at [1038, 79] on input "text" at bounding box center [1230, 75] width 518 height 26
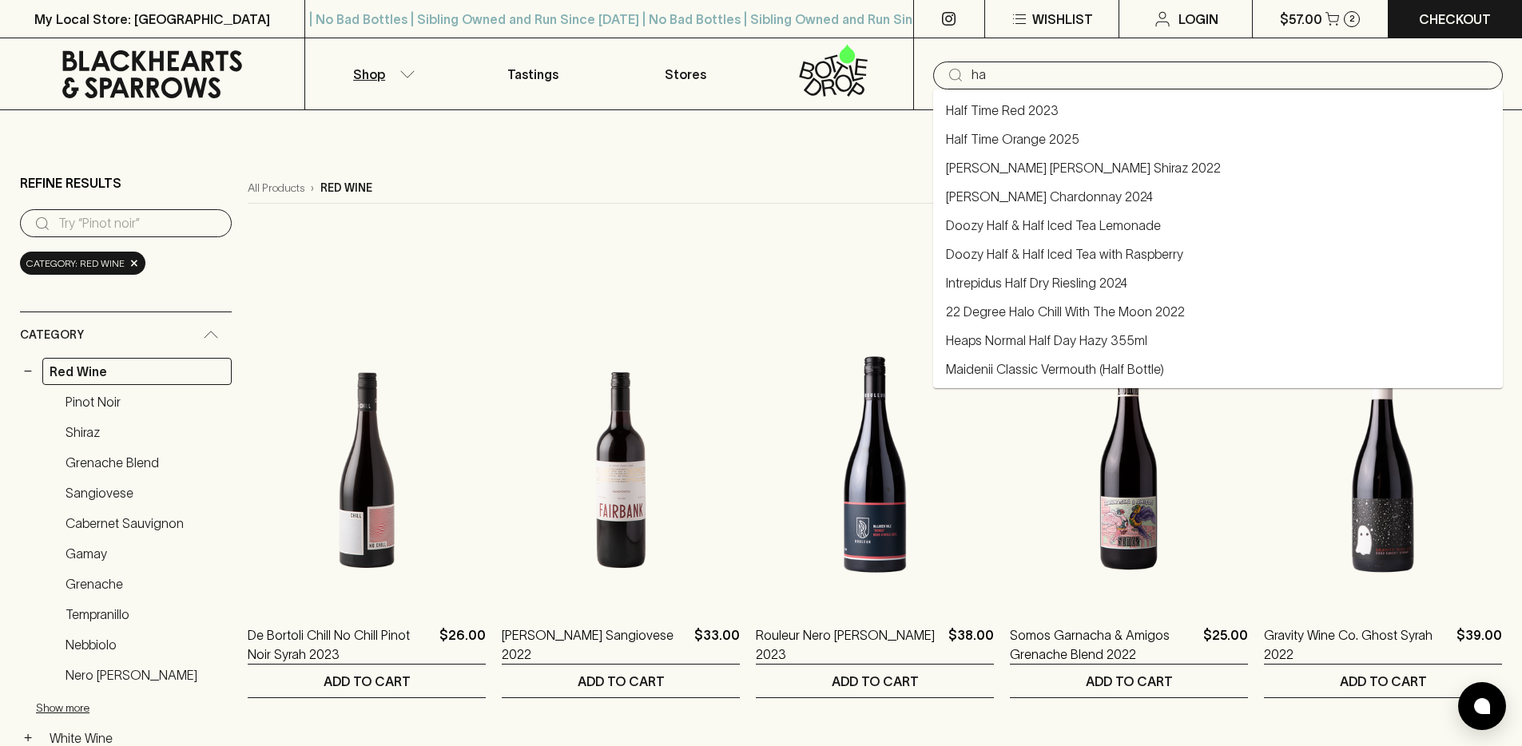
type input "h"
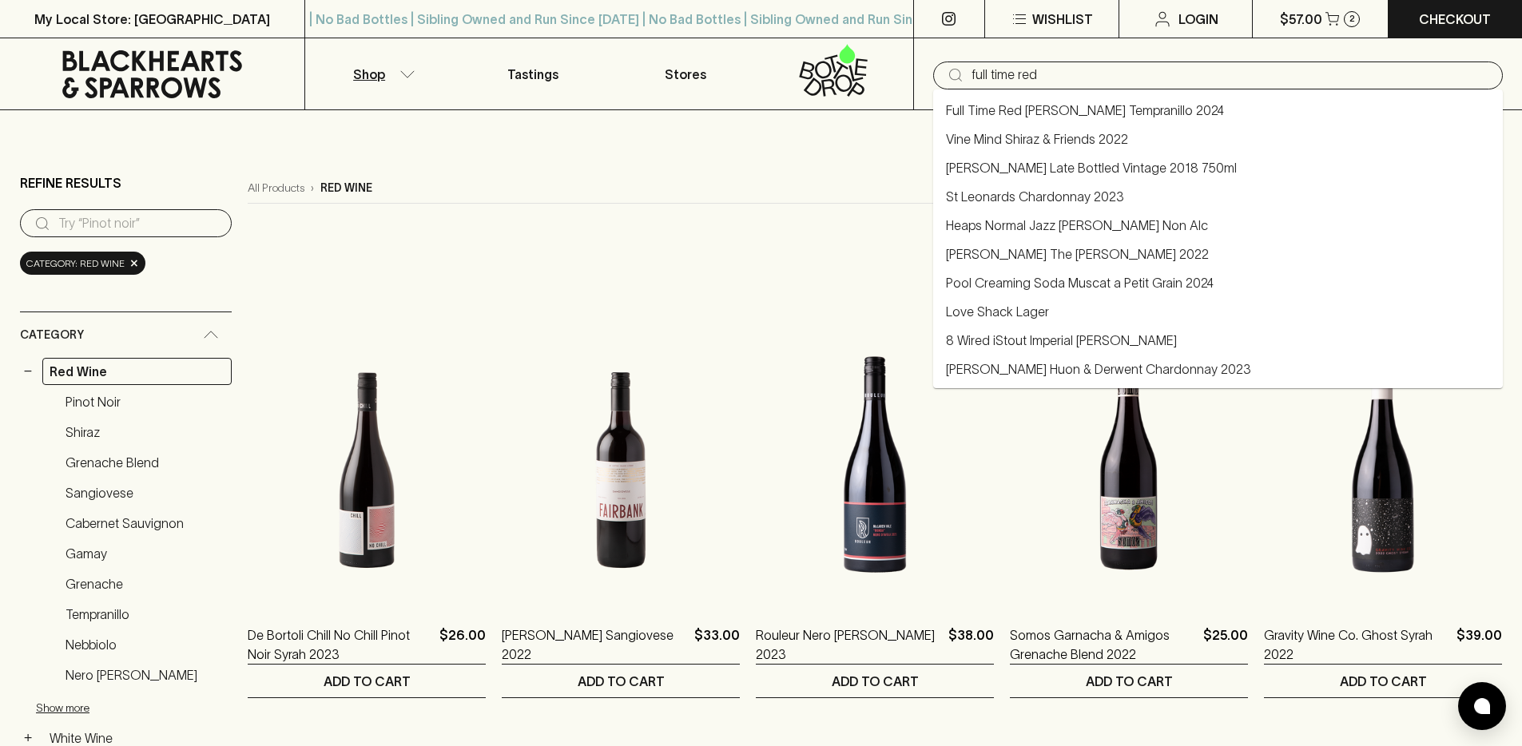
type input "full time red"
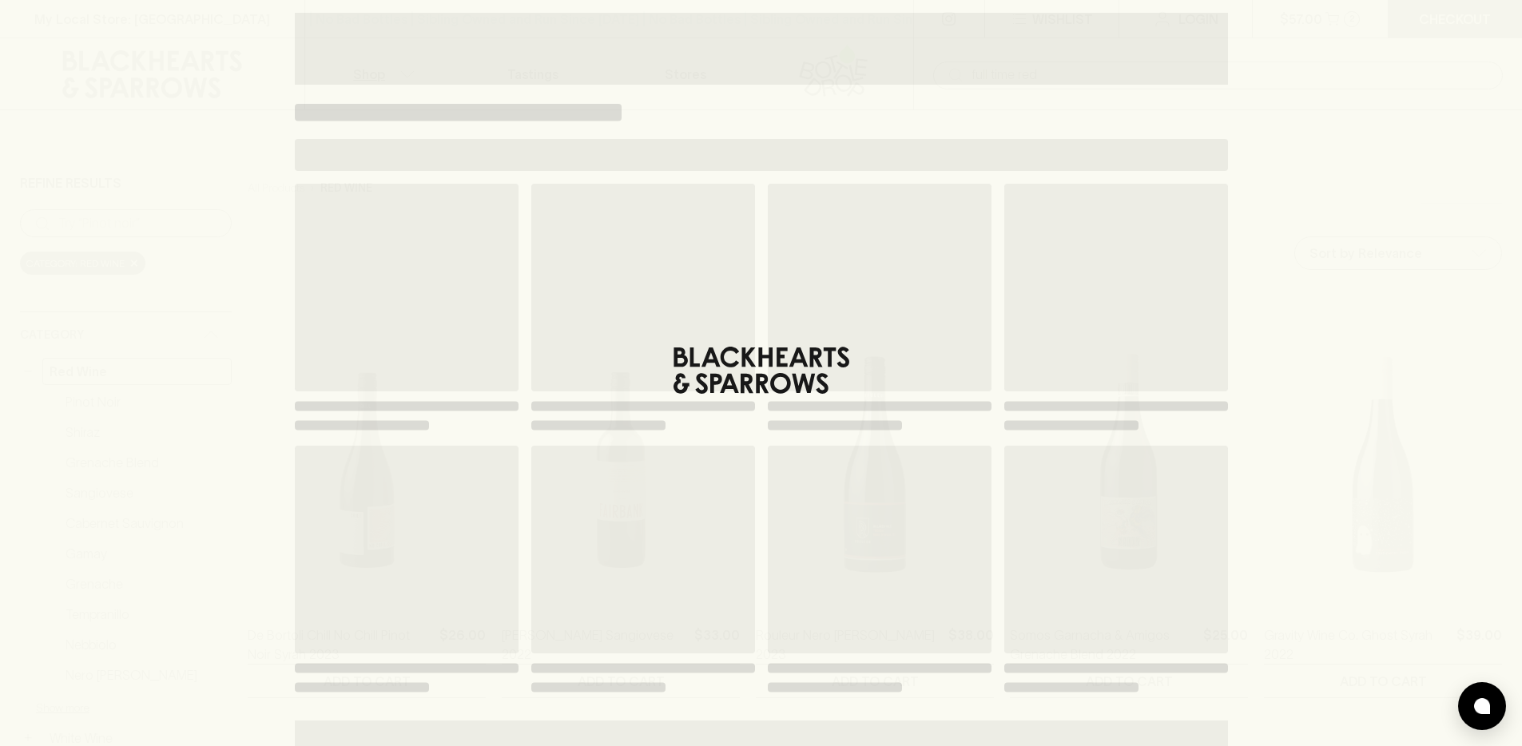
type input "full time red"
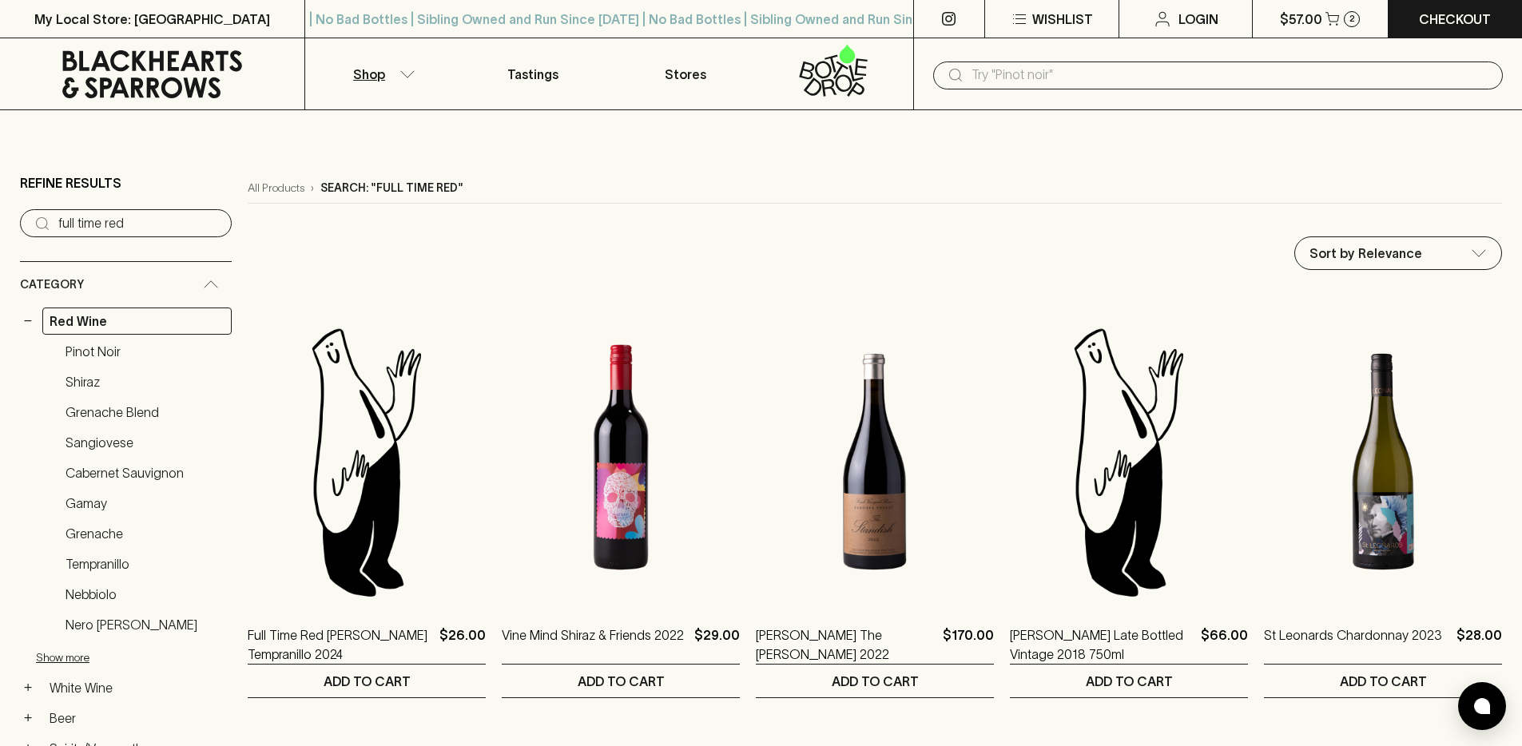
click at [378, 409] on img at bounding box center [367, 462] width 238 height 280
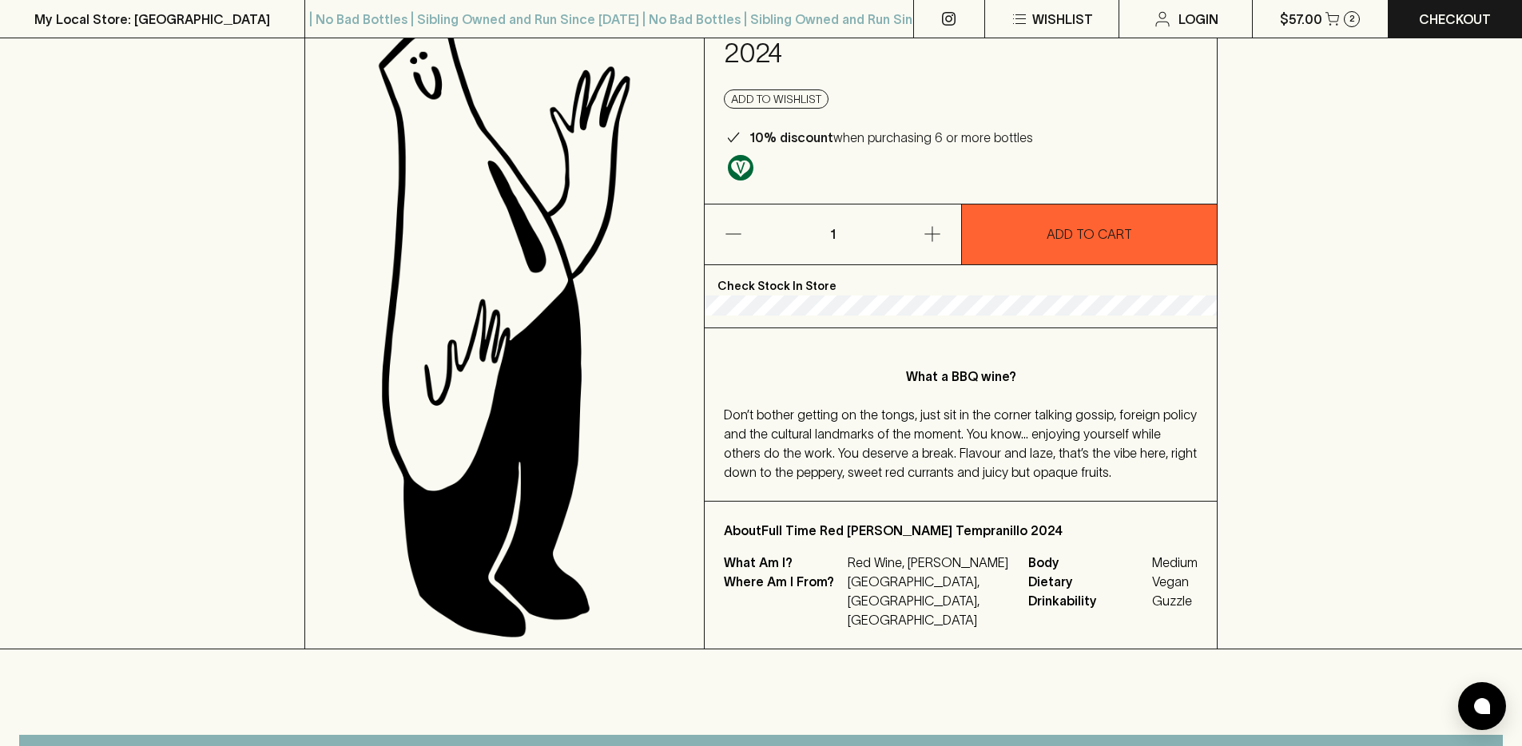
scroll to position [242, 0]
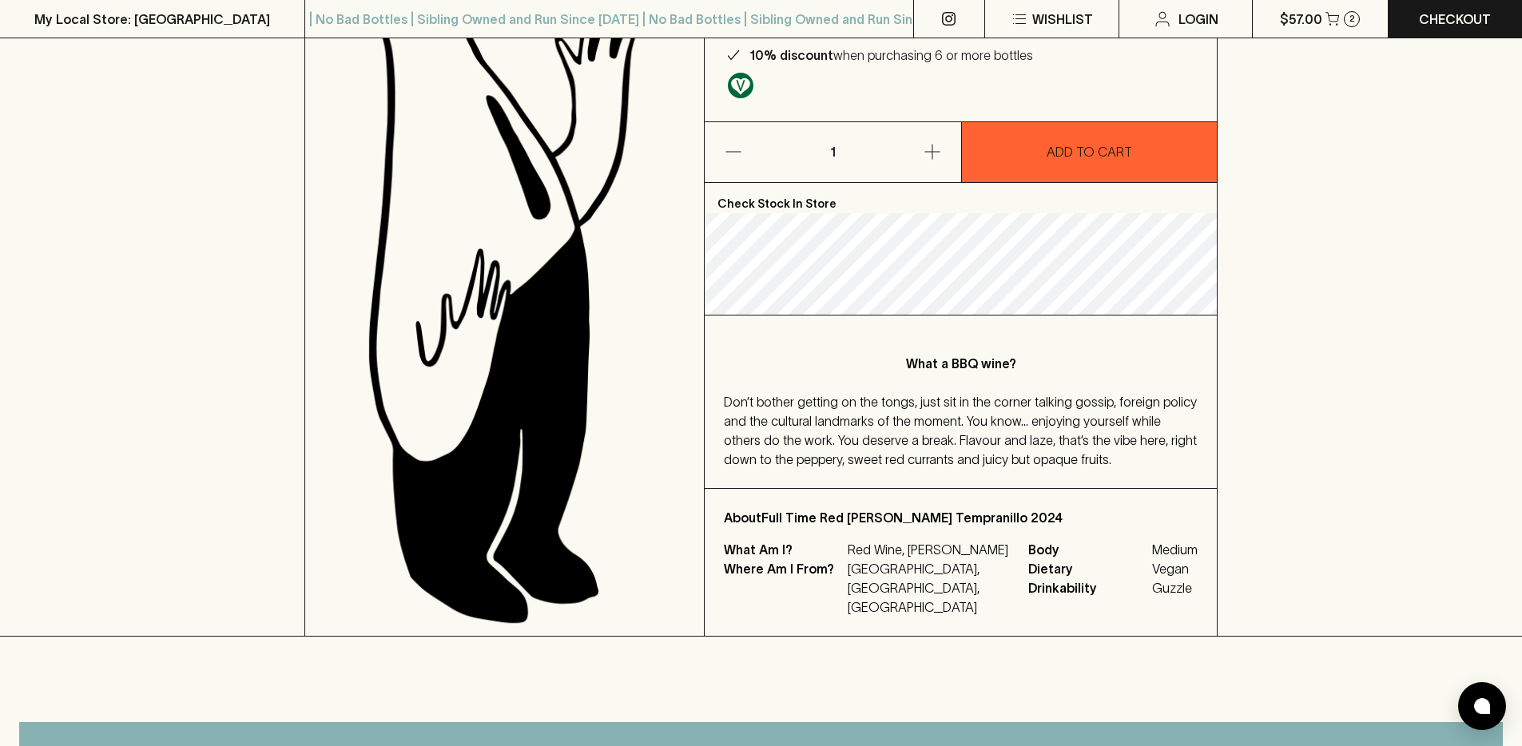
click at [1115, 423] on div "Don’t bother getting on the tongs, just sit in the corner talking gossip, forei…" at bounding box center [961, 430] width 474 height 77
click at [1039, 407] on span "Don’t bother getting on the tongs, just sit in the corner talking gossip, forei…" at bounding box center [960, 431] width 473 height 72
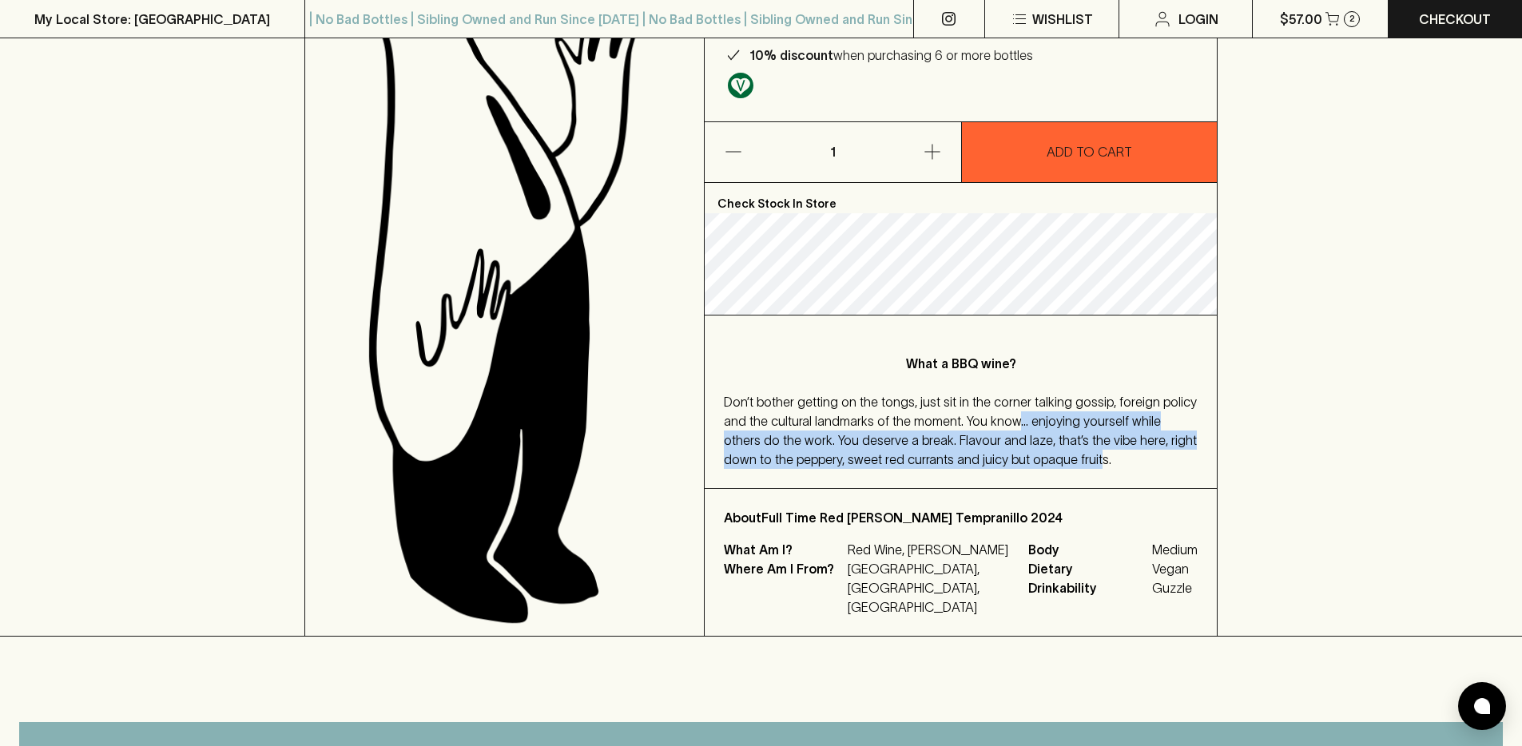
drag, startPoint x: 1007, startPoint y: 391, endPoint x: 1041, endPoint y: 430, distance: 50.9
click at [1041, 430] on span "Don’t bother getting on the tongs, just sit in the corner talking gossip, forei…" at bounding box center [960, 431] width 473 height 72
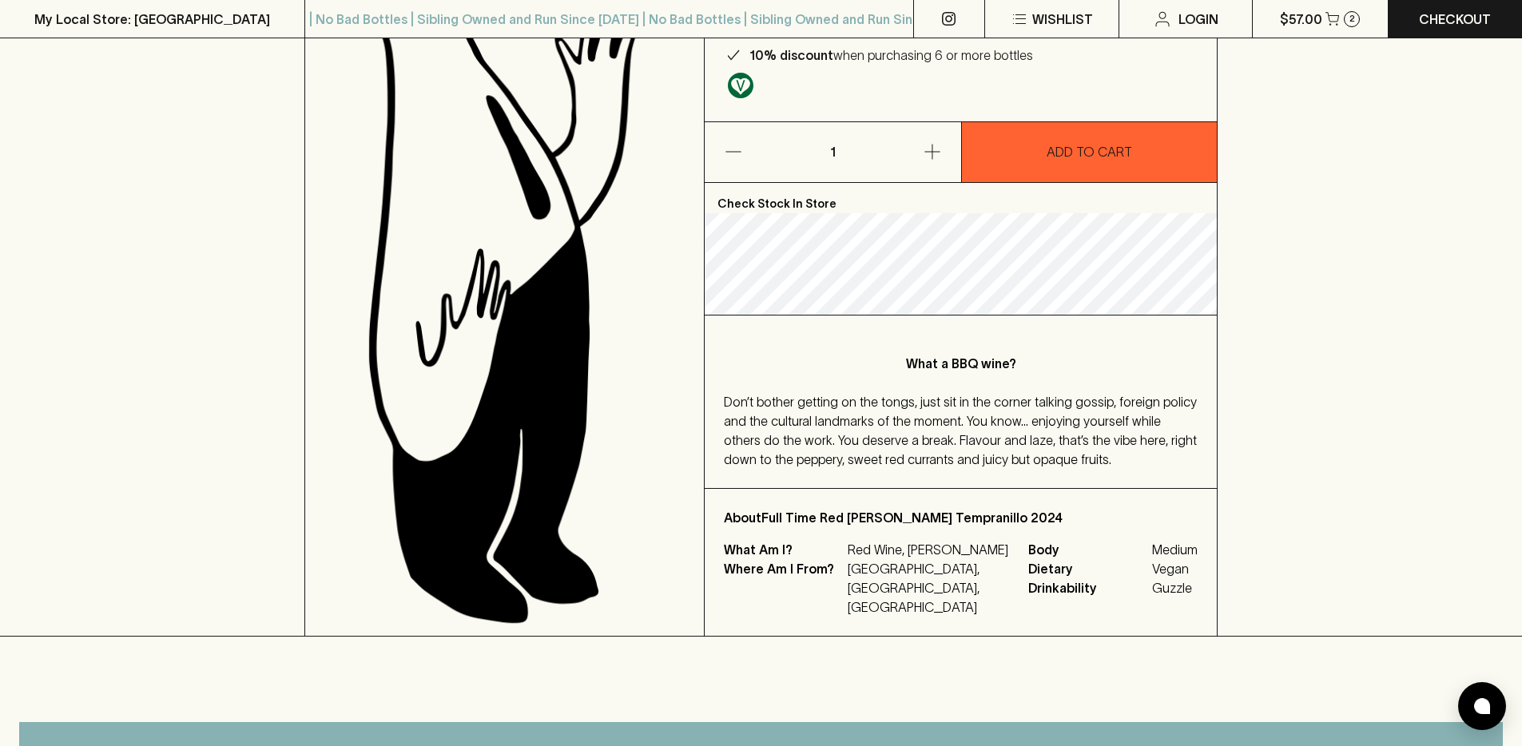
click at [1038, 426] on span "Don’t bother getting on the tongs, just sit in the corner talking gossip, forei…" at bounding box center [960, 431] width 473 height 72
click at [1049, 429] on span "Don’t bother getting on the tongs, just sit in the corner talking gossip, forei…" at bounding box center [960, 431] width 473 height 72
click at [913, 427] on div "Don’t bother getting on the tongs, just sit in the corner talking gossip, forei…" at bounding box center [961, 430] width 474 height 77
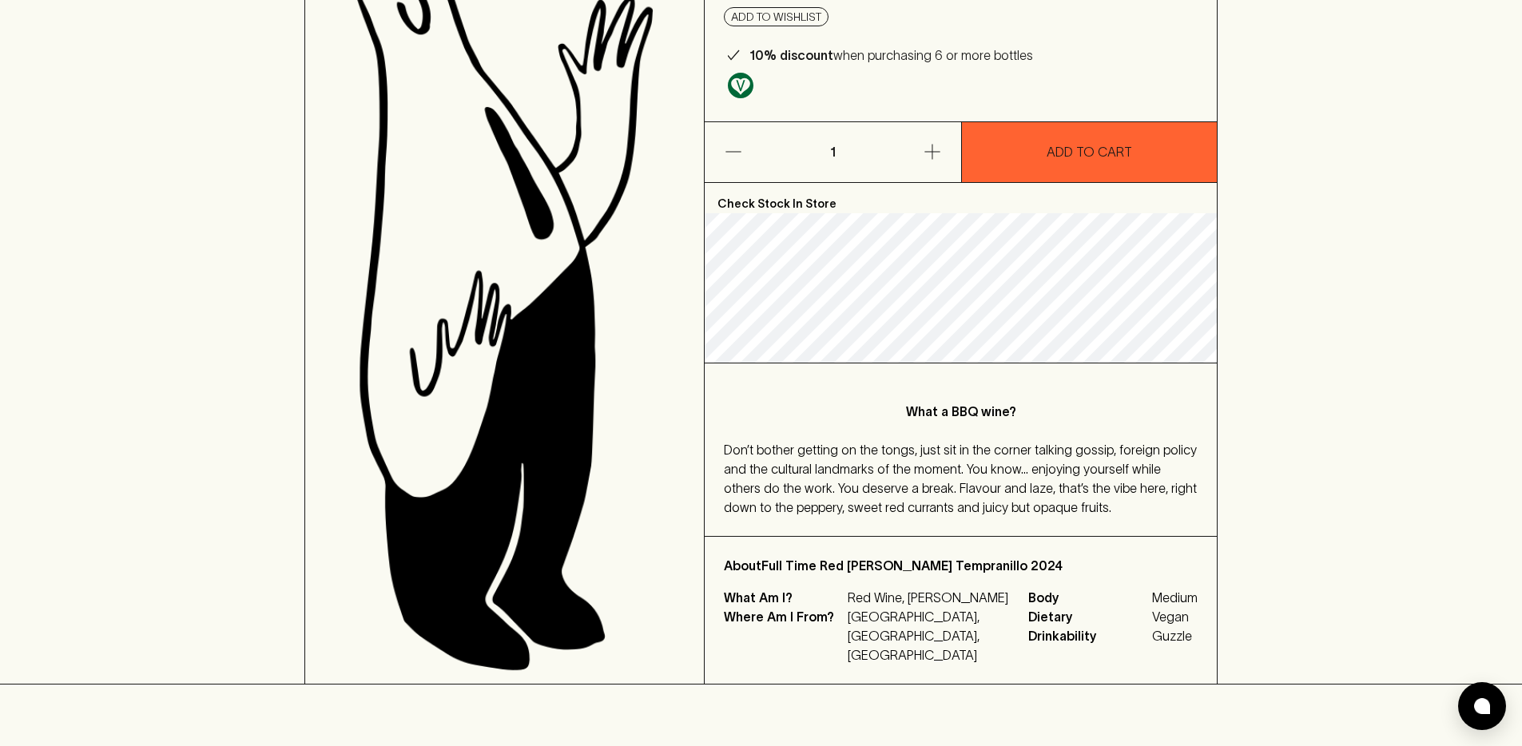
scroll to position [0, 0]
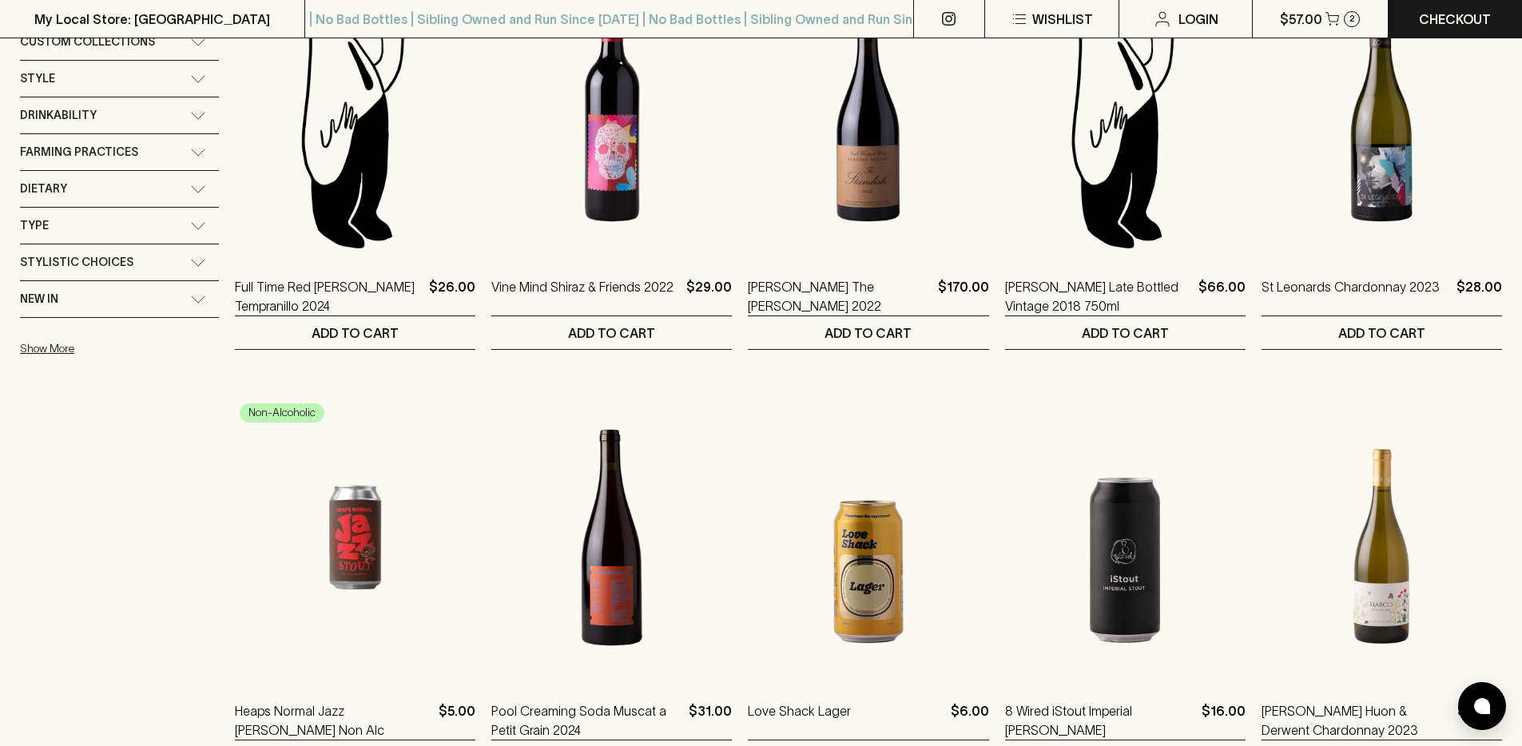
scroll to position [513, 0]
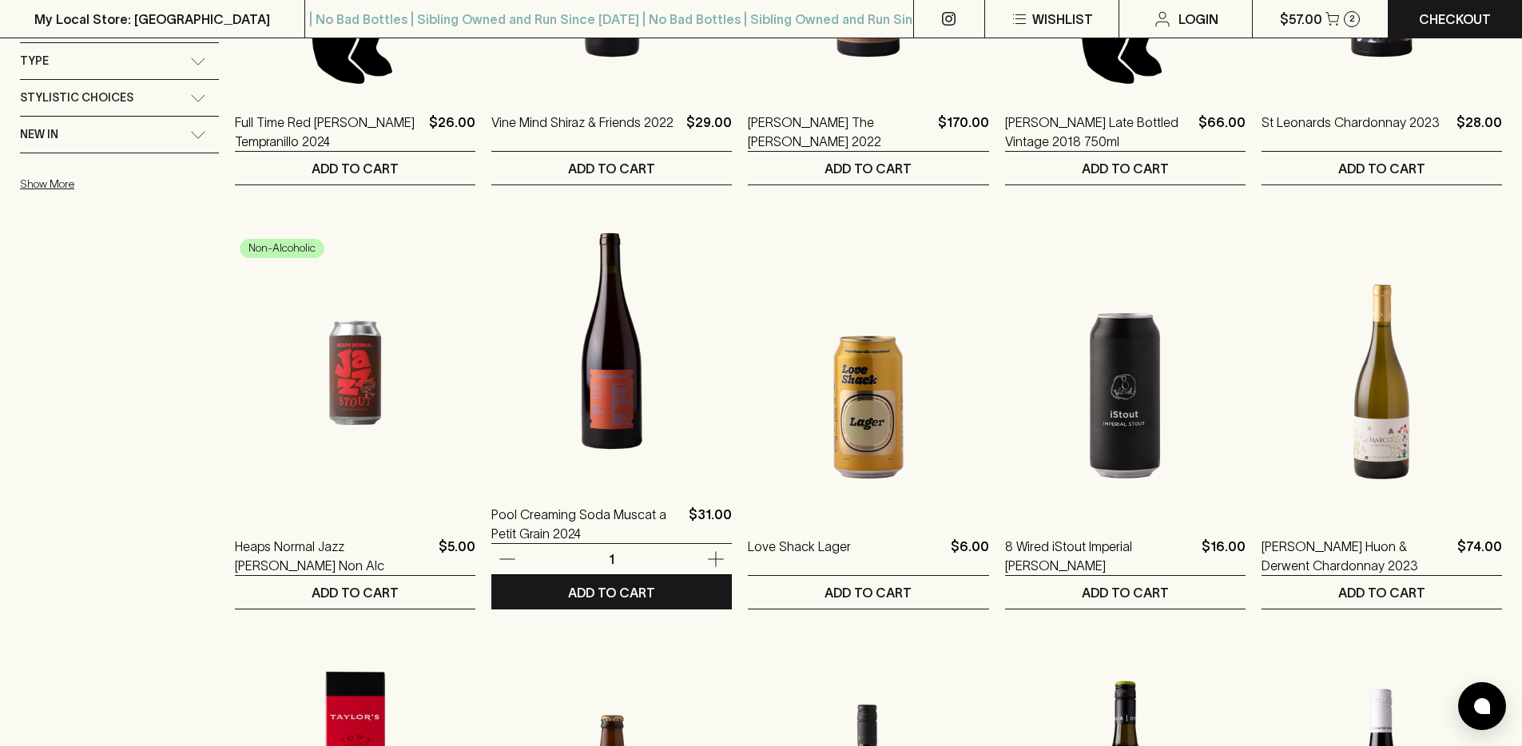
click at [561, 343] on img at bounding box center [611, 341] width 240 height 280
